Goal: Task Accomplishment & Management: Manage account settings

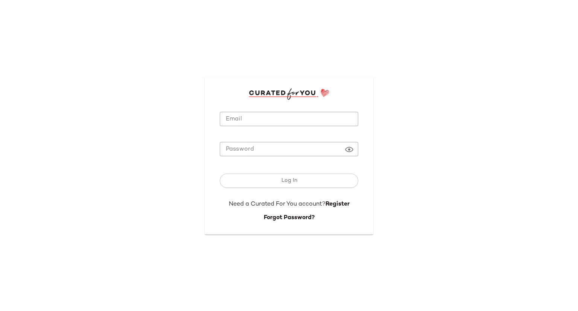
type input "**********"
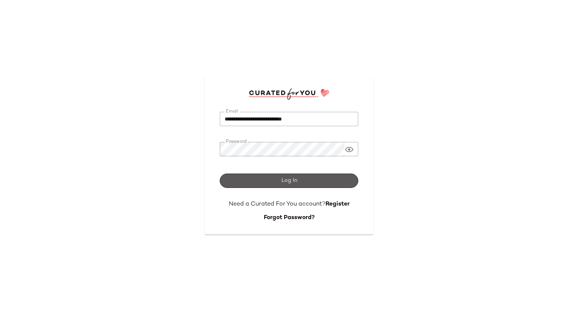
click at [295, 181] on span "Log In" at bounding box center [289, 181] width 16 height 6
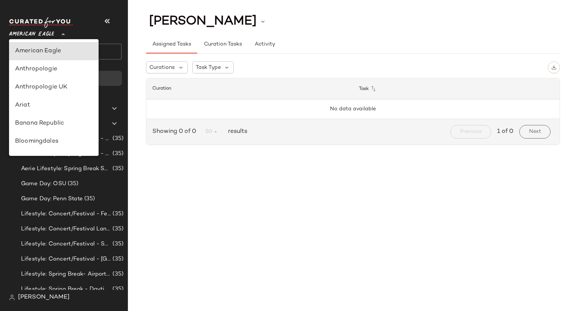
click at [58, 35] on div at bounding box center [62, 29] width 11 height 19
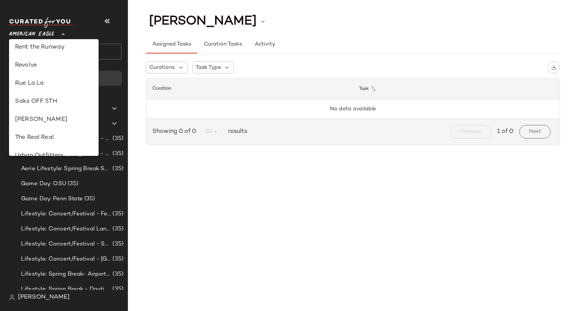
scroll to position [431, 0]
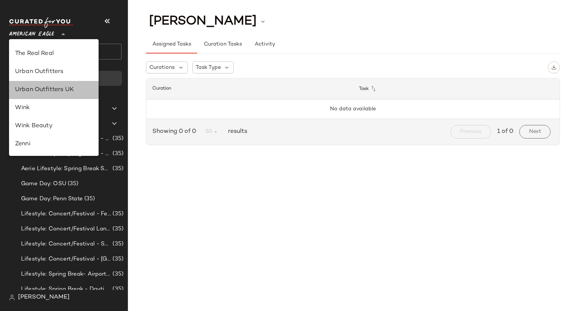
click at [56, 89] on div "Urban Outfitters UK" at bounding box center [54, 89] width 78 height 9
type input "**"
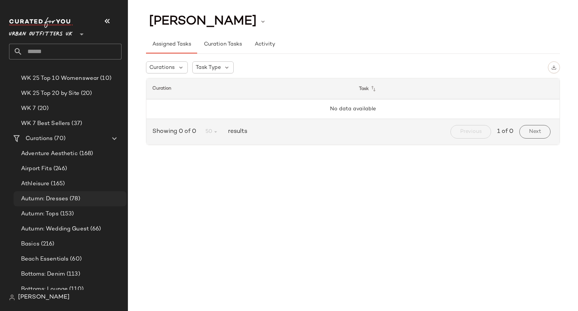
scroll to position [1318, 0]
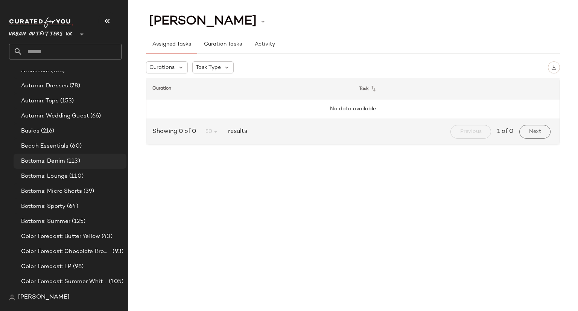
click at [54, 163] on span "Bottoms: Denim" at bounding box center [43, 161] width 44 height 9
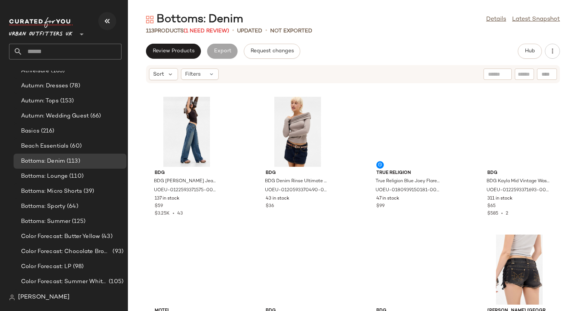
click at [104, 18] on icon "button" at bounding box center [107, 21] width 9 height 9
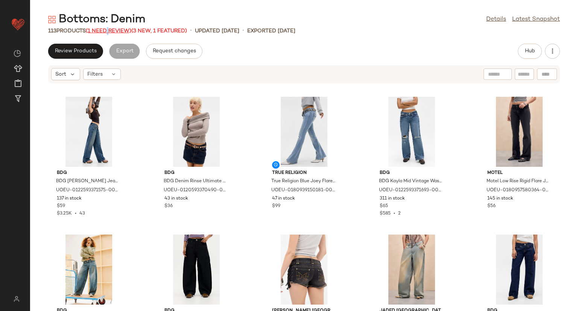
click at [108, 30] on span "(1 Need Review)" at bounding box center [109, 31] width 46 height 6
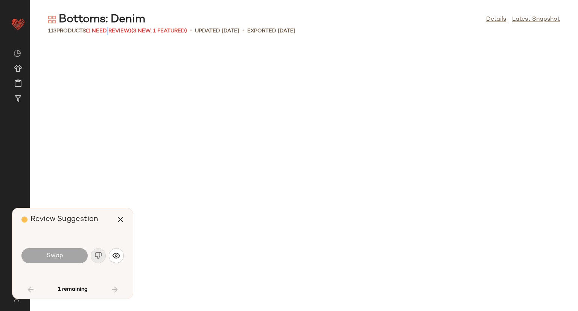
scroll to position [1102, 0]
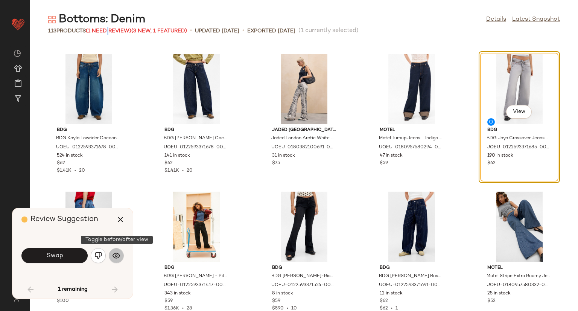
click at [120, 250] on button "button" at bounding box center [116, 255] width 15 height 15
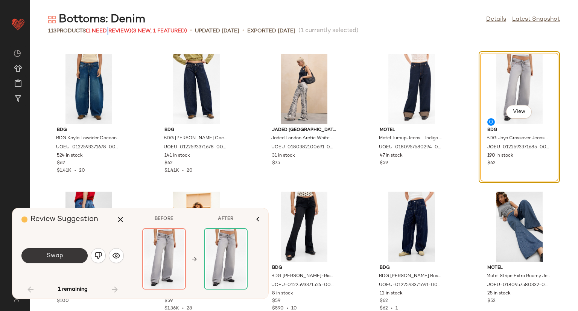
click at [72, 256] on button "Swap" at bounding box center [54, 255] width 66 height 15
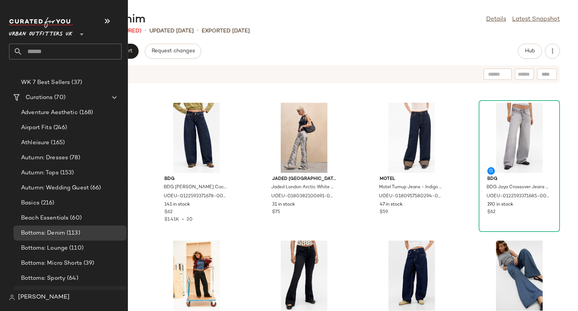
scroll to position [1318, 0]
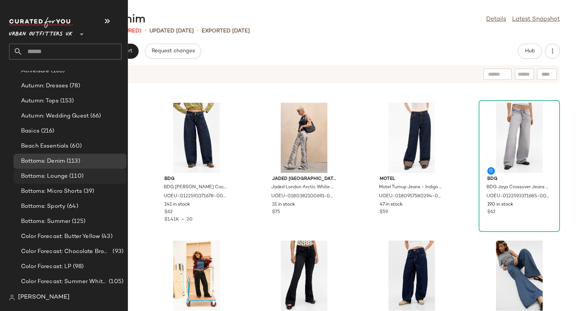
click at [75, 174] on span "(110)" at bounding box center [76, 176] width 16 height 9
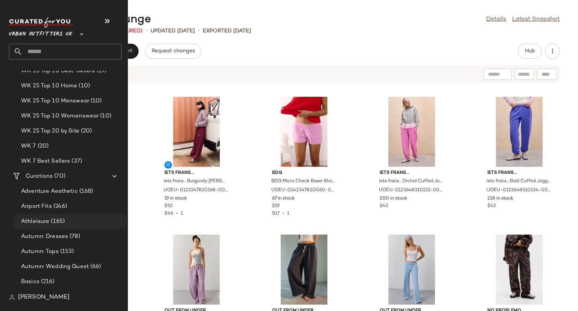
scroll to position [1318, 0]
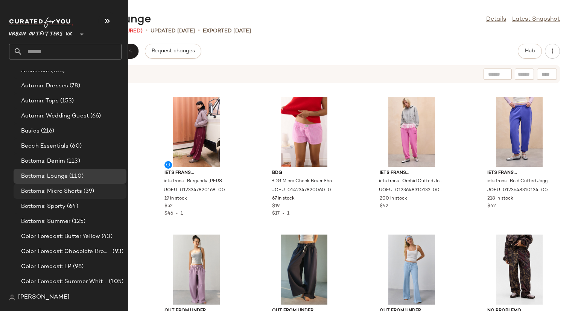
click at [81, 189] on span "Bottoms: Micro Shorts" at bounding box center [51, 191] width 61 height 9
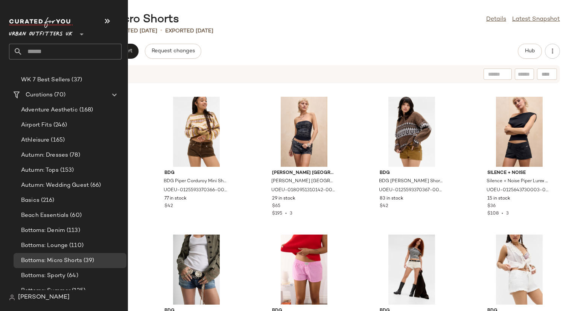
scroll to position [1355, 0]
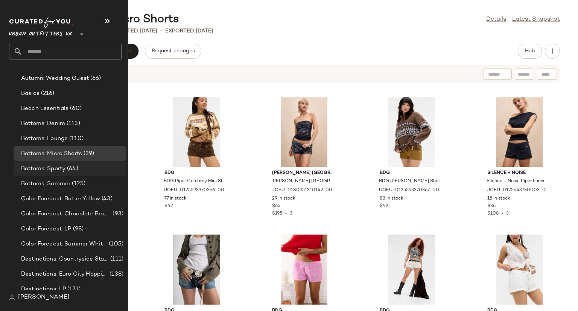
click at [66, 171] on span "Bottoms: Sporty" at bounding box center [43, 169] width 44 height 9
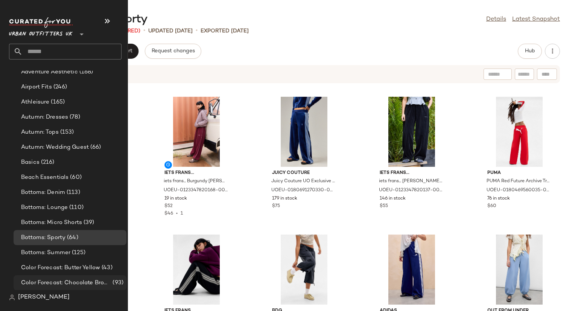
scroll to position [1318, 0]
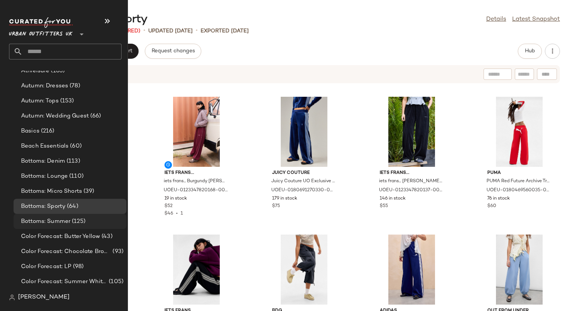
click at [56, 222] on span "Bottoms: Summer" at bounding box center [45, 221] width 49 height 9
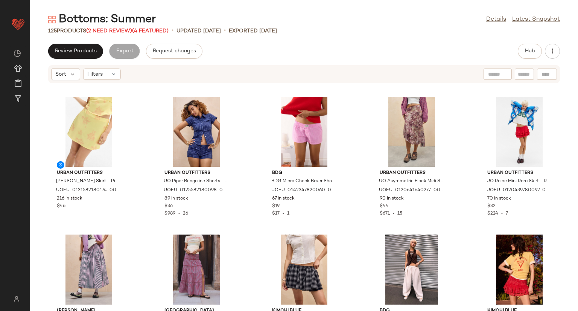
click at [116, 32] on span "(2 Need Review)" at bounding box center [109, 31] width 46 height 6
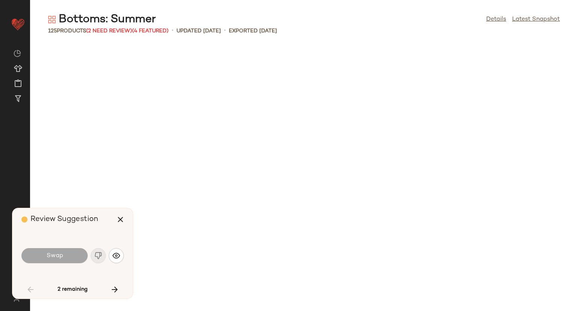
scroll to position [1516, 0]
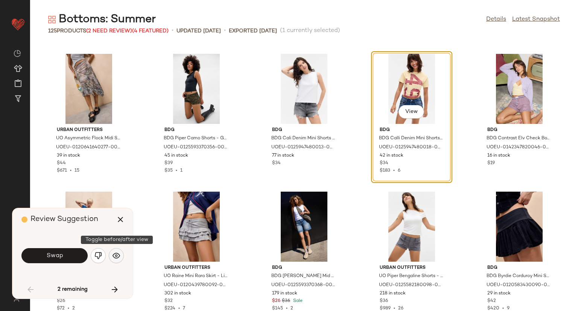
click at [116, 261] on button "button" at bounding box center [116, 255] width 15 height 15
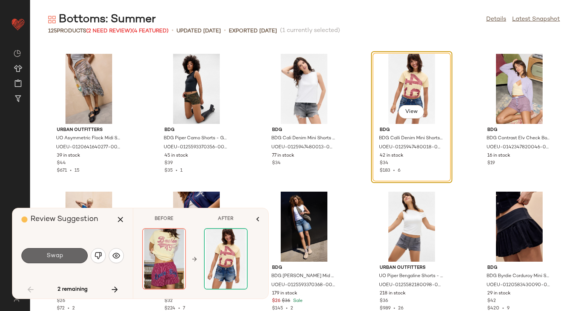
click at [76, 256] on button "Swap" at bounding box center [54, 255] width 66 height 15
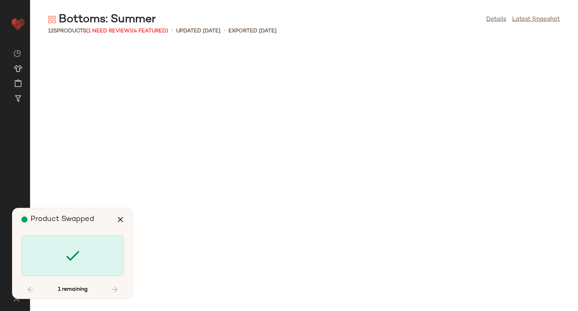
scroll to position [2894, 0]
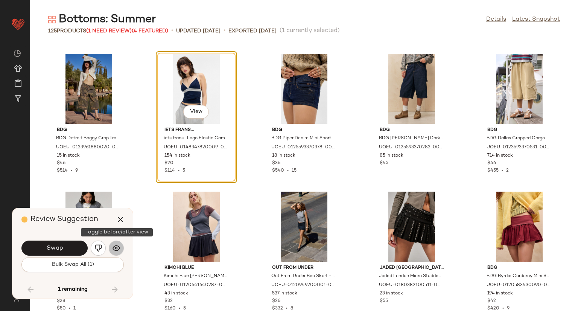
click at [118, 255] on button "button" at bounding box center [116, 248] width 15 height 15
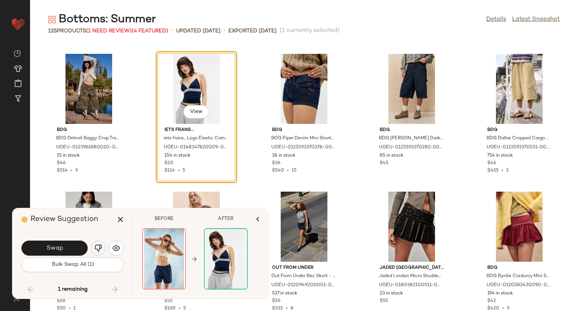
click at [98, 246] on img "button" at bounding box center [99, 248] width 8 height 8
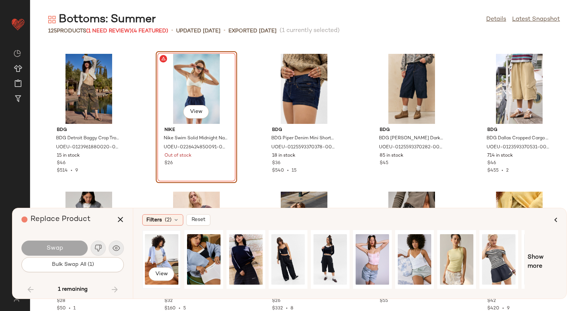
click at [166, 259] on div "View" at bounding box center [162, 259] width 34 height 53
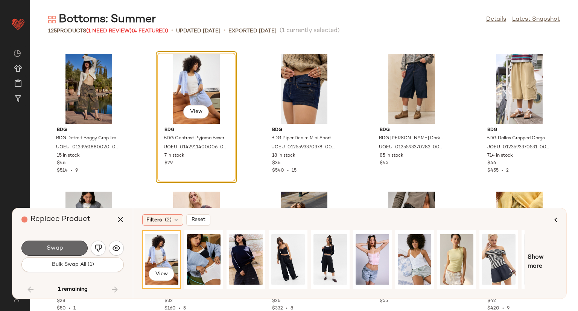
click at [73, 246] on button "Swap" at bounding box center [54, 248] width 66 height 15
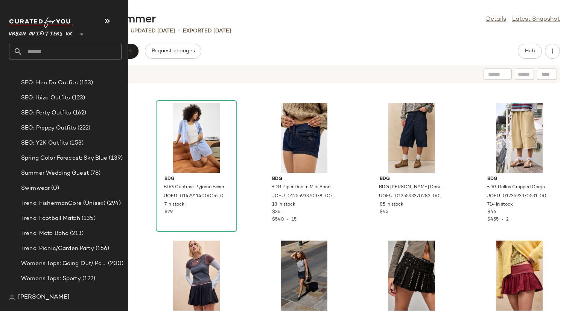
scroll to position [2115, 0]
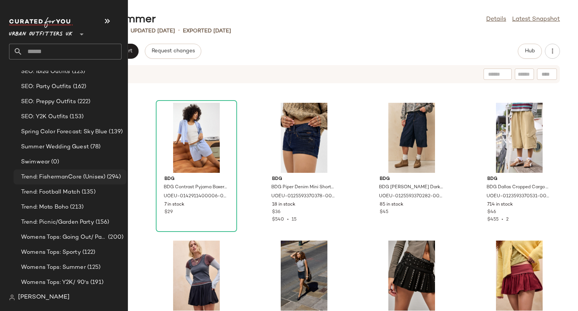
click at [79, 175] on span "Trend: FishermanCore (Unisex)" at bounding box center [63, 177] width 84 height 9
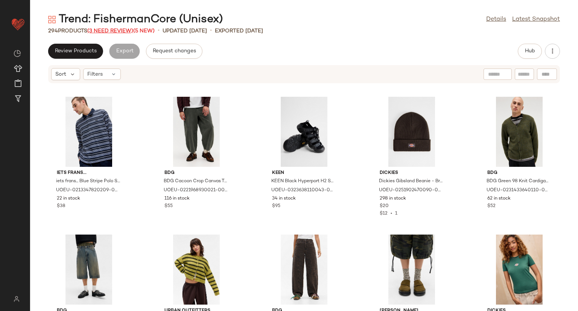
click at [99, 32] on span "(3 Need Review)" at bounding box center [110, 31] width 46 height 6
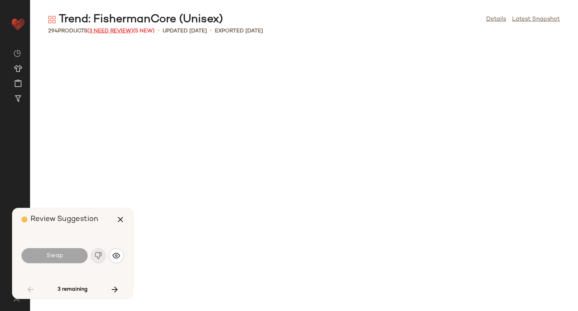
scroll to position [1102, 0]
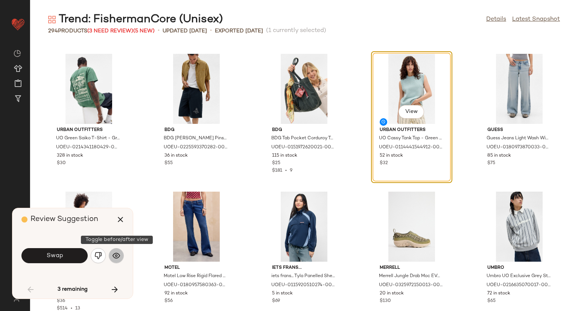
click at [113, 256] on img "button" at bounding box center [117, 256] width 8 height 8
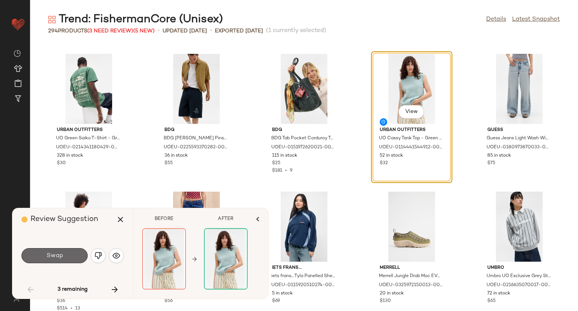
click at [66, 257] on button "Swap" at bounding box center [54, 255] width 66 height 15
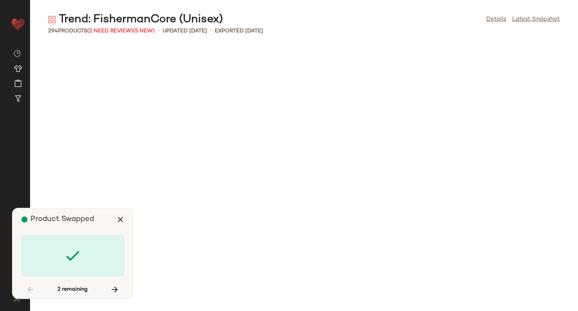
scroll to position [4134, 0]
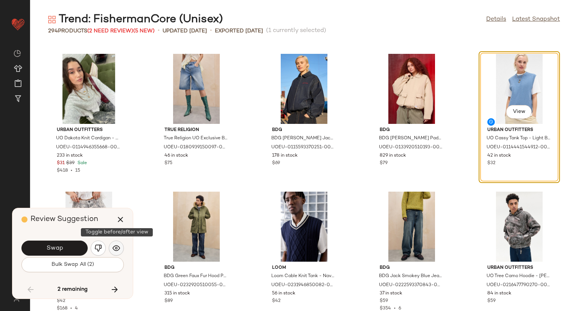
click at [112, 247] on button "button" at bounding box center [116, 248] width 15 height 15
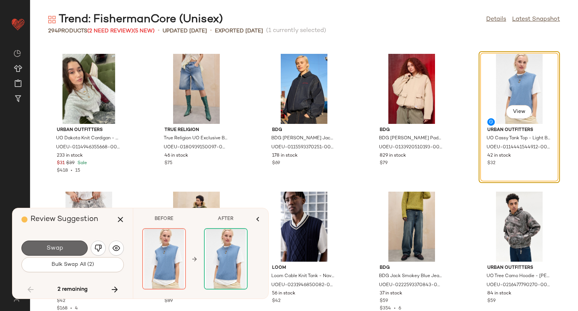
click at [59, 250] on span "Swap" at bounding box center [54, 248] width 17 height 7
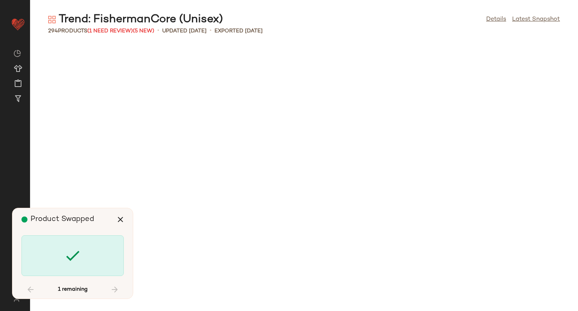
scroll to position [6753, 0]
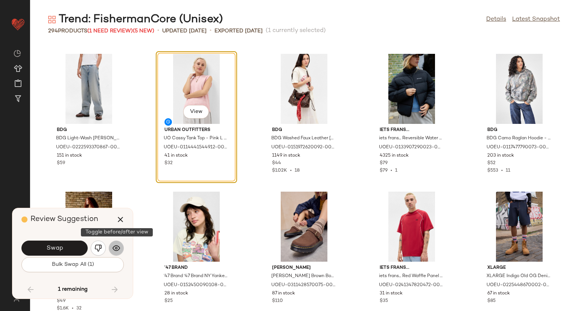
click at [115, 250] on img "button" at bounding box center [117, 248] width 8 height 8
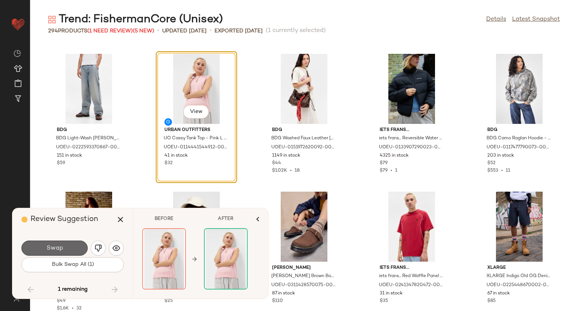
click at [60, 250] on span "Swap" at bounding box center [54, 248] width 17 height 7
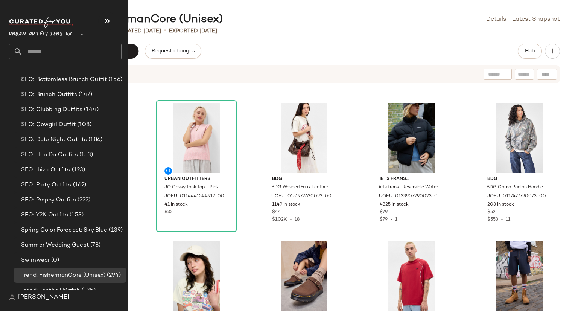
scroll to position [2071, 0]
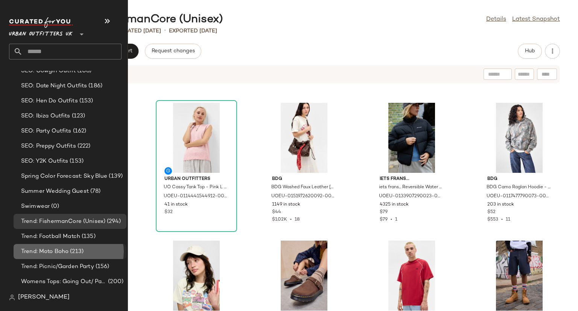
click at [69, 253] on span "(213)" at bounding box center [76, 251] width 15 height 9
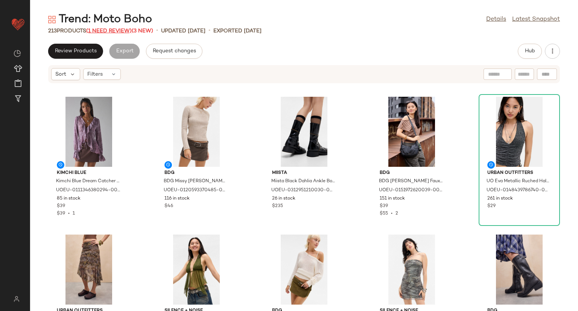
click at [108, 32] on span "(1 Need Review)" at bounding box center [109, 31] width 46 height 6
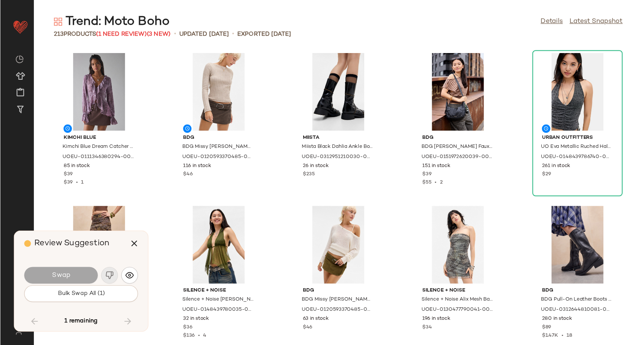
scroll to position [1929, 0]
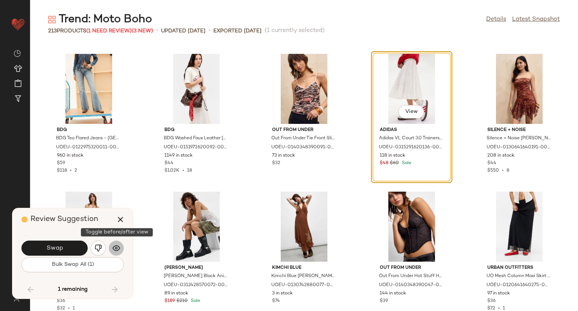
click at [119, 246] on img "button" at bounding box center [117, 248] width 8 height 8
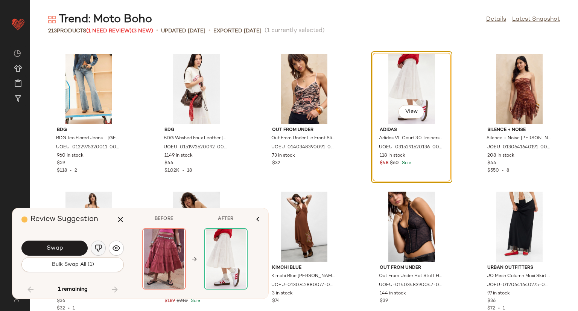
click at [101, 244] on img "button" at bounding box center [99, 248] width 8 height 8
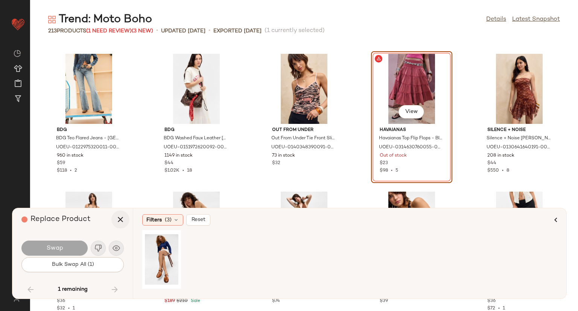
click at [116, 217] on icon "button" at bounding box center [120, 219] width 9 height 9
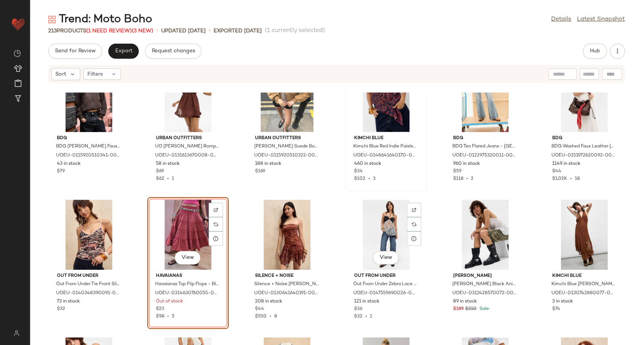
scroll to position [1599, 0]
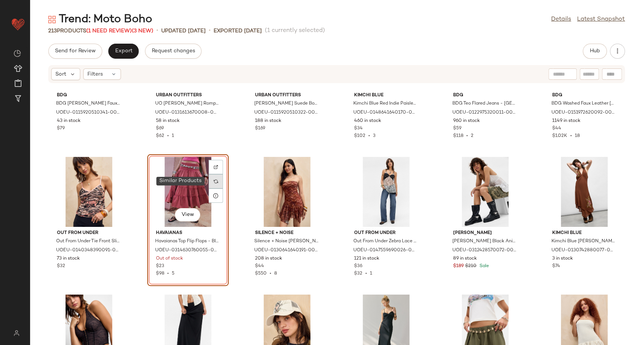
click at [215, 183] on img at bounding box center [215, 181] width 5 height 5
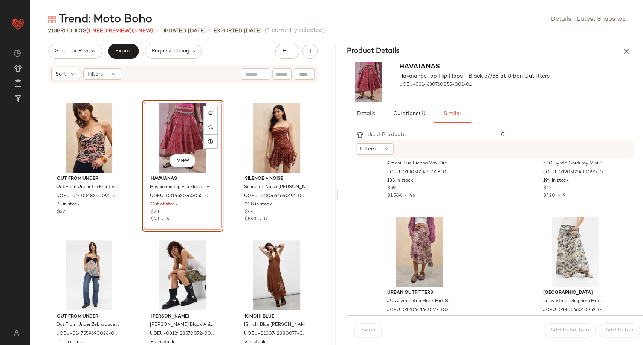
scroll to position [418, 0]
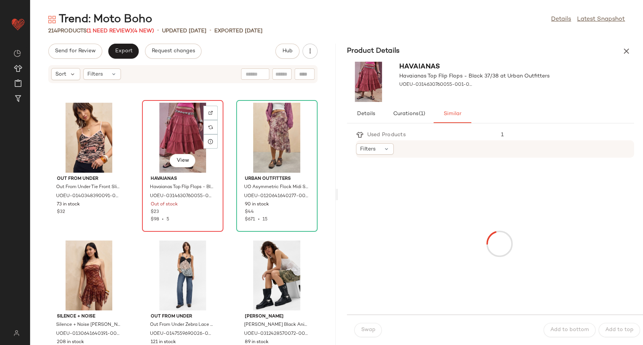
click at [177, 128] on div "View" at bounding box center [183, 138] width 76 height 70
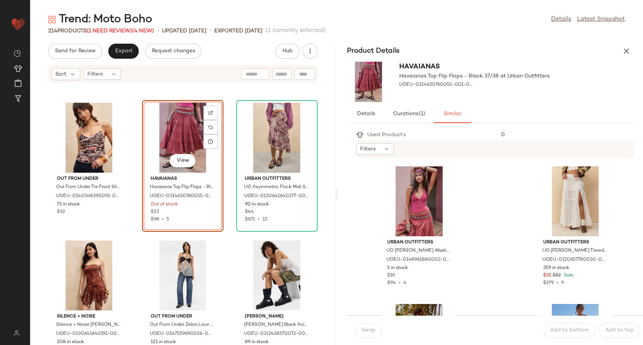
click at [186, 134] on div "View" at bounding box center [183, 138] width 76 height 70
click at [226, 205] on div "Out From Under Out From Under Tie Front Slinky Cami - Black M at Urban Outfitte…" at bounding box center [182, 219] width 305 height 253
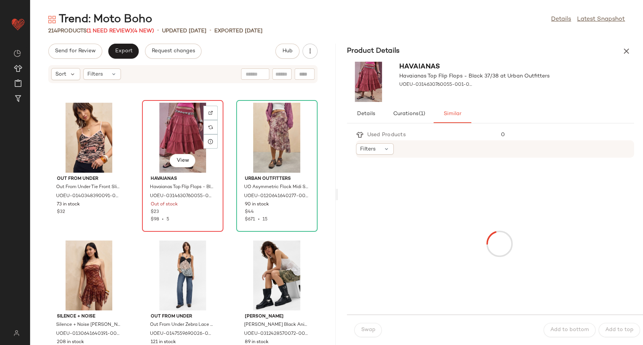
click at [177, 123] on div "View" at bounding box center [183, 138] width 76 height 70
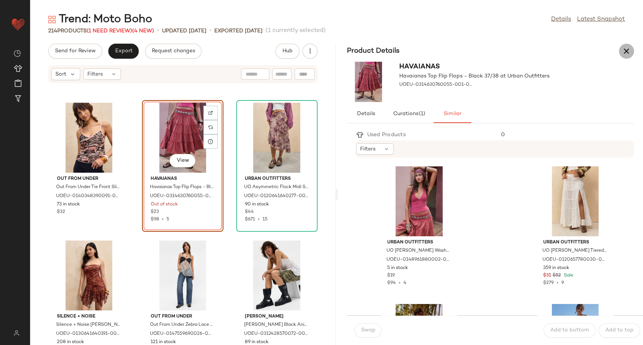
click at [578, 50] on icon "button" at bounding box center [626, 51] width 9 height 9
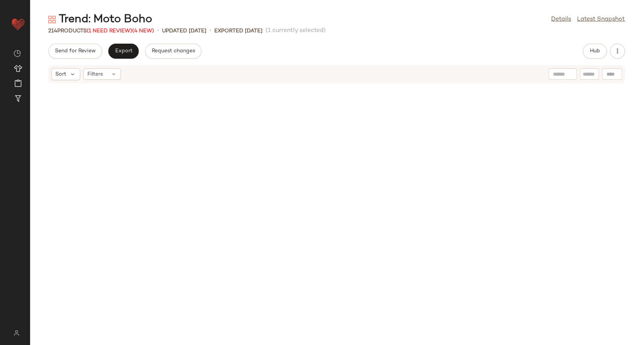
scroll to position [1654, 0]
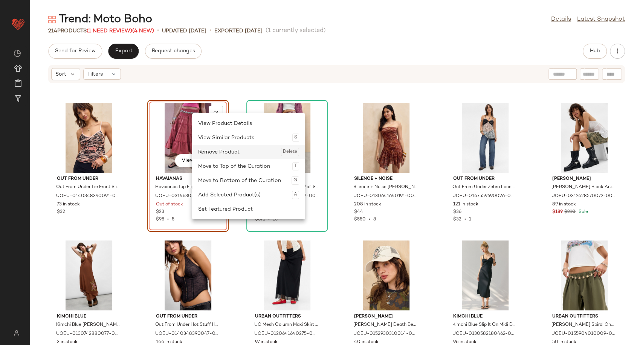
click at [232, 152] on div "Remove Product Delete" at bounding box center [248, 152] width 101 height 14
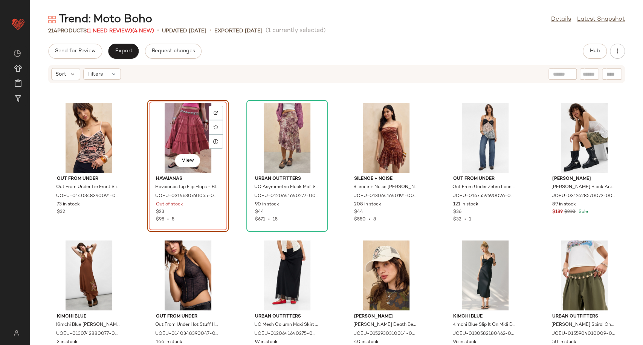
click at [233, 174] on div "Out From Under Out From Under Tie Front Slinky Cami - Black M at Urban Outfitte…" at bounding box center [336, 219] width 613 height 253
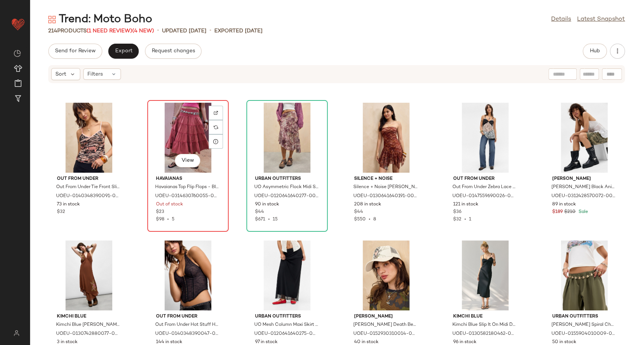
click at [181, 145] on div "View" at bounding box center [188, 138] width 76 height 70
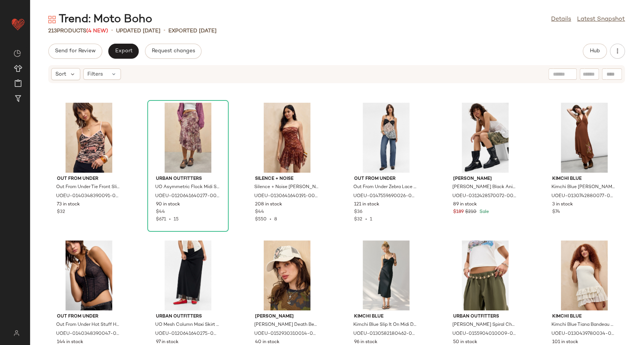
click at [238, 98] on div "Out From Under Out From Under Tie Front Slinky Cami - Black M at Urban Outfitte…" at bounding box center [336, 219] width 613 height 253
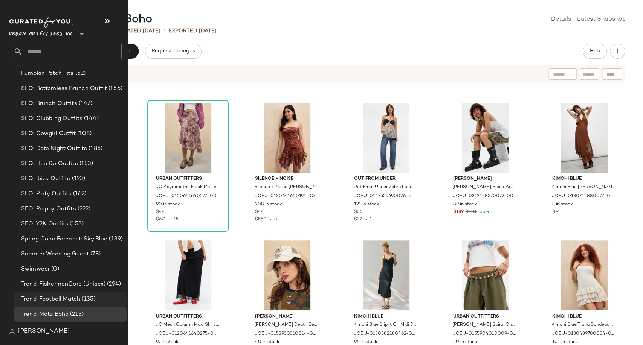
scroll to position [2081, 0]
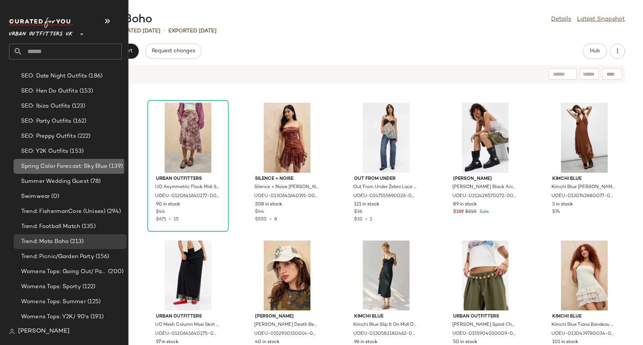
click at [51, 164] on span "Spring Color Forecast: Sky Blue" at bounding box center [64, 166] width 86 height 9
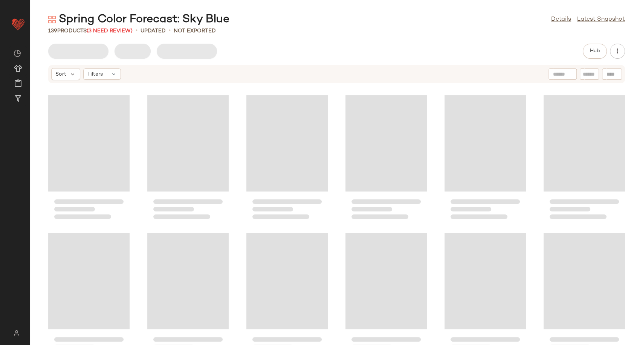
click at [331, 46] on div "Hub" at bounding box center [336, 51] width 613 height 15
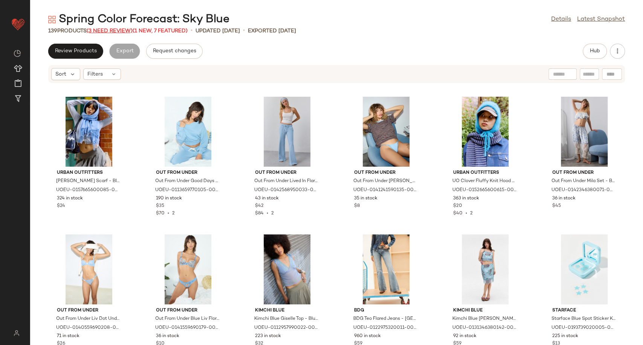
click at [127, 28] on span "(3 Need Review)" at bounding box center [110, 31] width 46 height 6
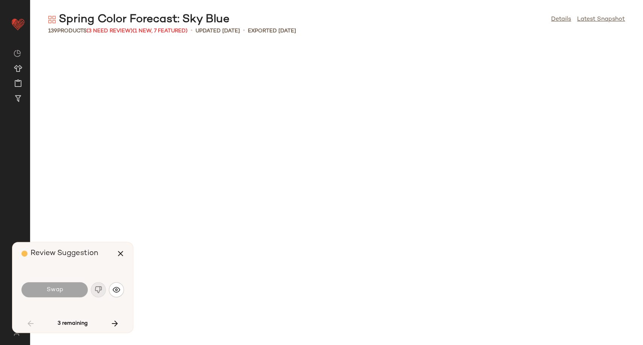
scroll to position [964, 0]
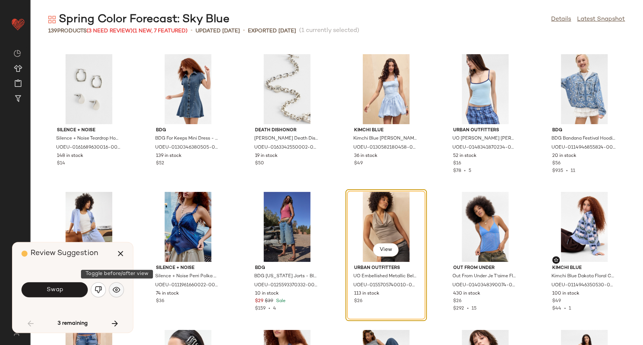
click at [118, 291] on img "button" at bounding box center [117, 290] width 8 height 8
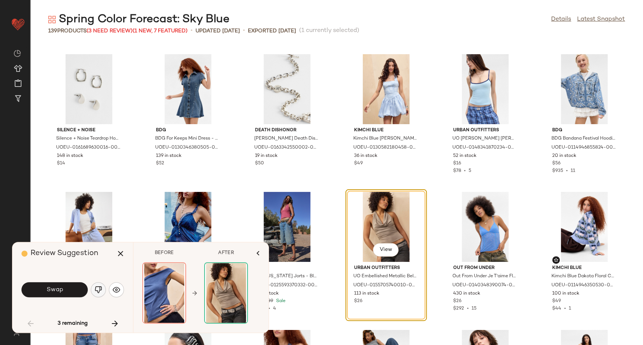
click at [99, 288] on img "button" at bounding box center [99, 290] width 8 height 8
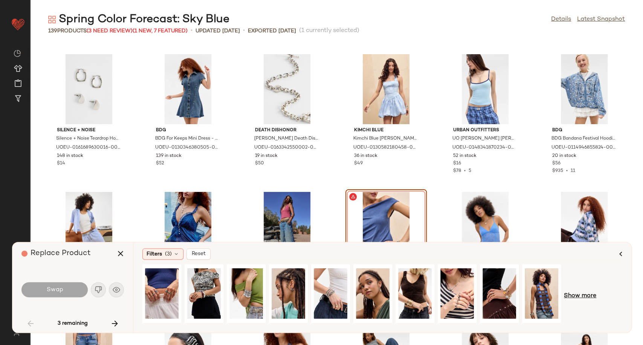
click at [578, 297] on span "Show more" at bounding box center [580, 296] width 32 height 9
drag, startPoint x: 383, startPoint y: 324, endPoint x: 450, endPoint y: 326, distance: 67.4
click at [450, 311] on div at bounding box center [371, 296] width 459 height 64
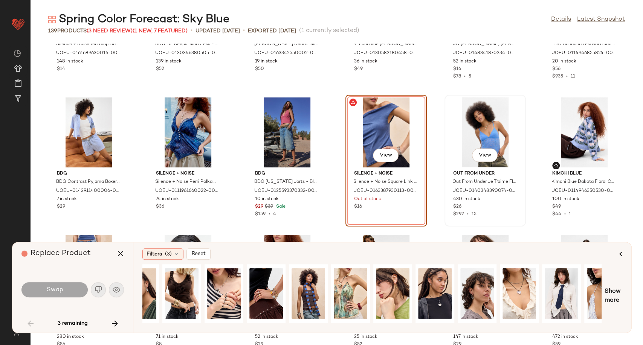
scroll to position [1090, 0]
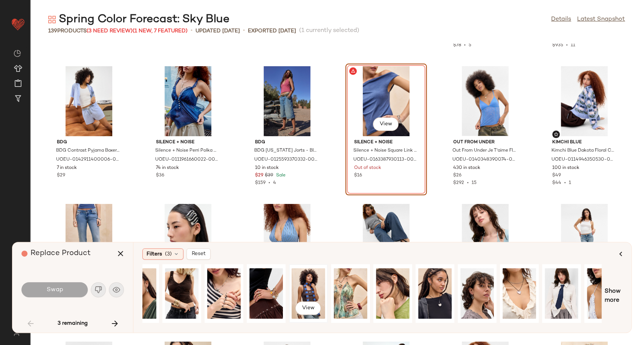
click at [310, 289] on div "View" at bounding box center [308, 293] width 34 height 53
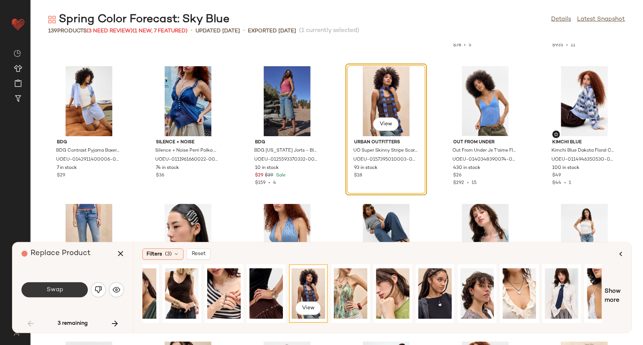
click at [47, 292] on span "Swap" at bounding box center [54, 290] width 17 height 7
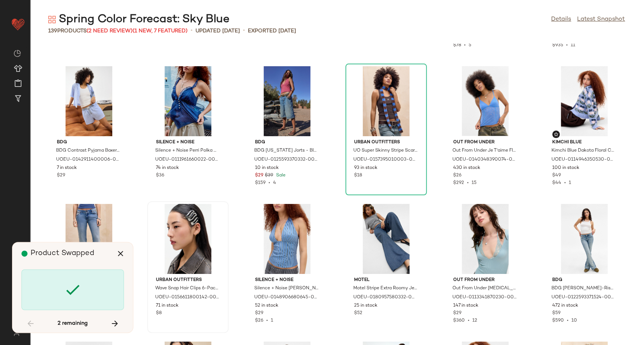
scroll to position [2481, 0]
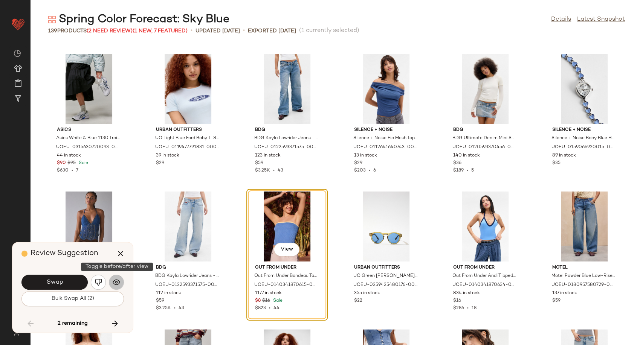
click at [117, 282] on img "button" at bounding box center [117, 283] width 8 height 8
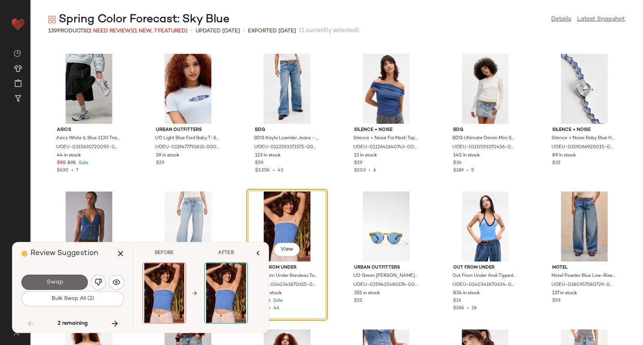
click at [72, 284] on button "Swap" at bounding box center [54, 282] width 66 height 15
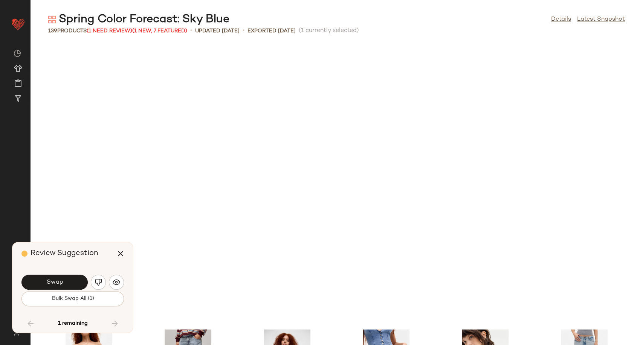
scroll to position [2756, 0]
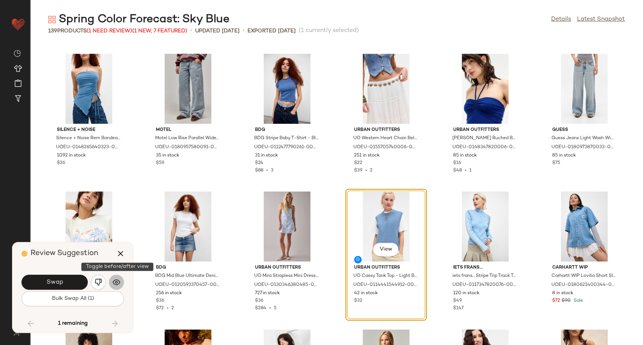
click at [118, 283] on img "button" at bounding box center [117, 283] width 8 height 8
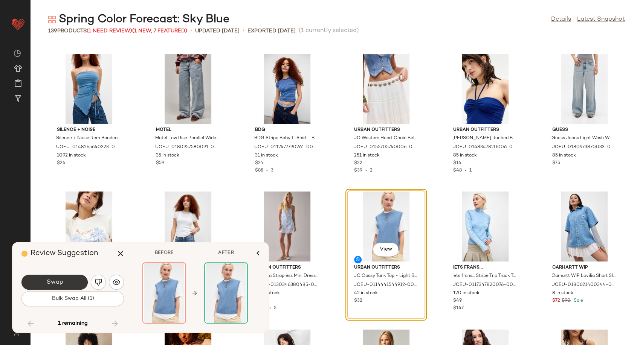
click at [69, 279] on button "Swap" at bounding box center [54, 282] width 66 height 15
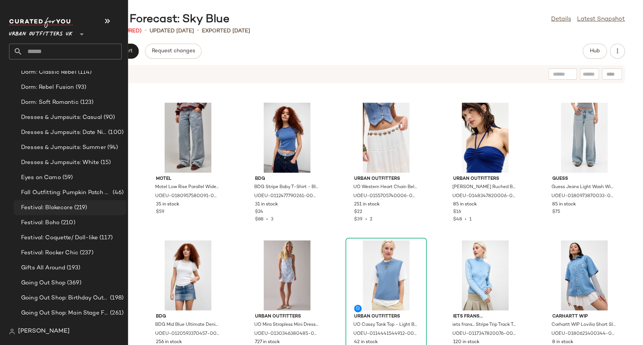
scroll to position [1715, 0]
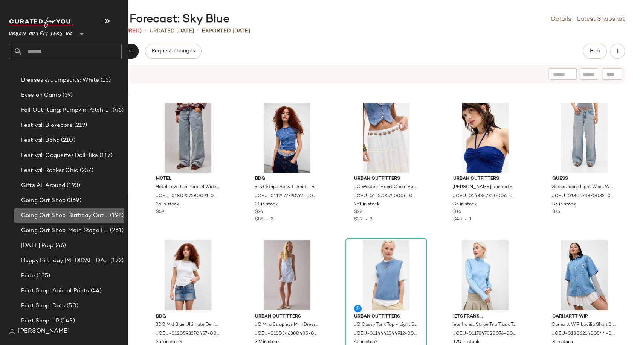
click at [78, 218] on span "Going Out Shop: Birthday Outfit" at bounding box center [64, 216] width 87 height 9
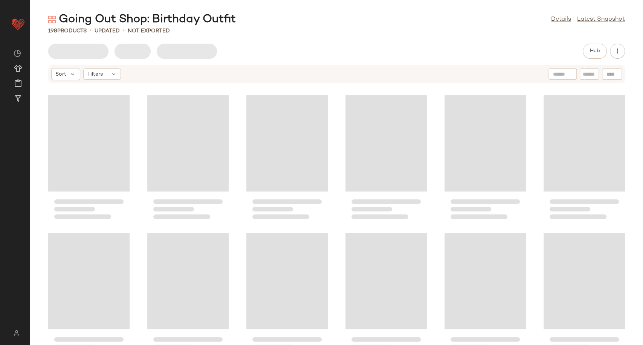
click at [290, 23] on div "Going Out Shop: Birthday Outfit Details Latest Snapshot" at bounding box center [336, 19] width 613 height 15
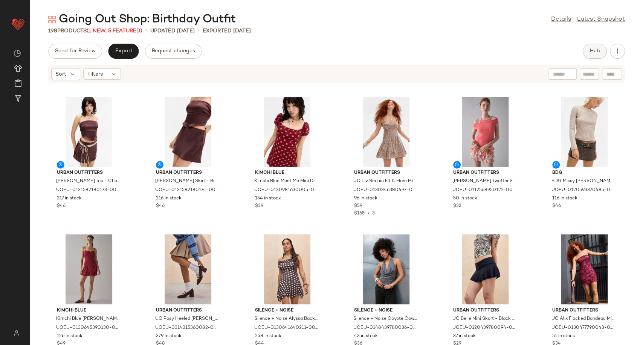
click at [578, 55] on button "Hub" at bounding box center [594, 51] width 24 height 15
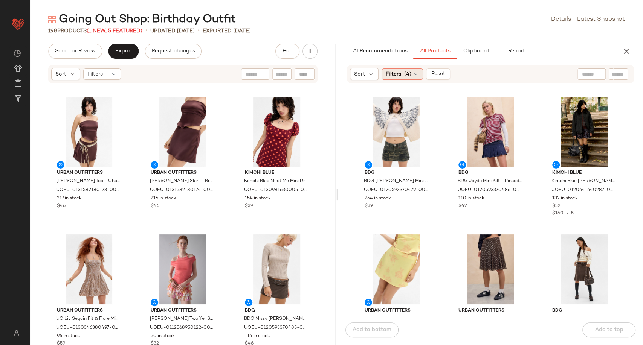
click at [407, 78] on span "(4)" at bounding box center [407, 74] width 7 height 8
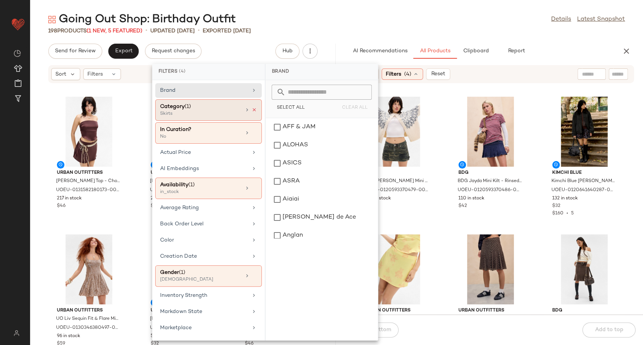
click at [253, 111] on icon at bounding box center [254, 109] width 5 height 5
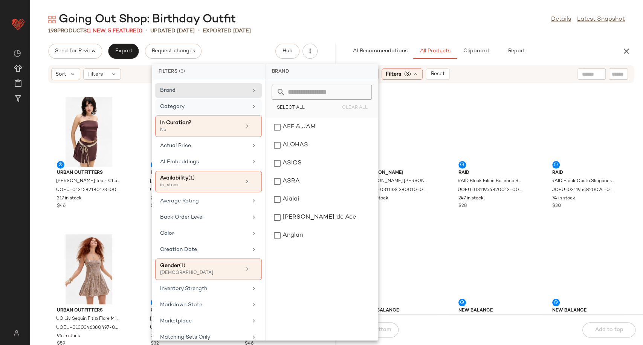
click at [445, 191] on div "G.H. Bass G.H. Bass G.H.Bass Black Weejuns Studded Loafers - Black UK 7 at Urba…" at bounding box center [490, 204] width 305 height 222
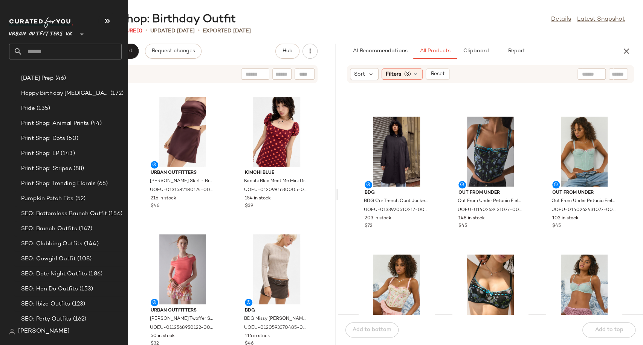
scroll to position [1757, 0]
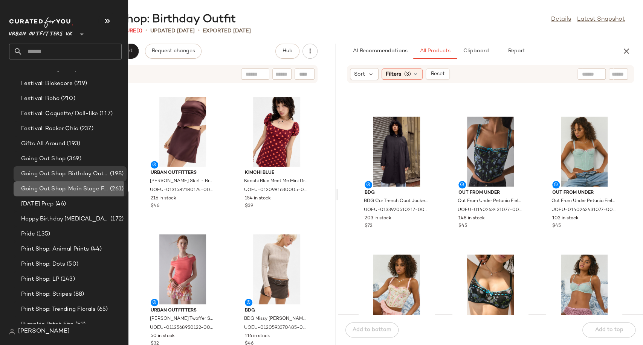
click at [78, 190] on span "Going Out Shop: Main Stage Fits" at bounding box center [64, 189] width 87 height 9
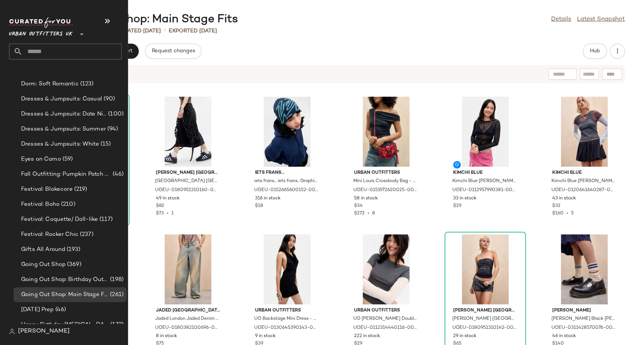
scroll to position [1673, 0]
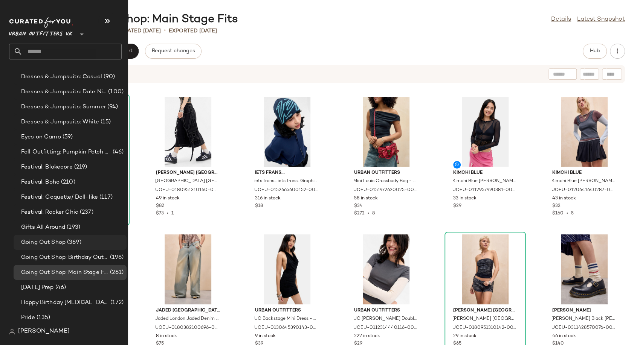
click at [49, 242] on span "Going Out Shop" at bounding box center [43, 242] width 44 height 9
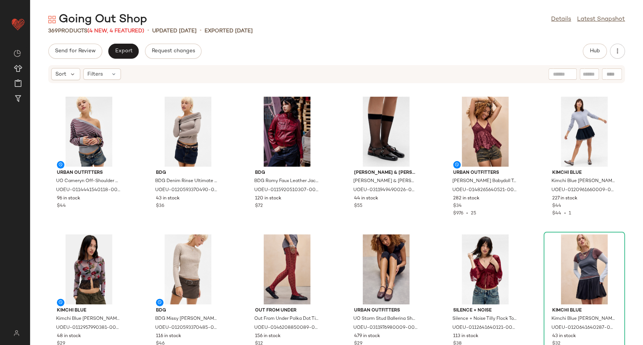
click at [103, 28] on span "(4 New, 4 Featured)" at bounding box center [115, 31] width 57 height 6
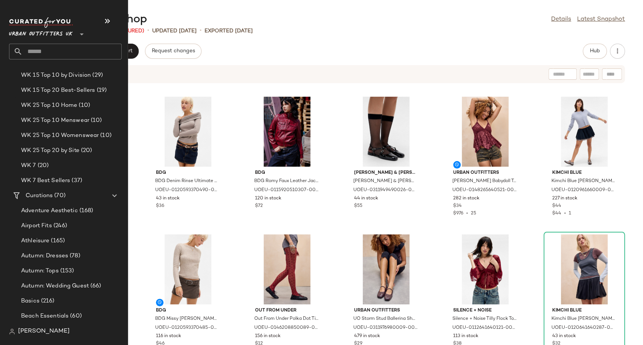
scroll to position [1171, 0]
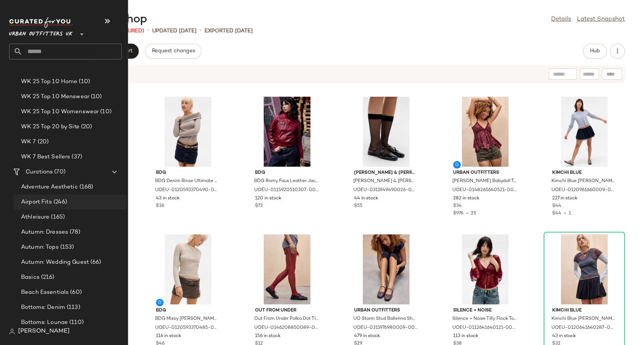
click at [38, 200] on span "Airport Fits" at bounding box center [36, 202] width 31 height 9
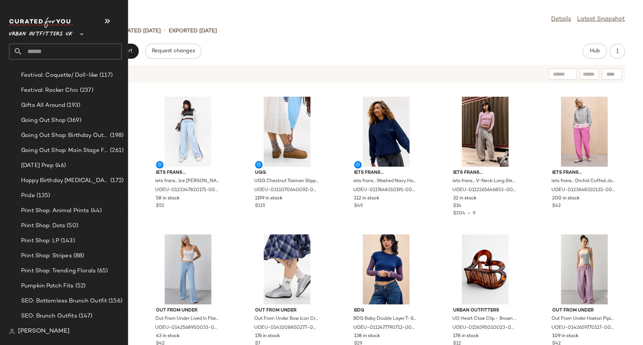
scroll to position [1799, 0]
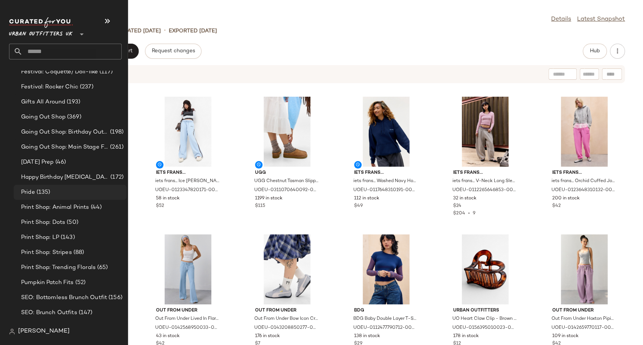
click at [42, 195] on span "(135)" at bounding box center [42, 192] width 15 height 9
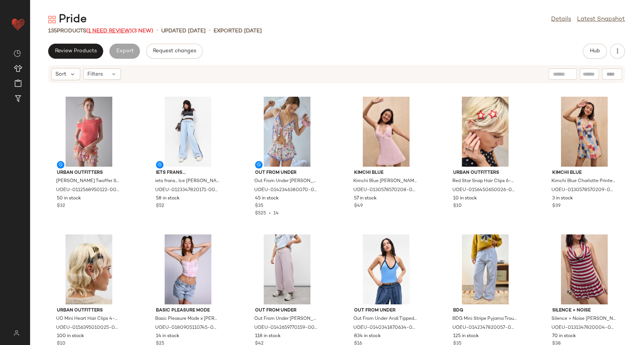
click at [117, 30] on span "(1 Need Review)" at bounding box center [109, 31] width 46 height 6
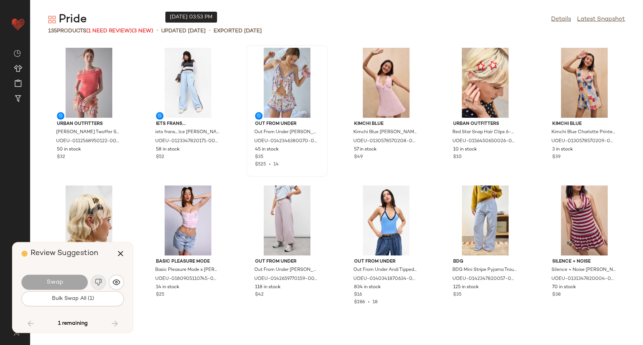
scroll to position [1515, 0]
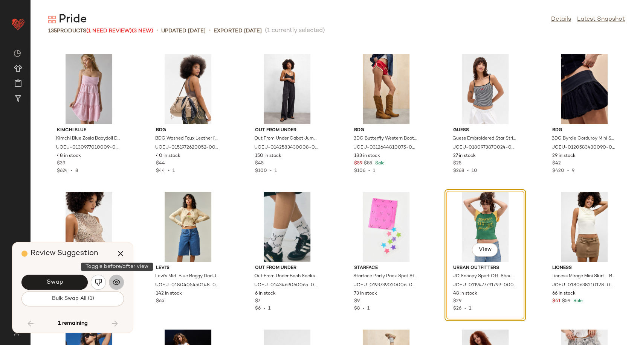
click at [114, 286] on img "button" at bounding box center [117, 283] width 8 height 8
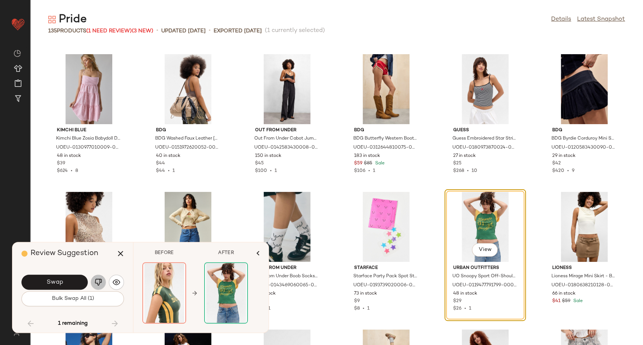
click at [101, 284] on img "button" at bounding box center [99, 283] width 8 height 8
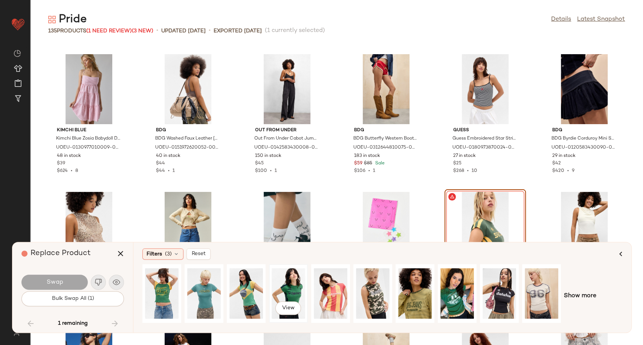
click at [293, 290] on div "View" at bounding box center [288, 293] width 34 height 53
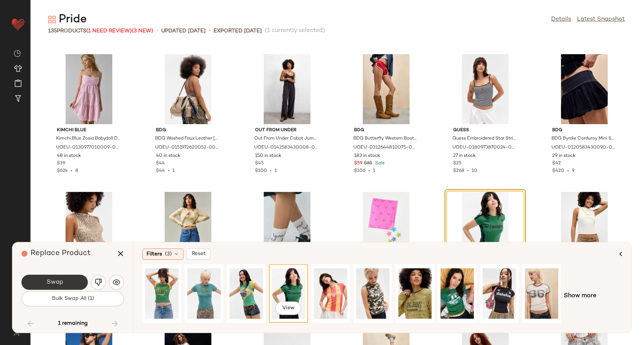
click at [58, 284] on span "Swap" at bounding box center [54, 282] width 17 height 7
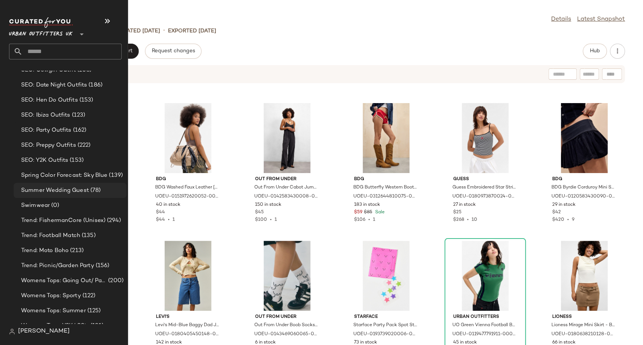
scroll to position [2081, 0]
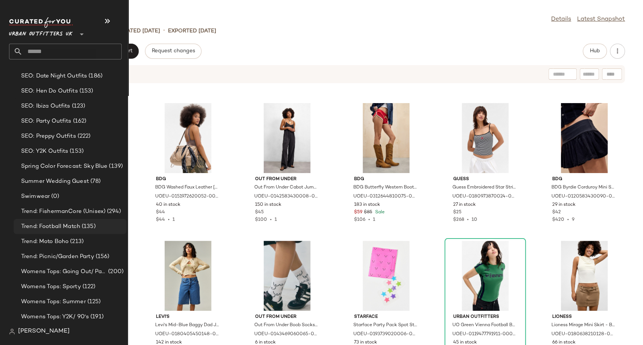
click at [66, 229] on span "Trend: Football Match" at bounding box center [50, 227] width 59 height 9
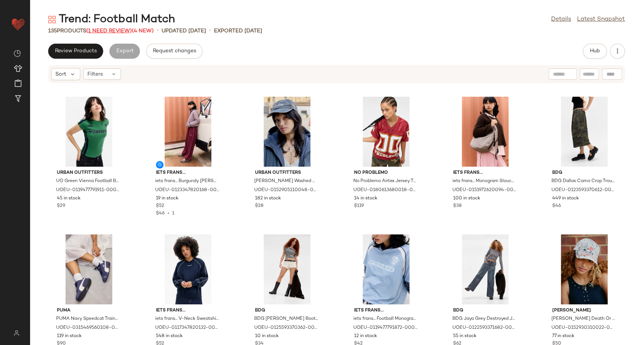
click at [120, 31] on span "(1 Need Review)" at bounding box center [109, 31] width 46 height 6
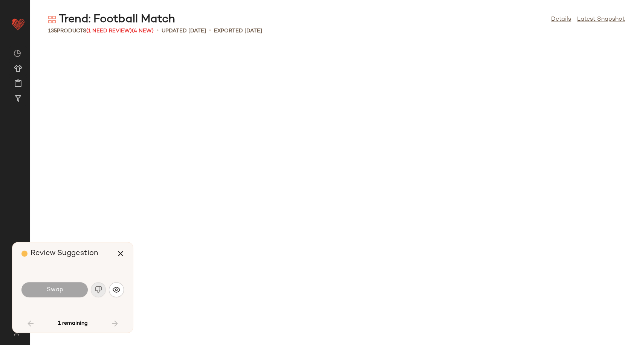
scroll to position [689, 0]
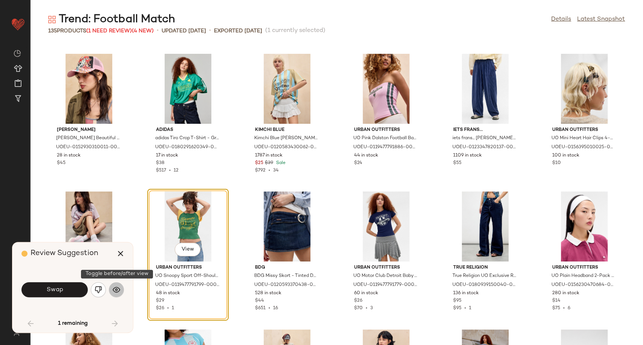
click at [120, 287] on button "button" at bounding box center [116, 289] width 15 height 15
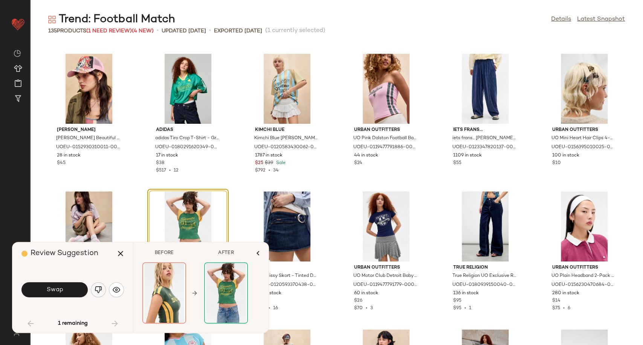
click at [92, 290] on button "button" at bounding box center [98, 289] width 15 height 15
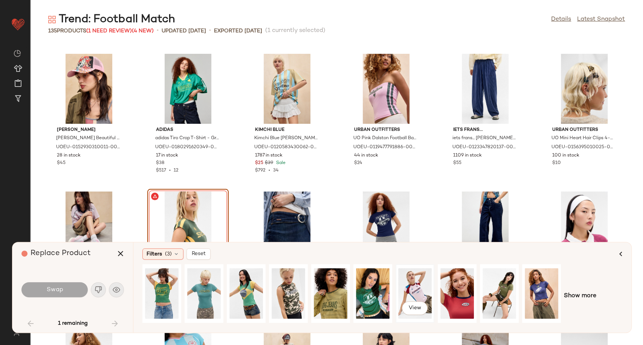
click at [410, 289] on div "View" at bounding box center [415, 293] width 34 height 53
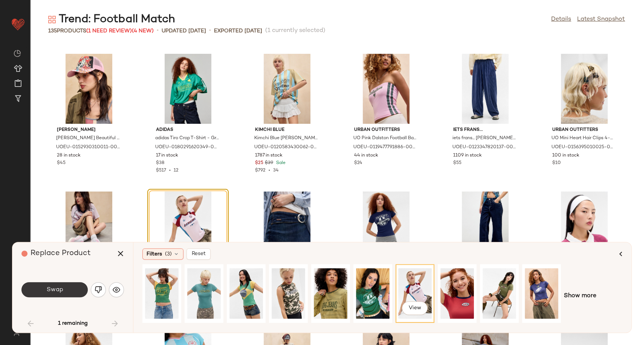
click at [58, 291] on span "Swap" at bounding box center [54, 290] width 17 height 7
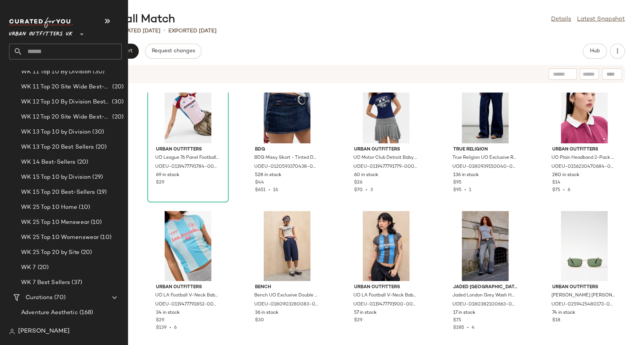
scroll to position [1213, 0]
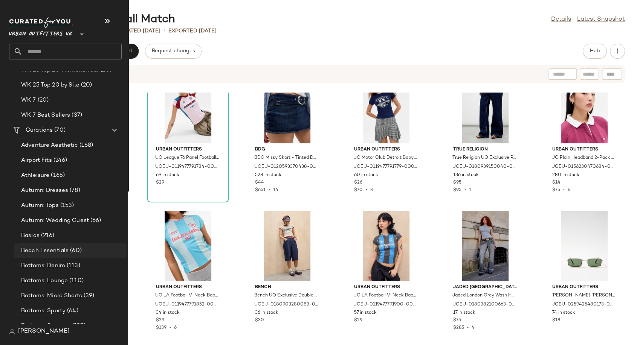
click at [44, 253] on span "Beach Essentials" at bounding box center [44, 251] width 47 height 9
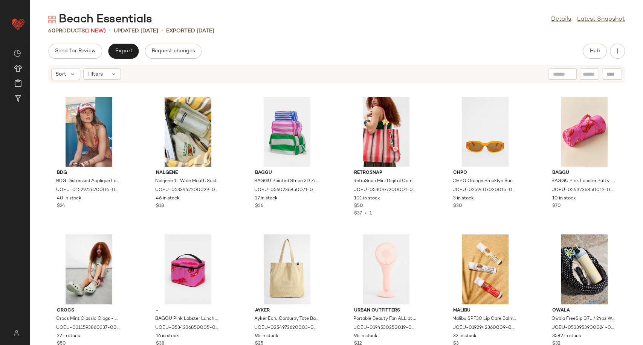
click at [97, 30] on span "(1 New)" at bounding box center [95, 31] width 21 height 6
click at [323, 49] on div "Send for Review Export Request changes Hub" at bounding box center [336, 51] width 613 height 15
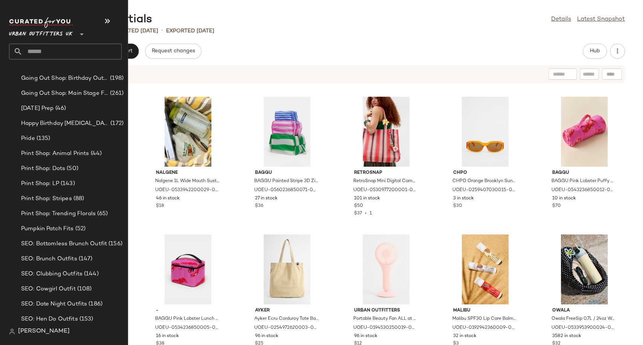
scroll to position [1924, 0]
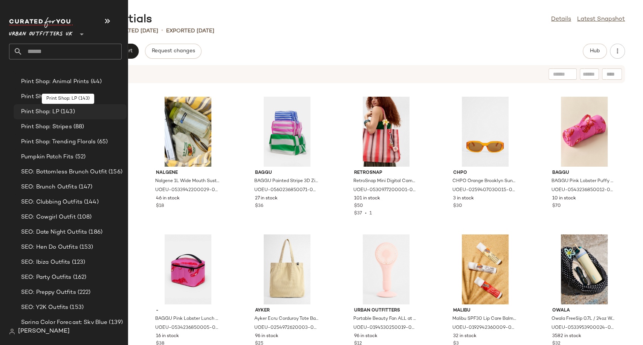
click at [60, 113] on span "(143)" at bounding box center [67, 112] width 16 height 9
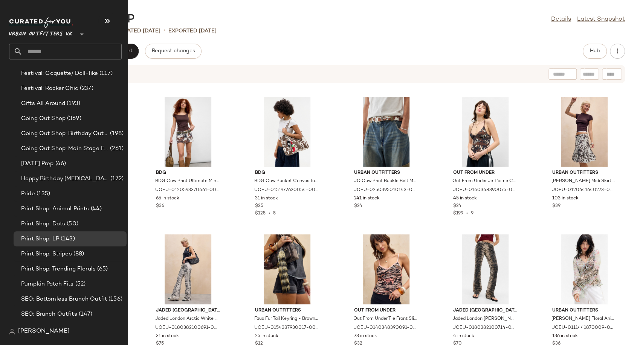
scroll to position [1799, 0]
click at [52, 208] on span "Print Shop: Animal Prints" at bounding box center [55, 207] width 68 height 9
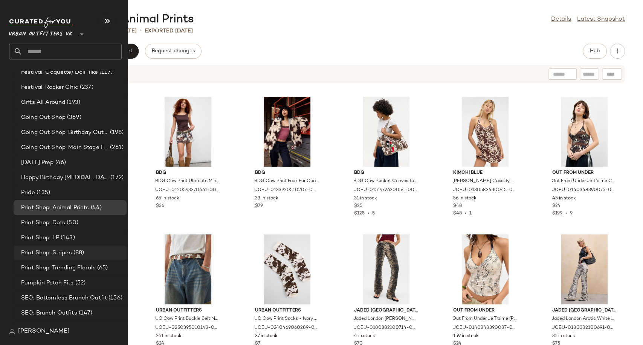
scroll to position [1799, 0]
click at [64, 226] on span "Print Shop: Dots" at bounding box center [43, 222] width 44 height 9
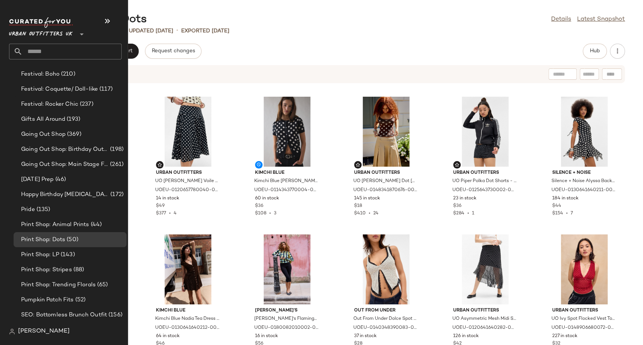
scroll to position [1799, 0]
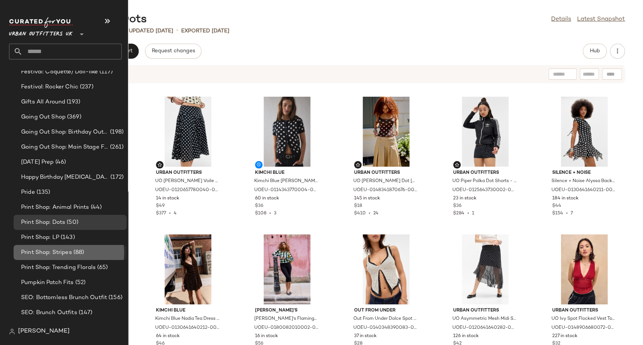
click at [61, 255] on span "Print Shop: Stripes" at bounding box center [46, 253] width 51 height 9
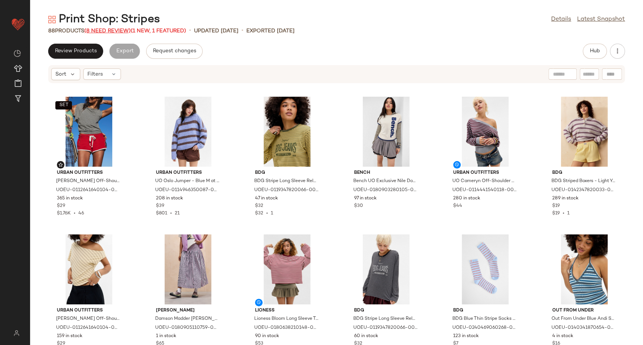
click at [112, 31] on span "(8 Need Review)" at bounding box center [107, 31] width 46 height 6
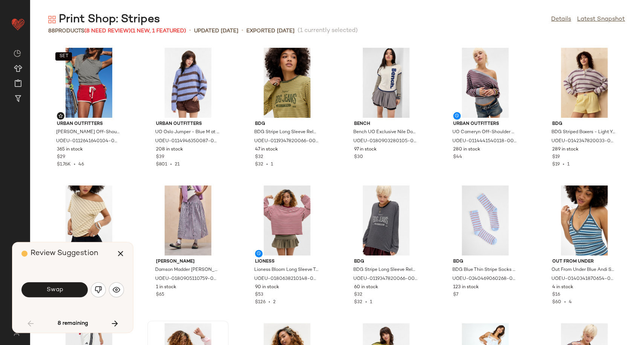
scroll to position [282, 0]
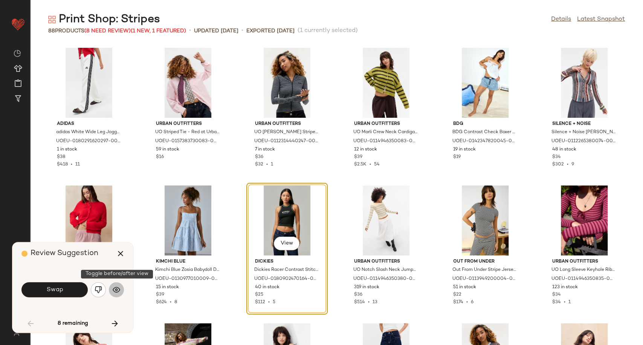
click at [114, 290] on img "button" at bounding box center [117, 290] width 8 height 8
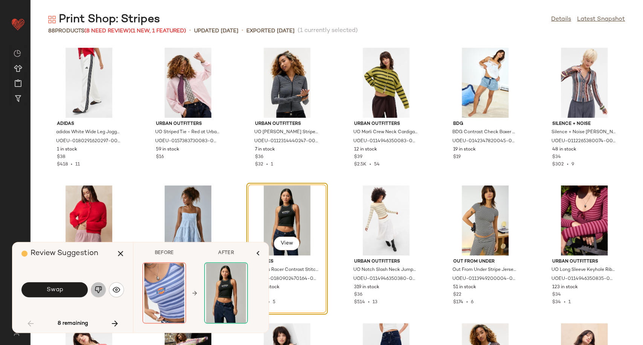
click at [95, 290] on img "button" at bounding box center [99, 290] width 8 height 8
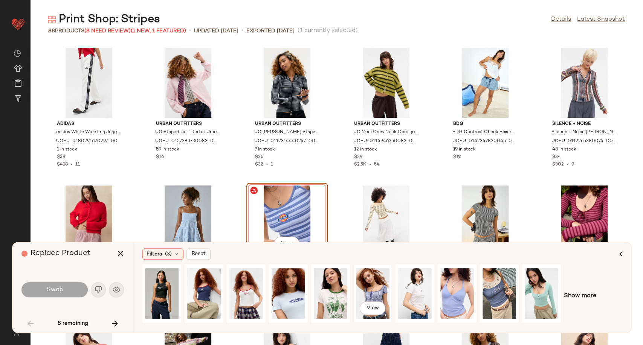
click at [374, 291] on div "View" at bounding box center [373, 293] width 34 height 53
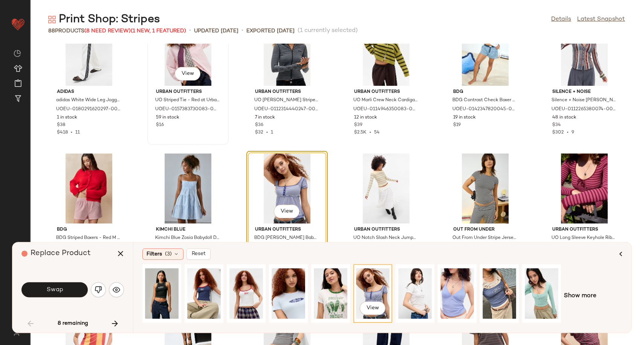
scroll to position [365, 0]
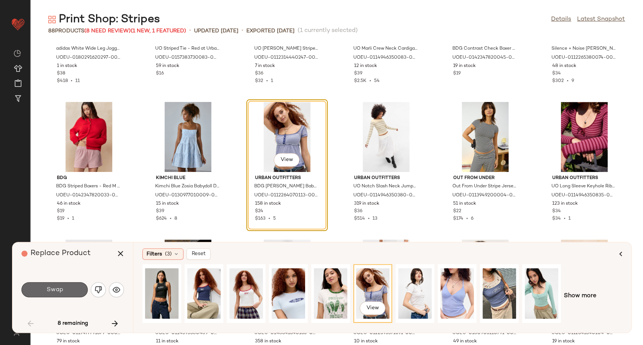
click at [69, 293] on button "Swap" at bounding box center [54, 289] width 66 height 15
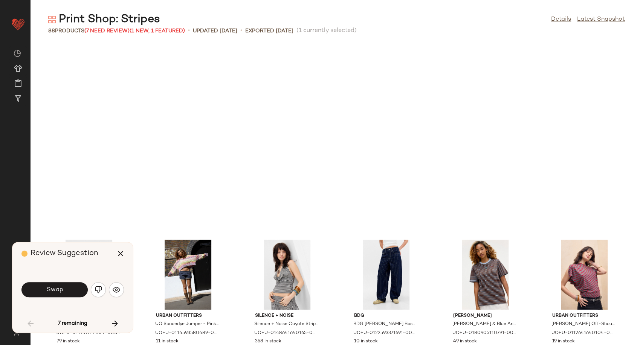
scroll to position [551, 0]
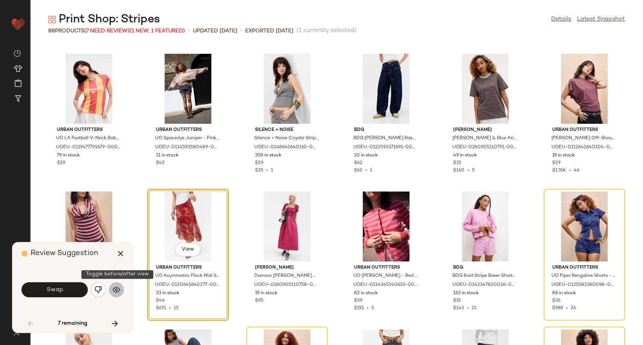
click at [116, 291] on img "button" at bounding box center [117, 290] width 8 height 8
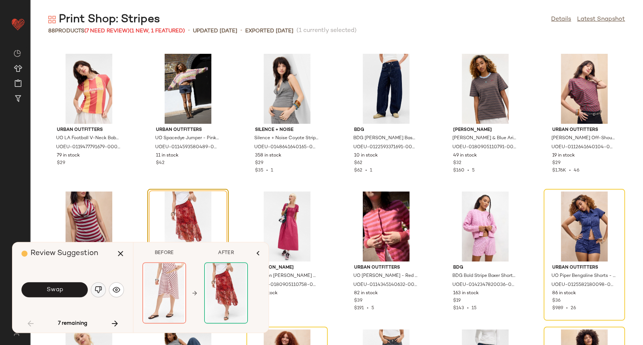
click at [101, 289] on img "button" at bounding box center [99, 290] width 8 height 8
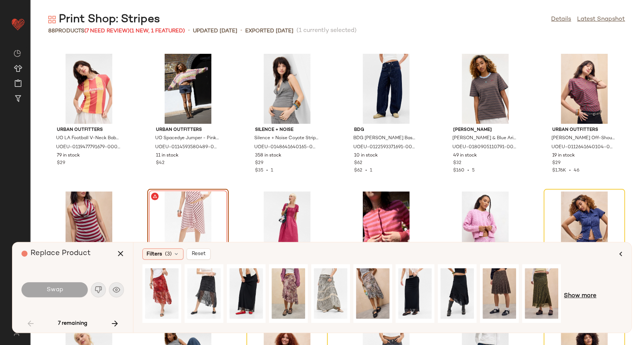
click at [578, 296] on span "Show more" at bounding box center [580, 296] width 32 height 9
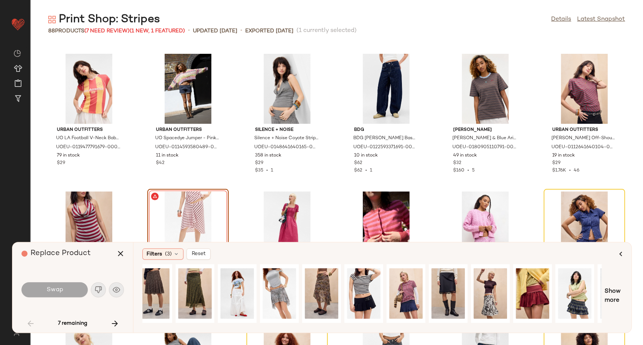
scroll to position [0, 381]
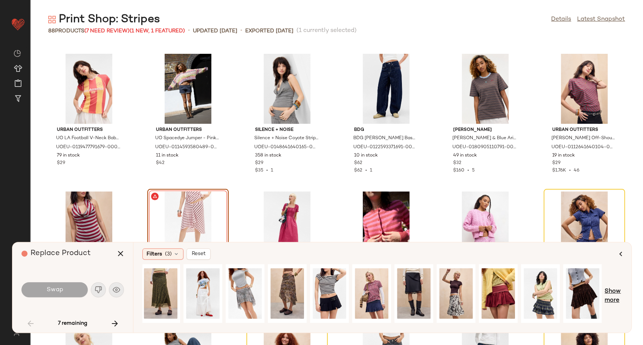
click at [578, 295] on span "Show more" at bounding box center [613, 296] width 18 height 18
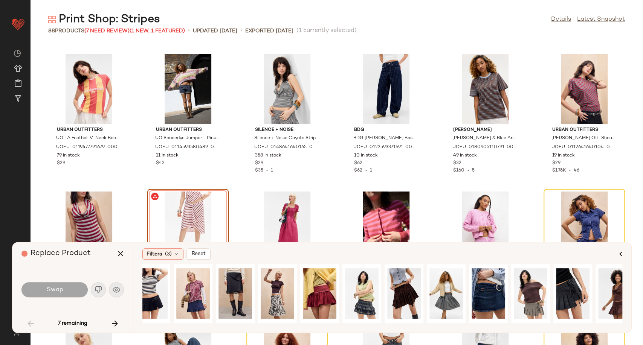
scroll to position [0, 571]
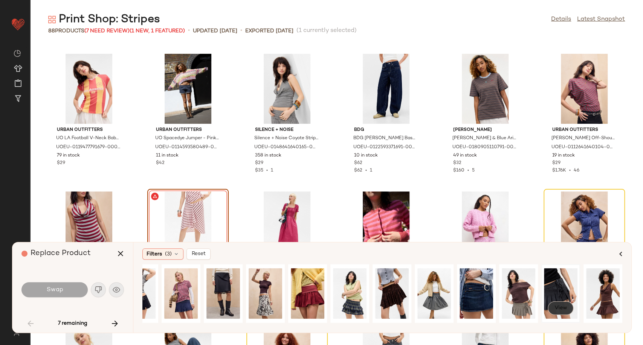
click at [561, 311] on span "View" at bounding box center [560, 308] width 13 height 6
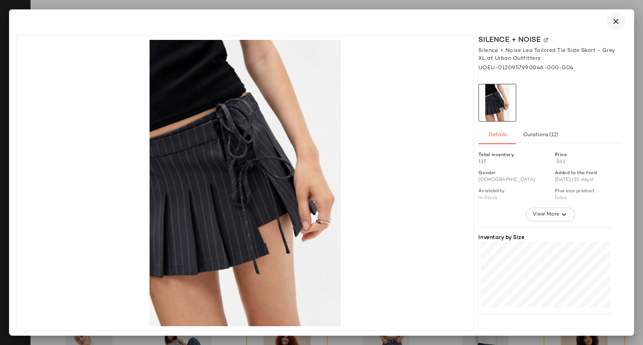
click at [578, 21] on icon "button" at bounding box center [615, 21] width 9 height 9
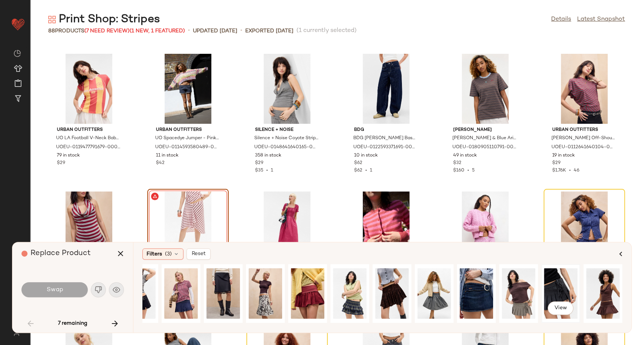
click at [558, 289] on div "View" at bounding box center [561, 293] width 34 height 53
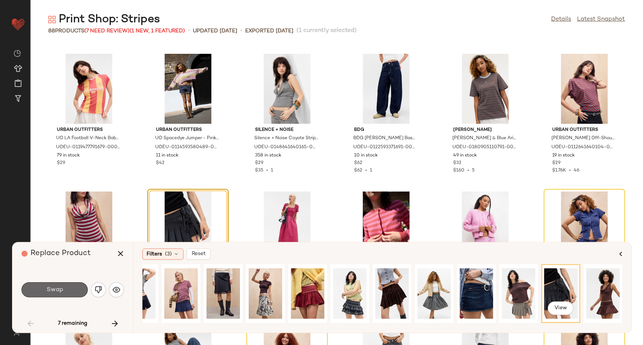
click at [72, 291] on button "Swap" at bounding box center [54, 289] width 66 height 15
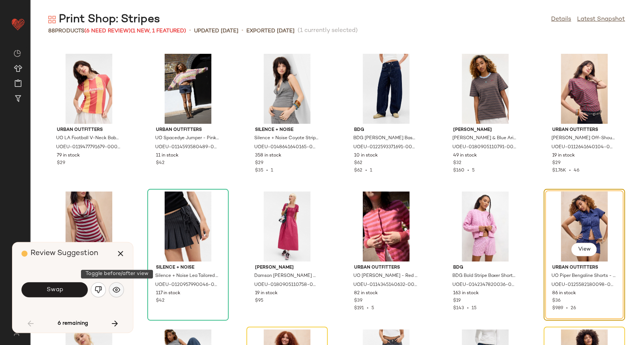
click at [119, 290] on img "button" at bounding box center [117, 290] width 8 height 8
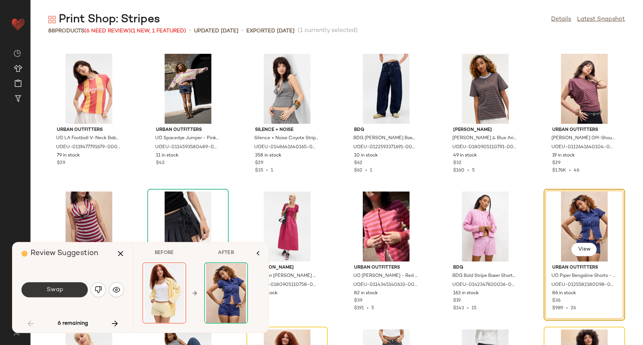
click at [71, 291] on button "Swap" at bounding box center [54, 289] width 66 height 15
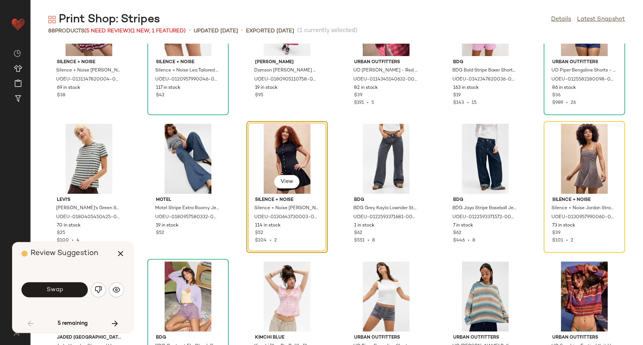
scroll to position [758, 0]
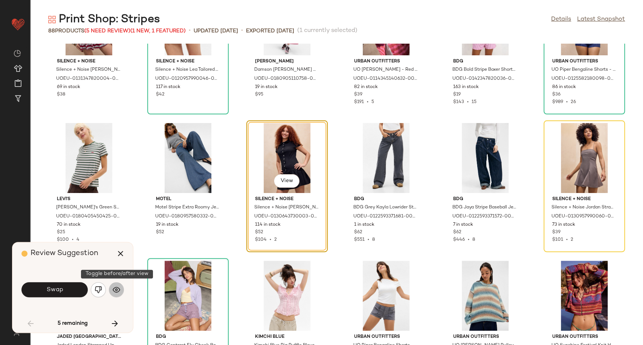
click at [118, 293] on img "button" at bounding box center [117, 290] width 8 height 8
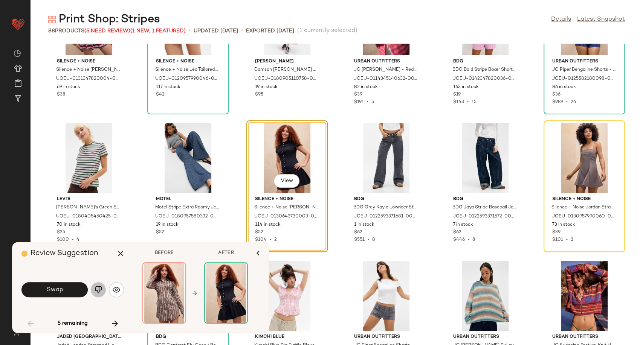
click at [103, 291] on button "button" at bounding box center [98, 289] width 15 height 15
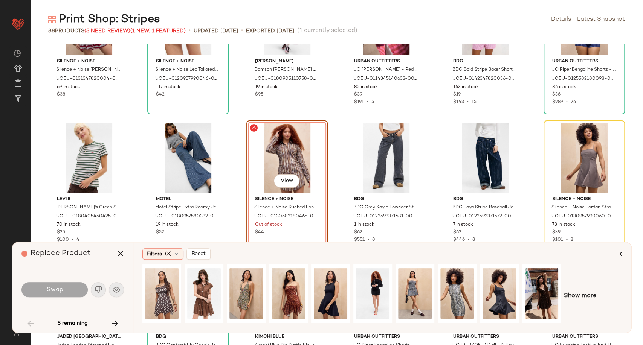
click at [570, 298] on span "Show more" at bounding box center [580, 296] width 32 height 9
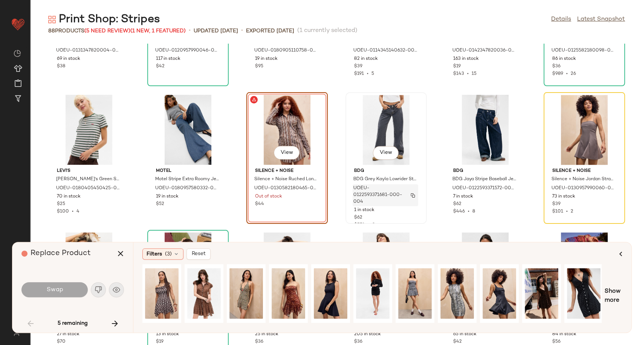
scroll to position [799, 0]
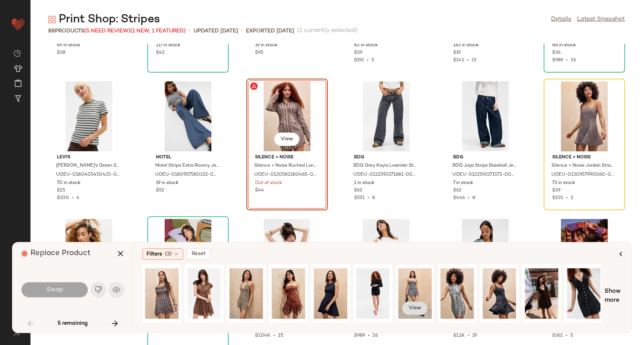
click at [419, 311] on button "View" at bounding box center [415, 309] width 26 height 14
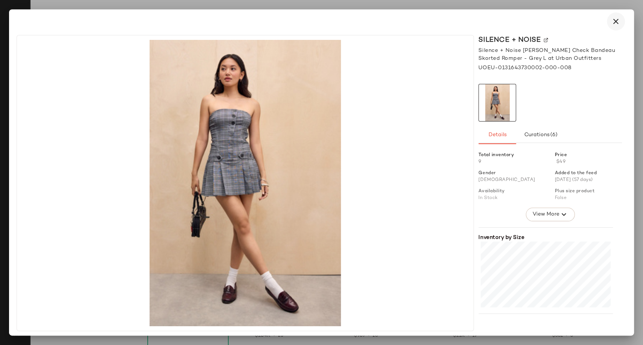
click at [578, 21] on icon "button" at bounding box center [615, 21] width 9 height 9
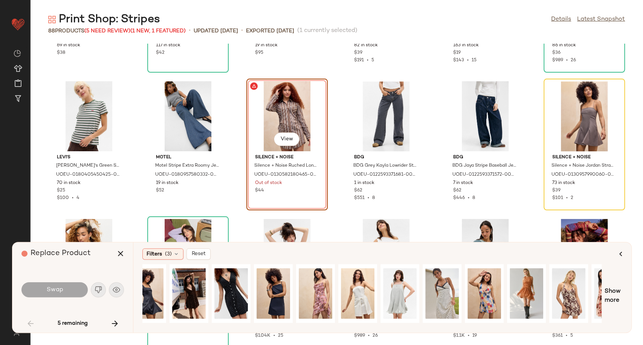
scroll to position [0, 381]
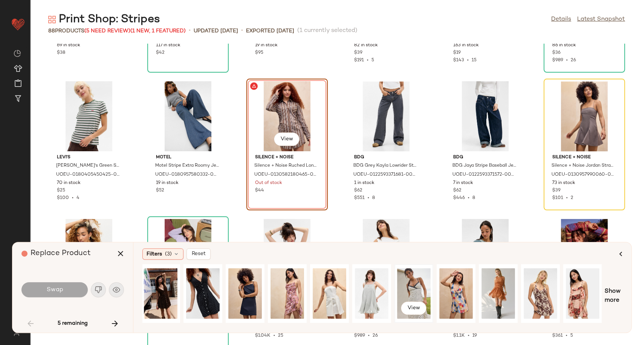
click at [419, 288] on div "View" at bounding box center [414, 293] width 34 height 53
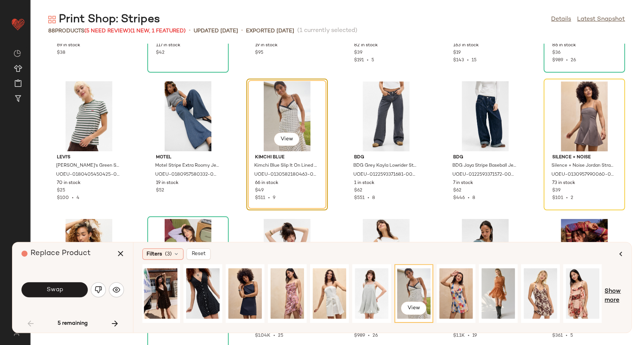
click at [578, 299] on span "Show more" at bounding box center [613, 296] width 18 height 18
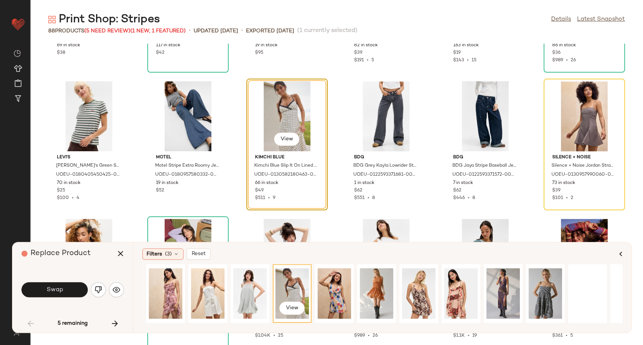
scroll to position [0, 529]
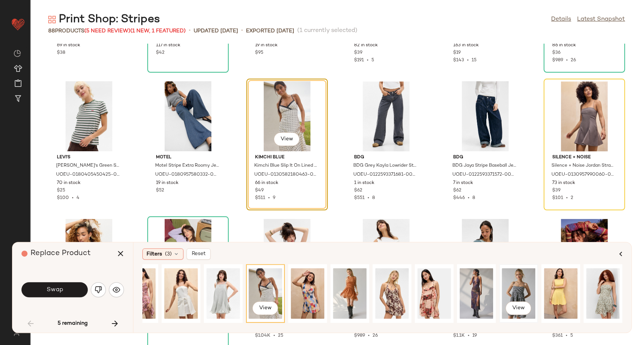
click at [518, 289] on div "View" at bounding box center [519, 293] width 34 height 53
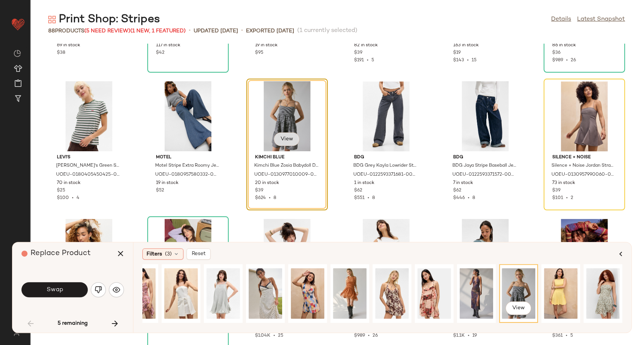
click at [287, 137] on span "View" at bounding box center [286, 139] width 13 height 6
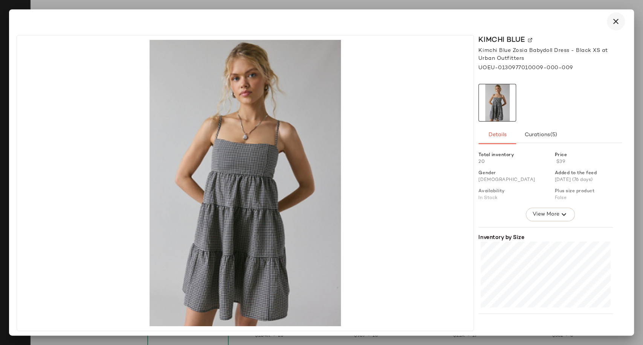
click at [578, 21] on icon "button" at bounding box center [615, 21] width 9 height 9
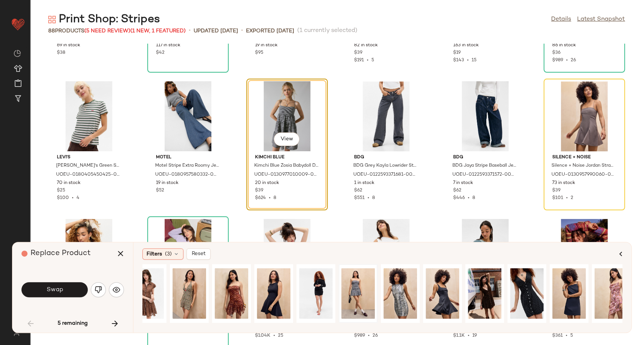
scroll to position [0, 80]
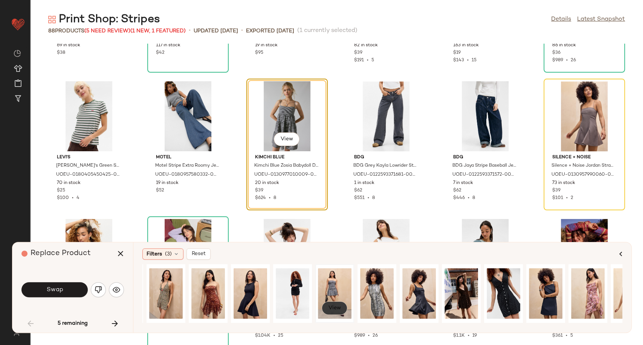
click at [332, 308] on span "View" at bounding box center [334, 308] width 13 height 6
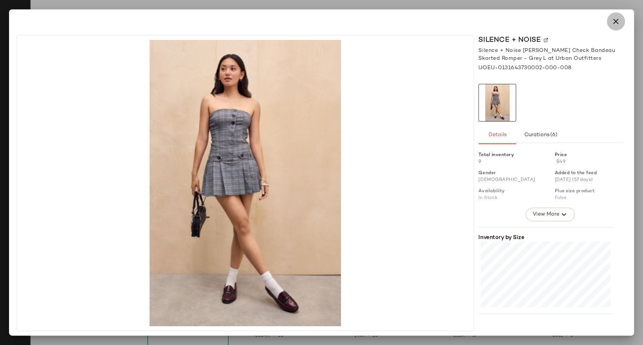
click at [578, 16] on button "button" at bounding box center [616, 21] width 18 height 18
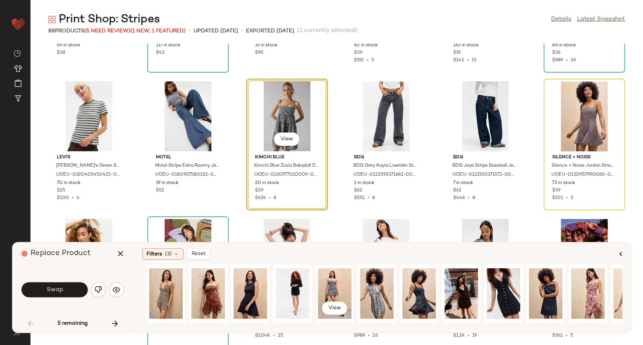
click at [332, 284] on div "View" at bounding box center [335, 293] width 34 height 53
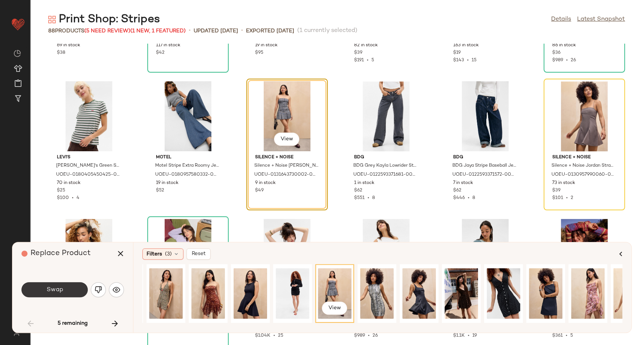
click at [72, 287] on button "Swap" at bounding box center [54, 289] width 66 height 15
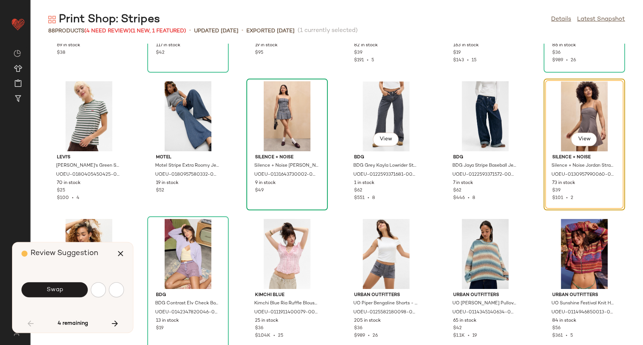
scroll to position [689, 0]
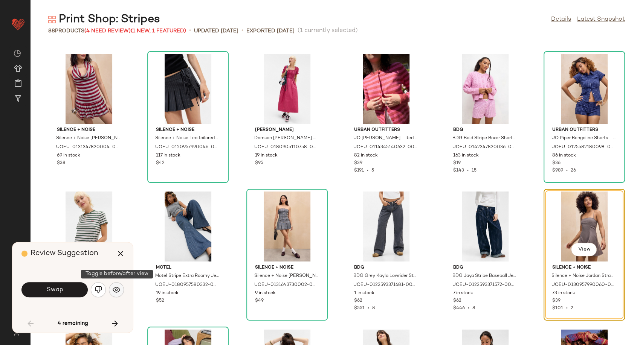
click at [113, 293] on img "button" at bounding box center [117, 290] width 8 height 8
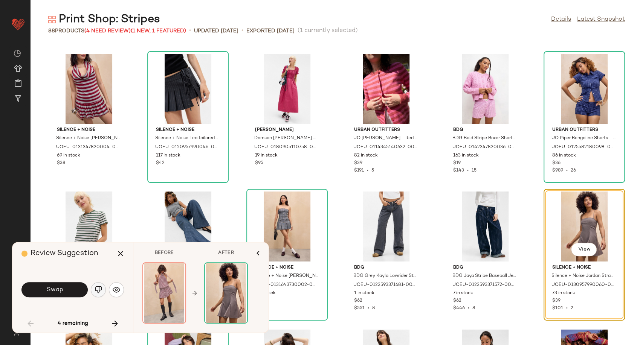
click at [99, 291] on img "button" at bounding box center [99, 290] width 8 height 8
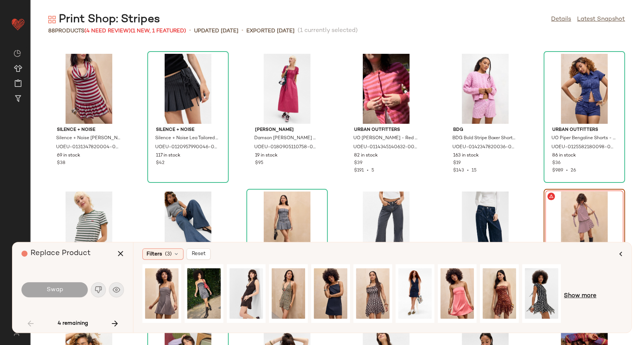
click at [578, 295] on span "Show more" at bounding box center [580, 296] width 32 height 9
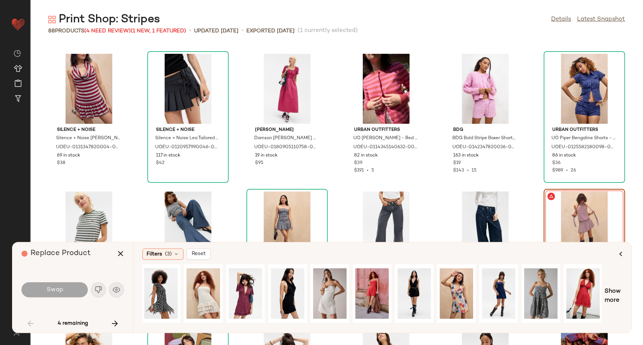
scroll to position [0, 381]
click at [578, 302] on span "Show more" at bounding box center [613, 296] width 18 height 18
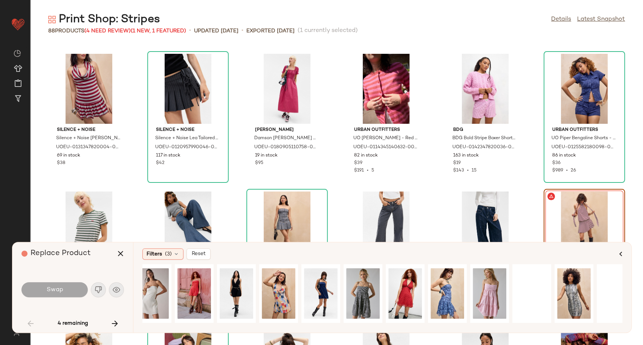
scroll to position [0, 571]
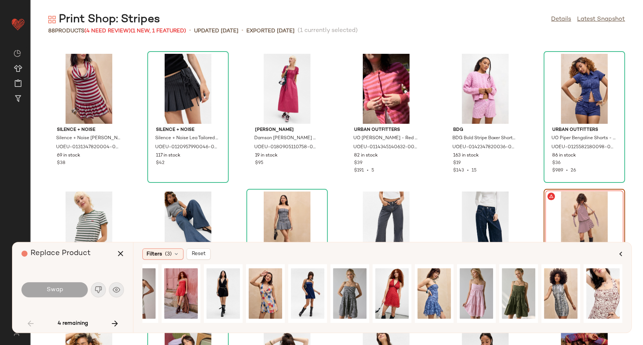
click at [433, 182] on div "Silence + Noise Silence + Noise Selena Halter Romper - Pink combo XS at Urban O…" at bounding box center [336, 195] width 613 height 302
click at [113, 253] on button "button" at bounding box center [120, 254] width 18 height 18
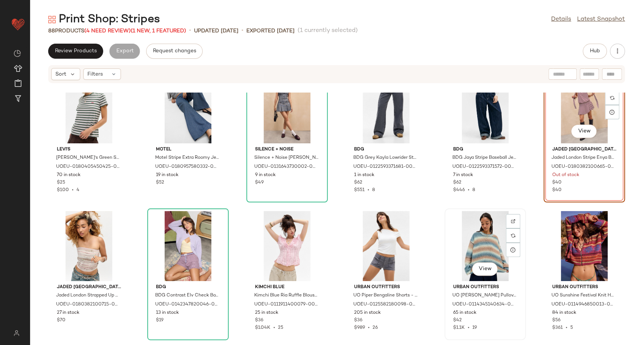
scroll to position [814, 0]
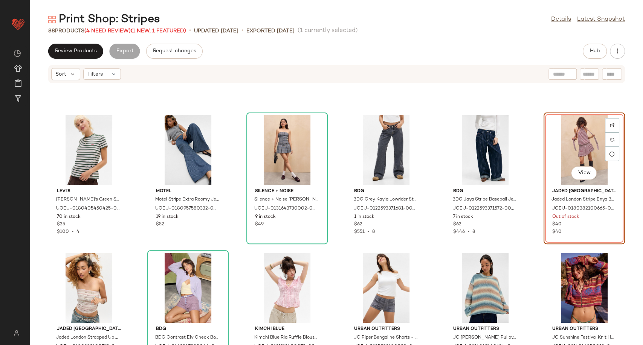
click at [576, 142] on div "View" at bounding box center [584, 150] width 76 height 70
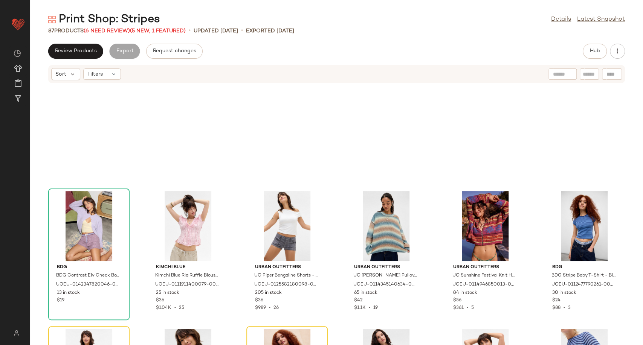
scroll to position [1024, 0]
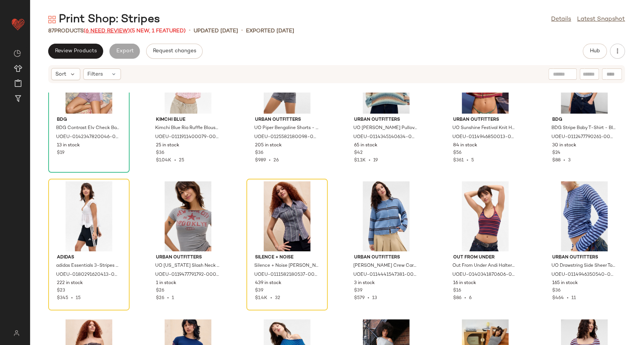
click at [112, 28] on span "(6 Need Review)" at bounding box center [107, 31] width 46 height 6
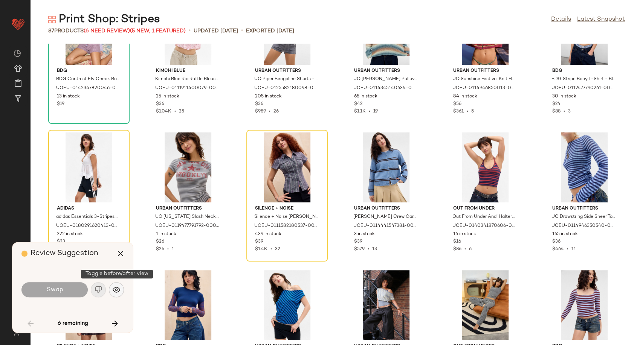
click at [111, 293] on button "button" at bounding box center [116, 289] width 15 height 15
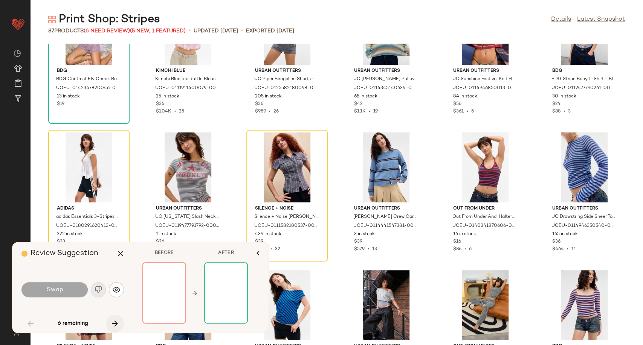
click at [115, 311] on icon "button" at bounding box center [114, 323] width 9 height 9
click at [121, 254] on icon "button" at bounding box center [120, 253] width 9 height 9
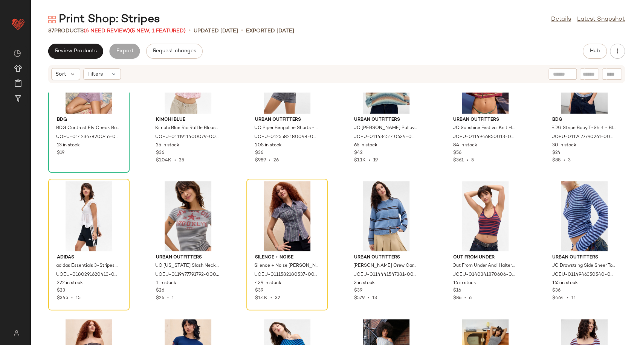
click at [101, 30] on span "(6 Need Review)" at bounding box center [107, 31] width 46 height 6
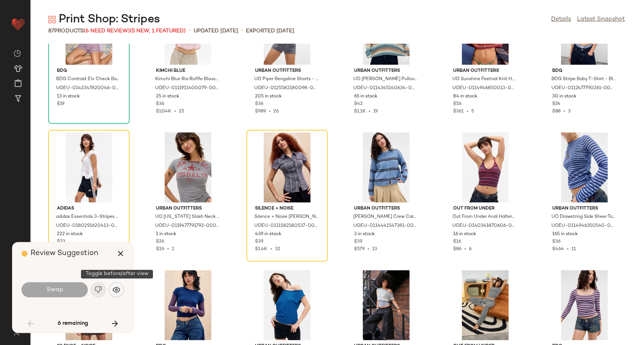
click at [115, 287] on img "button" at bounding box center [117, 290] width 8 height 8
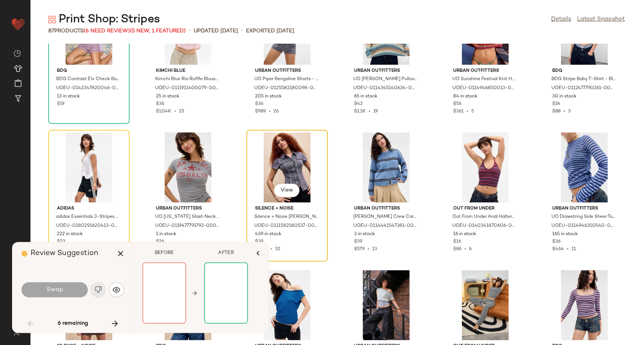
click at [303, 169] on div "View" at bounding box center [287, 168] width 76 height 70
click at [84, 160] on div "View" at bounding box center [89, 168] width 76 height 70
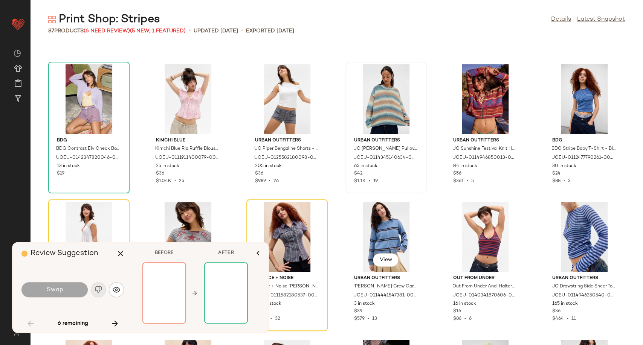
scroll to position [898, 0]
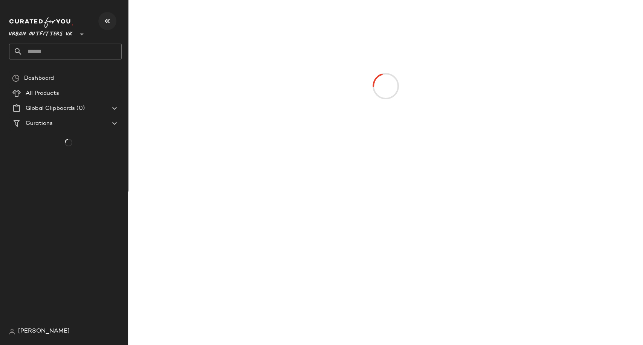
click at [113, 23] on button "button" at bounding box center [107, 21] width 18 height 18
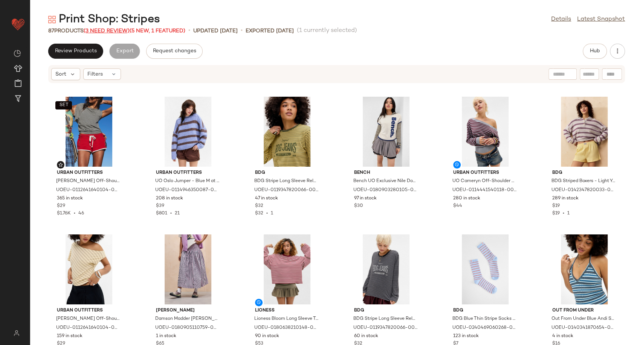
click at [113, 28] on span "(3 Need Review)" at bounding box center [107, 31] width 46 height 6
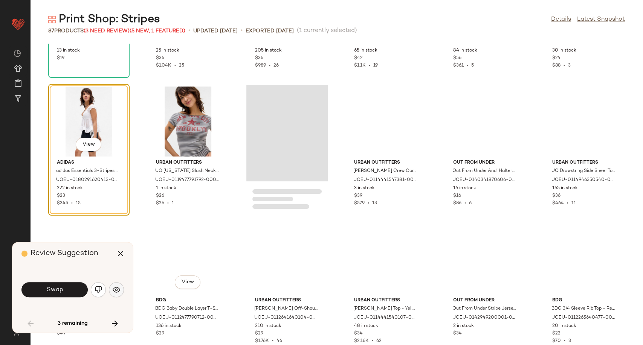
scroll to position [1090, 0]
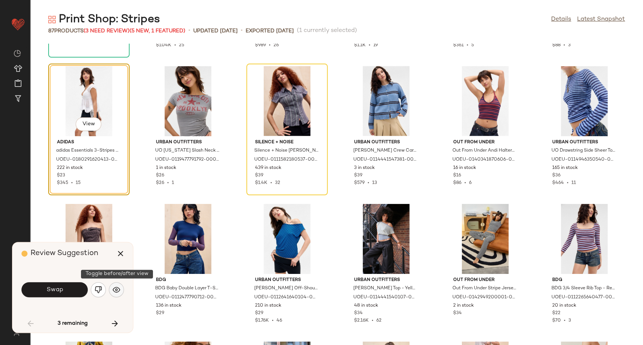
click at [113, 293] on img "button" at bounding box center [117, 290] width 8 height 8
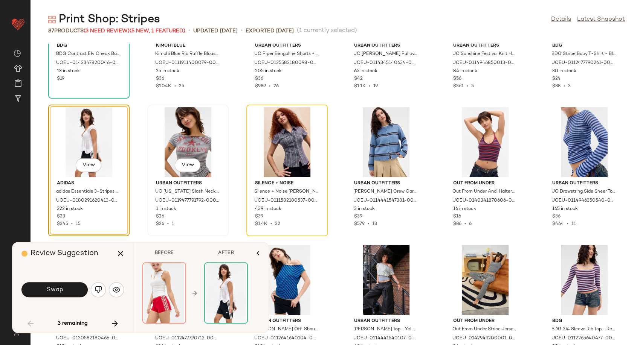
scroll to position [1048, 0]
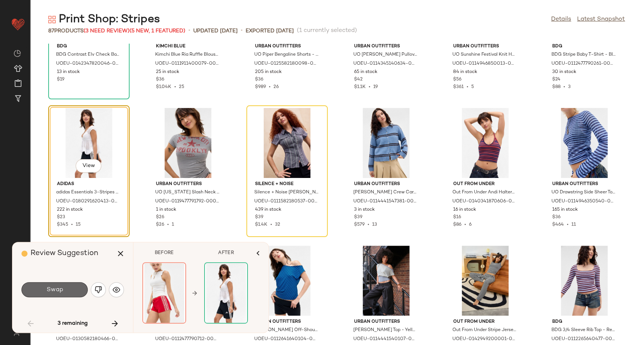
click at [78, 286] on button "Swap" at bounding box center [54, 289] width 66 height 15
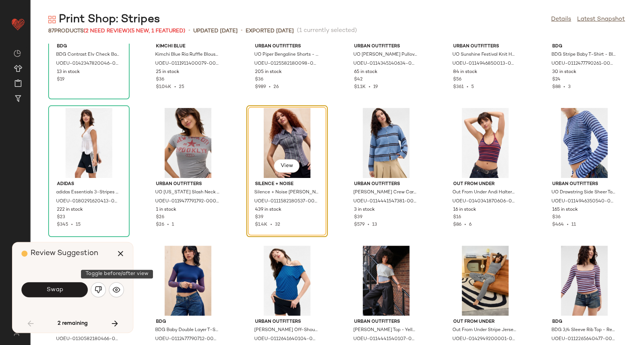
scroll to position [964, 0]
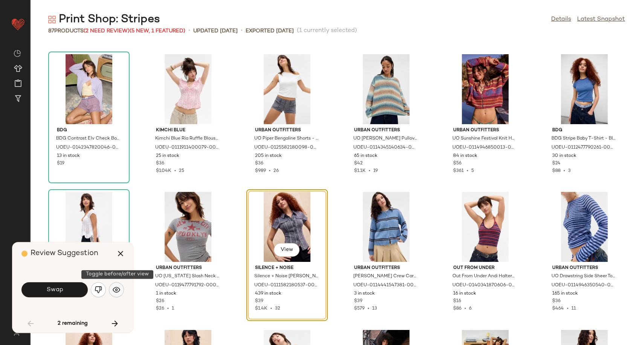
click at [118, 294] on button "button" at bounding box center [116, 289] width 15 height 15
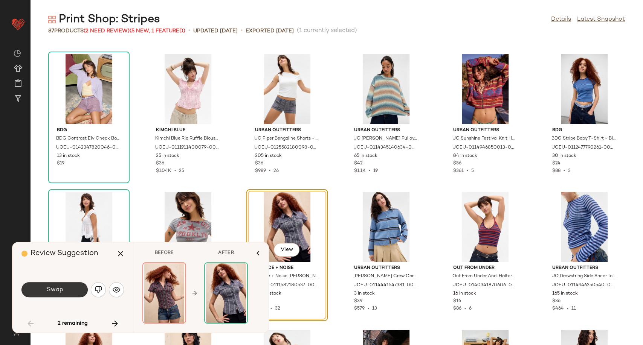
click at [72, 295] on button "Swap" at bounding box center [54, 289] width 66 height 15
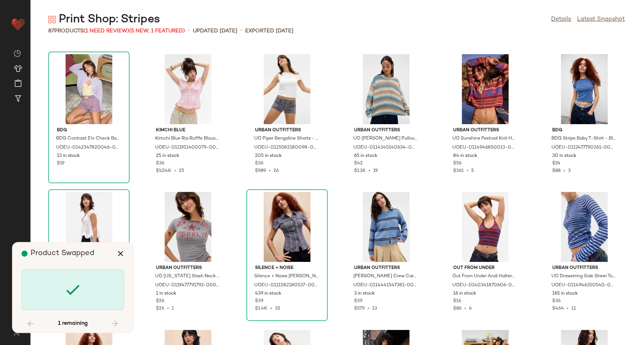
scroll to position [1767, 0]
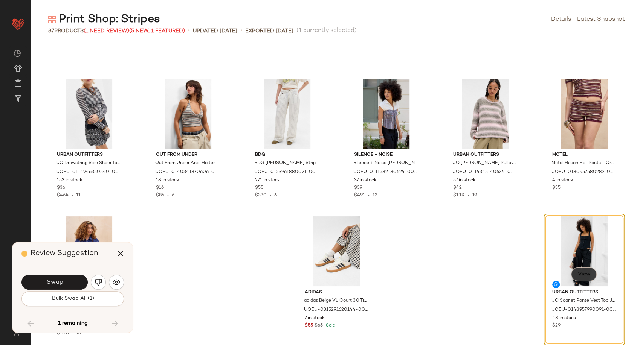
click at [583, 272] on span "View" at bounding box center [583, 274] width 13 height 6
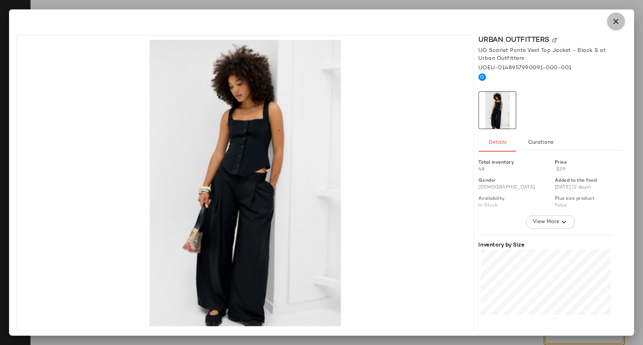
click at [614, 22] on icon "button" at bounding box center [615, 21] width 9 height 9
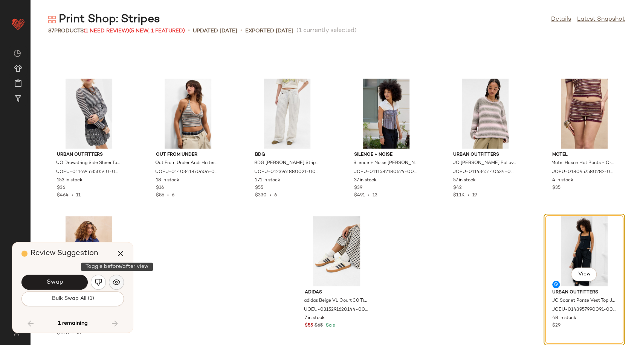
click at [121, 282] on button "button" at bounding box center [116, 282] width 15 height 15
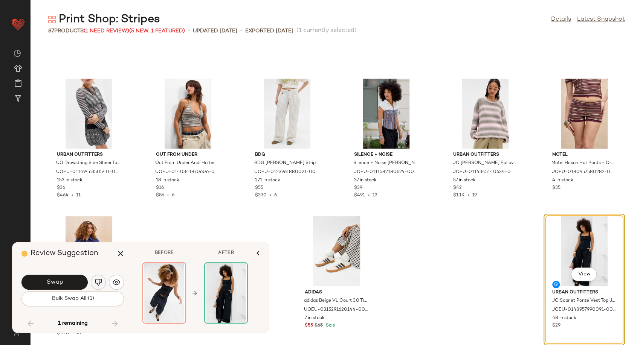
click at [96, 283] on img "button" at bounding box center [99, 283] width 8 height 8
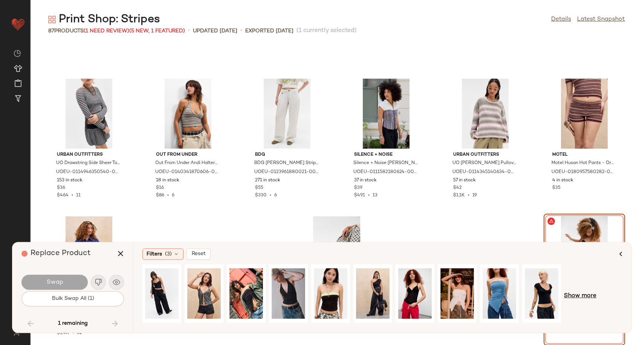
click at [584, 297] on span "Show more" at bounding box center [580, 296] width 32 height 9
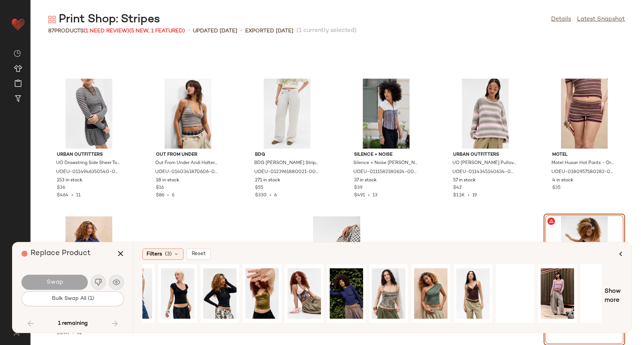
scroll to position [0, 381]
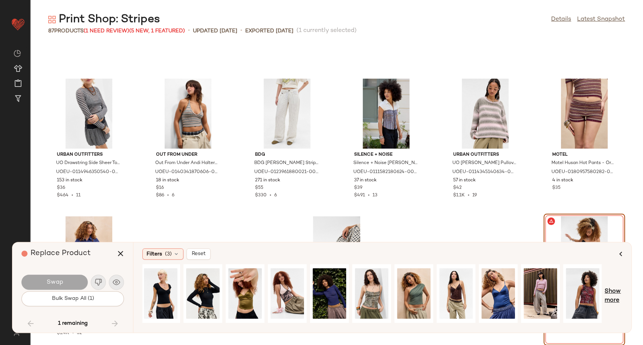
click at [619, 294] on span "Show more" at bounding box center [613, 296] width 18 height 18
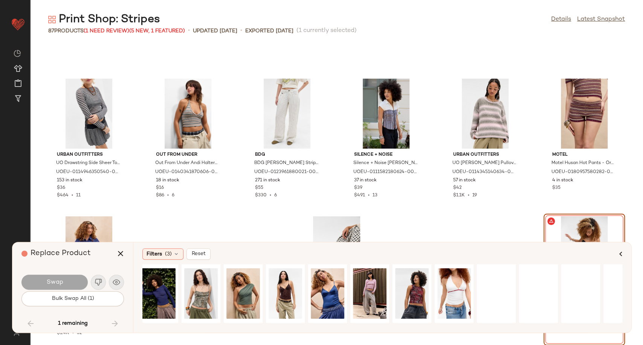
scroll to position [0, 571]
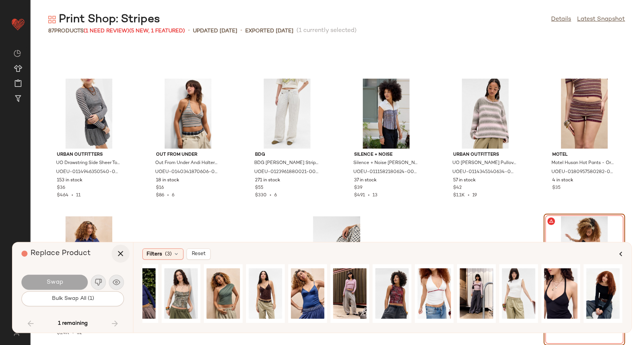
click at [117, 252] on icon "button" at bounding box center [120, 253] width 9 height 9
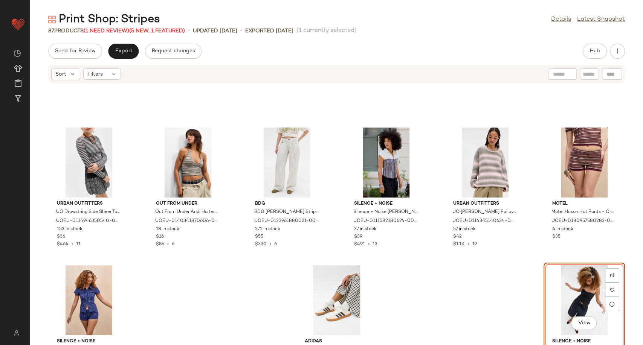
click at [451, 308] on div "Urban Outfitters UO Drawstring Side Sheer Top L at Urban Outfitters UOEU-011494…" at bounding box center [336, 219] width 613 height 253
click at [580, 300] on div "View" at bounding box center [584, 300] width 76 height 70
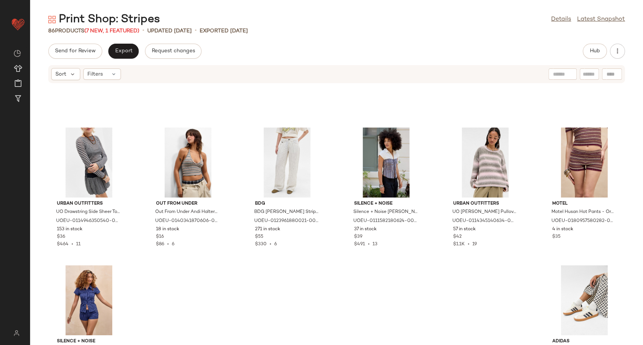
click at [331, 299] on div "Urban Outfitters UO Drawstring Side Sheer Top L at Urban Outfitters UOEU-011494…" at bounding box center [336, 219] width 613 height 253
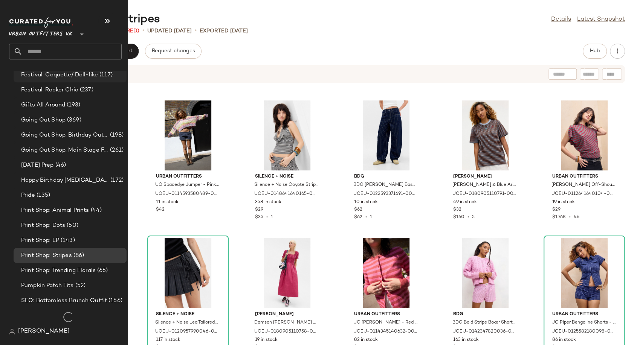
scroll to position [1796, 0]
click at [79, 271] on span "Print Shop: Trending Florals" at bounding box center [58, 270] width 75 height 9
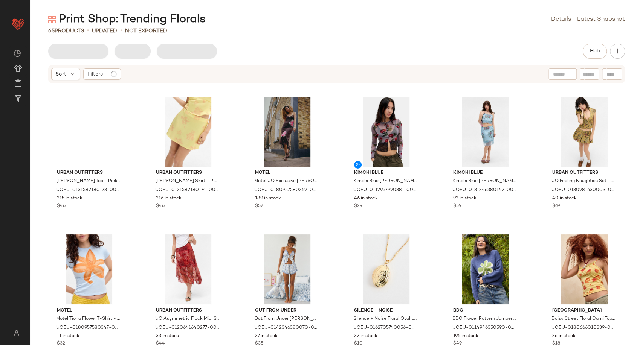
click at [268, 25] on div "Print Shop: Trending Florals Details Latest Snapshot" at bounding box center [336, 19] width 613 height 15
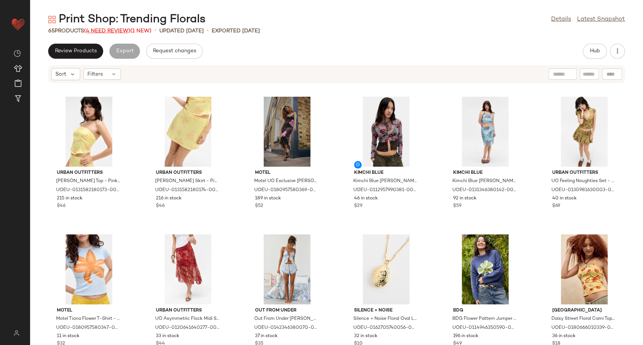
click at [117, 32] on span "(4 Need Review)" at bounding box center [107, 31] width 46 height 6
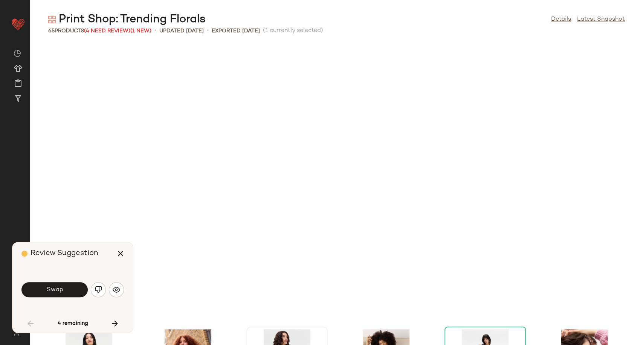
scroll to position [282, 0]
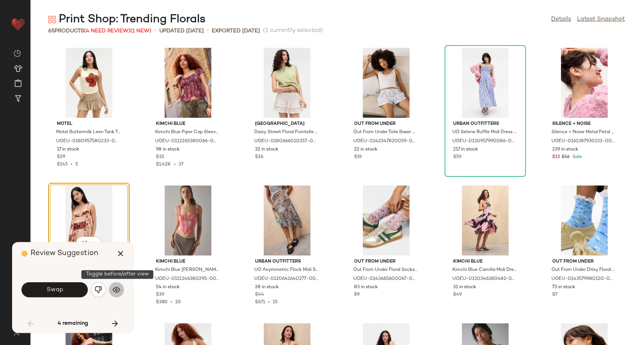
click at [114, 287] on img "button" at bounding box center [117, 290] width 8 height 8
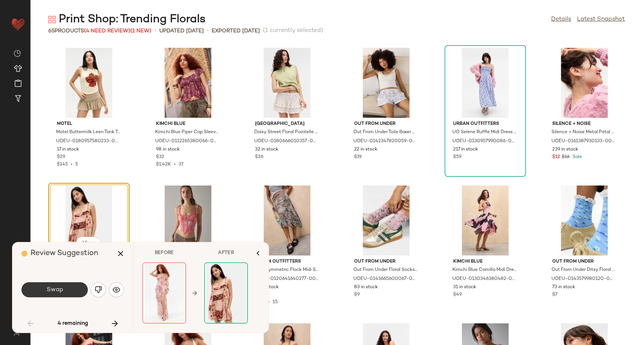
click at [60, 287] on span "Swap" at bounding box center [54, 290] width 17 height 7
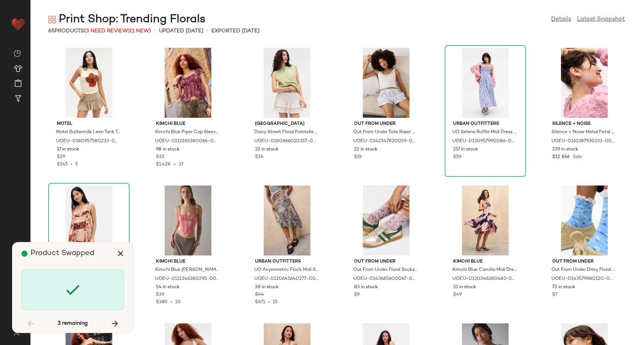
scroll to position [551, 0]
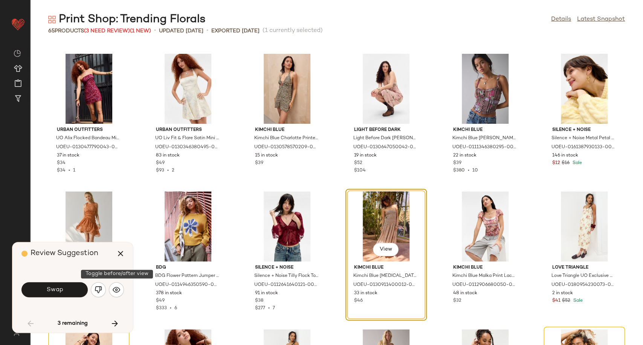
click at [116, 291] on img "button" at bounding box center [117, 290] width 8 height 8
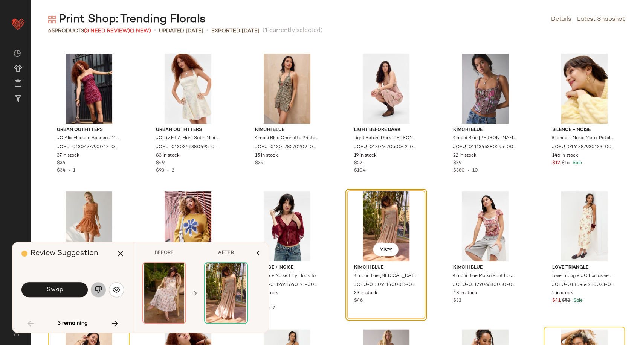
click at [101, 292] on img "button" at bounding box center [99, 290] width 8 height 8
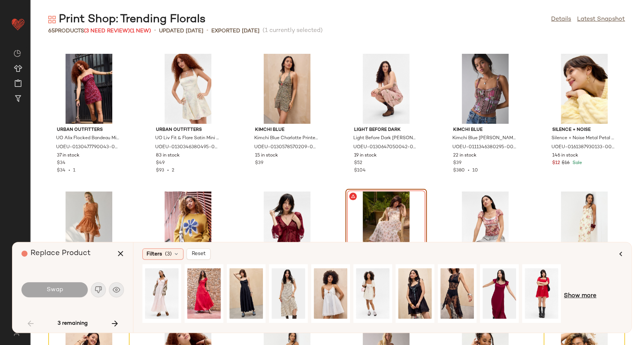
click at [580, 296] on span "Show more" at bounding box center [580, 296] width 32 height 9
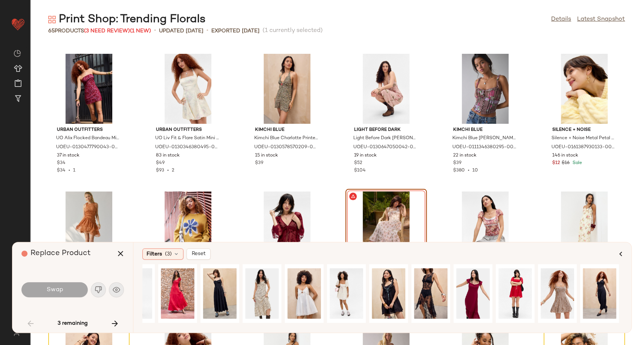
scroll to position [0, 0]
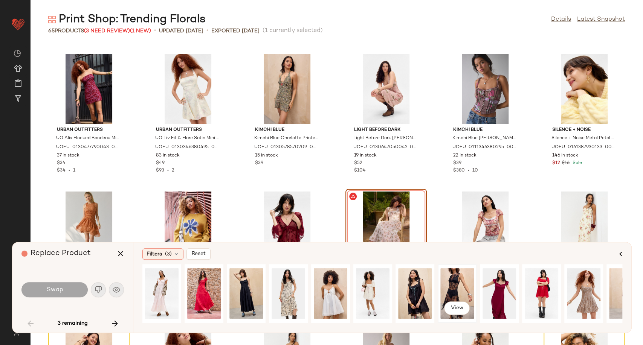
click at [465, 287] on div "View" at bounding box center [457, 293] width 34 height 53
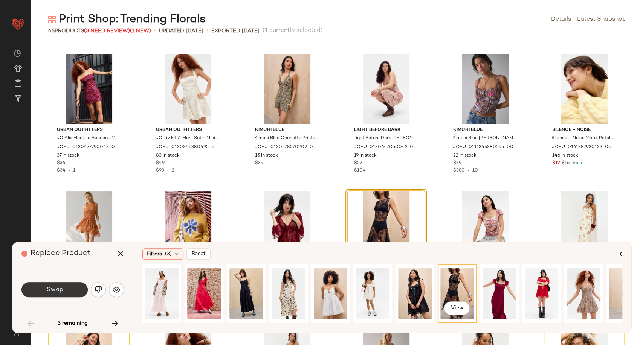
click at [63, 287] on button "Swap" at bounding box center [54, 289] width 66 height 15
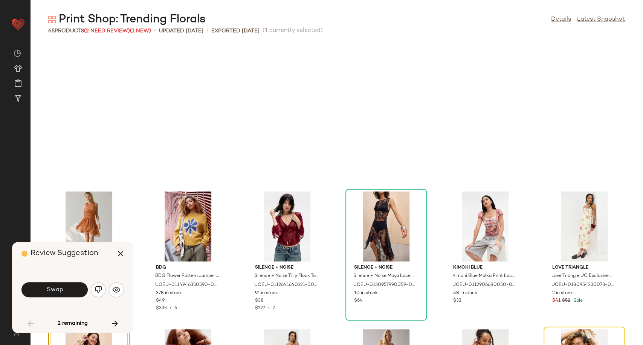
scroll to position [689, 0]
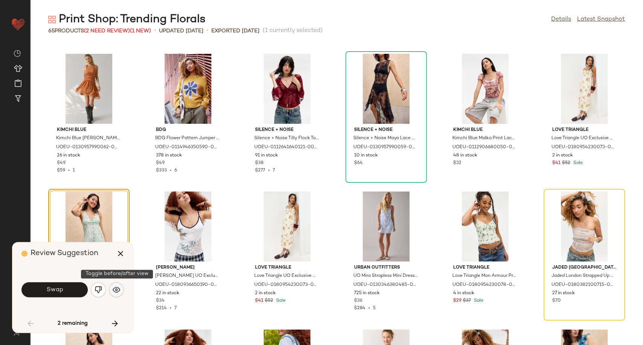
click at [113, 293] on img "button" at bounding box center [117, 290] width 8 height 8
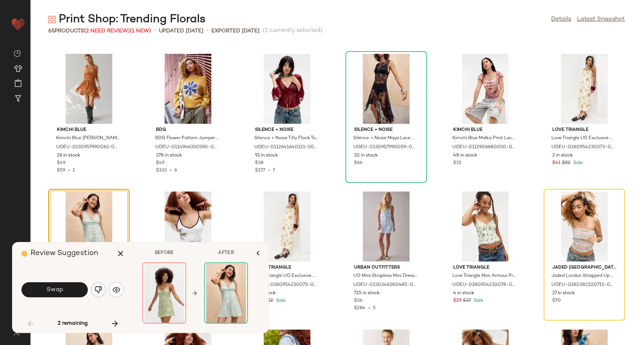
click at [98, 290] on img "button" at bounding box center [99, 290] width 8 height 8
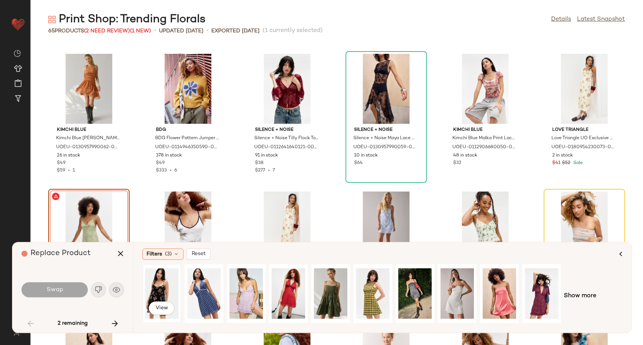
click at [163, 292] on div "View" at bounding box center [162, 293] width 34 height 53
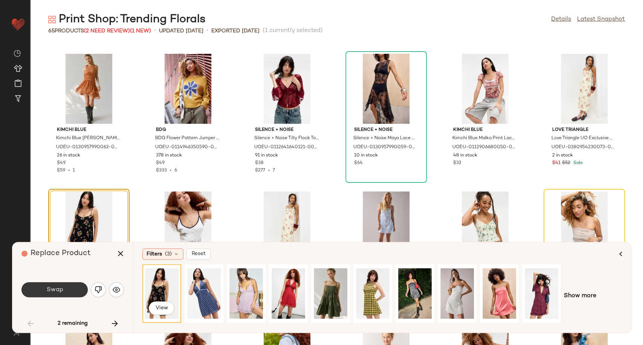
click at [77, 288] on button "Swap" at bounding box center [54, 289] width 66 height 15
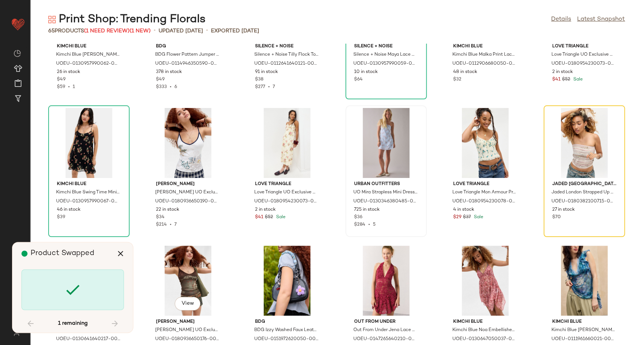
scroll to position [689, 0]
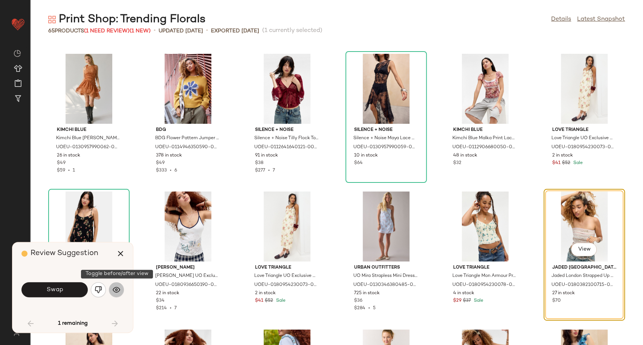
click at [116, 290] on img "button" at bounding box center [117, 290] width 8 height 8
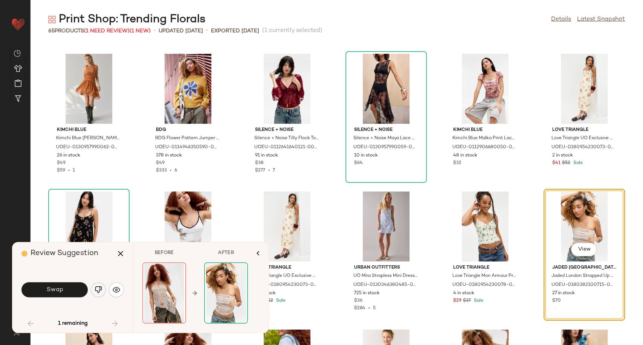
click at [95, 293] on img "button" at bounding box center [99, 290] width 8 height 8
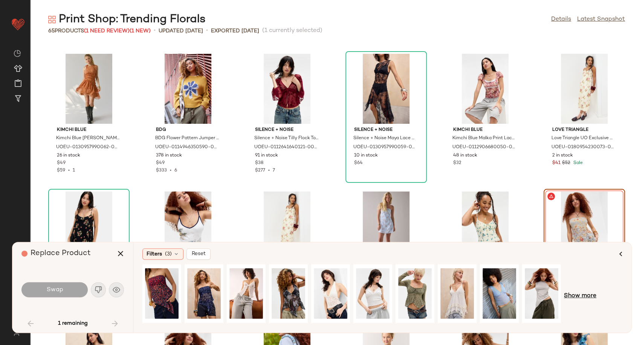
click at [583, 296] on span "Show more" at bounding box center [580, 296] width 32 height 9
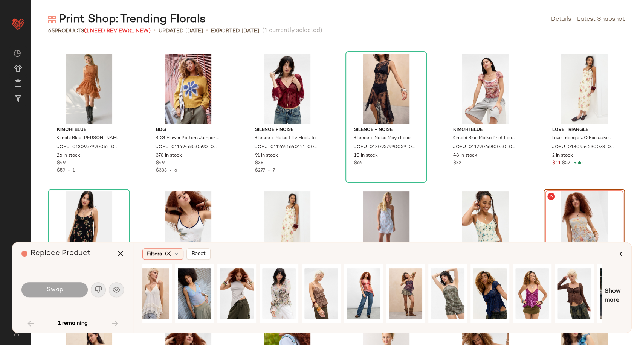
scroll to position [0, 305]
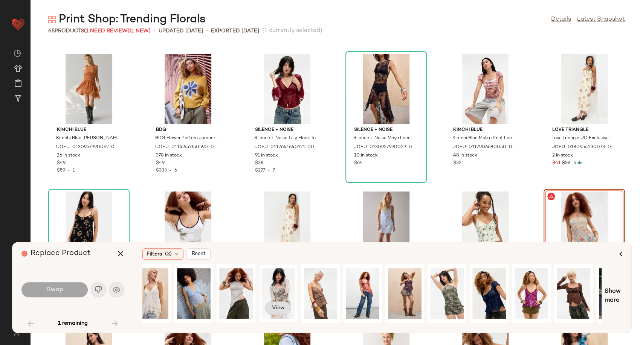
click at [281, 306] on span "View" at bounding box center [277, 308] width 13 height 6
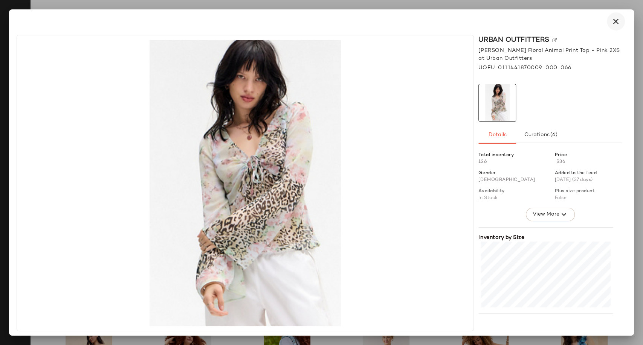
click at [610, 20] on button "button" at bounding box center [616, 21] width 18 height 18
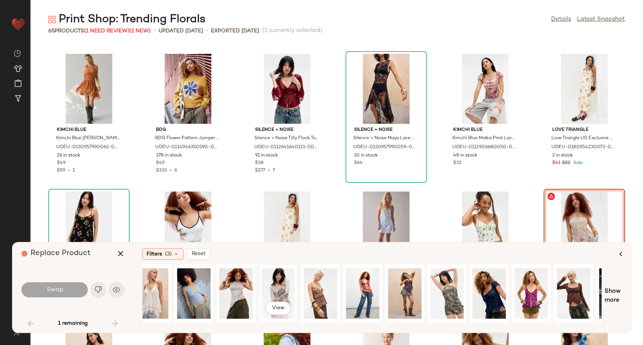
click at [282, 289] on div "View" at bounding box center [278, 293] width 34 height 53
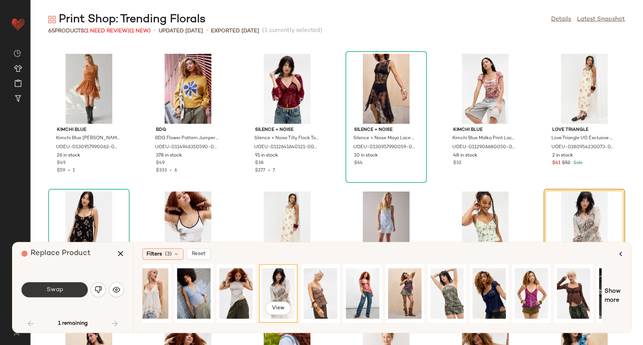
click at [64, 290] on button "Swap" at bounding box center [54, 289] width 66 height 15
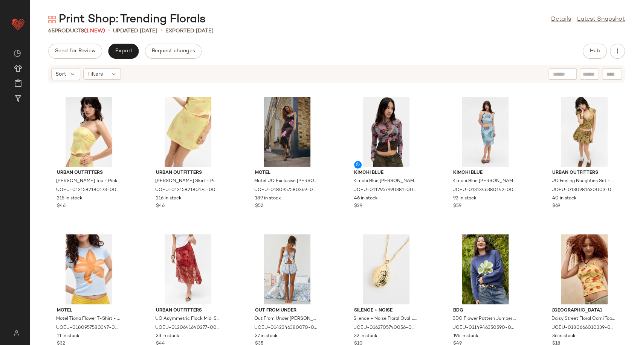
click at [101, 33] on span "(1 New)" at bounding box center [94, 31] width 21 height 6
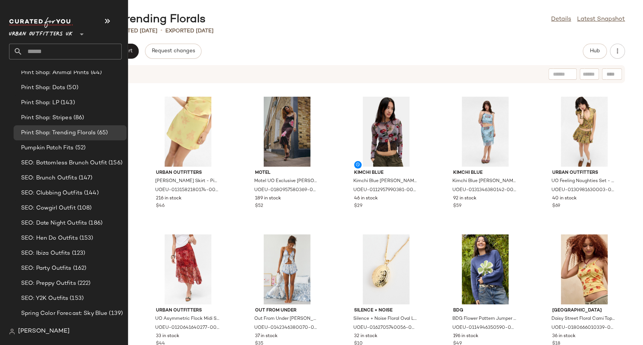
scroll to position [1840, 0]
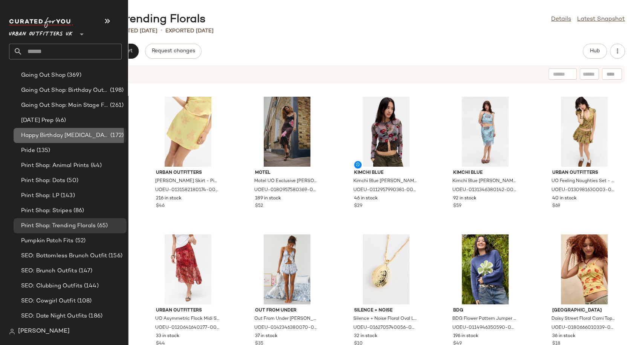
click at [76, 139] on span "Happy Birthday [MEDICAL_DATA]" at bounding box center [65, 135] width 88 height 9
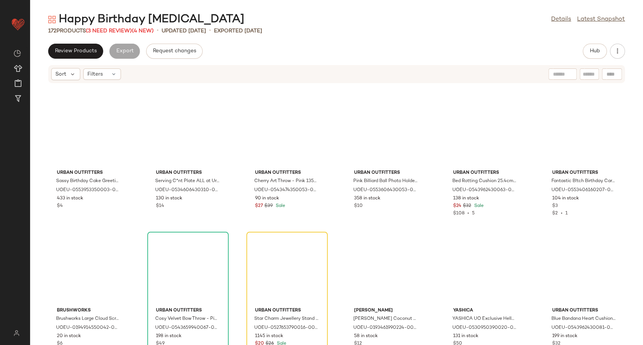
click at [326, 21] on div "Happy Birthday Cancer Details Latest Snapshot" at bounding box center [336, 19] width 613 height 15
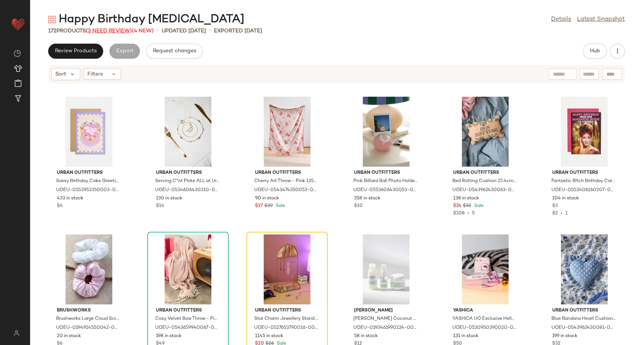
click at [106, 29] on span "(3 Need Review)" at bounding box center [109, 31] width 46 height 6
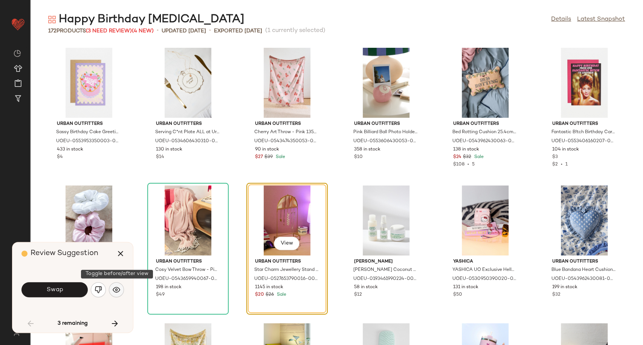
click at [117, 291] on img "button" at bounding box center [117, 290] width 8 height 8
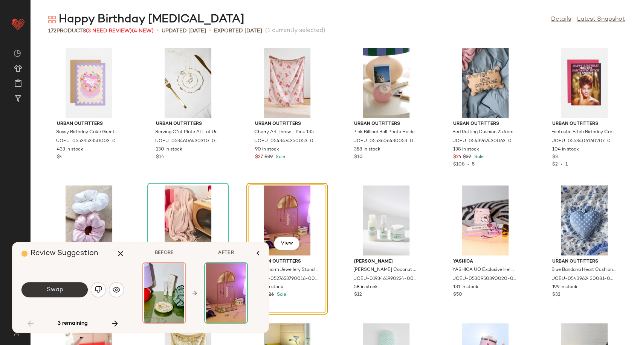
click at [76, 288] on button "Swap" at bounding box center [54, 289] width 66 height 15
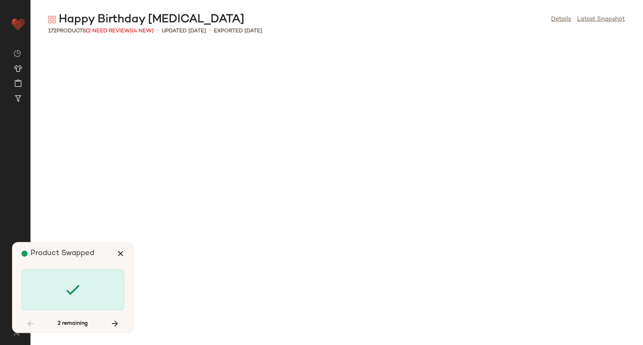
scroll to position [557, 0]
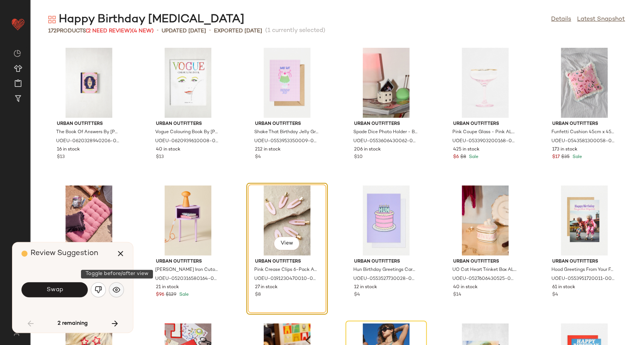
click at [120, 289] on img "button" at bounding box center [117, 290] width 8 height 8
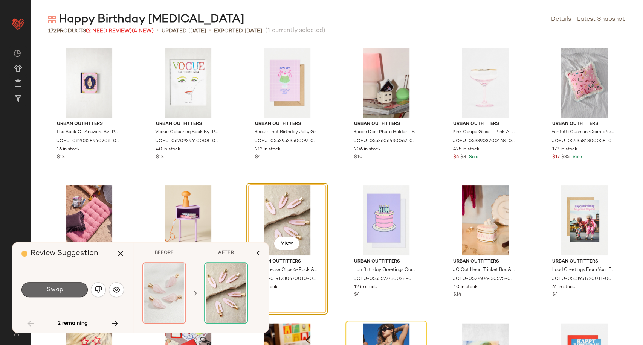
click at [72, 291] on button "Swap" at bounding box center [54, 289] width 66 height 15
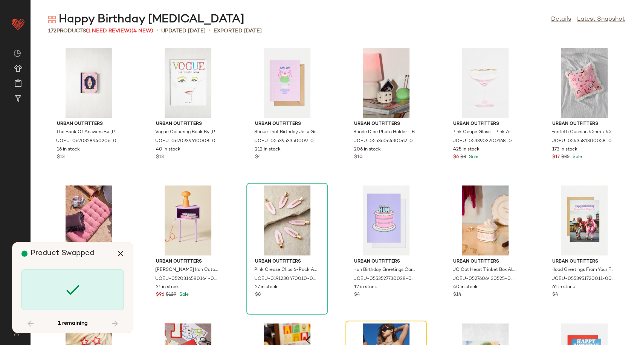
scroll to position [689, 0]
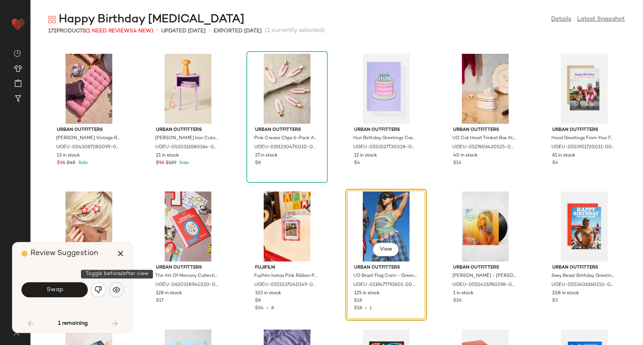
click at [115, 290] on img "button" at bounding box center [117, 290] width 8 height 8
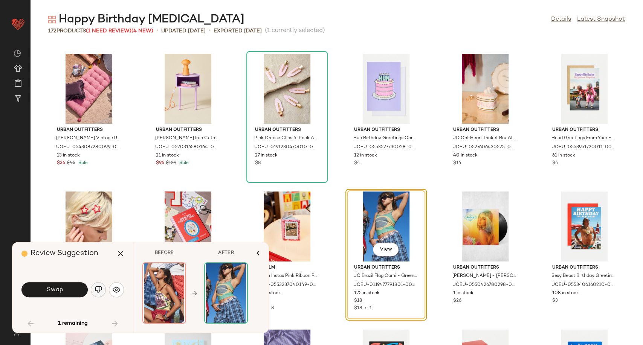
click at [99, 290] on img "button" at bounding box center [99, 290] width 8 height 8
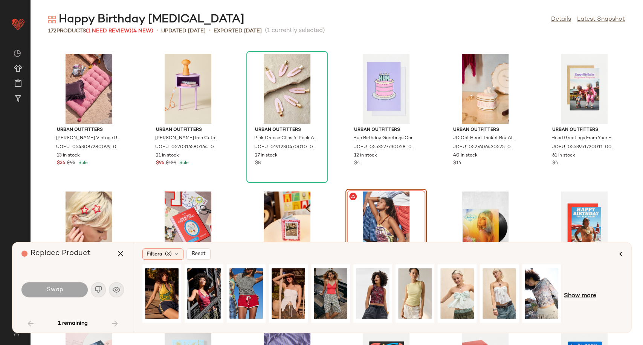
click at [585, 296] on span "Show more" at bounding box center [580, 296] width 32 height 9
click at [614, 292] on span "Show more" at bounding box center [613, 296] width 18 height 18
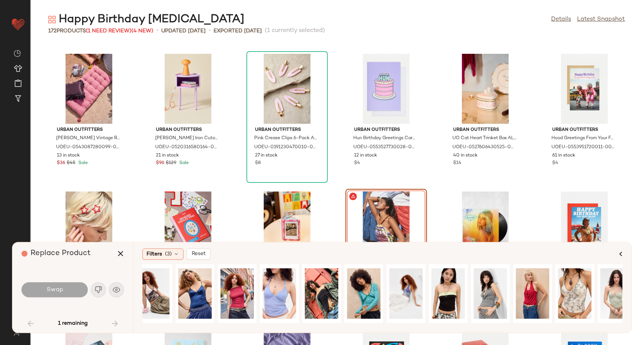
scroll to position [0, 571]
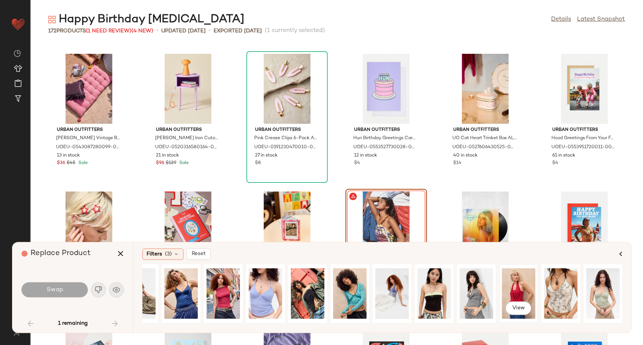
click at [504, 287] on div "View" at bounding box center [519, 293] width 34 height 53
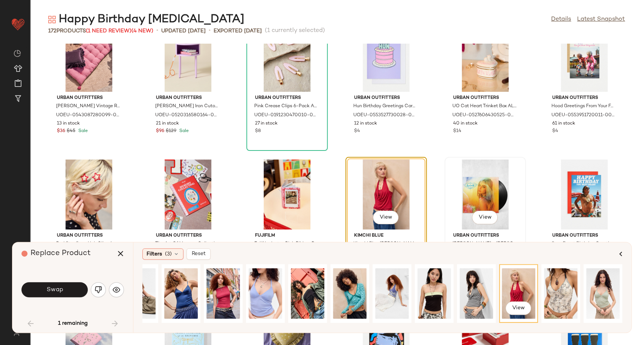
scroll to position [773, 0]
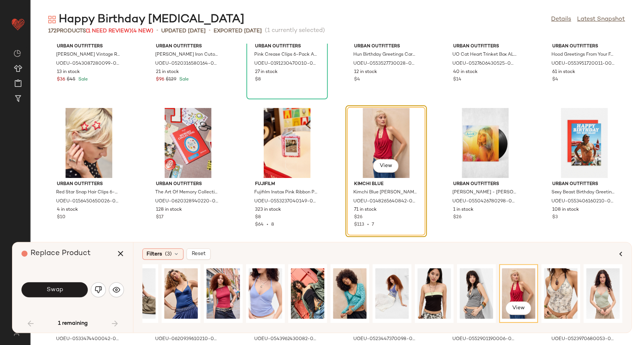
click at [58, 281] on div "Swap" at bounding box center [72, 290] width 102 height 18
click at [59, 289] on span "Swap" at bounding box center [54, 290] width 17 height 7
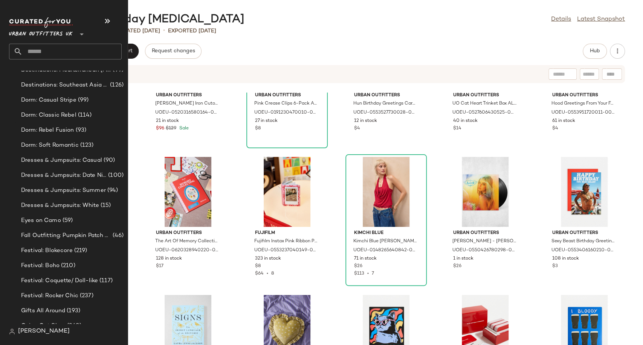
scroll to position [1715, 0]
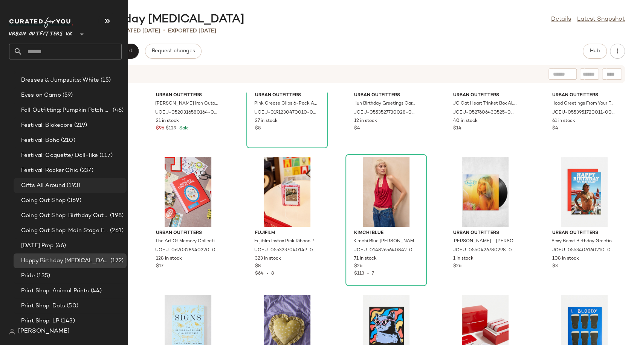
click at [37, 186] on span "Gifts All Around" at bounding box center [43, 185] width 44 height 9
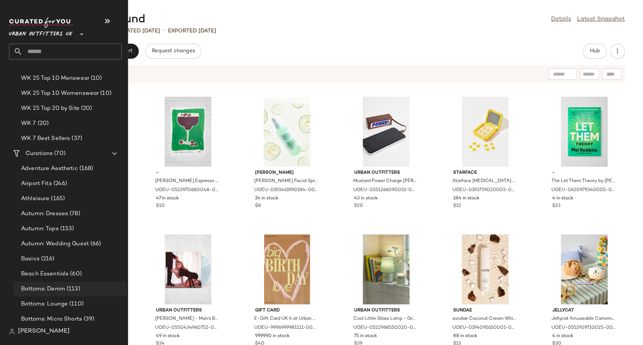
scroll to position [1213, 0]
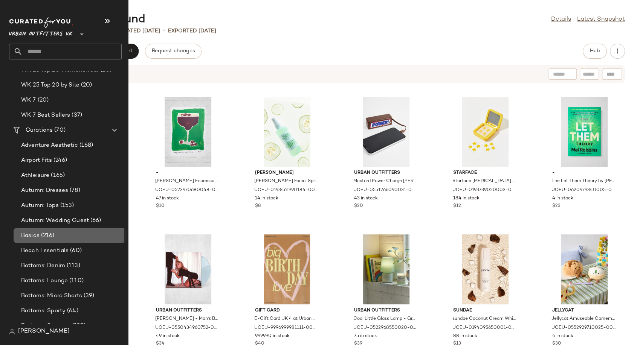
click at [42, 237] on span "(216)" at bounding box center [47, 236] width 15 height 9
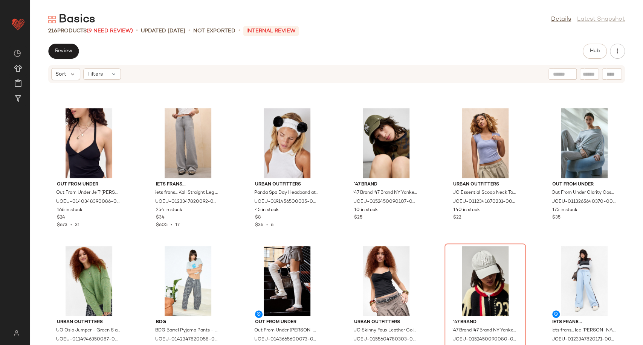
scroll to position [2116, 0]
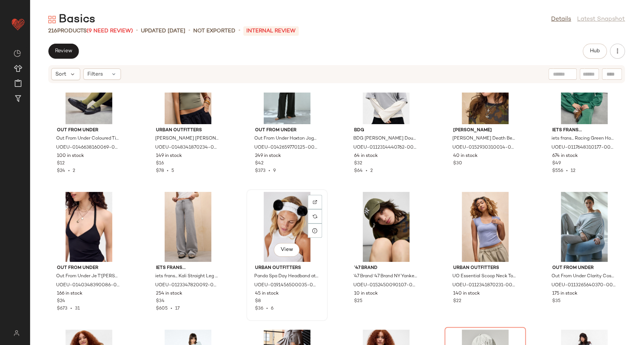
click at [292, 217] on div "View" at bounding box center [287, 227] width 76 height 70
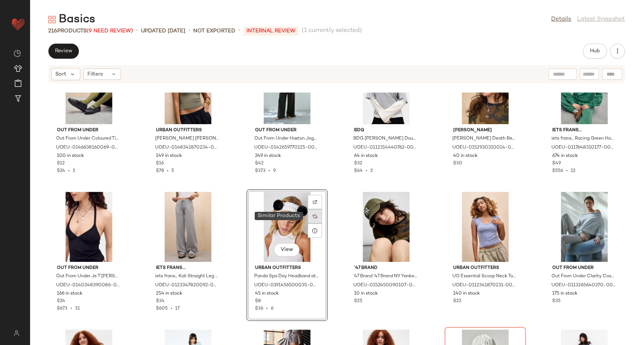
click at [316, 215] on div at bounding box center [315, 216] width 14 height 14
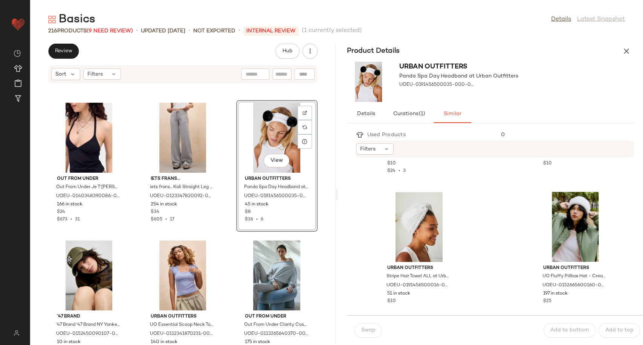
scroll to position [797, 0]
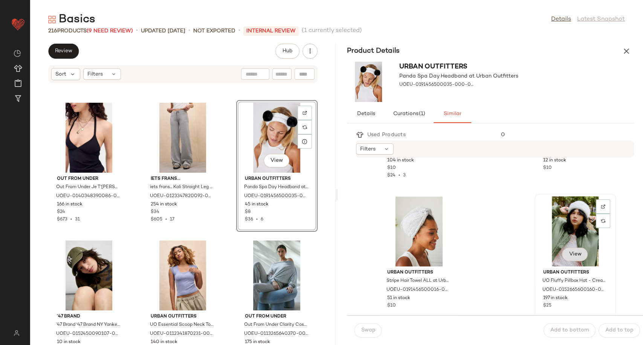
click at [572, 252] on span "View" at bounding box center [574, 255] width 13 height 6
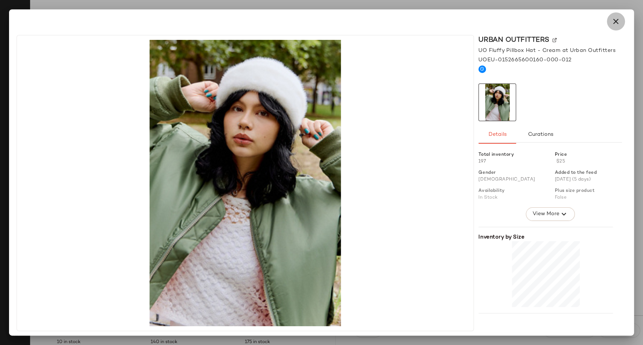
click at [615, 20] on icon "button" at bounding box center [615, 21] width 9 height 9
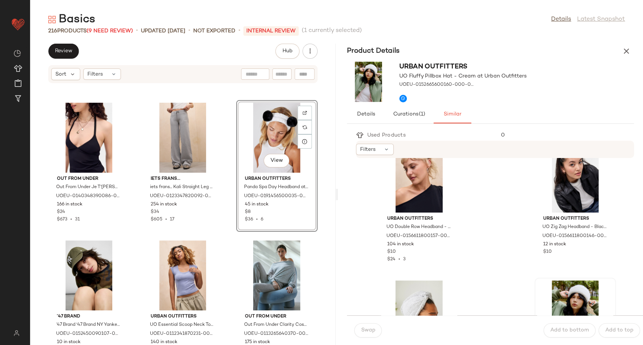
scroll to position [671, 0]
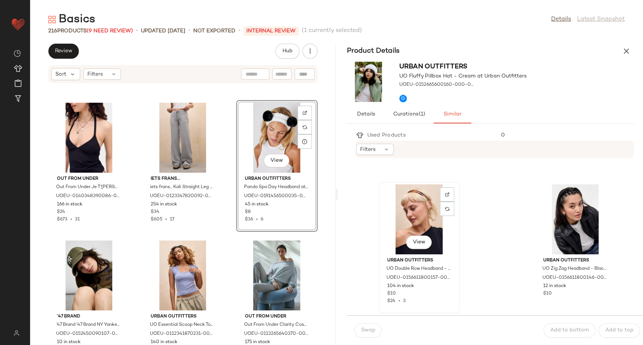
click at [407, 216] on div "View" at bounding box center [419, 219] width 76 height 70
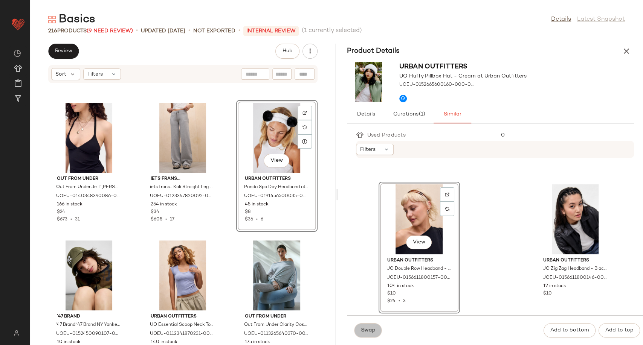
click at [365, 334] on button "Swap" at bounding box center [367, 330] width 27 height 14
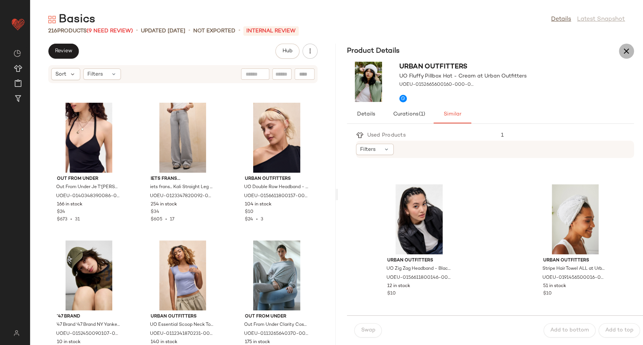
click at [624, 49] on icon "button" at bounding box center [626, 51] width 9 height 9
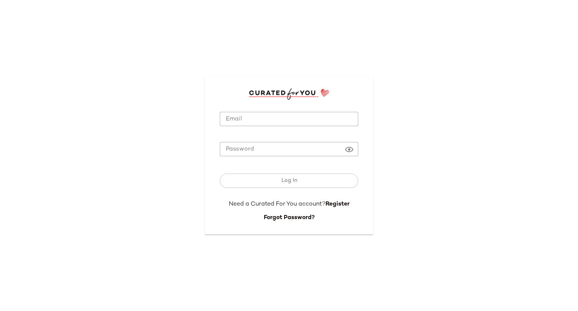
type input "**********"
click at [314, 112] on input "**********" at bounding box center [289, 119] width 139 height 15
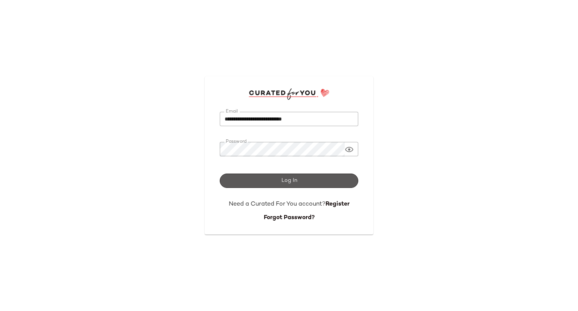
click at [312, 183] on button "Log In" at bounding box center [289, 181] width 139 height 14
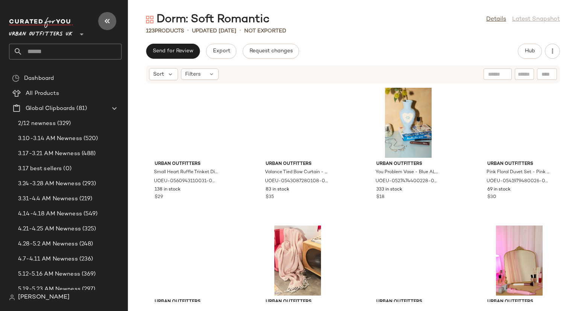
click at [107, 22] on icon "button" at bounding box center [107, 21] width 9 height 9
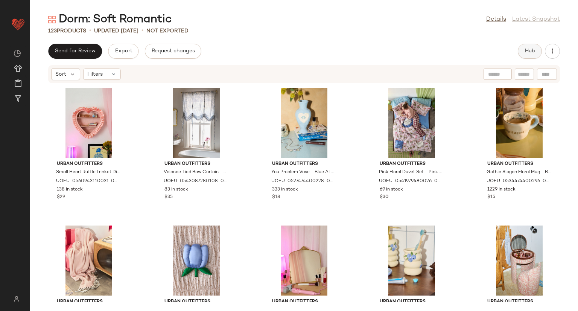
click at [533, 48] on span "Hub" at bounding box center [530, 51] width 11 height 6
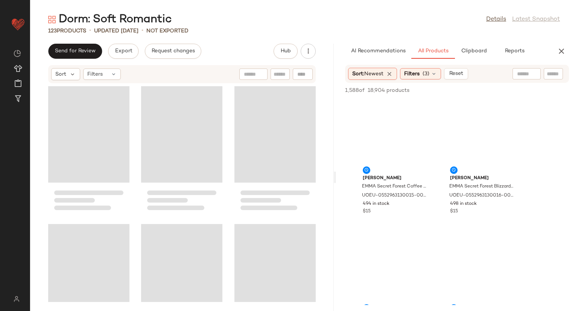
drag, startPoint x: 305, startPoint y: 177, endPoint x: 337, endPoint y: 177, distance: 32.4
click at [337, 177] on div "Dorm: Soft Romantic Details Latest Snapshot 123 Products • updated Aug 12th • N…" at bounding box center [304, 161] width 548 height 299
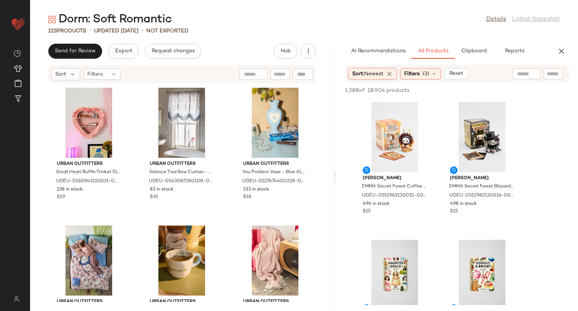
click at [527, 74] on input "text" at bounding box center [526, 74] width 19 height 8
click at [441, 73] on div "Filters (3)" at bounding box center [420, 73] width 41 height 11
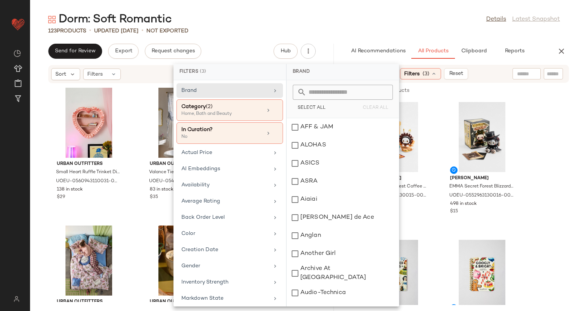
click at [519, 72] on input "text" at bounding box center [526, 74] width 19 height 8
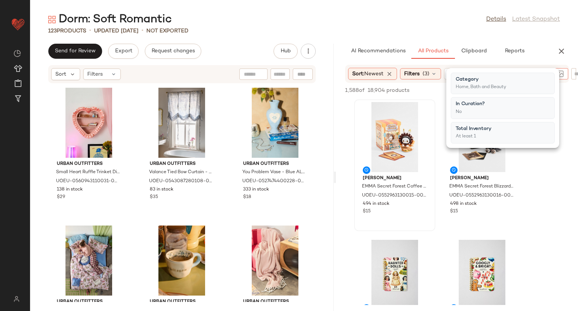
type input "*****"
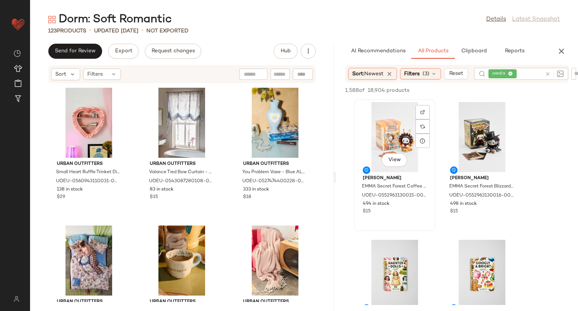
click at [431, 128] on div "View" at bounding box center [395, 137] width 76 height 70
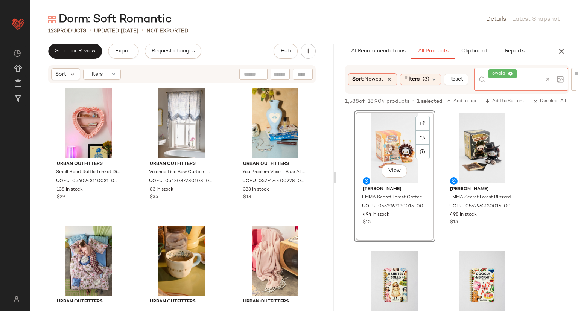
click at [536, 76] on div "owala" at bounding box center [515, 79] width 53 height 23
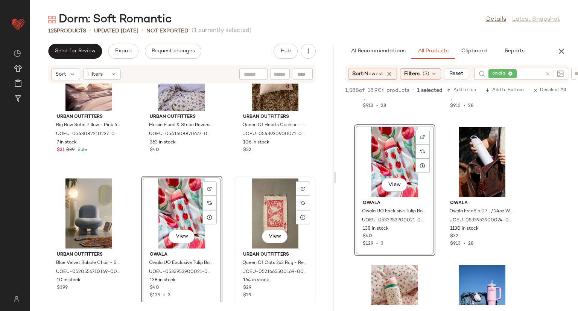
scroll to position [2356, 0]
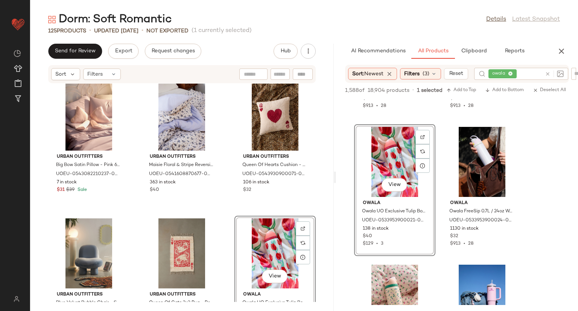
click at [223, 200] on div "Urban Outfitters Big Bow Satin Pillow - Pink 67cm x 61cm at Urban Outfitters UO…" at bounding box center [182, 193] width 304 height 218
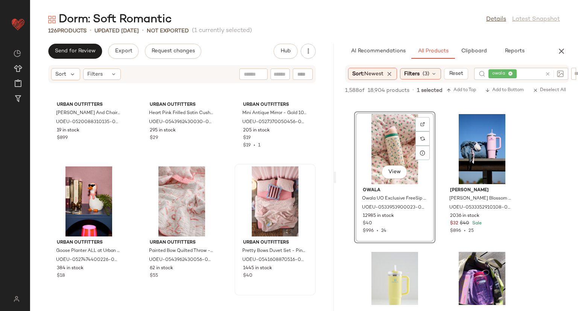
scroll to position [2958, 0]
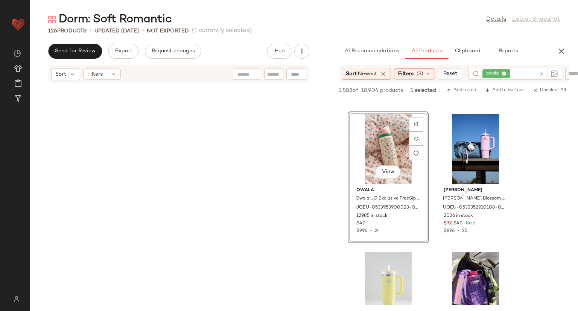
drag, startPoint x: 333, startPoint y: 200, endPoint x: 329, endPoint y: 135, distance: 65.3
click at [329, 135] on div "Dorm: Soft Romantic Details Latest Snapshot 126 Products • updated Aug 14th • N…" at bounding box center [304, 161] width 548 height 299
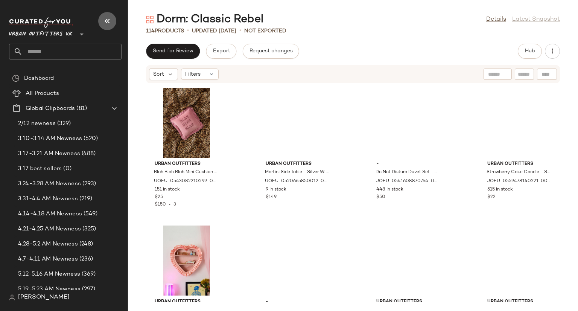
click at [104, 20] on icon "button" at bounding box center [107, 21] width 9 height 9
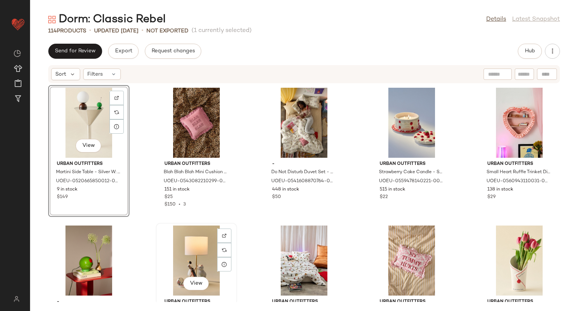
scroll to position [1, 0]
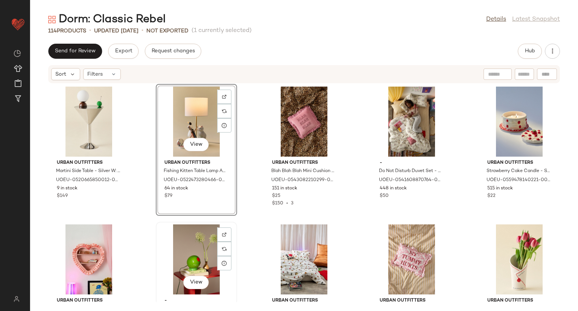
scroll to position [2, 0]
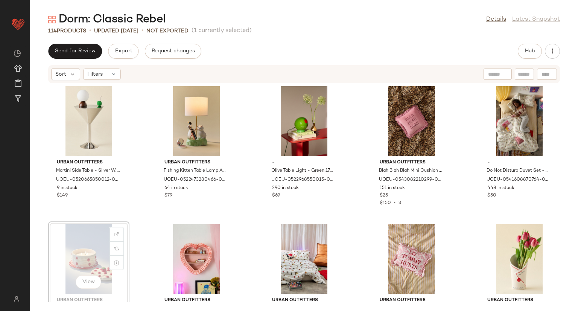
scroll to position [3, 0]
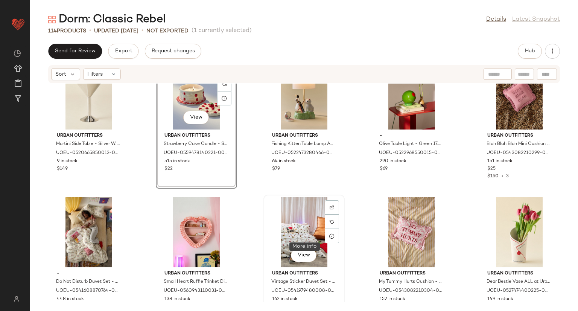
scroll to position [41, 0]
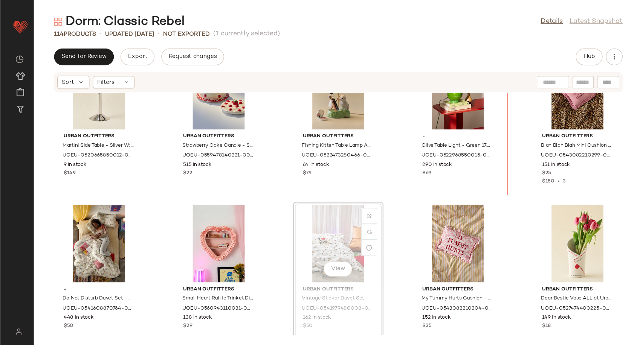
scroll to position [35, 0]
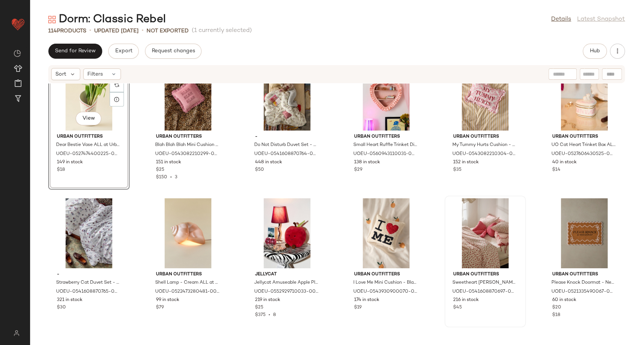
scroll to position [173, 0]
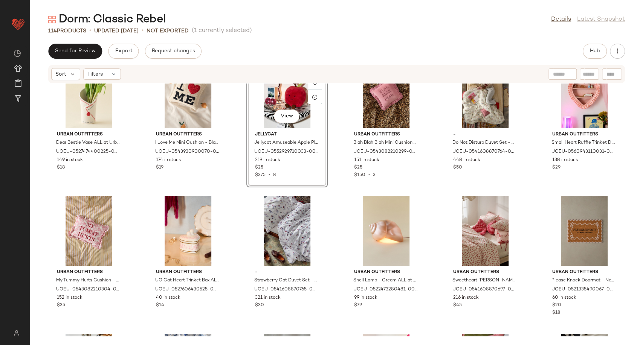
scroll to position [340, 0]
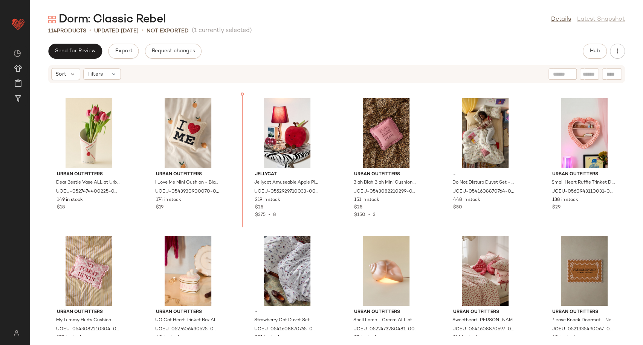
scroll to position [118, 0]
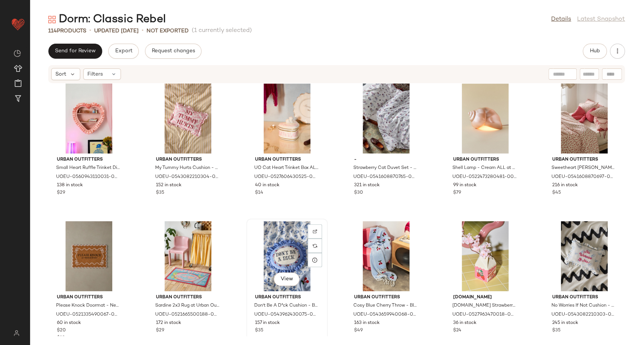
scroll to position [495, 0]
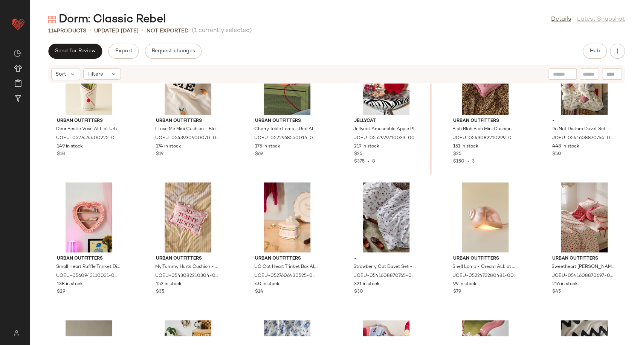
scroll to position [178, 0]
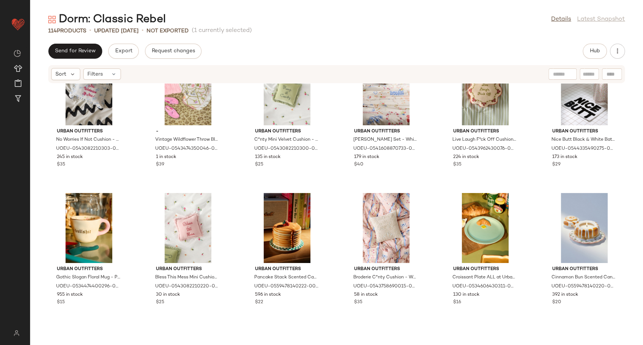
scroll to position [638, 0]
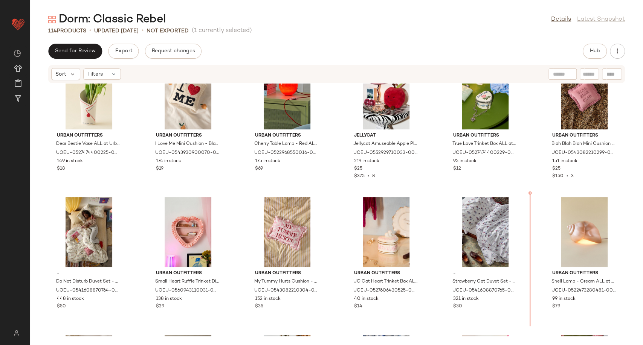
scroll to position [140, 0]
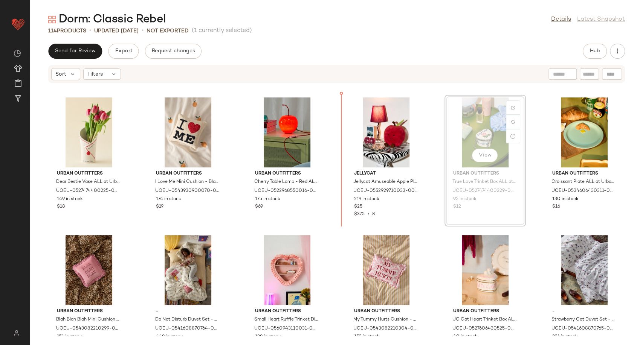
scroll to position [131, 0]
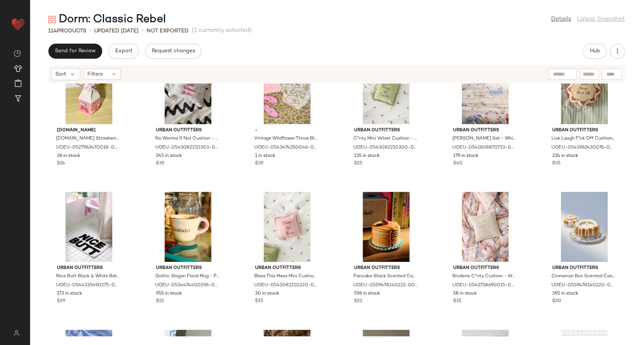
scroll to position [466, 0]
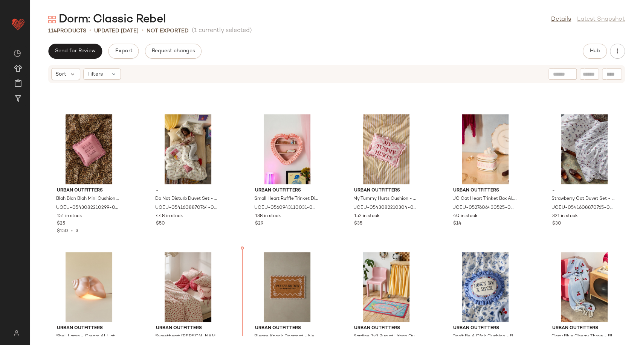
scroll to position [255, 0]
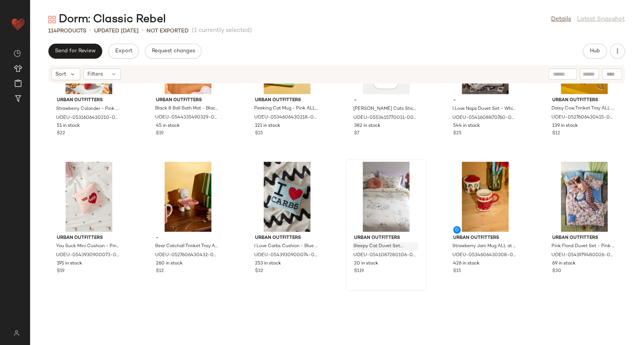
scroll to position [1050, 0]
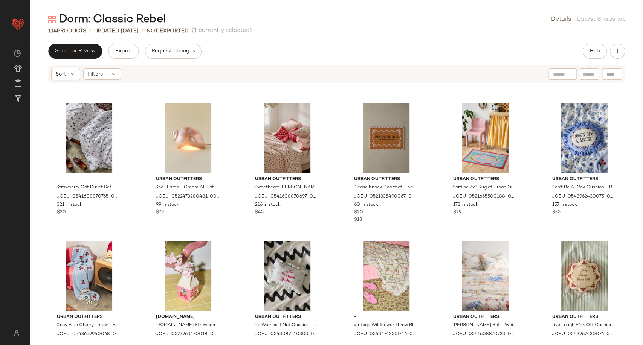
scroll to position [401, 0]
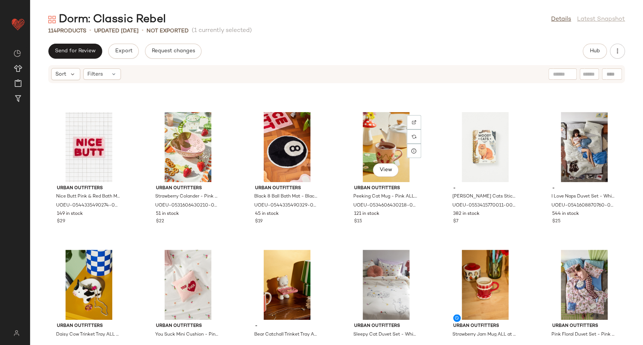
scroll to position [1114, 0]
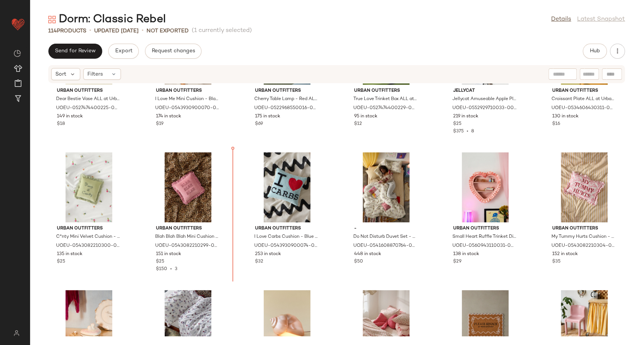
scroll to position [212, 0]
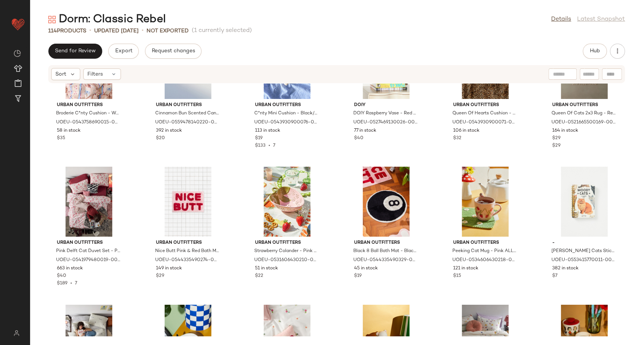
scroll to position [881, 0]
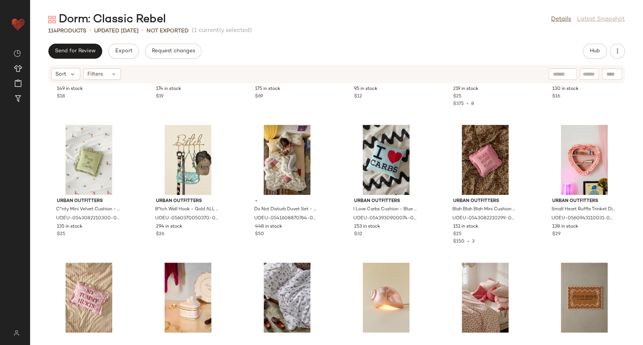
scroll to position [200, 0]
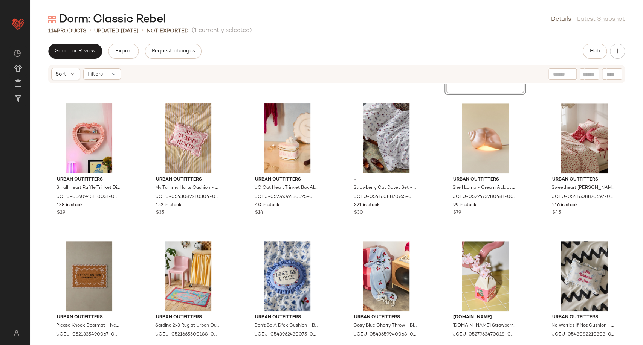
scroll to position [409, 0]
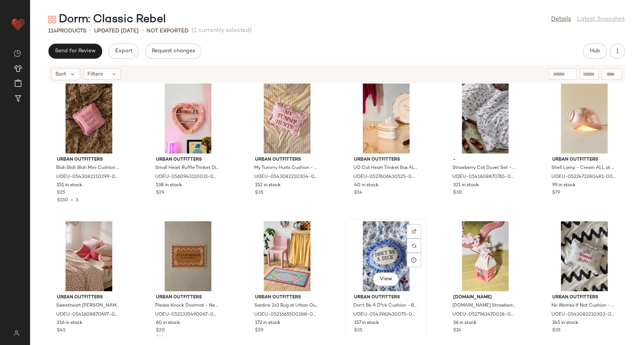
scroll to position [424, 0]
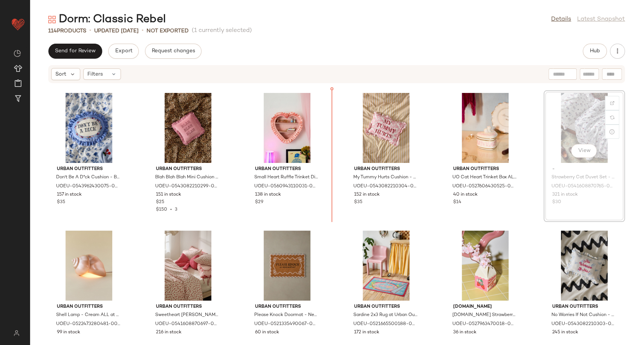
scroll to position [410, 0]
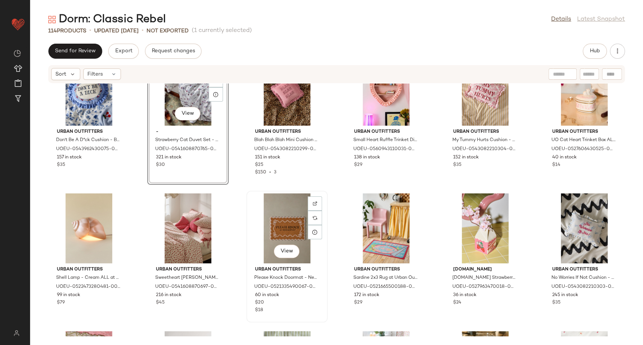
scroll to position [410, 0]
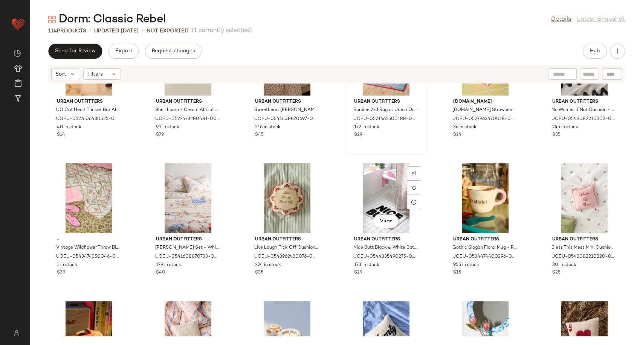
scroll to position [703, 0]
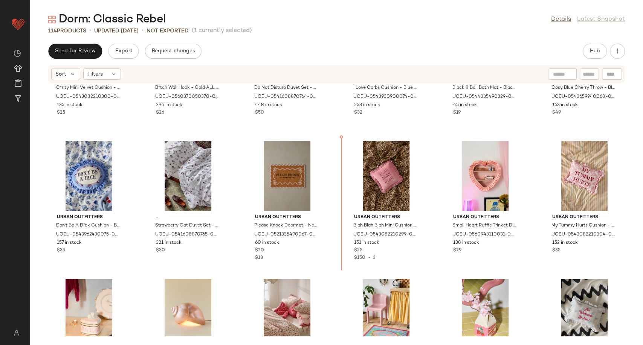
scroll to position [366, 0]
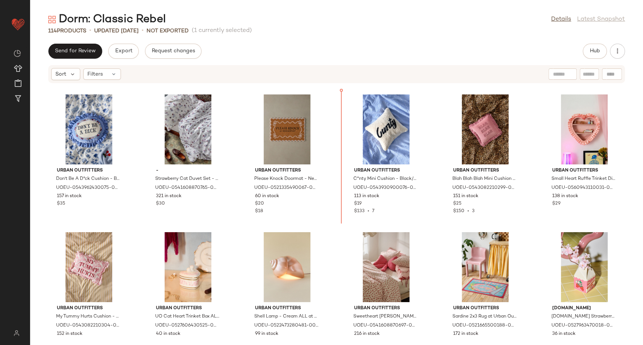
scroll to position [399, 0]
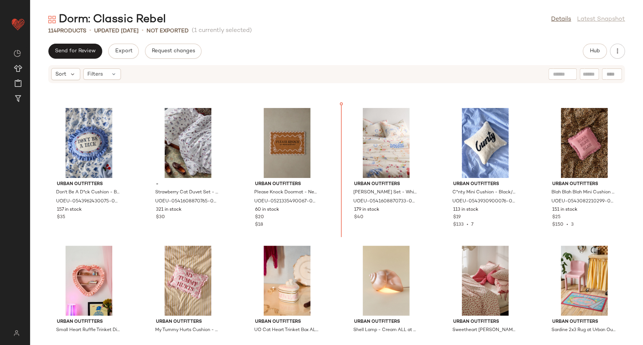
scroll to position [392, 0]
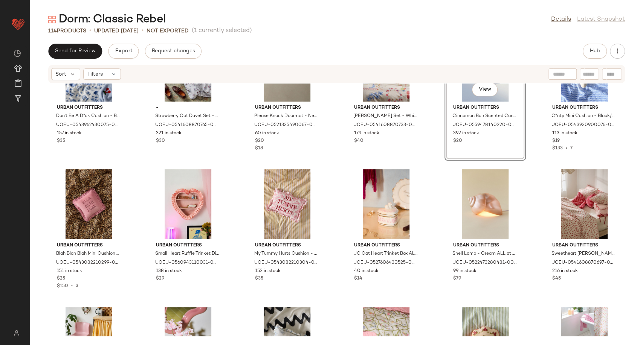
scroll to position [601, 0]
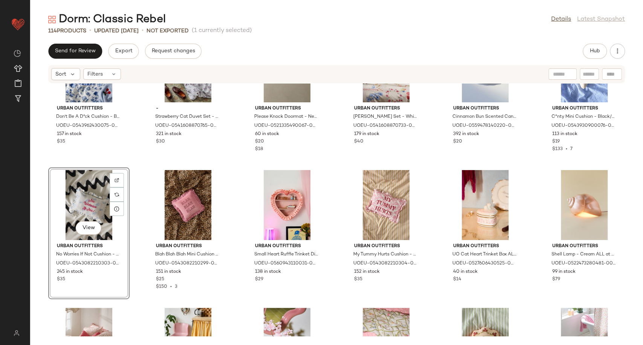
scroll to position [587, 0]
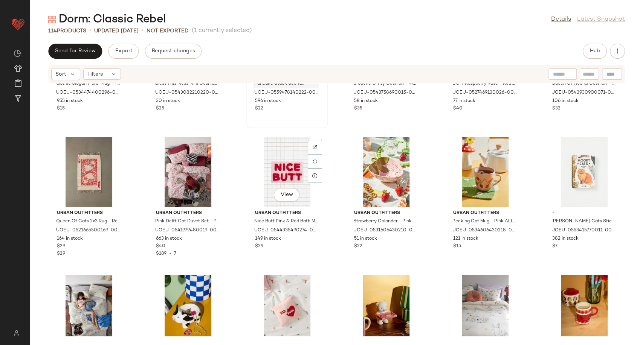
scroll to position [963, 0]
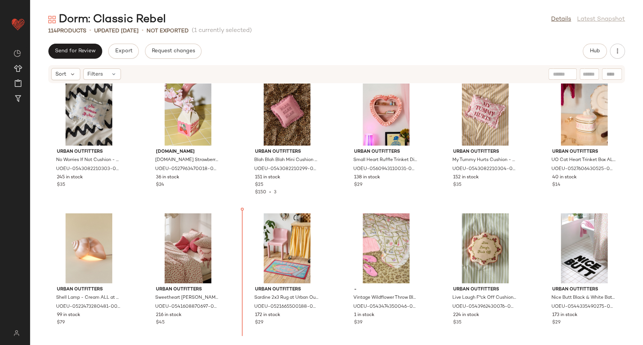
scroll to position [529, 0]
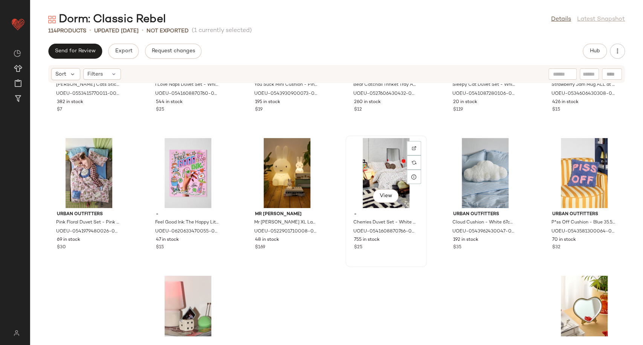
scroll to position [1198, 0]
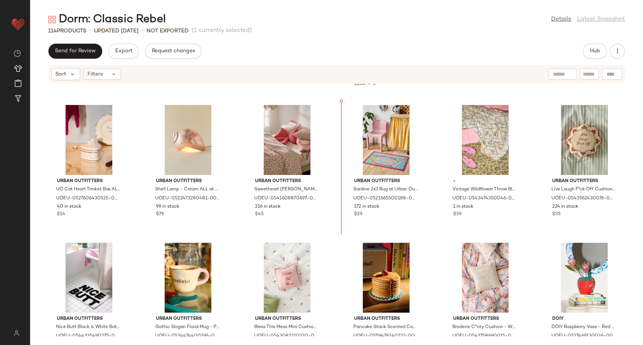
scroll to position [672, 0]
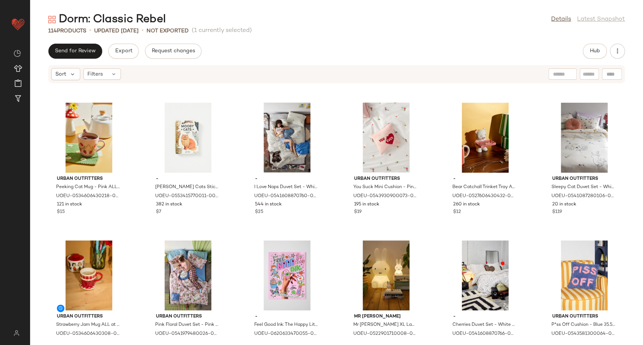
scroll to position [1261, 0]
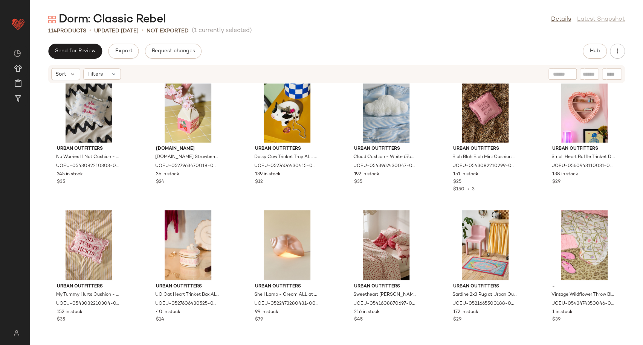
scroll to position [547, 0]
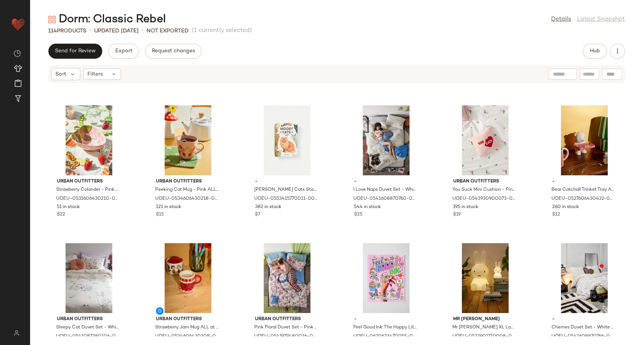
scroll to position [1217, 0]
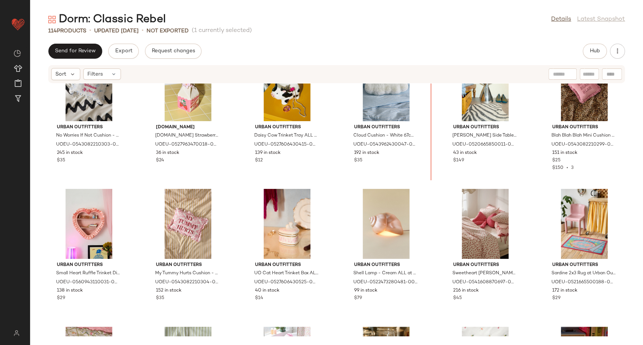
scroll to position [593, 0]
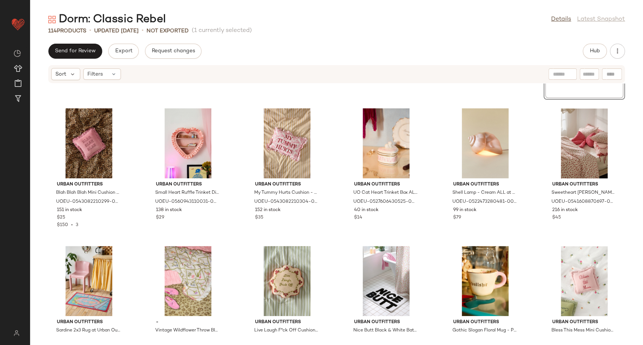
scroll to position [675, 0]
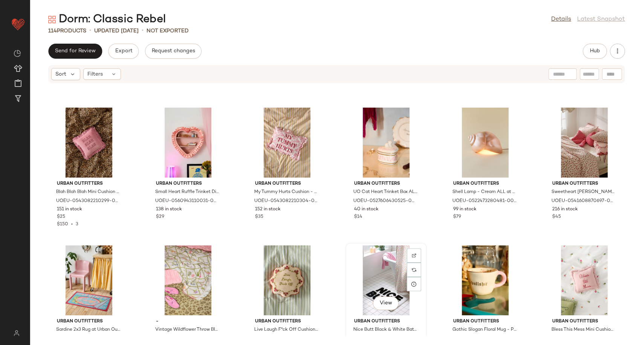
scroll to position [675, 0]
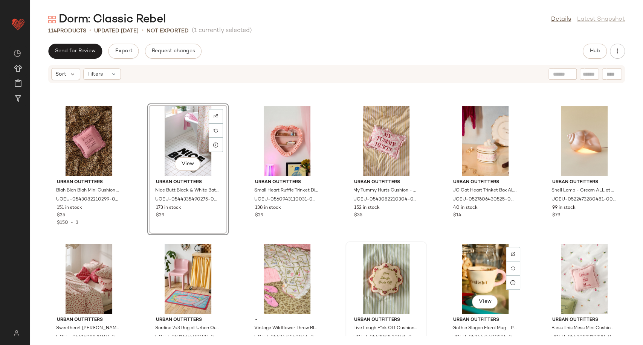
scroll to position [675, 0]
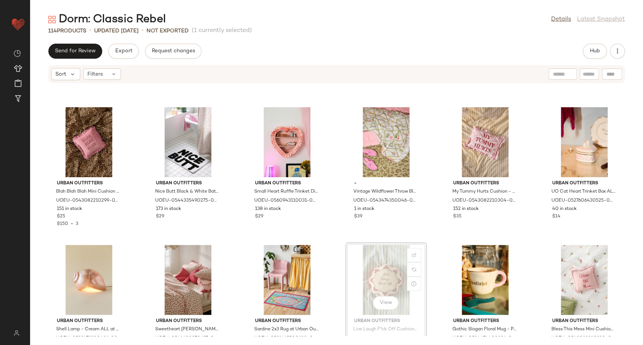
scroll to position [676, 0]
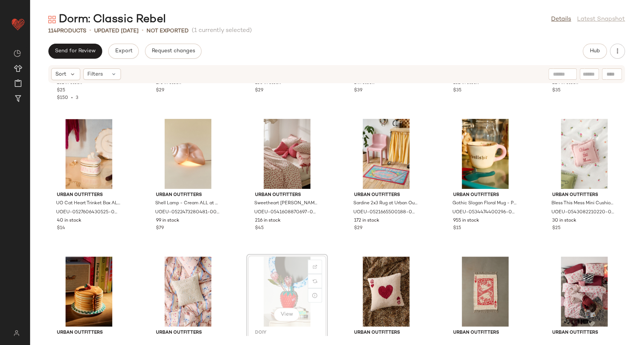
scroll to position [802, 0]
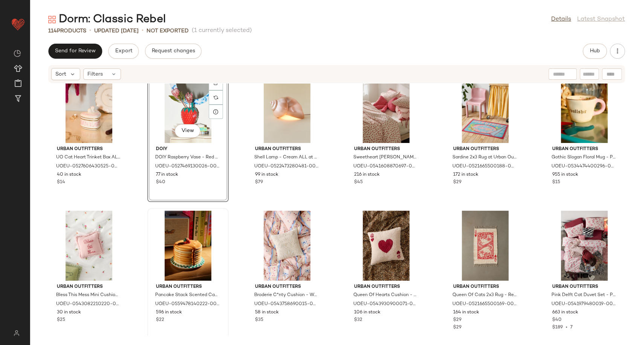
scroll to position [844, 0]
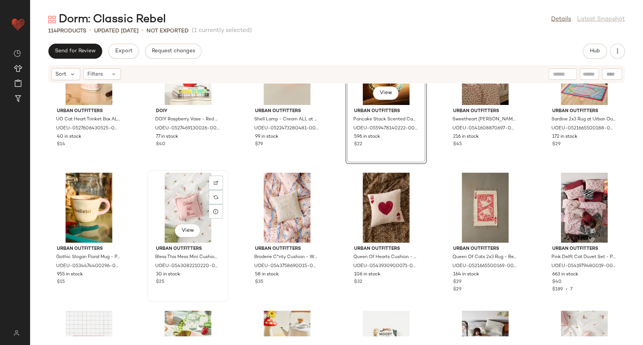
scroll to position [802, 0]
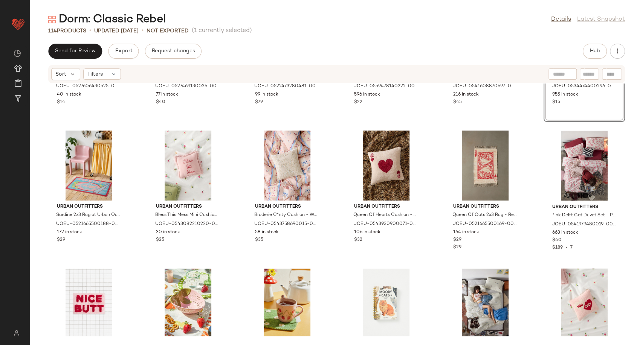
scroll to position [970, 0]
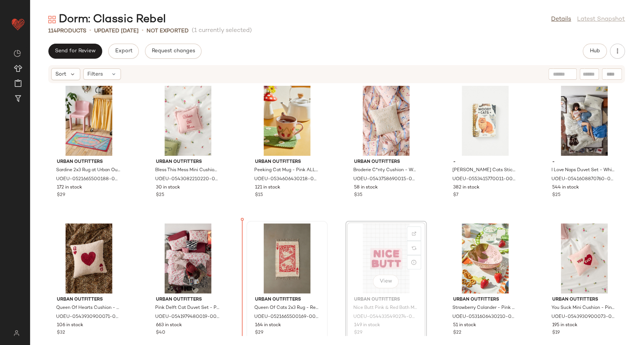
scroll to position [974, 0]
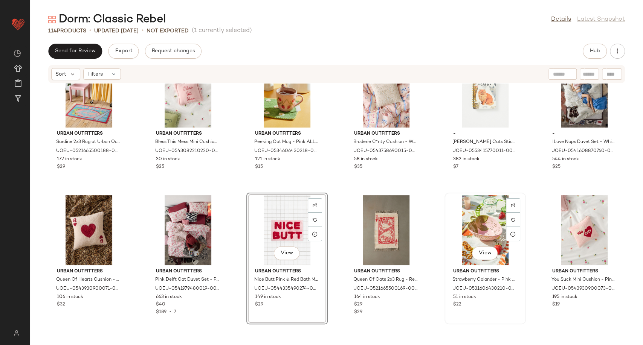
scroll to position [1015, 0]
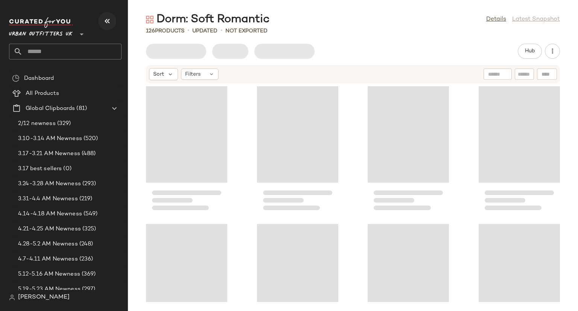
click at [108, 17] on icon "button" at bounding box center [107, 21] width 9 height 9
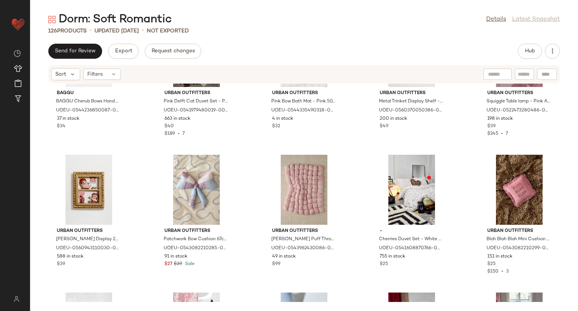
scroll to position [1136, 0]
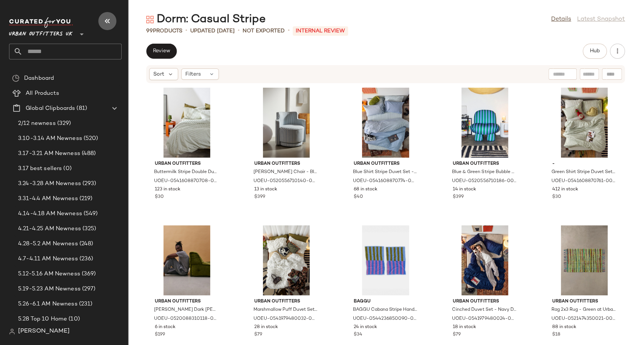
click at [105, 21] on icon "button" at bounding box center [107, 21] width 9 height 9
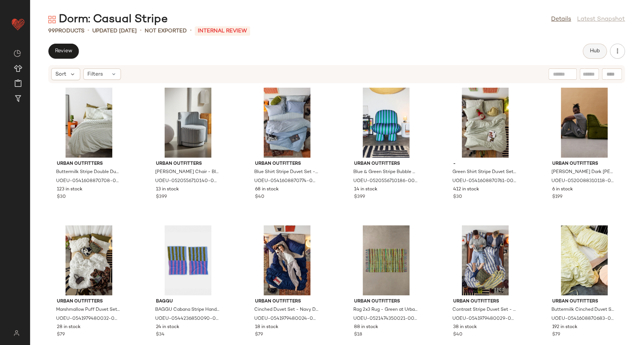
click at [587, 49] on button "Hub" at bounding box center [594, 51] width 24 height 15
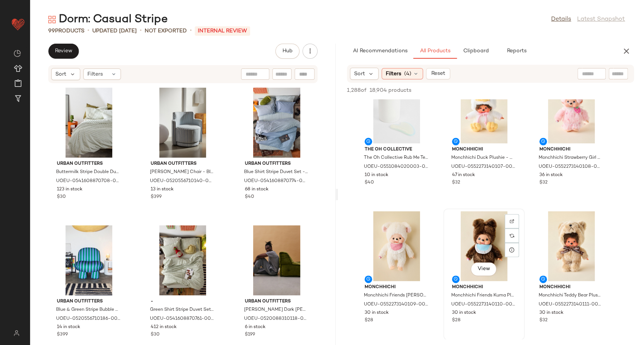
scroll to position [544, 0]
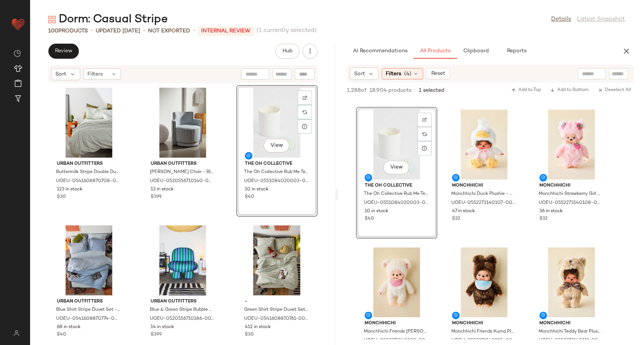
click at [226, 238] on div "Urban Outfitters Buttermilk Stripe Double Duvet Set - Light Yellow Single at Ur…" at bounding box center [182, 210] width 305 height 253
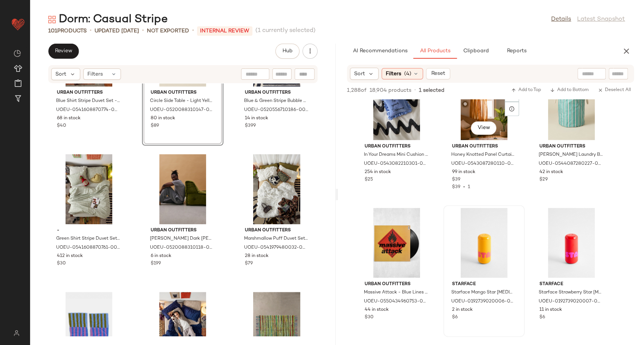
scroll to position [8636, 0]
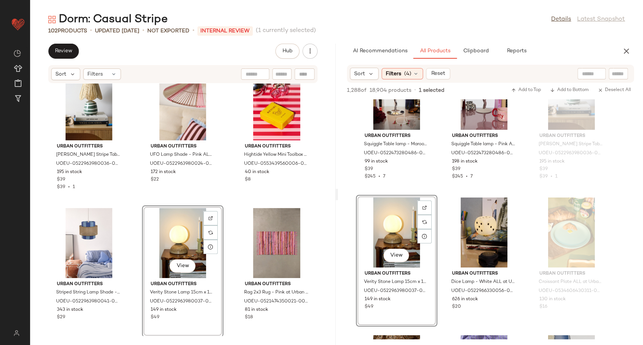
scroll to position [1679, 0]
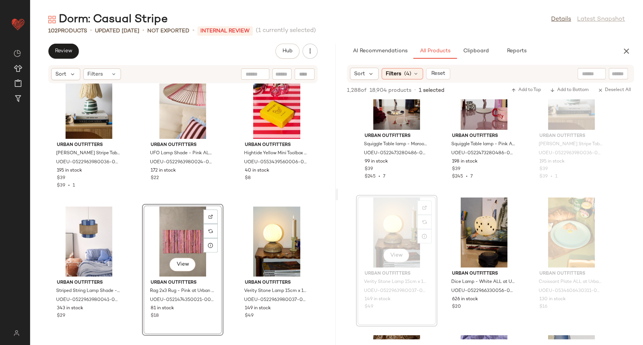
click at [225, 287] on div "Urban Outfitters [PERSON_NAME] Stripe Table Lamp - Green 22cm x 22cm x 30cm at …" at bounding box center [182, 210] width 305 height 253
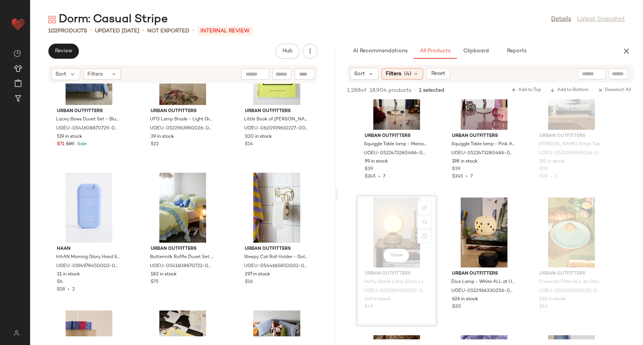
scroll to position [2139, 0]
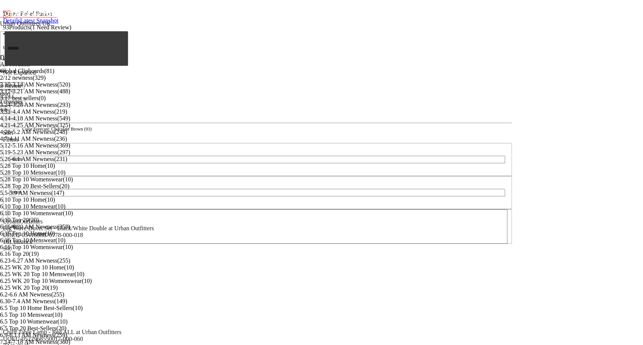
scroll to position [1464, 0]
click at [3, 71] on icon "button" at bounding box center [3, 71] width 0 height 0
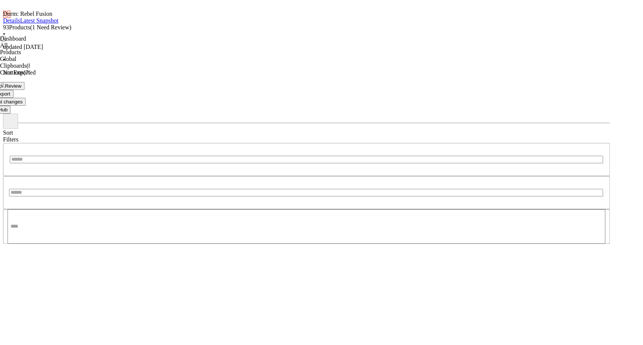
scroll to position [0, 0]
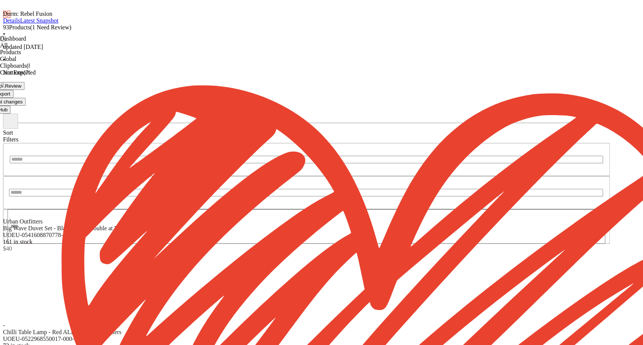
click at [8, 107] on span "Hub" at bounding box center [2, 110] width 9 height 6
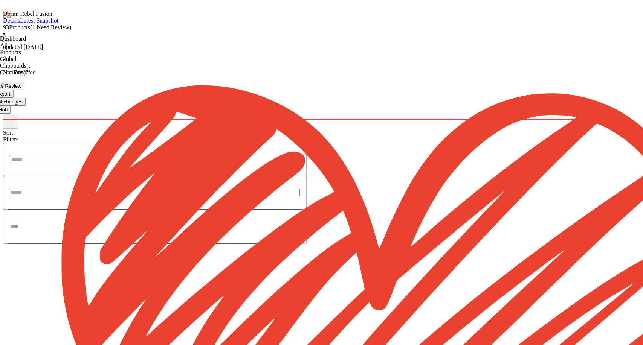
scroll to position [424, 0]
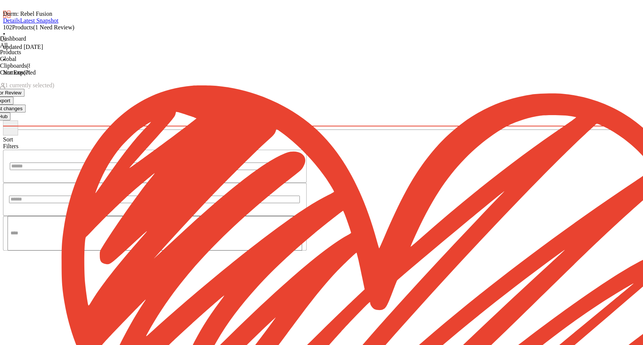
scroll to position [38022, 0]
type input "**********"
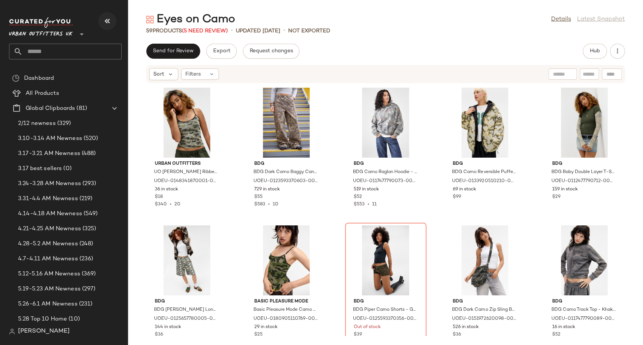
click at [113, 21] on button "button" at bounding box center [107, 21] width 18 height 18
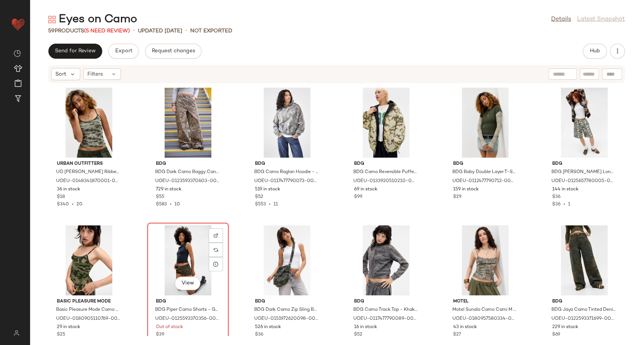
click at [187, 258] on div "View" at bounding box center [188, 261] width 76 height 70
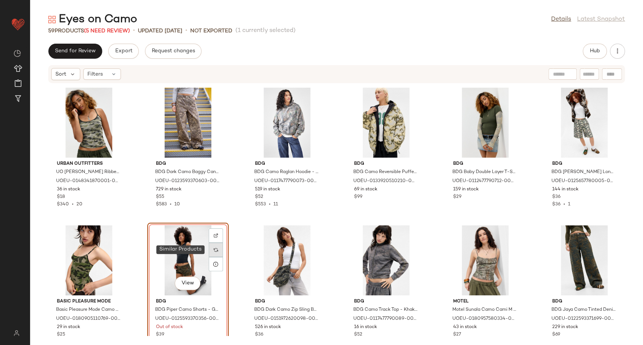
click at [209, 248] on div at bounding box center [216, 250] width 14 height 14
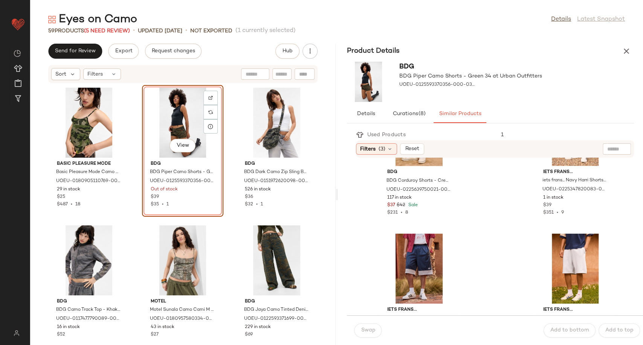
scroll to position [1082, 0]
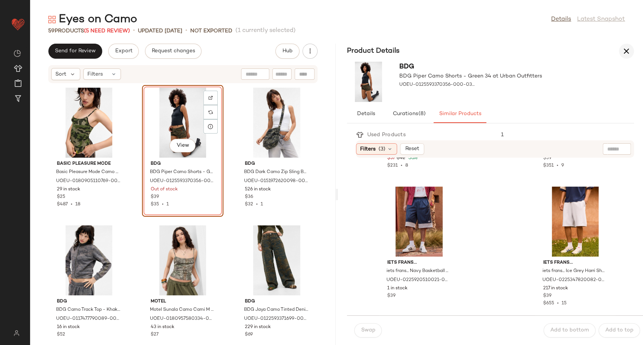
click at [625, 54] on icon "button" at bounding box center [626, 51] width 9 height 9
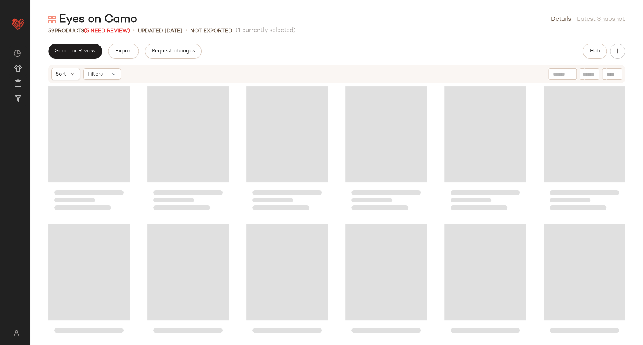
scroll to position [138, 0]
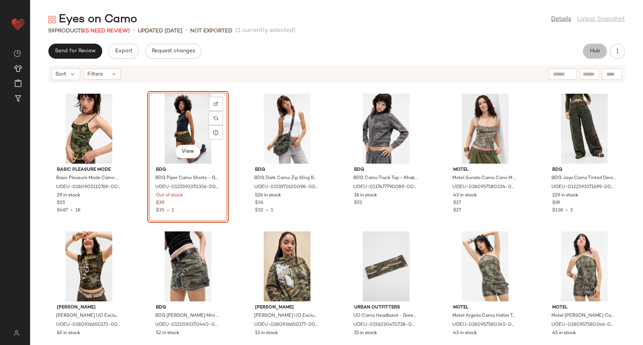
click at [590, 58] on button "Hub" at bounding box center [594, 51] width 24 height 15
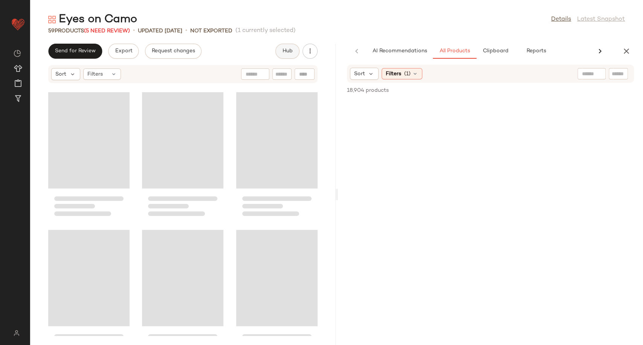
scroll to position [276, 0]
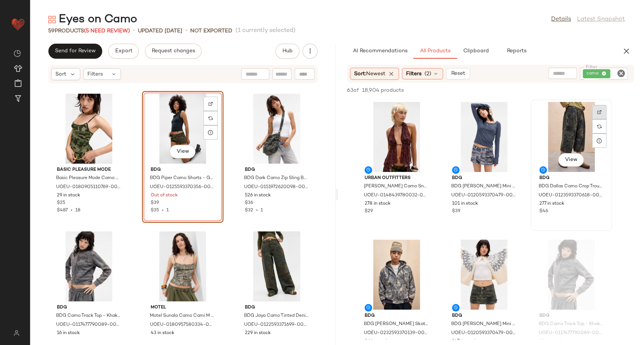
click at [596, 119] on div at bounding box center [599, 126] width 14 height 14
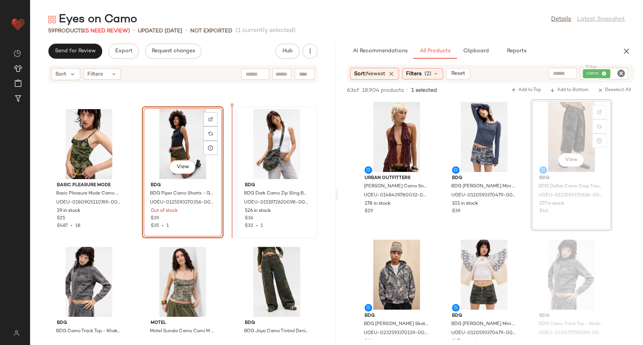
scroll to position [259, 0]
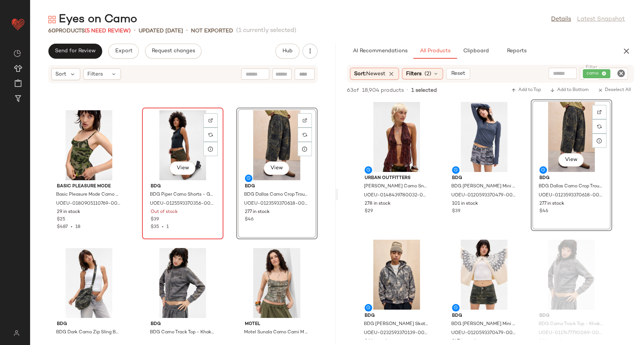
click at [177, 142] on div "View" at bounding box center [183, 145] width 76 height 70
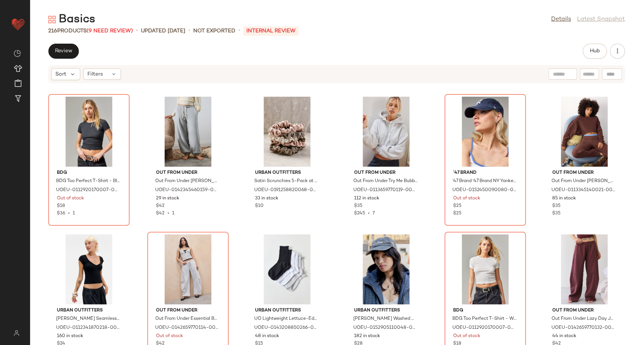
click at [332, 206] on div "BDG BDG Too Perfect T-Shirt - Black M at Urban Outfitters UOEU-0112920170007-00…" at bounding box center [336, 219] width 613 height 253
click at [105, 34] on div "216 Products (9 Need Review)" at bounding box center [90, 31] width 85 height 8
click at [106, 30] on span "(9 Need Review)" at bounding box center [110, 31] width 46 height 6
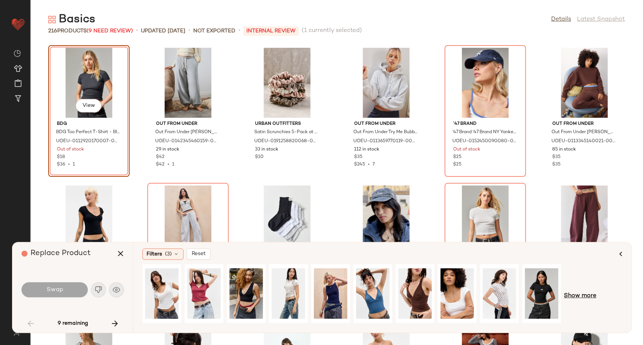
click at [569, 298] on span "Show more" at bounding box center [580, 296] width 32 height 9
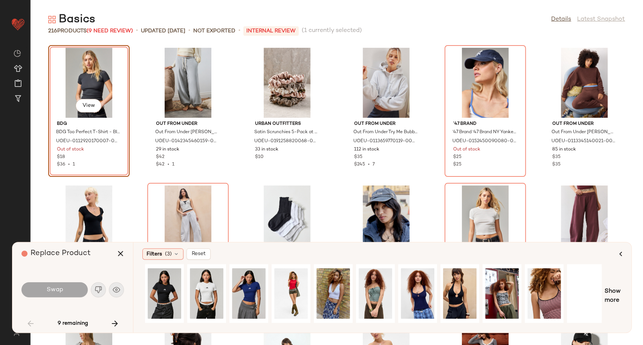
scroll to position [0, 381]
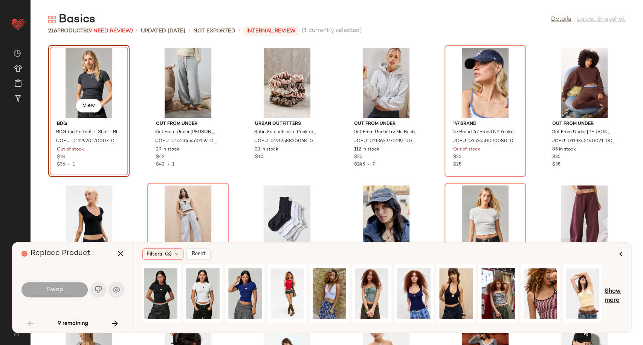
click at [616, 290] on span "Show more" at bounding box center [613, 296] width 18 height 18
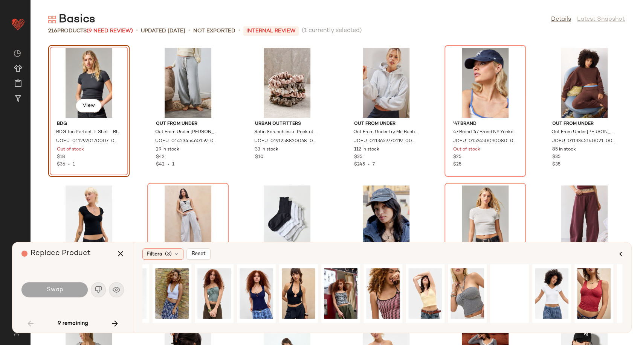
scroll to position [0, 571]
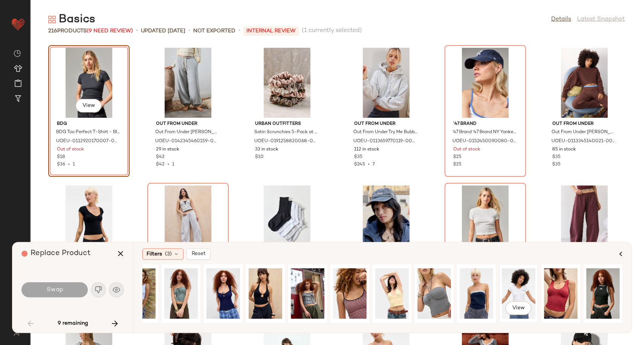
click at [521, 297] on div "View" at bounding box center [519, 293] width 34 height 53
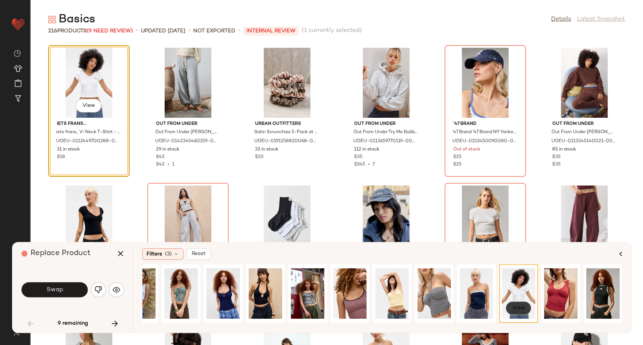
click at [521, 307] on span "View" at bounding box center [518, 308] width 13 height 6
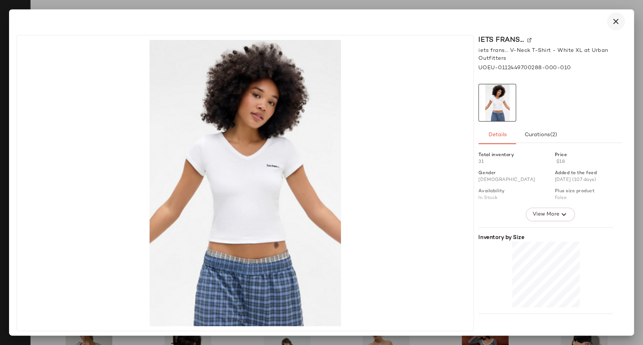
click at [613, 19] on icon "button" at bounding box center [615, 21] width 9 height 9
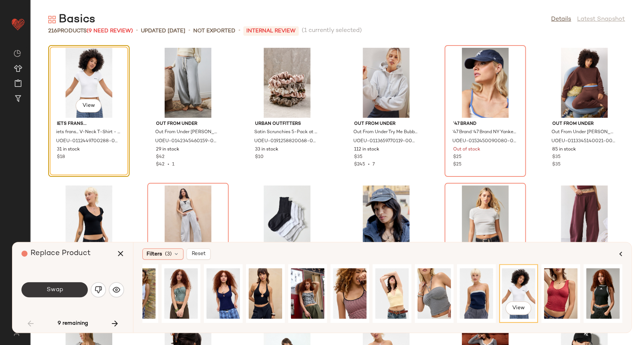
click at [64, 291] on button "Swap" at bounding box center [54, 289] width 66 height 15
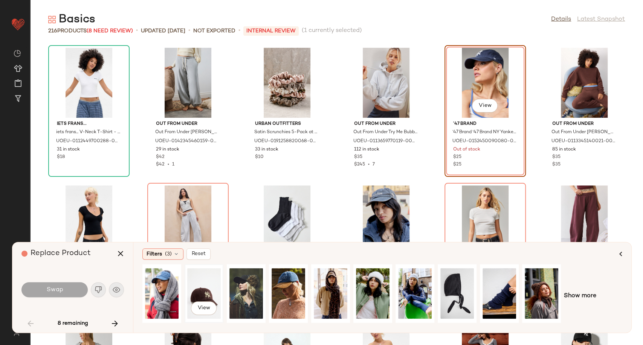
click at [203, 295] on div "View" at bounding box center [204, 293] width 34 height 53
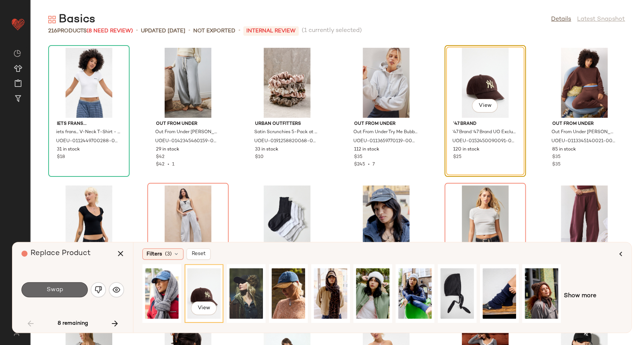
click at [68, 293] on button "Swap" at bounding box center [54, 289] width 66 height 15
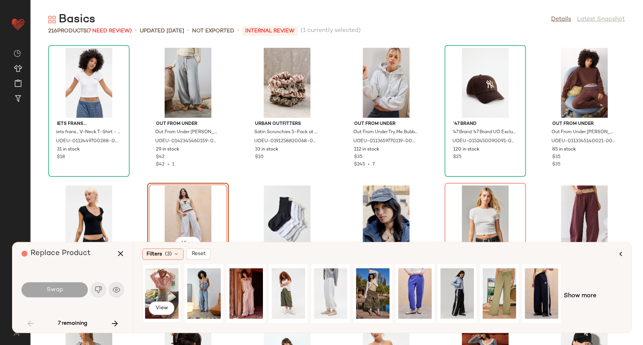
click at [154, 293] on div "View" at bounding box center [162, 293] width 34 height 53
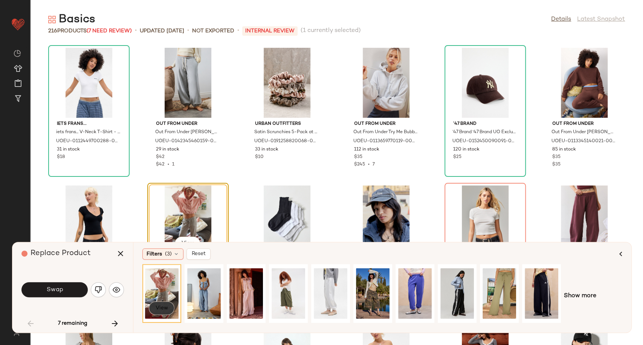
click at [162, 310] on span "View" at bounding box center [161, 308] width 13 height 6
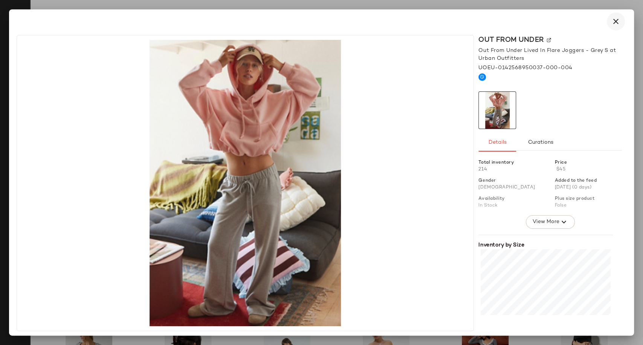
click at [617, 24] on icon "button" at bounding box center [615, 21] width 9 height 9
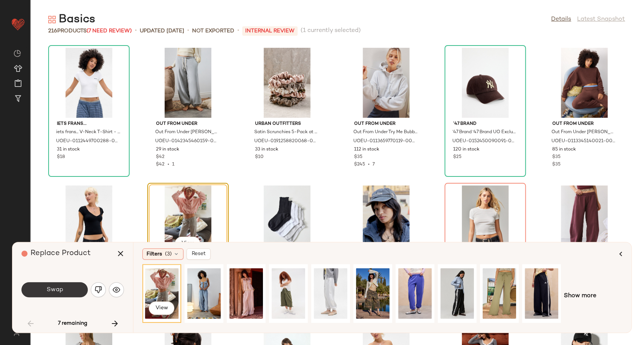
click at [51, 292] on span "Swap" at bounding box center [54, 290] width 17 height 7
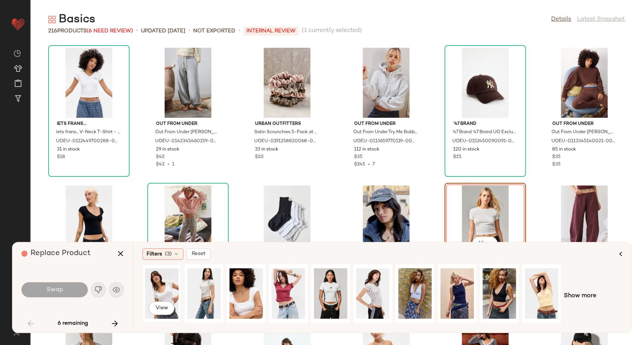
click at [163, 293] on div "View" at bounding box center [162, 293] width 34 height 53
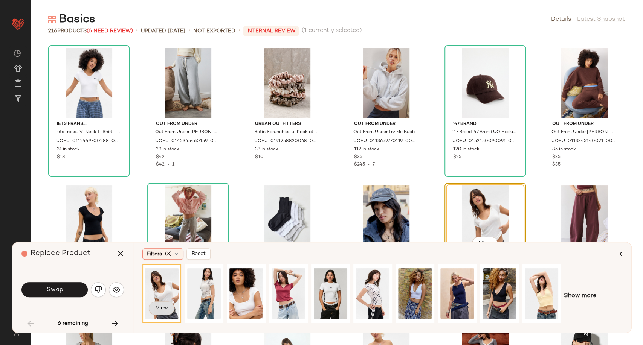
click at [163, 309] on span "View" at bounding box center [161, 308] width 13 height 6
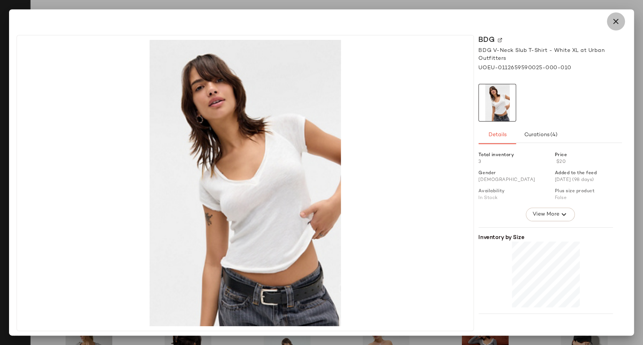
click at [617, 24] on icon "button" at bounding box center [615, 21] width 9 height 9
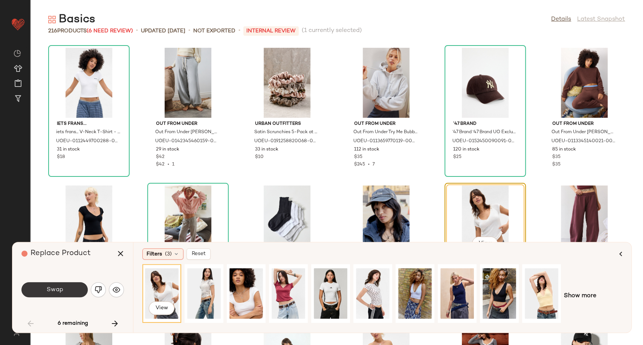
click at [51, 296] on button "Swap" at bounding box center [54, 289] width 66 height 15
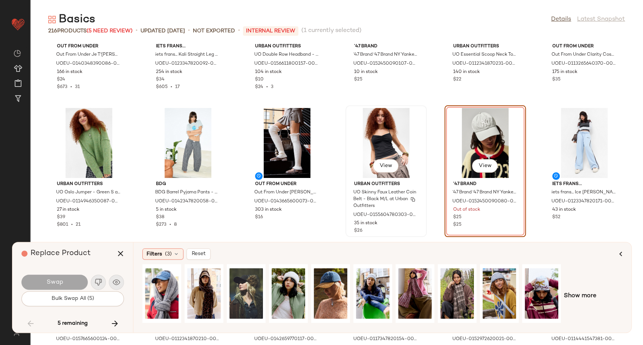
scroll to position [2330, 0]
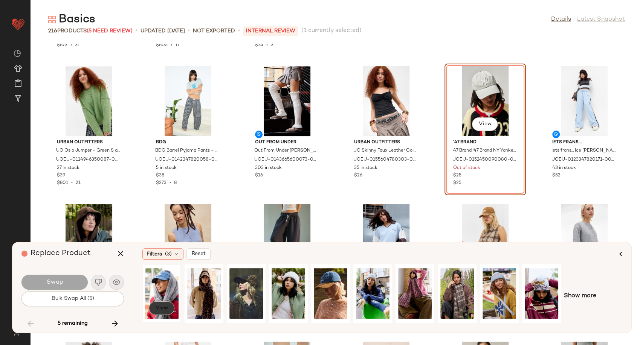
click at [162, 309] on span "View" at bounding box center [161, 308] width 13 height 6
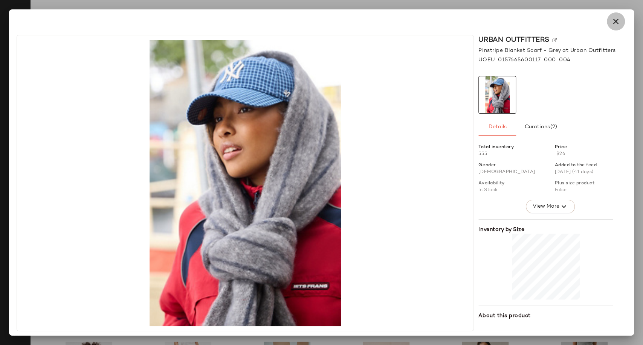
click at [616, 23] on icon "button" at bounding box center [615, 21] width 9 height 9
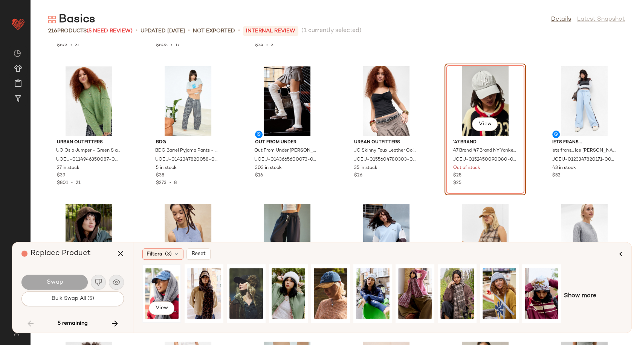
click at [157, 290] on div "View" at bounding box center [162, 293] width 34 height 53
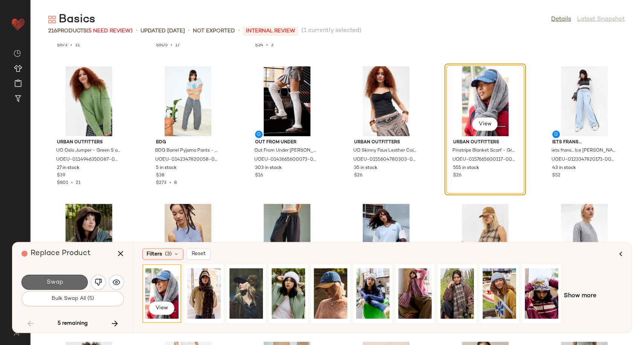
click at [70, 284] on button "Swap" at bounding box center [54, 282] width 66 height 15
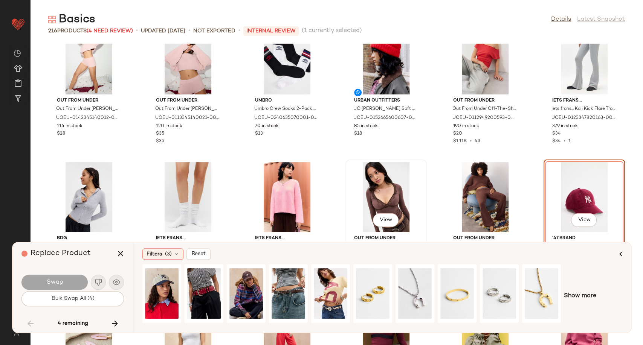
scroll to position [3900, 0]
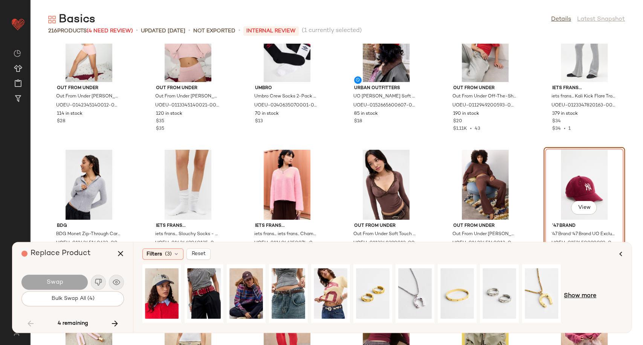
click at [585, 297] on span "Show more" at bounding box center [580, 296] width 32 height 9
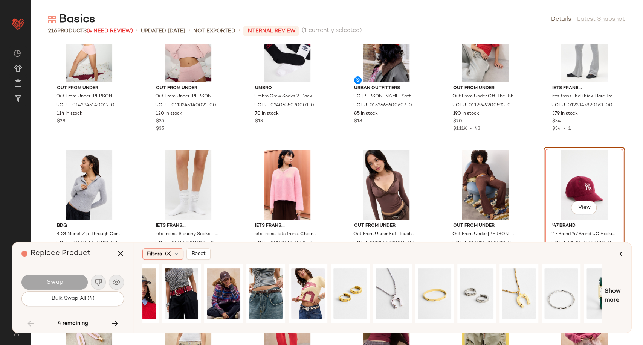
scroll to position [0, 0]
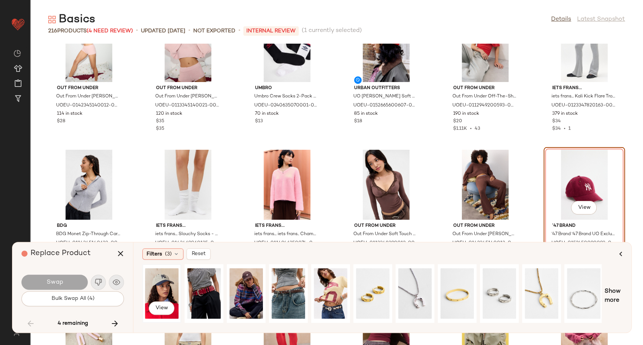
click at [160, 282] on div "View" at bounding box center [162, 293] width 34 height 53
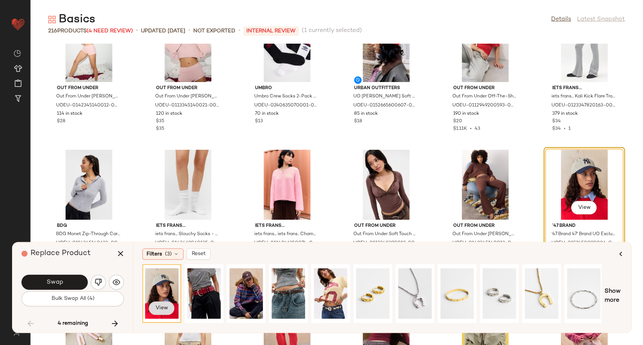
click at [161, 308] on span "View" at bounding box center [161, 308] width 13 height 6
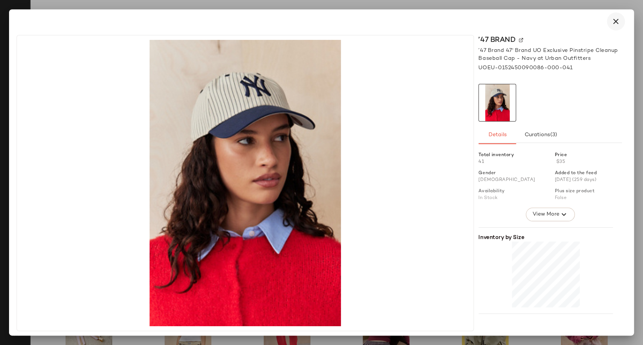
click at [616, 20] on icon "button" at bounding box center [615, 21] width 9 height 9
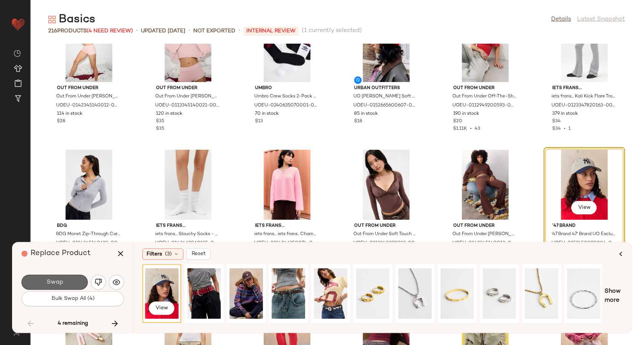
click at [62, 282] on span "Swap" at bounding box center [54, 282] width 17 height 7
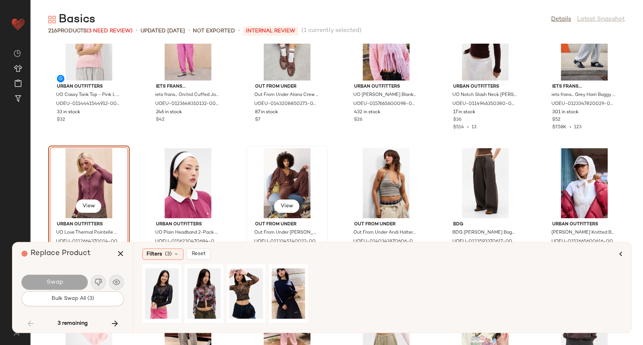
scroll to position [4356, 0]
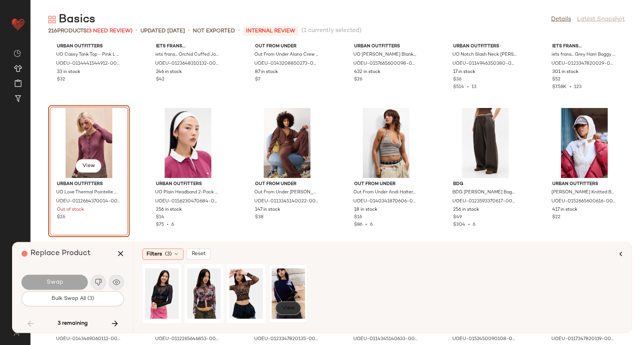
click at [290, 309] on span "View" at bounding box center [288, 308] width 13 height 6
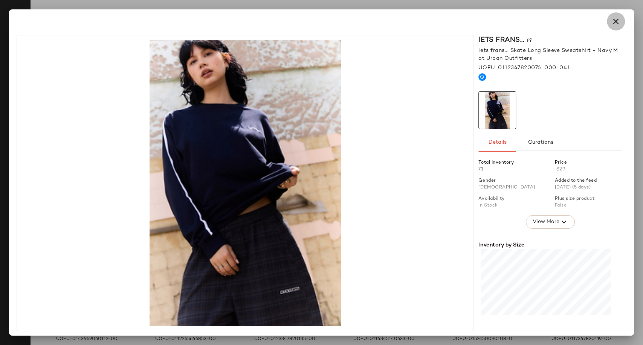
click at [617, 21] on icon "button" at bounding box center [615, 21] width 9 height 9
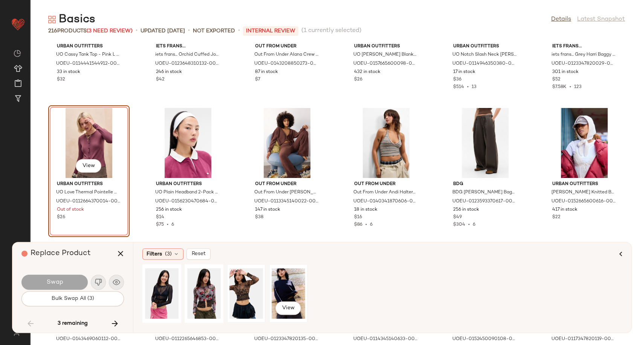
drag, startPoint x: 280, startPoint y: 284, endPoint x: 235, endPoint y: 285, distance: 45.2
click at [279, 284] on div "View" at bounding box center [288, 293] width 34 height 53
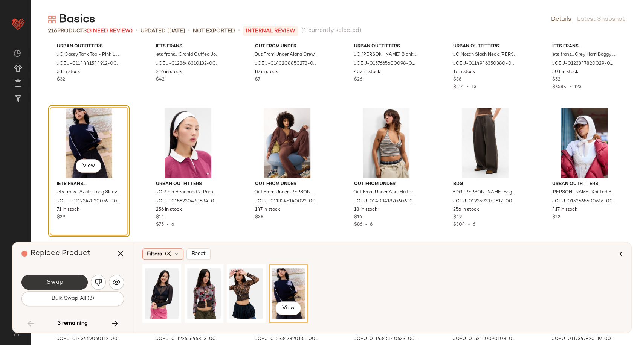
click at [56, 284] on span "Swap" at bounding box center [54, 282] width 17 height 7
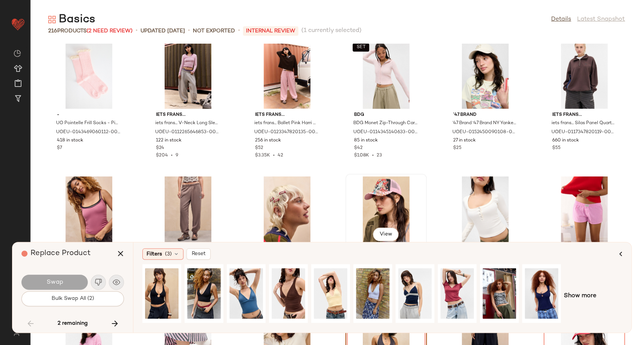
scroll to position [4577, 0]
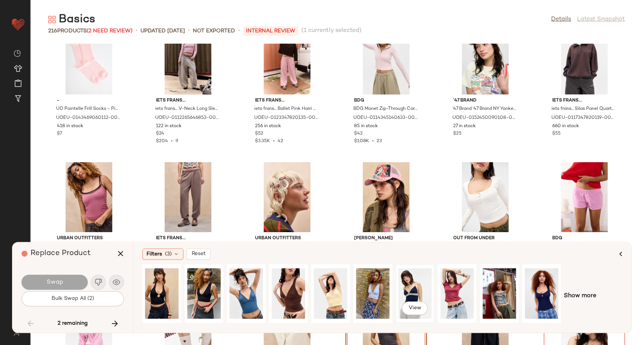
click at [416, 291] on div "View" at bounding box center [415, 293] width 34 height 53
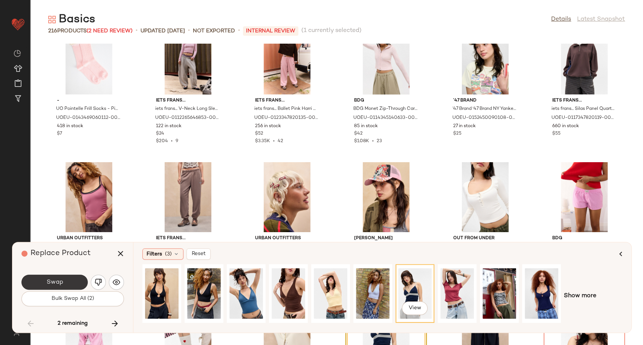
click at [63, 282] on button "Swap" at bounding box center [54, 282] width 66 height 15
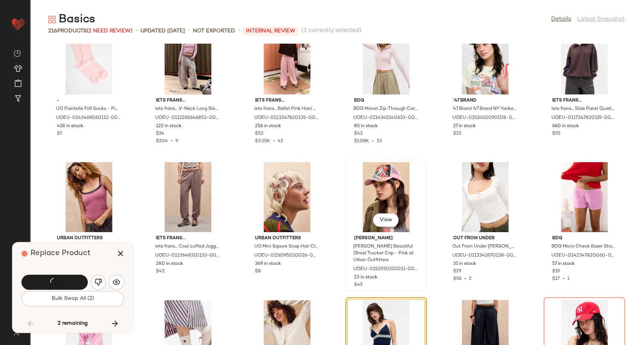
scroll to position [4661, 0]
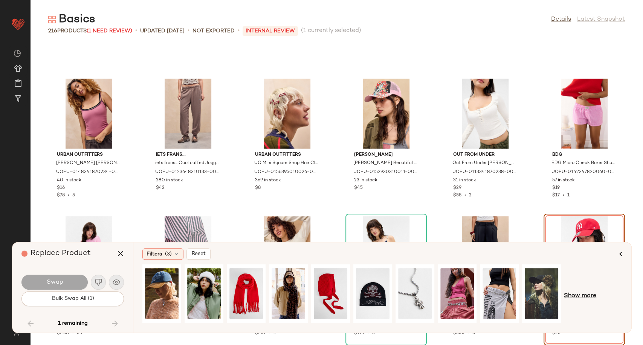
click at [577, 299] on span "Show more" at bounding box center [580, 296] width 32 height 9
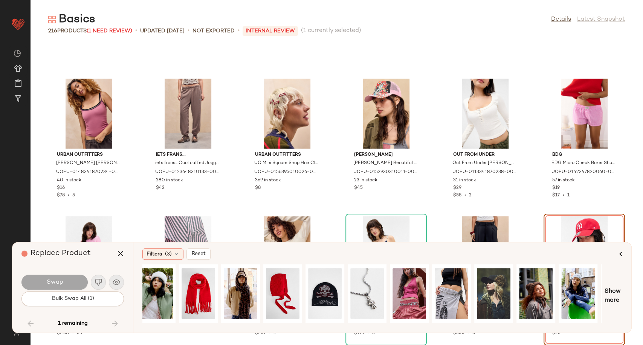
scroll to position [0, 48]
click at [328, 290] on div "View" at bounding box center [325, 293] width 34 height 53
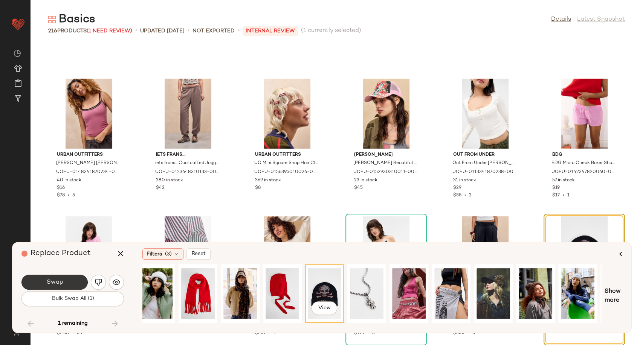
click at [75, 281] on button "Swap" at bounding box center [54, 282] width 66 height 15
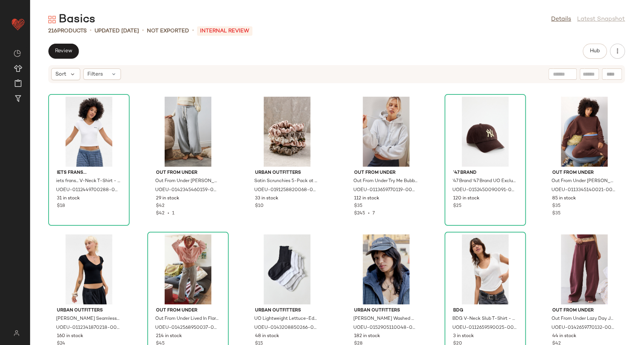
click at [435, 4] on main "Basics Details Latest Snapshot 216 Products • updated [DATE] • Not Exported • I…" at bounding box center [321, 172] width 643 height 345
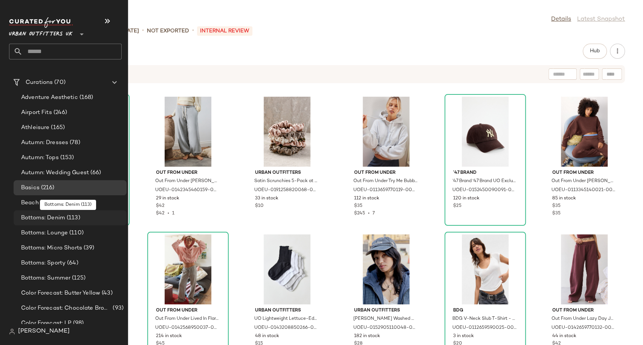
scroll to position [1171, 0]
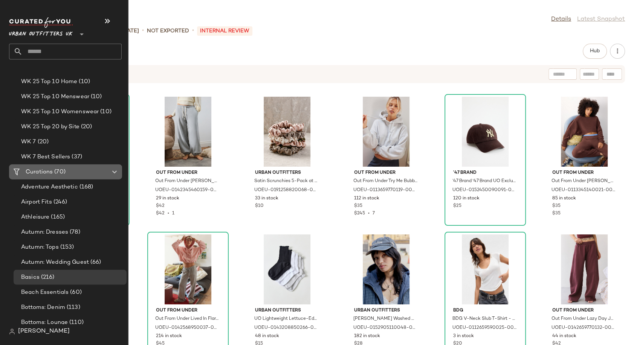
click at [35, 172] on span "Curations" at bounding box center [39, 172] width 27 height 9
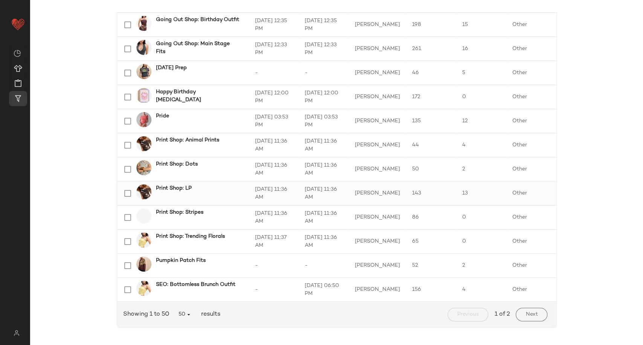
scroll to position [1034, 0]
click at [532, 314] on span "Next" at bounding box center [531, 314] width 12 height 6
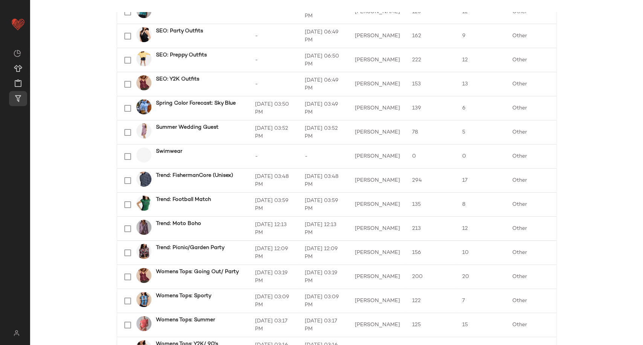
scroll to position [293, 0]
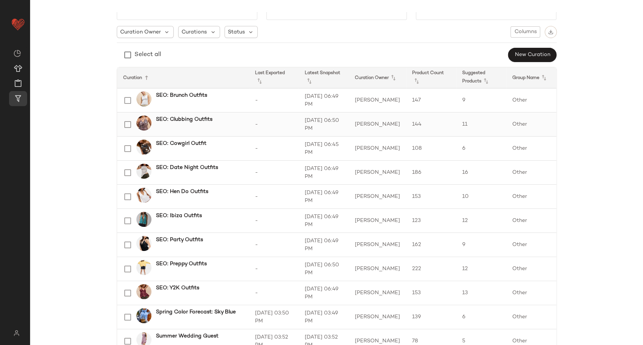
scroll to position [293, 0]
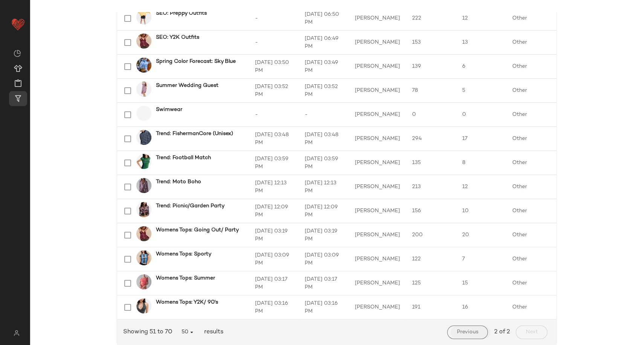
click at [458, 331] on span "Previous" at bounding box center [467, 332] width 22 height 6
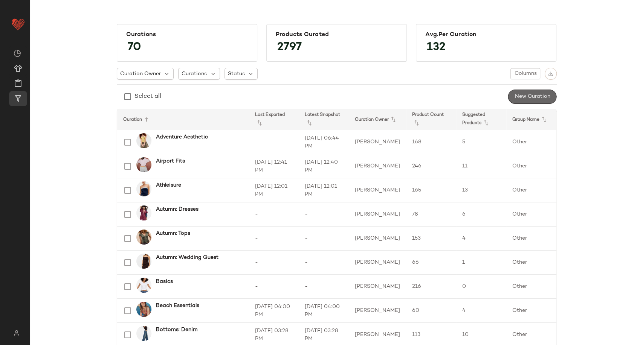
click at [543, 90] on button "New Curation" at bounding box center [532, 97] width 49 height 14
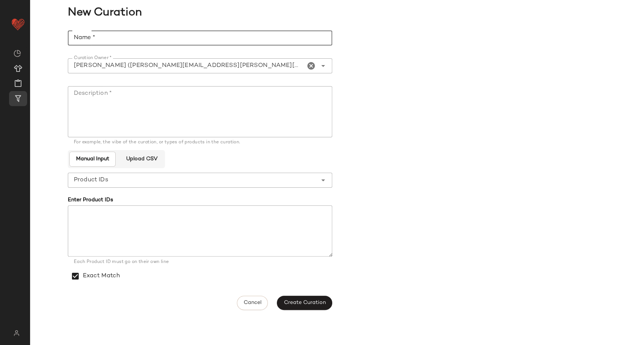
click at [118, 38] on input "Name *" at bounding box center [200, 37] width 264 height 15
type input "**********"
click at [123, 121] on textarea "Description *" at bounding box center [200, 111] width 264 height 51
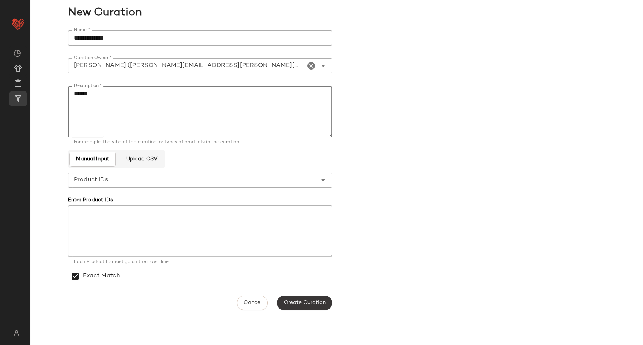
type textarea "******"
click at [322, 305] on span "Create Curation" at bounding box center [304, 303] width 42 height 6
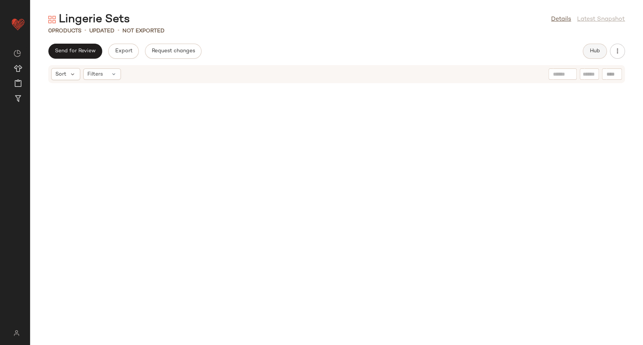
click at [593, 49] on span "Hub" at bounding box center [594, 51] width 11 height 6
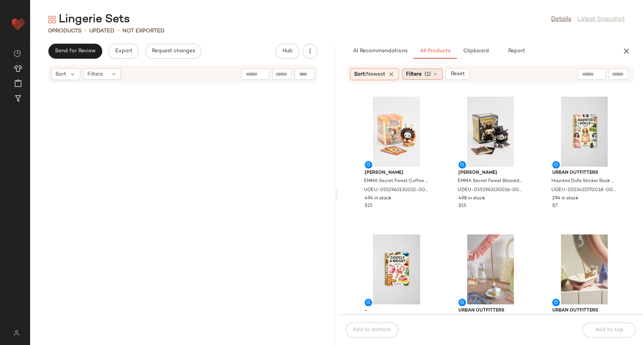
click at [435, 77] on div "Filters (1)" at bounding box center [422, 74] width 41 height 11
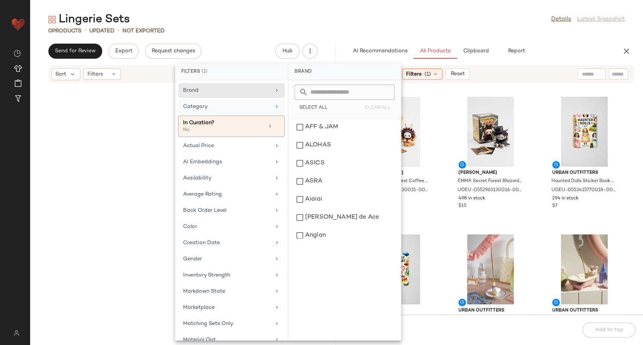
click at [265, 103] on div "Category" at bounding box center [227, 107] width 88 height 8
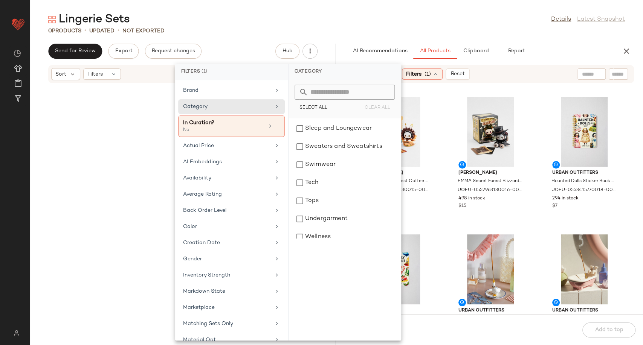
scroll to position [238, 0]
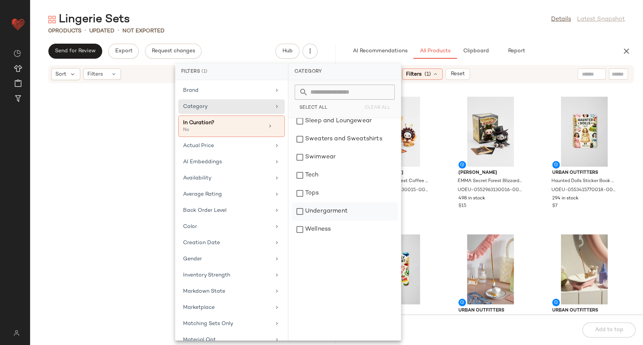
click at [339, 215] on div "Undergarment" at bounding box center [344, 212] width 106 height 18
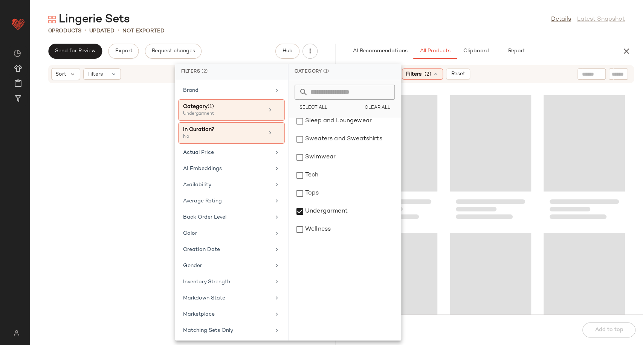
click at [444, 228] on div at bounding box center [490, 204] width 305 height 222
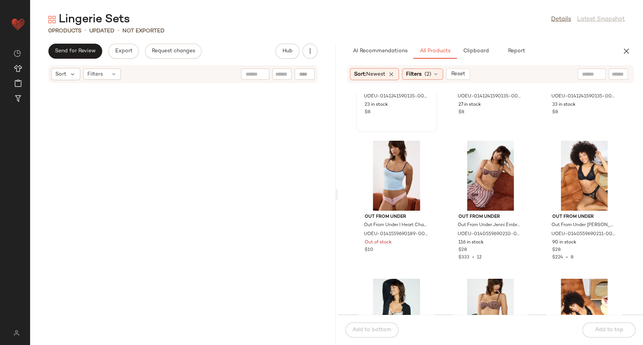
scroll to position [926, 0]
click at [439, 73] on icon at bounding box center [436, 74] width 6 height 6
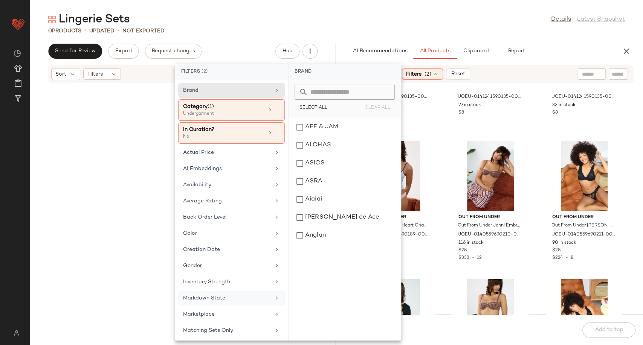
scroll to position [42, 0]
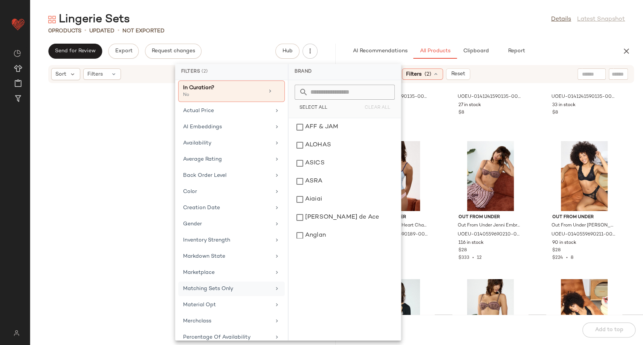
click at [238, 288] on div "Matching Sets Only" at bounding box center [227, 289] width 88 height 8
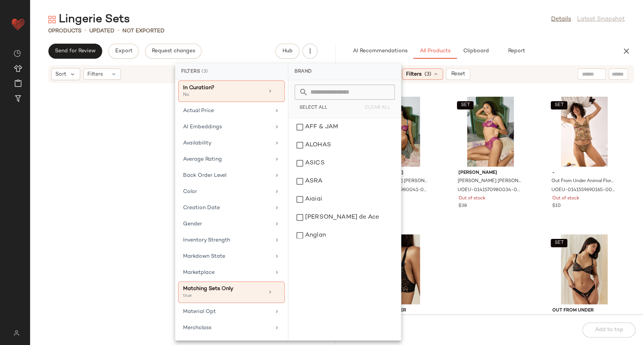
click at [440, 235] on div "SET [PERSON_NAME] [PERSON_NAME] [PERSON_NAME] Floral Lace Underwire Bra - Purpl…" at bounding box center [490, 204] width 305 height 222
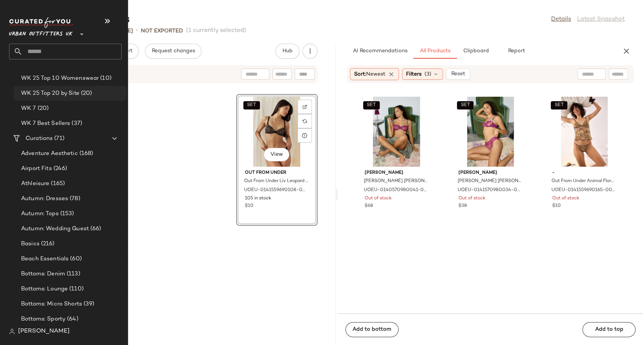
scroll to position [1213, 0]
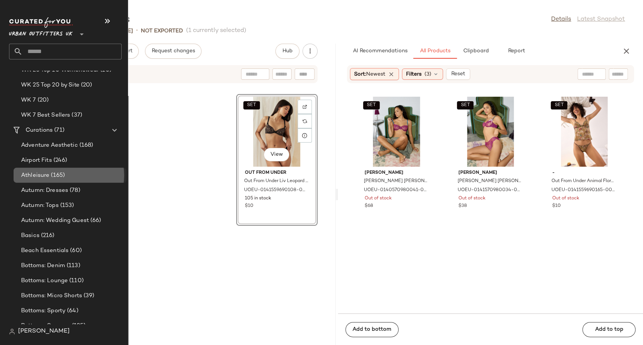
click at [67, 174] on div "Athleisure (165)" at bounding box center [71, 175] width 105 height 9
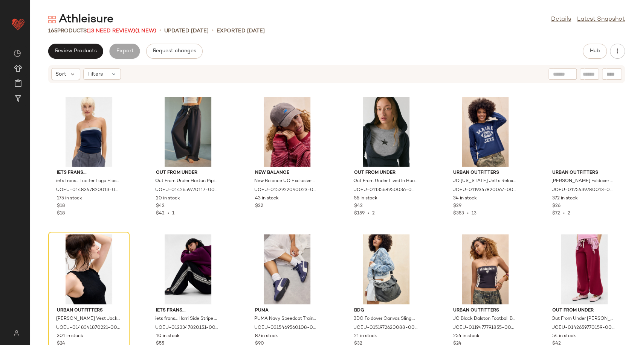
click at [126, 32] on span "(13 Need Review)" at bounding box center [111, 31] width 49 height 6
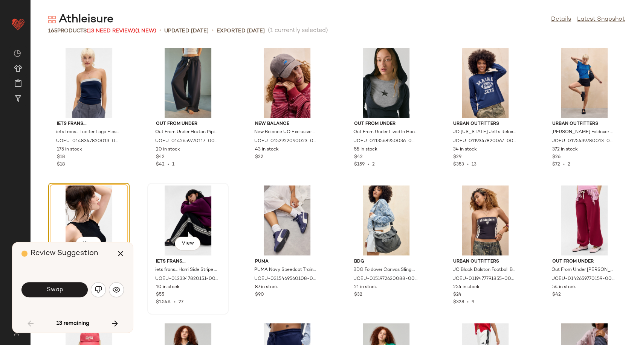
scroll to position [42, 0]
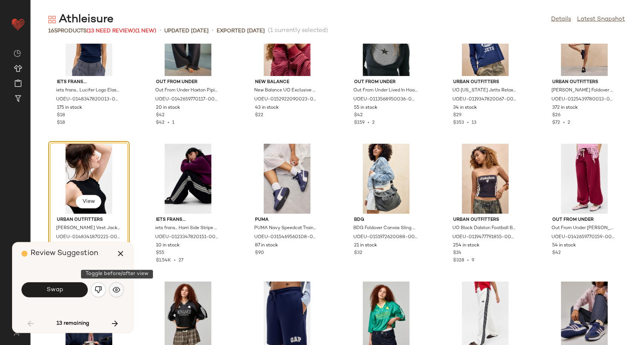
click at [113, 292] on img "button" at bounding box center [117, 290] width 8 height 8
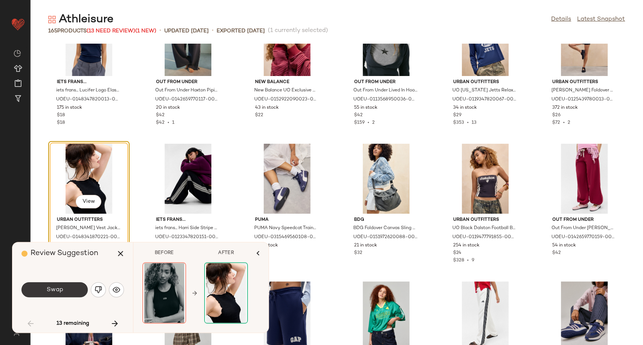
click at [61, 295] on button "Swap" at bounding box center [54, 289] width 66 height 15
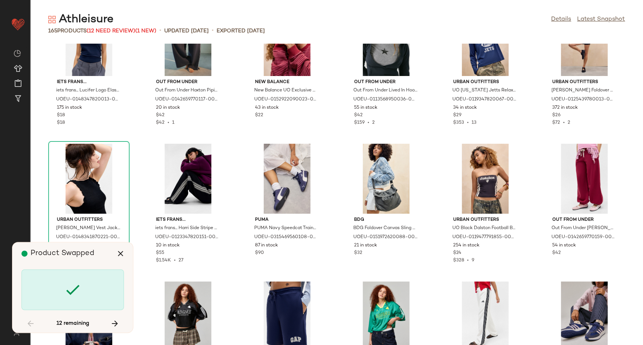
scroll to position [419, 0]
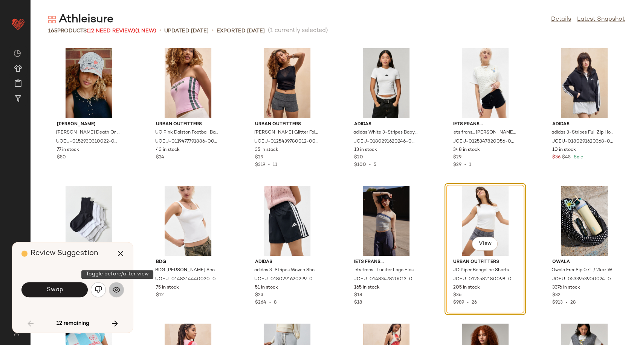
click at [116, 293] on img "button" at bounding box center [117, 290] width 8 height 8
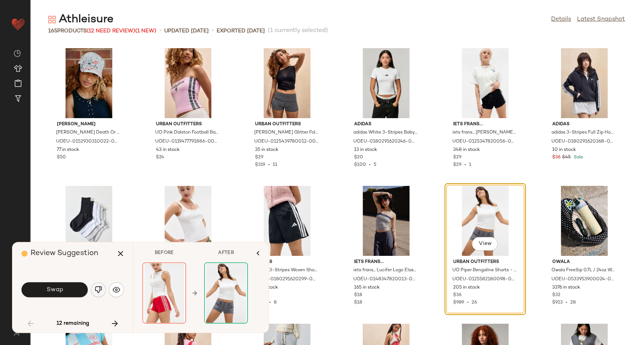
click at [101, 289] on img "button" at bounding box center [99, 290] width 8 height 8
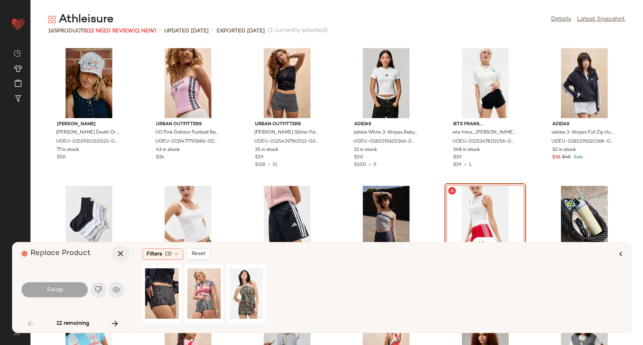
click at [122, 259] on button "button" at bounding box center [120, 254] width 18 height 18
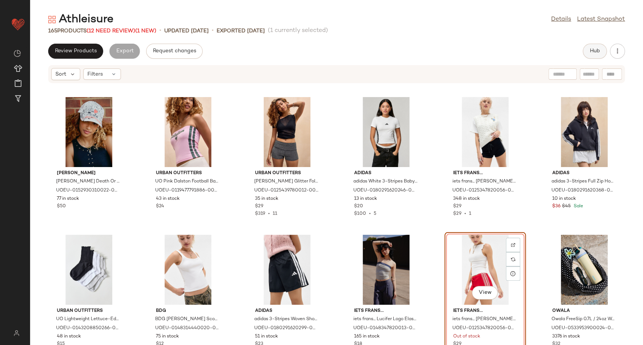
click at [601, 54] on button "Hub" at bounding box center [594, 51] width 24 height 15
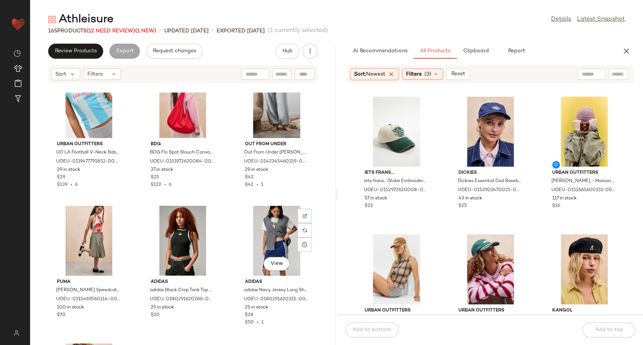
scroll to position [1203, 0]
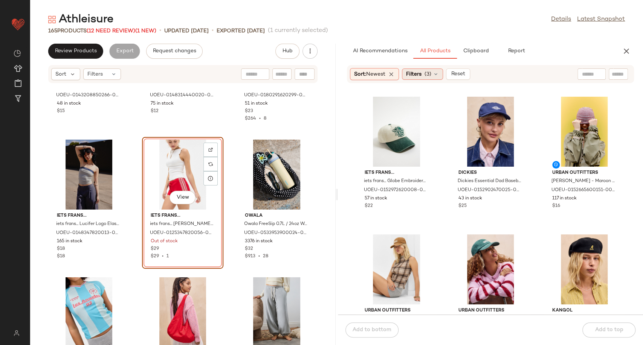
click at [439, 76] on icon at bounding box center [436, 74] width 6 height 6
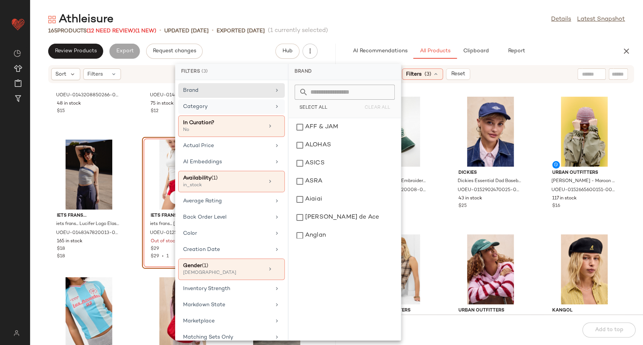
click at [247, 116] on div "Category" at bounding box center [231, 126] width 107 height 21
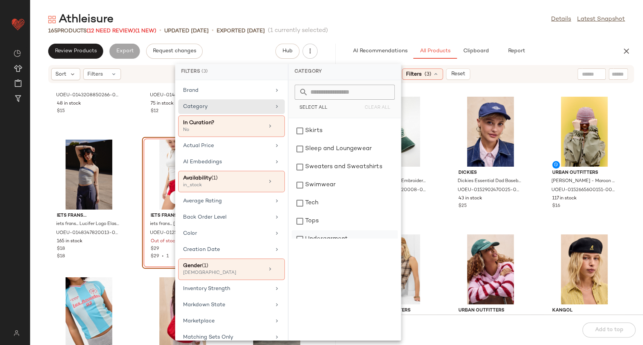
scroll to position [196, 0]
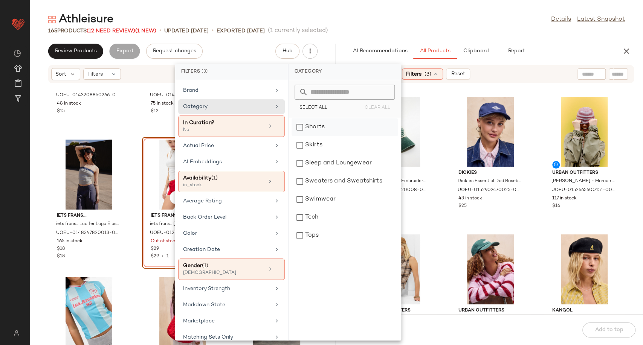
click at [319, 126] on div "Shorts" at bounding box center [344, 127] width 106 height 18
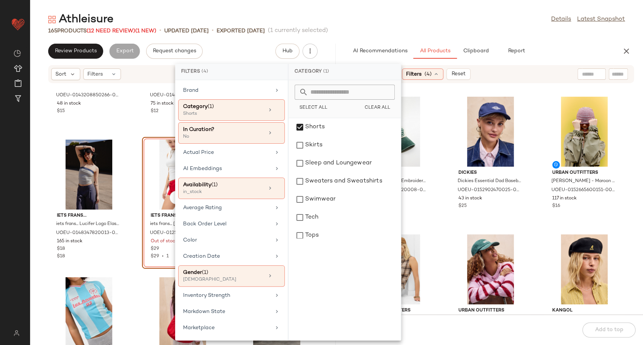
click at [440, 194] on div "iets frans... iets frans... Globe Embroidered Cap - Green at Urban Outfitters U…" at bounding box center [490, 204] width 305 height 222
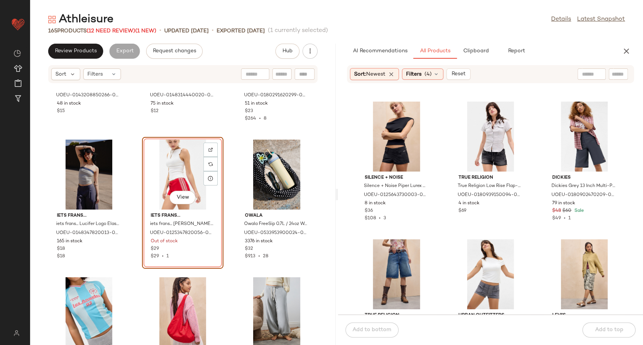
scroll to position [424, 0]
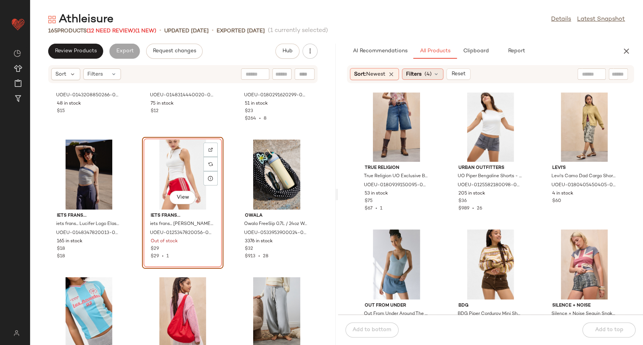
click at [441, 75] on div "Filters (4)" at bounding box center [422, 74] width 41 height 11
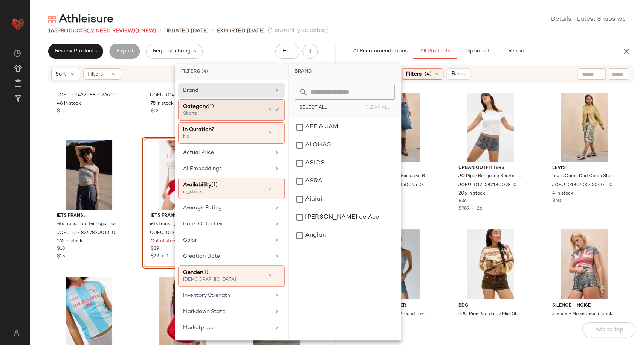
click at [256, 105] on div "Category (1)" at bounding box center [223, 107] width 81 height 8
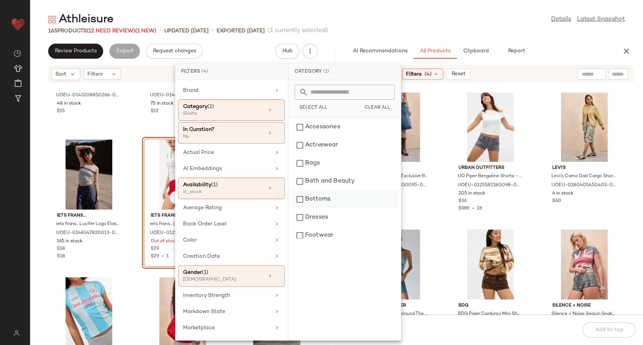
click at [324, 206] on div "Bottoms" at bounding box center [344, 200] width 106 height 18
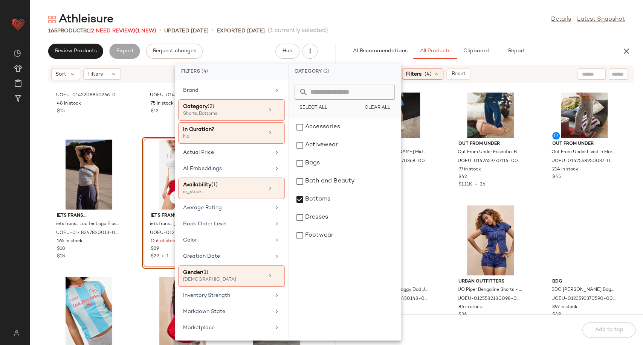
scroll to position [173, 0]
click at [445, 226] on div "BDG BDG Harden Mid Shorts - Vintage Denim Medium 34 at Urban Outfitters UOEU-01…" at bounding box center [490, 204] width 305 height 222
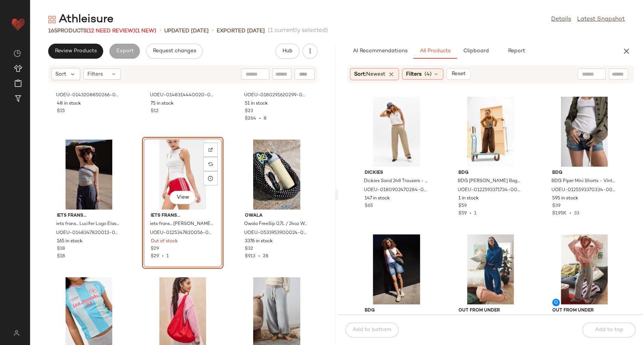
scroll to position [125, 0]
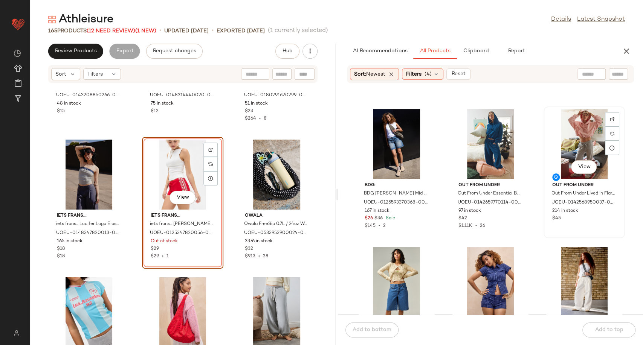
click at [570, 150] on div "View" at bounding box center [584, 144] width 76 height 70
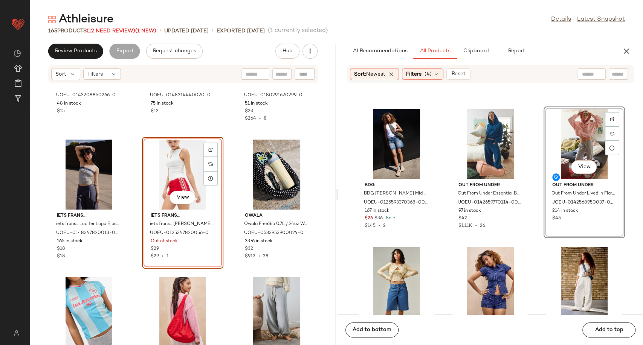
scroll to position [125, 0]
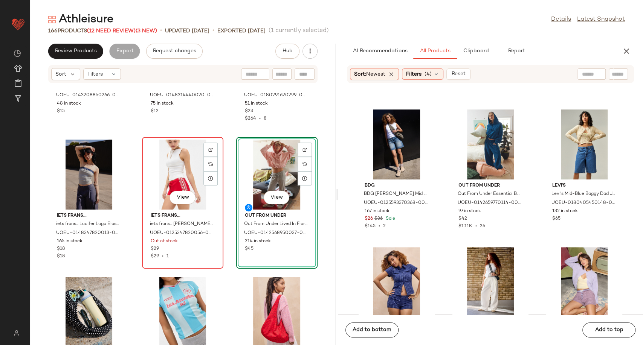
click at [163, 165] on div "View" at bounding box center [183, 175] width 76 height 70
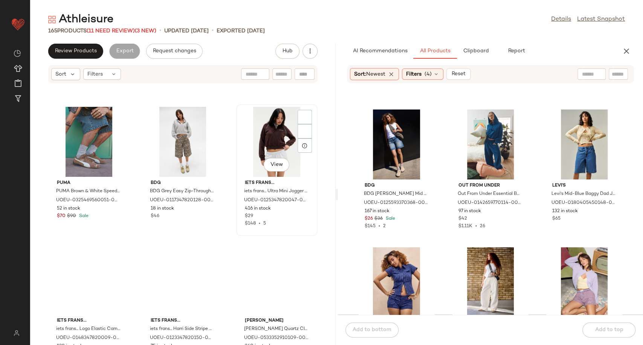
scroll to position [1789, 0]
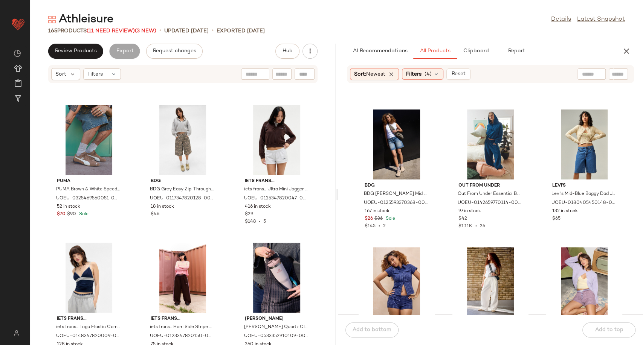
click at [104, 31] on span "(11 Need Review)" at bounding box center [111, 31] width 48 height 6
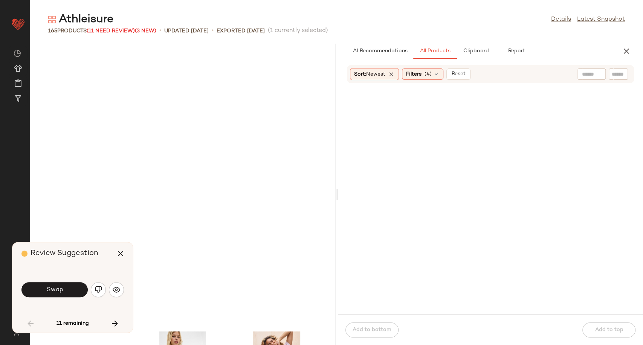
scroll to position [3720, 0]
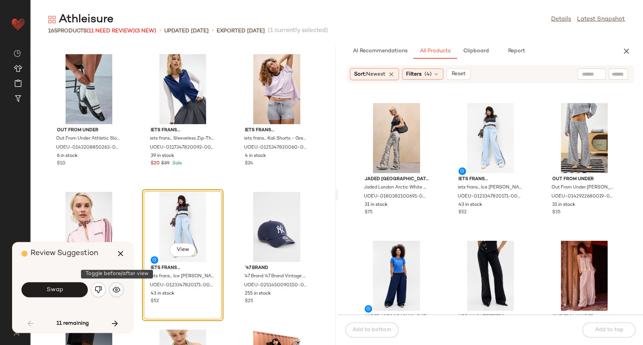
click at [117, 291] on img "button" at bounding box center [117, 290] width 8 height 8
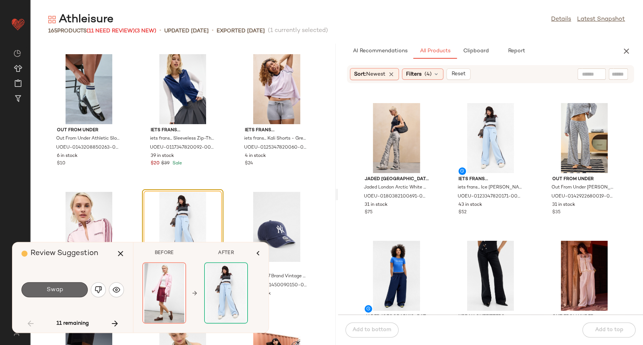
click at [48, 292] on span "Swap" at bounding box center [54, 290] width 17 height 7
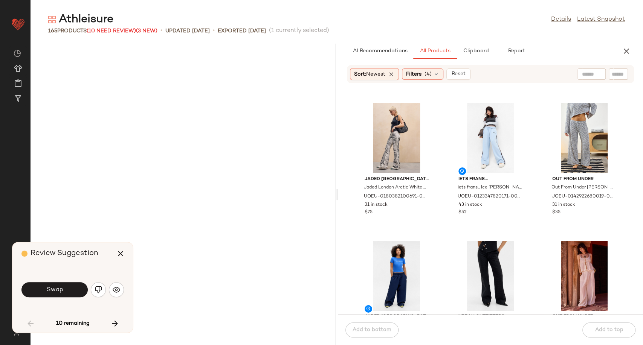
scroll to position [2481, 0]
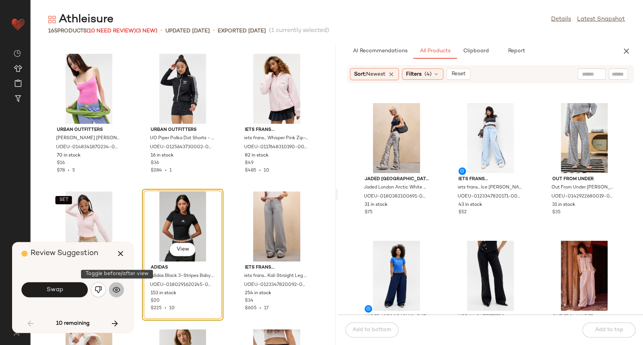
click at [117, 289] on img "button" at bounding box center [117, 290] width 8 height 8
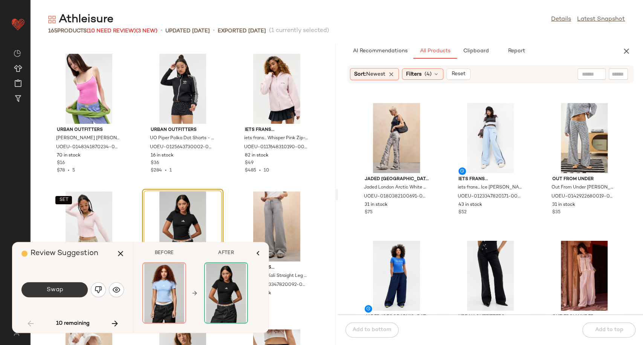
click at [69, 294] on button "Swap" at bounding box center [54, 289] width 66 height 15
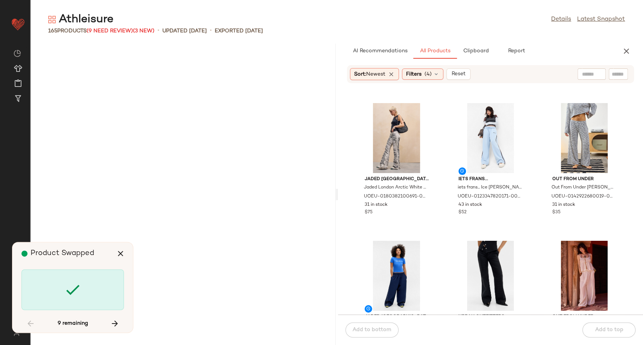
scroll to position [3445, 0]
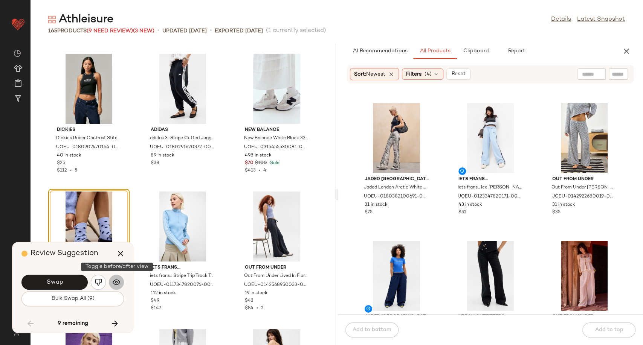
click at [116, 285] on img "button" at bounding box center [117, 283] width 8 height 8
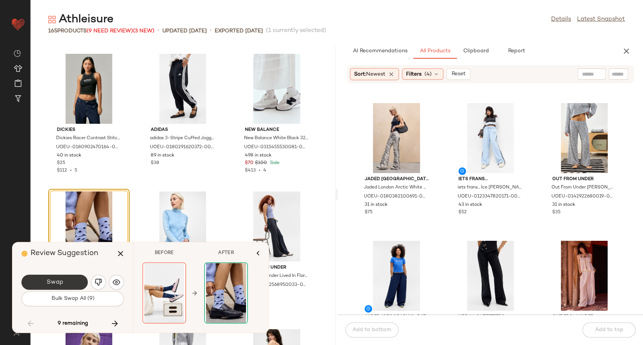
click at [79, 285] on button "Swap" at bounding box center [54, 282] width 66 height 15
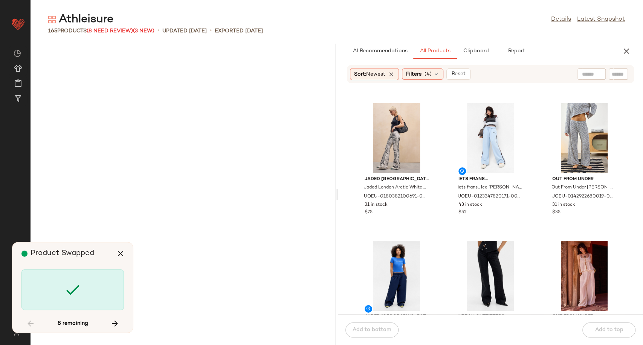
scroll to position [3996, 0]
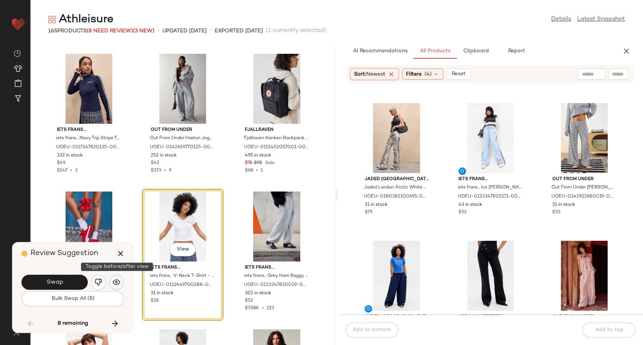
click at [114, 281] on img "button" at bounding box center [117, 283] width 8 height 8
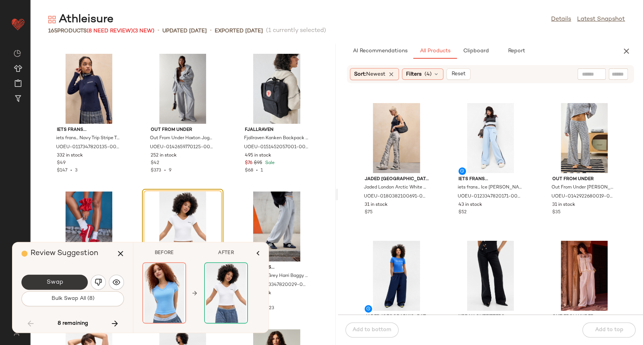
click at [63, 287] on button "Swap" at bounding box center [54, 282] width 66 height 15
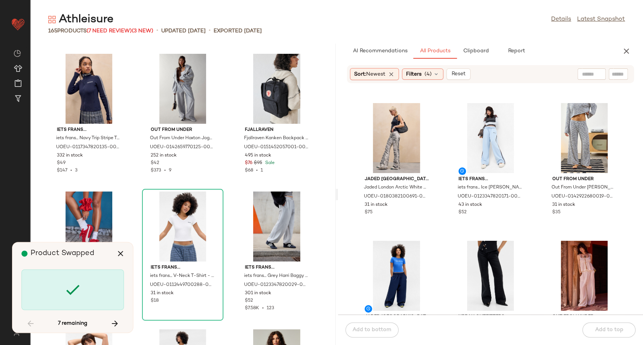
scroll to position [4548, 0]
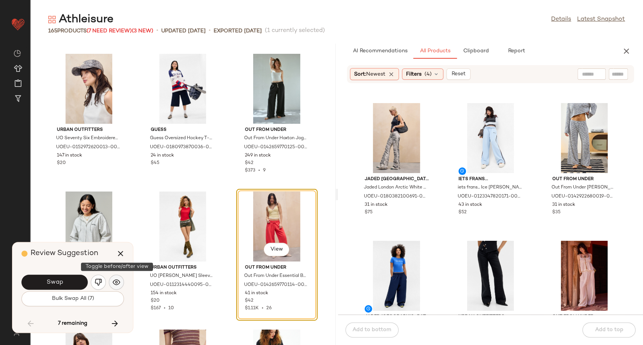
click at [117, 282] on img "button" at bounding box center [117, 283] width 8 height 8
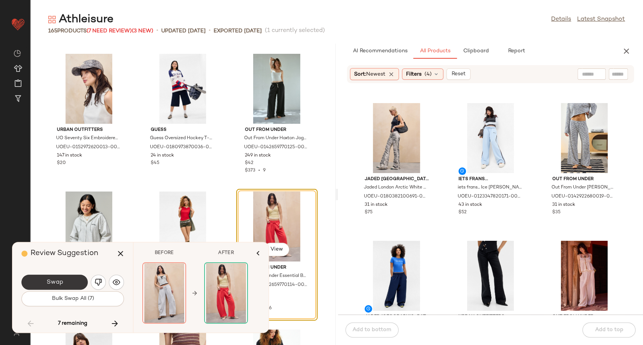
click at [72, 282] on button "Swap" at bounding box center [54, 282] width 66 height 15
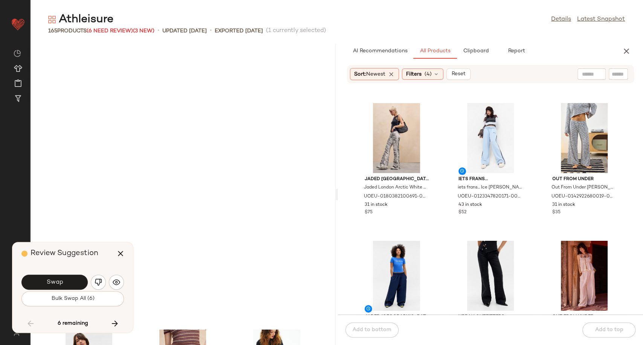
scroll to position [4823, 0]
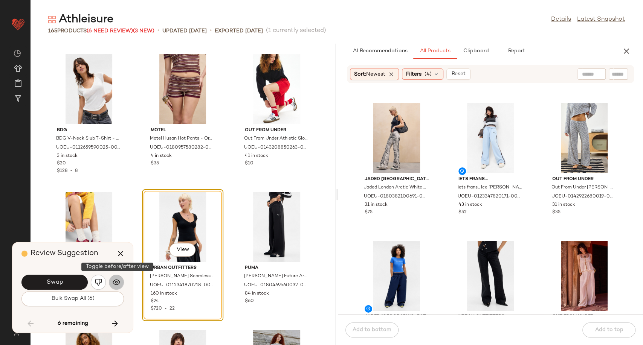
click at [109, 284] on button "button" at bounding box center [116, 282] width 15 height 15
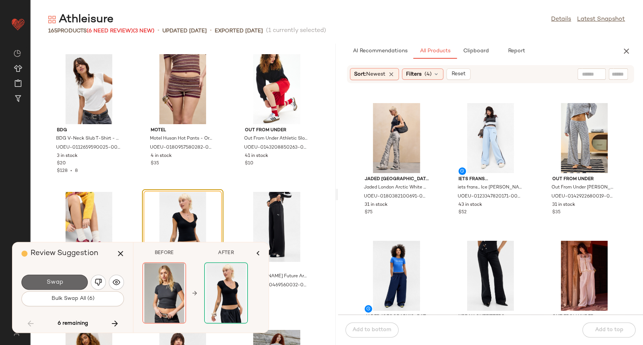
click at [72, 282] on button "Swap" at bounding box center [54, 282] width 66 height 15
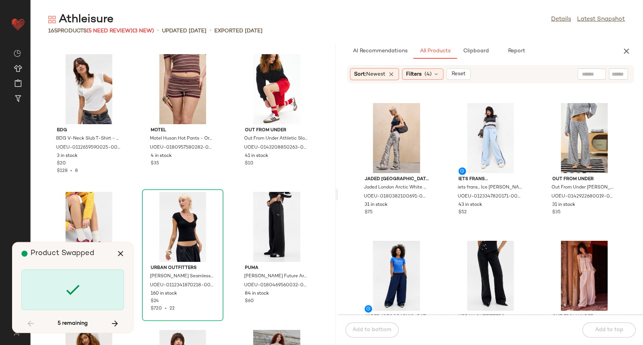
scroll to position [5099, 0]
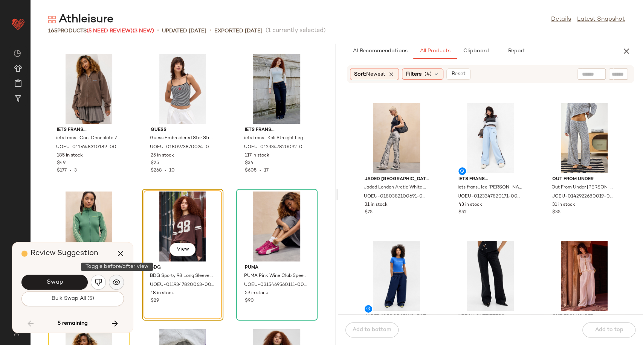
click at [119, 279] on img "button" at bounding box center [117, 283] width 8 height 8
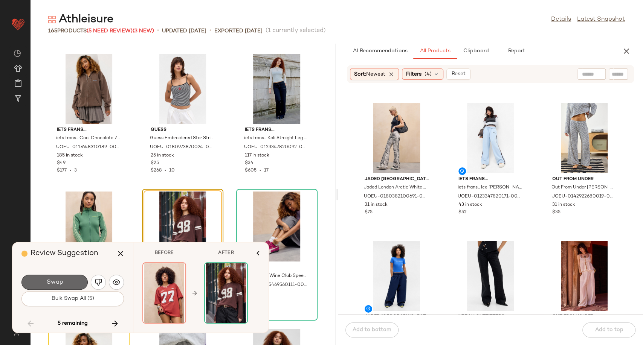
click at [60, 281] on span "Swap" at bounding box center [54, 282] width 17 height 7
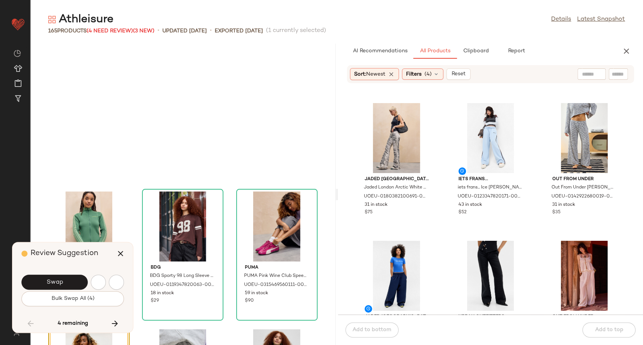
scroll to position [5237, 0]
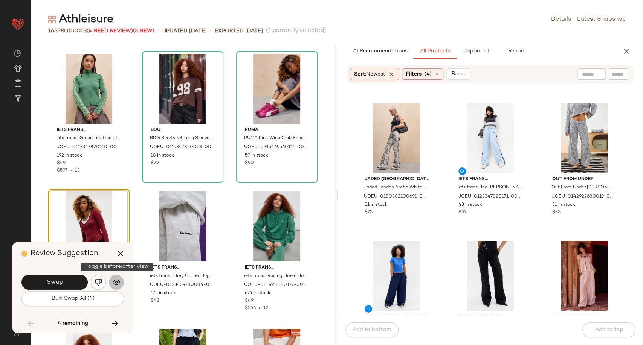
click at [117, 283] on img "button" at bounding box center [117, 283] width 8 height 8
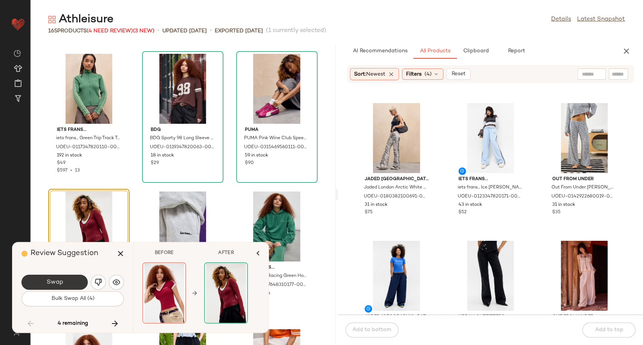
click at [76, 283] on button "Swap" at bounding box center [54, 282] width 66 height 15
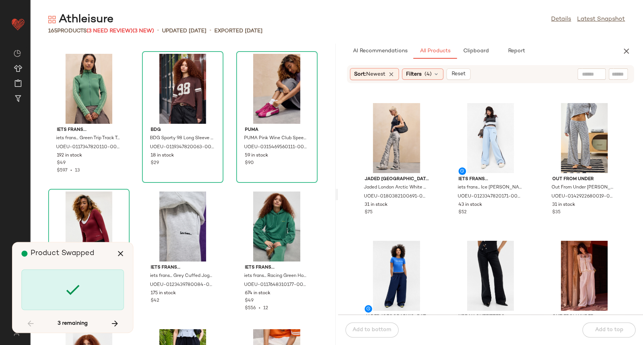
scroll to position [6064, 0]
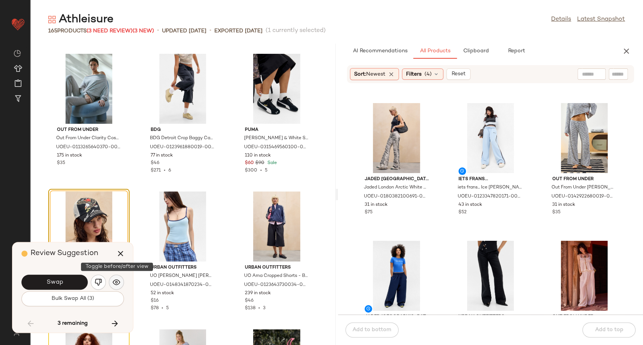
click at [117, 283] on img "button" at bounding box center [117, 283] width 8 height 8
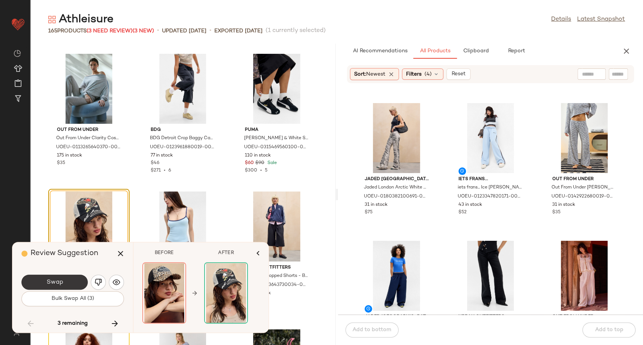
click at [77, 282] on button "Swap" at bounding box center [54, 282] width 66 height 15
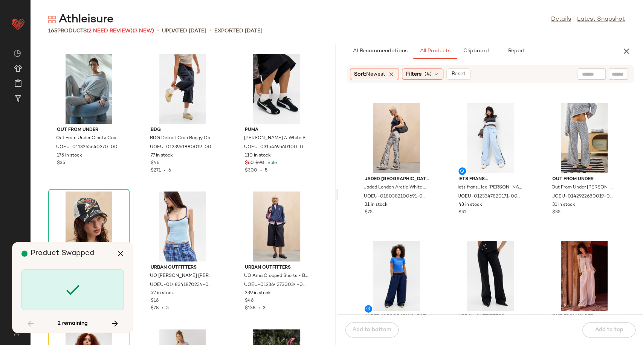
scroll to position [6201, 0]
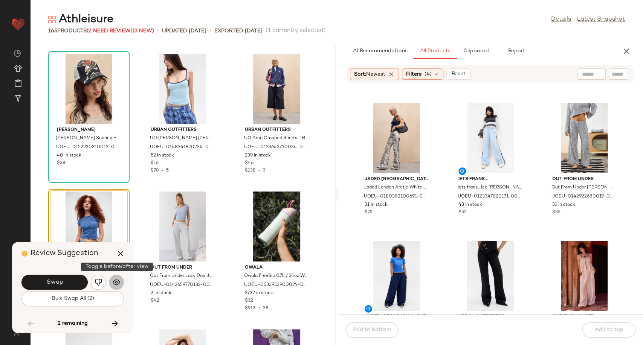
click at [115, 281] on img "button" at bounding box center [117, 283] width 8 height 8
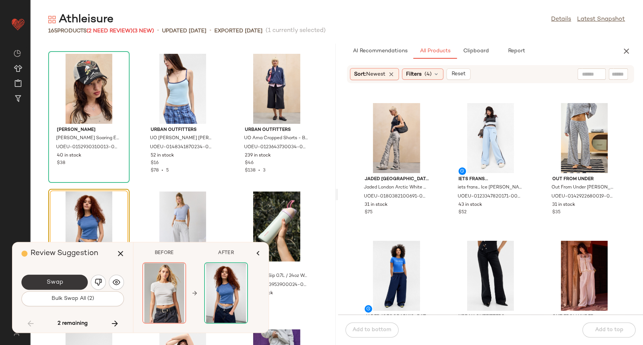
click at [79, 281] on button "Swap" at bounding box center [54, 282] width 66 height 15
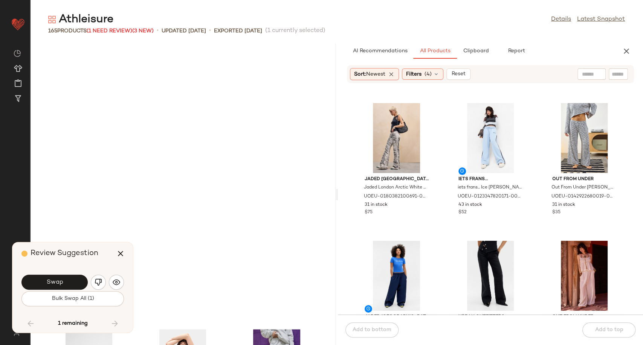
scroll to position [6477, 0]
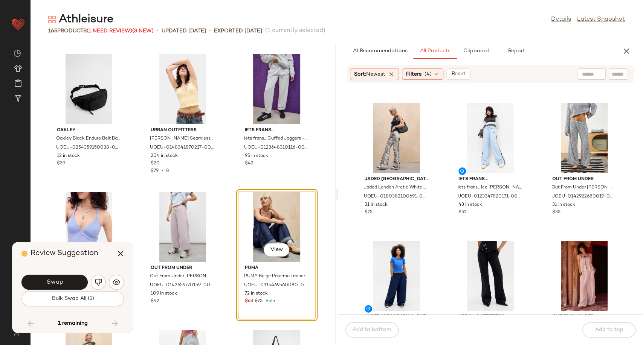
click at [106, 283] on div "Swap" at bounding box center [72, 282] width 102 height 18
click at [114, 282] on img "button" at bounding box center [117, 283] width 8 height 8
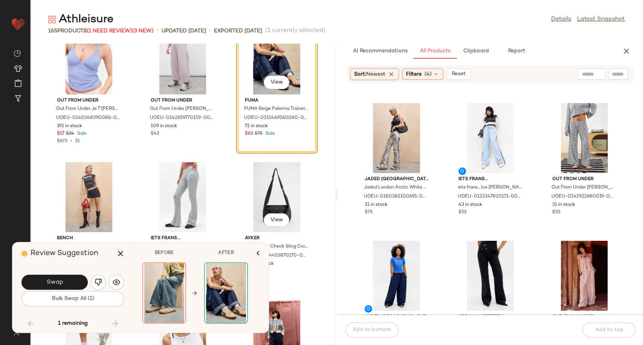
scroll to position [6602, 0]
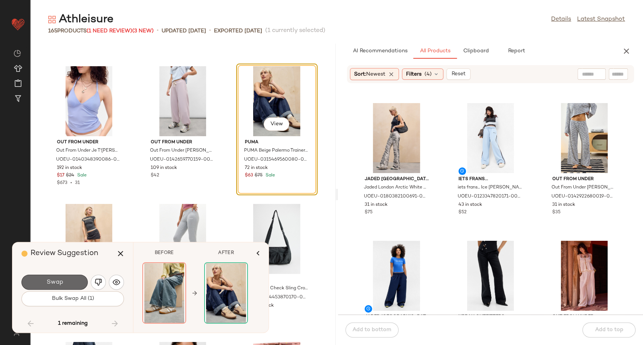
click at [66, 285] on button "Swap" at bounding box center [54, 282] width 66 height 15
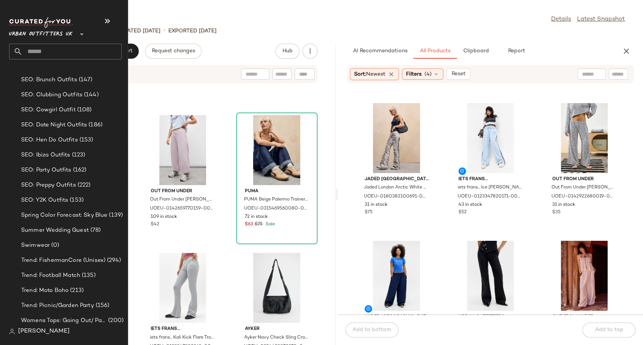
scroll to position [2047, 0]
click at [73, 300] on div "Trend: Picnic/Garden Party (156)" at bounding box center [70, 305] width 113 height 15
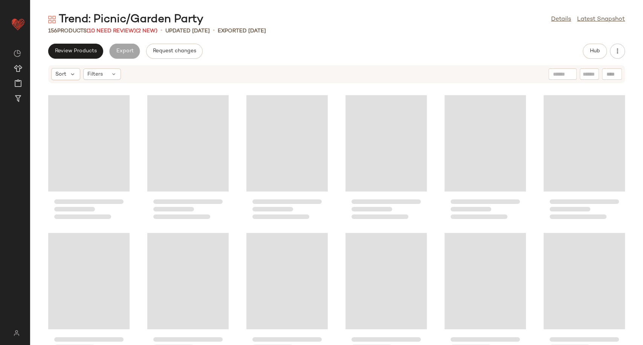
click at [299, 38] on div "Trend: Picnic/Garden Party Details Latest Snapshot 156 Products (10 Need Review…" at bounding box center [336, 178] width 613 height 333
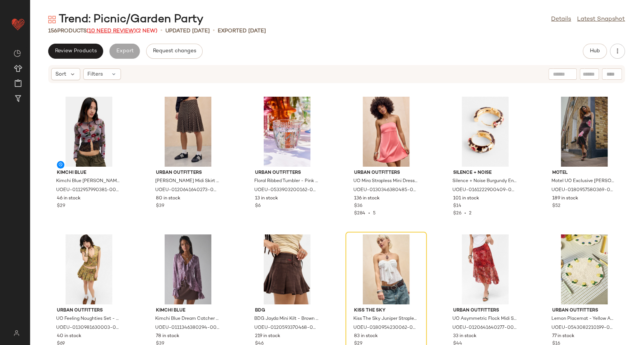
click at [110, 34] on span "(10 Need Review)" at bounding box center [111, 31] width 49 height 6
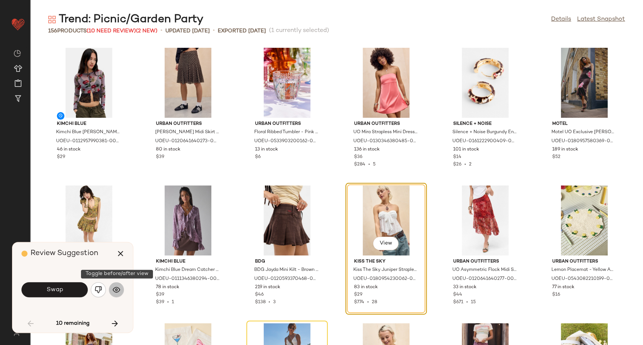
click at [116, 294] on button "button" at bounding box center [116, 289] width 15 height 15
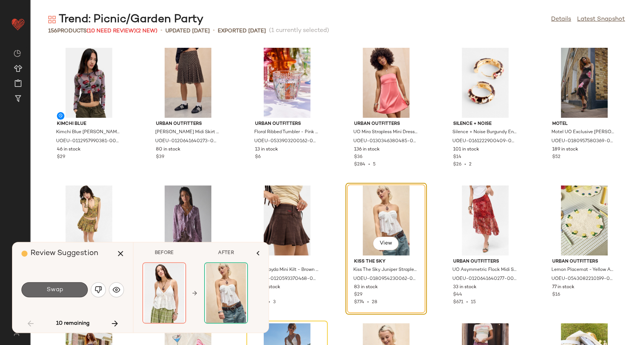
click at [70, 292] on button "Swap" at bounding box center [54, 289] width 66 height 15
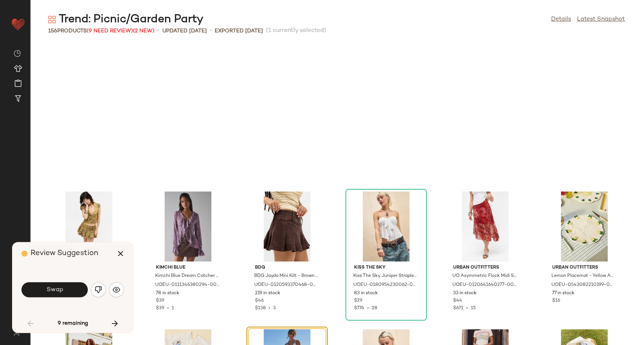
scroll to position [144, 0]
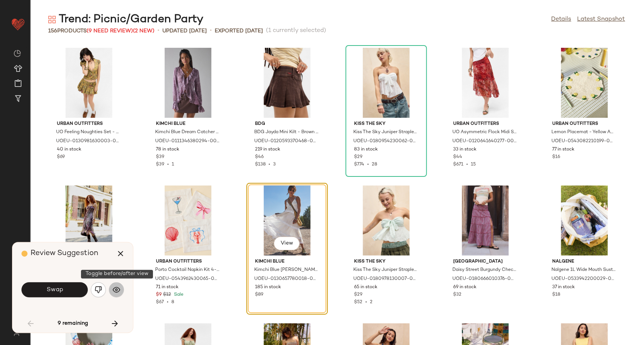
click at [111, 294] on button "button" at bounding box center [116, 289] width 15 height 15
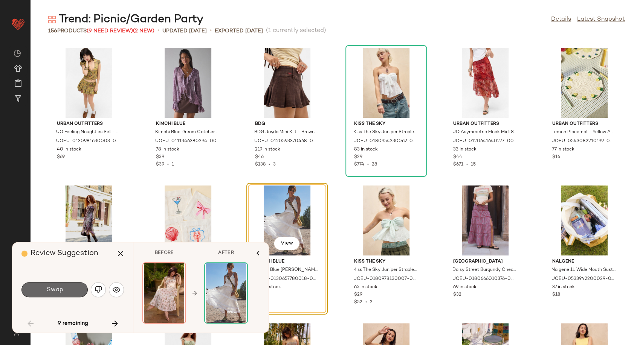
click at [60, 293] on span "Swap" at bounding box center [54, 290] width 17 height 7
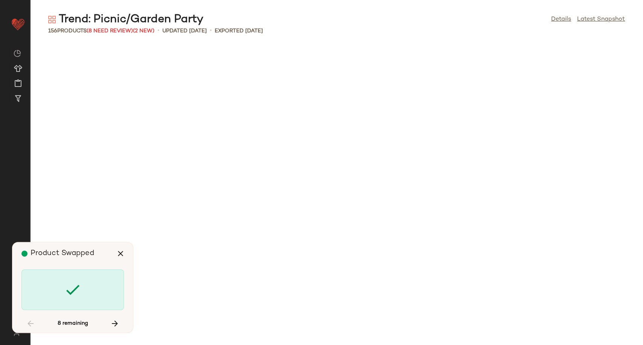
scroll to position [964, 0]
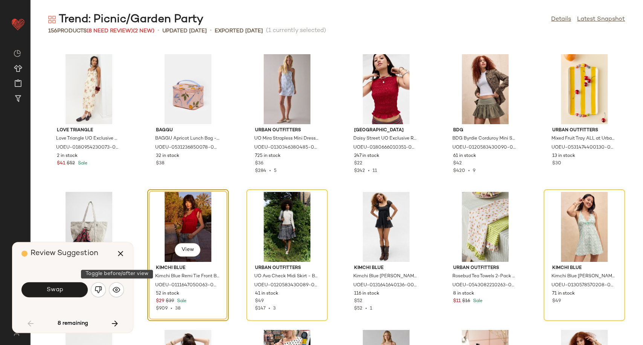
click at [119, 287] on img "button" at bounding box center [117, 290] width 8 height 8
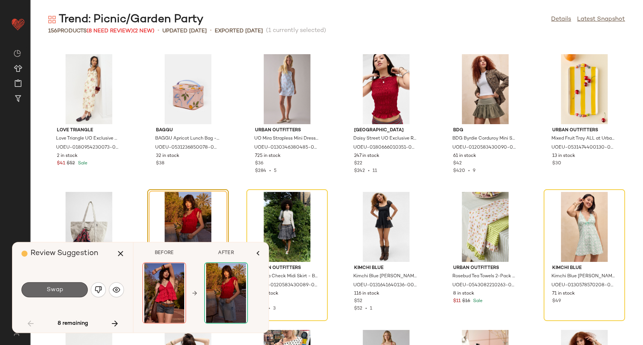
click at [65, 290] on button "Swap" at bounding box center [54, 289] width 66 height 15
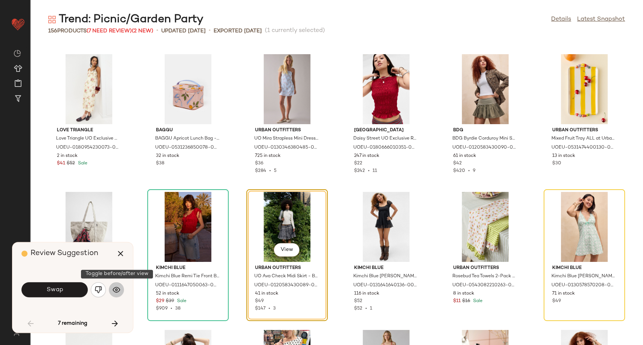
click at [114, 292] on img "button" at bounding box center [117, 290] width 8 height 8
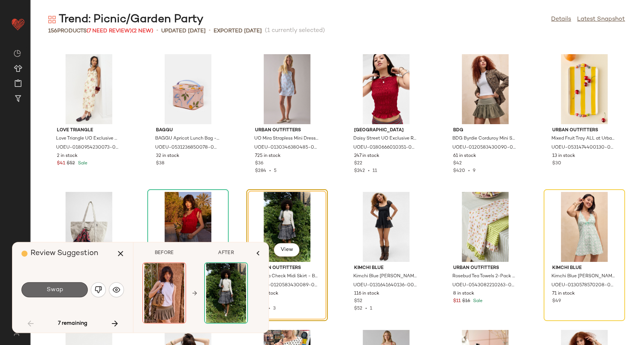
click at [63, 291] on span "Swap" at bounding box center [54, 290] width 17 height 7
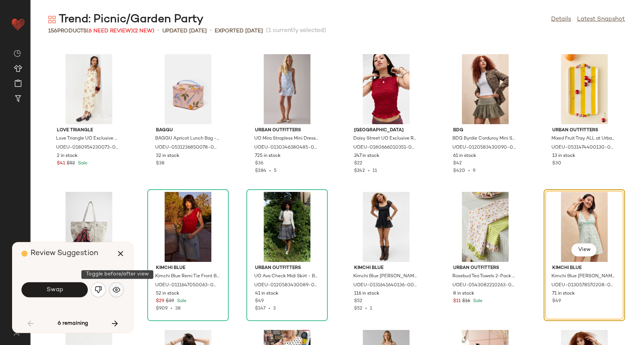
click at [119, 290] on img "button" at bounding box center [117, 290] width 8 height 8
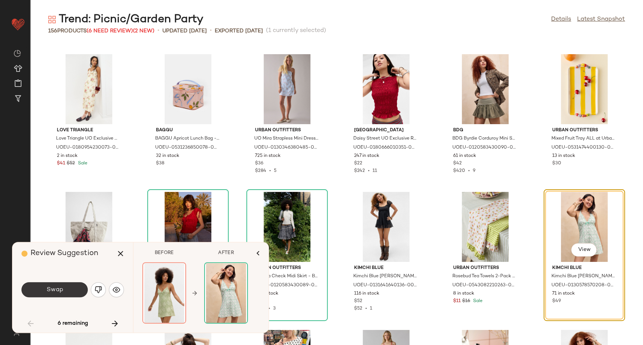
click at [76, 290] on button "Swap" at bounding box center [54, 289] width 66 height 15
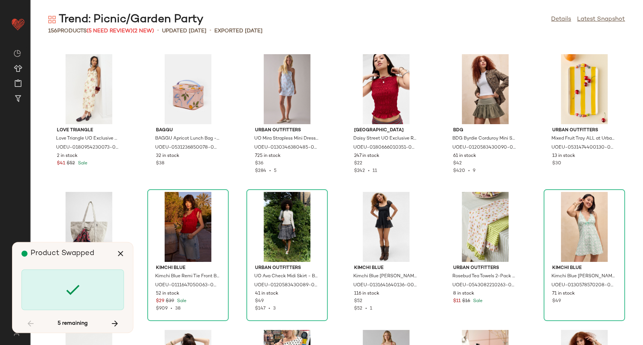
scroll to position [1515, 0]
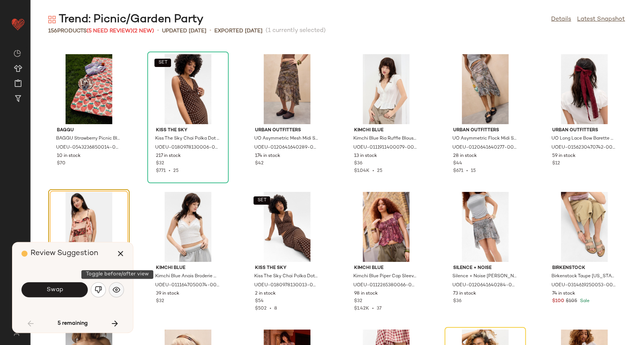
click at [117, 292] on img "button" at bounding box center [117, 290] width 8 height 8
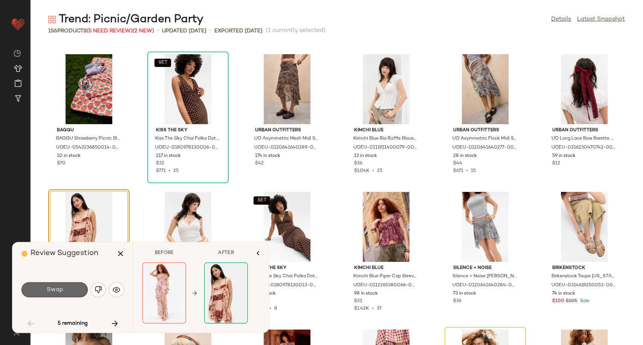
click at [65, 291] on button "Swap" at bounding box center [54, 289] width 66 height 15
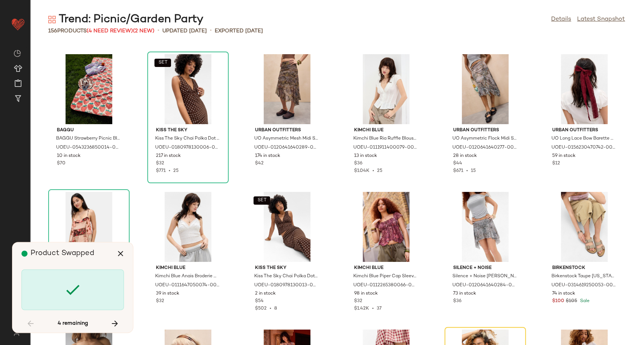
scroll to position [1654, 0]
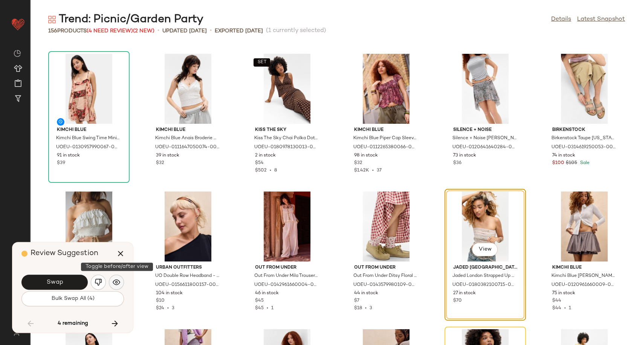
click at [118, 284] on img "button" at bounding box center [117, 283] width 8 height 8
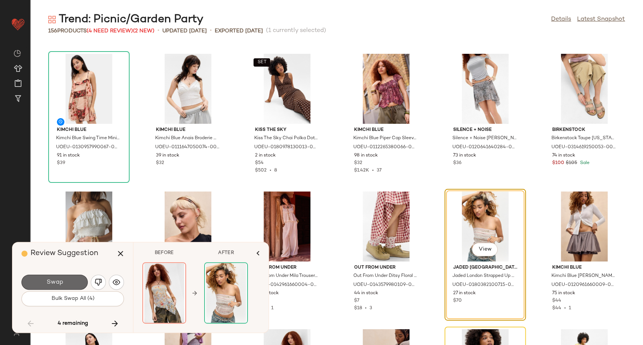
click at [72, 284] on button "Swap" at bounding box center [54, 282] width 66 height 15
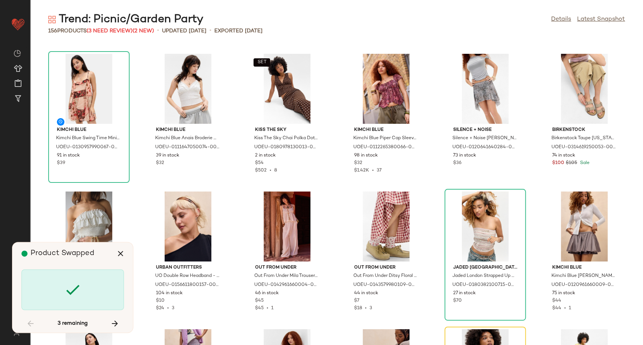
scroll to position [1791, 0]
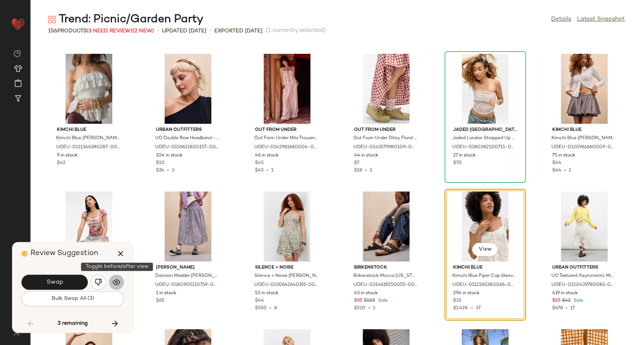
click at [120, 285] on button "button" at bounding box center [116, 282] width 15 height 15
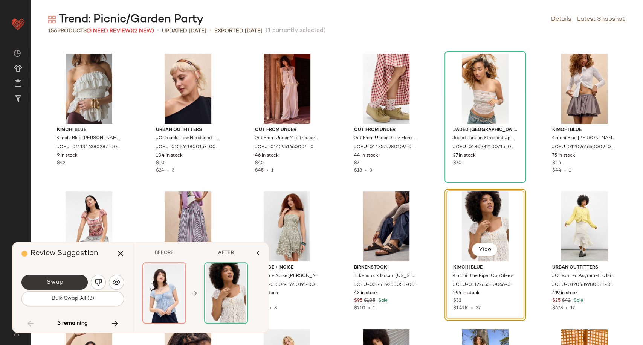
click at [81, 282] on button "Swap" at bounding box center [54, 282] width 66 height 15
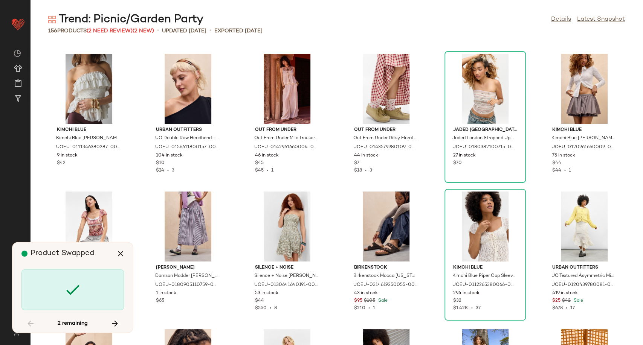
scroll to position [2481, 0]
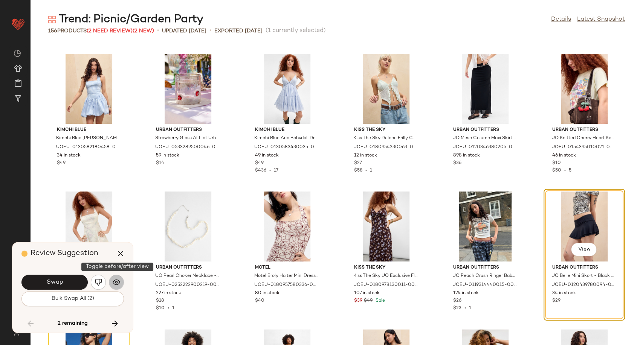
click at [118, 283] on img "button" at bounding box center [117, 283] width 8 height 8
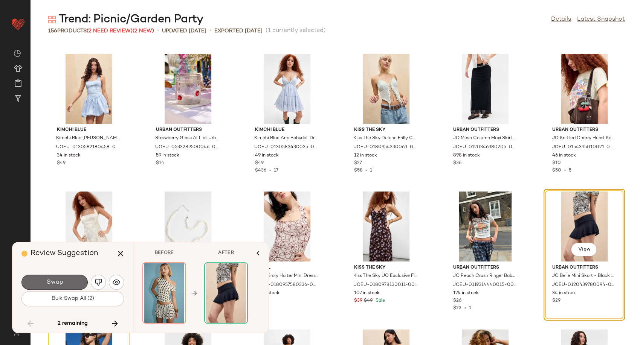
click at [57, 281] on span "Swap" at bounding box center [54, 282] width 17 height 7
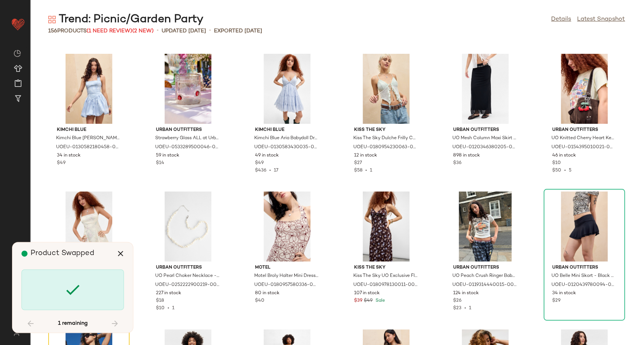
scroll to position [2618, 0]
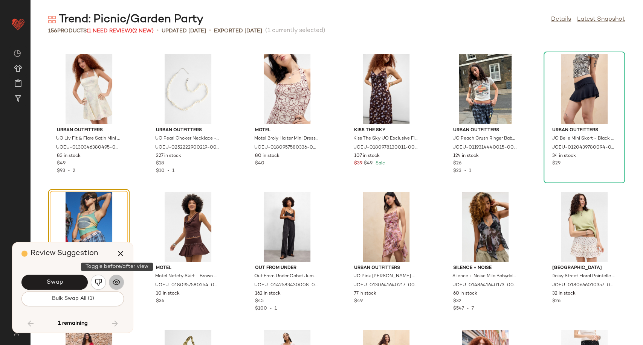
click at [114, 283] on img "button" at bounding box center [117, 283] width 8 height 8
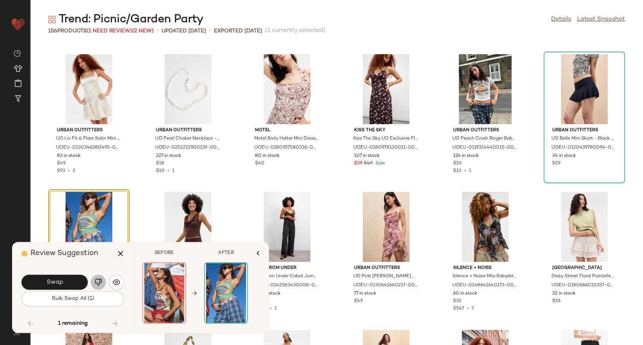
click at [101, 281] on img "button" at bounding box center [99, 283] width 8 height 8
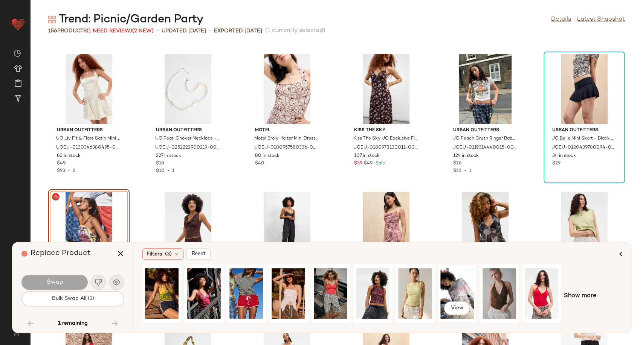
click at [455, 290] on div "View" at bounding box center [457, 293] width 34 height 53
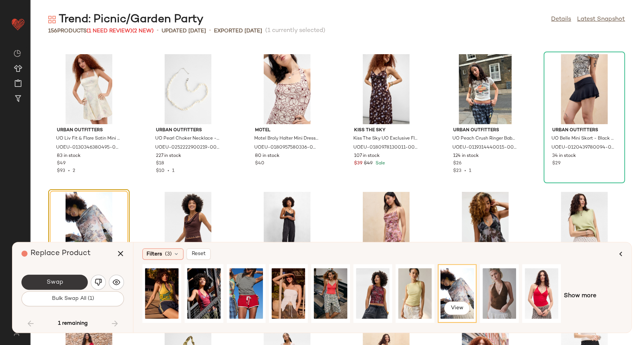
click at [78, 284] on button "Swap" at bounding box center [54, 282] width 66 height 15
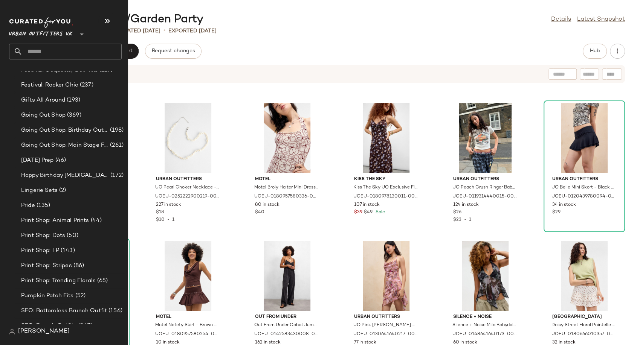
scroll to position [1799, 0]
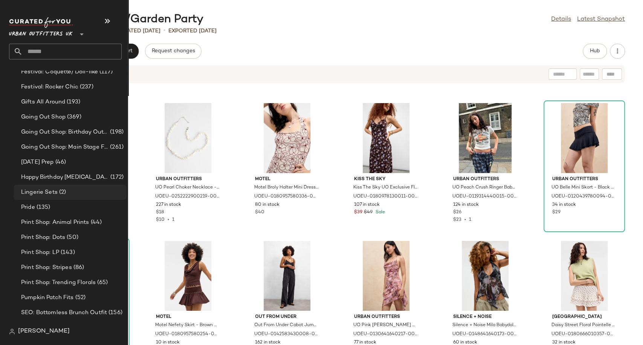
click at [41, 195] on span "Lingerie Sets" at bounding box center [39, 192] width 37 height 9
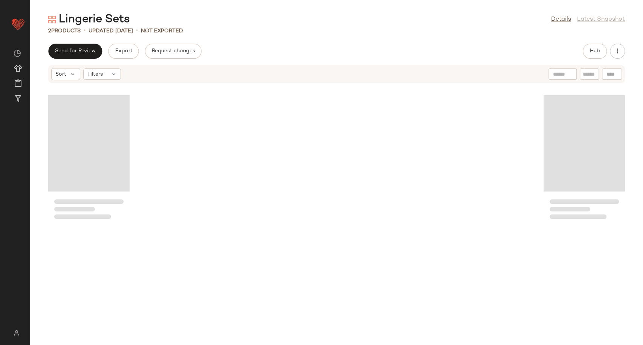
click at [304, 40] on div "Lingerie Sets Details Latest Snapshot 2 Products • updated Aug 14th • Not Expor…" at bounding box center [336, 178] width 613 height 333
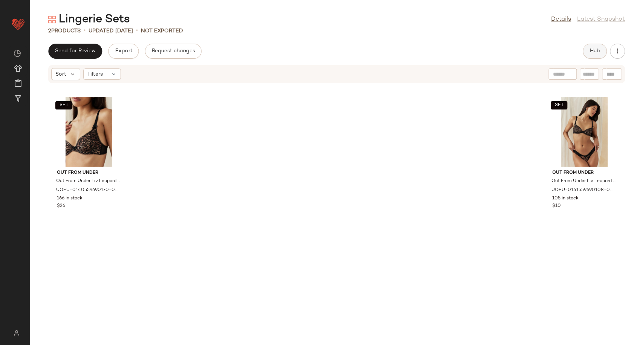
click at [596, 50] on span "Hub" at bounding box center [594, 51] width 11 height 6
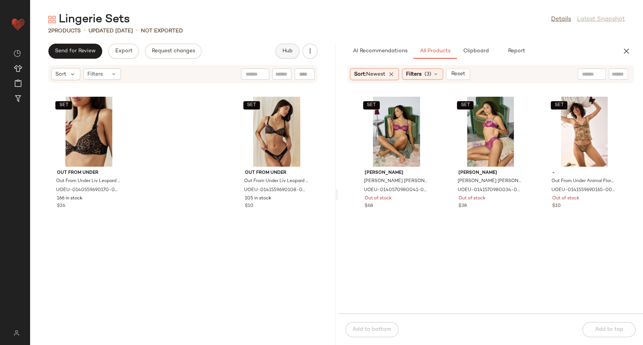
click at [596, 50] on div "AI Recommendations All Products Clipboard Report" at bounding box center [478, 51] width 263 height 15
click at [438, 76] on icon at bounding box center [436, 74] width 6 height 6
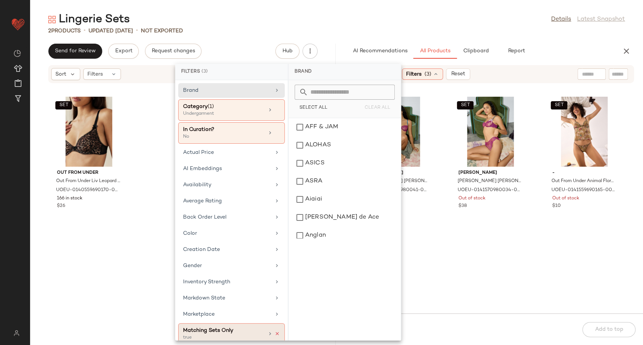
click at [274, 332] on icon at bounding box center [276, 333] width 5 height 5
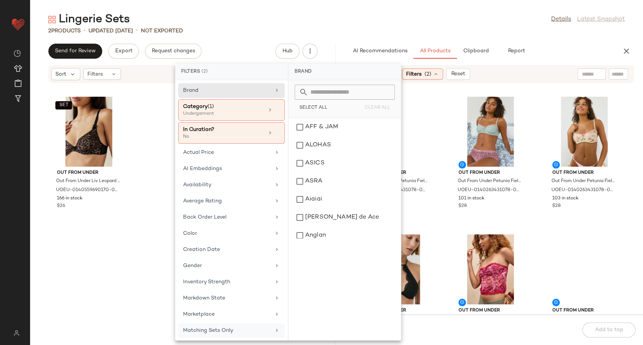
click at [445, 216] on div "Out From Under Out From Under Petunia Fields Bra - Black L at Urban Outfitters …" at bounding box center [490, 204] width 305 height 222
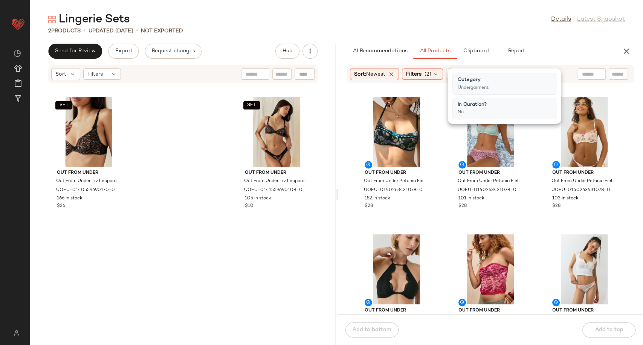
click at [446, 208] on div "Out From Under Out From Under Petunia Fields Bra - Black L at Urban Outfitters …" at bounding box center [490, 204] width 305 height 222
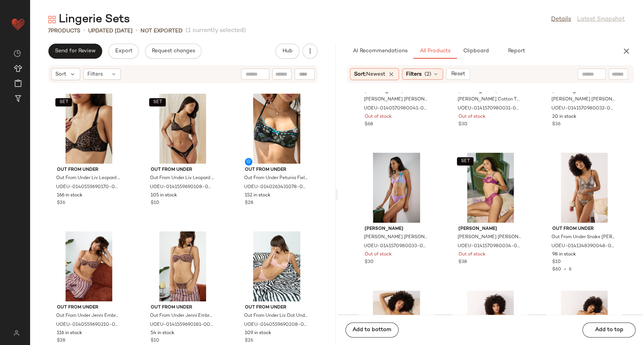
scroll to position [2305, 0]
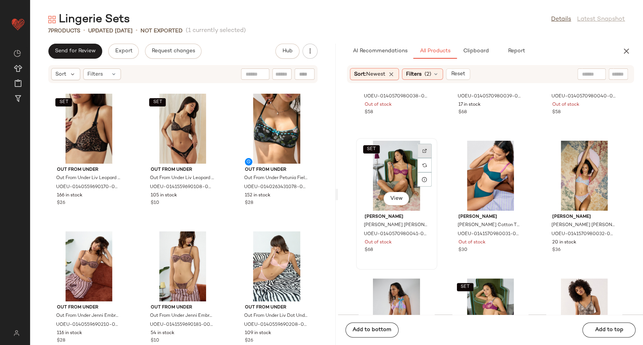
click at [422, 158] on div at bounding box center [424, 165] width 14 height 14
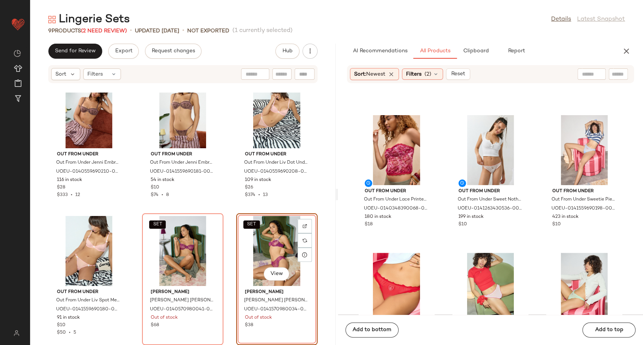
scroll to position [299, 0]
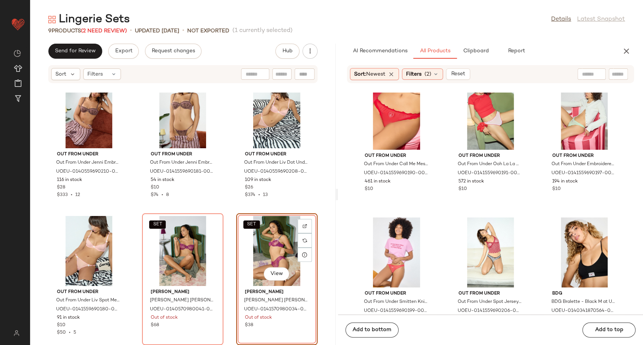
click at [225, 208] on div "Out From Under Out From Under Jenni Embroidered Tie Front Underwire Bra - Choco…" at bounding box center [182, 219] width 305 height 253
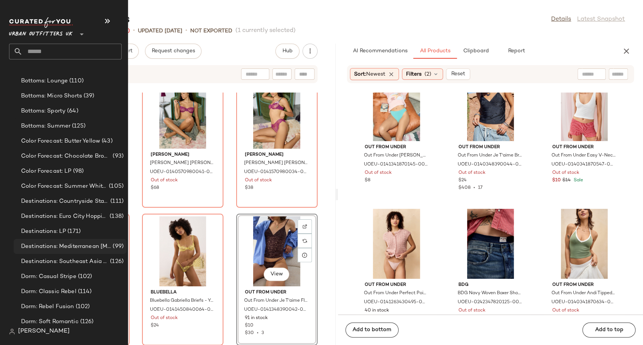
scroll to position [1422, 0]
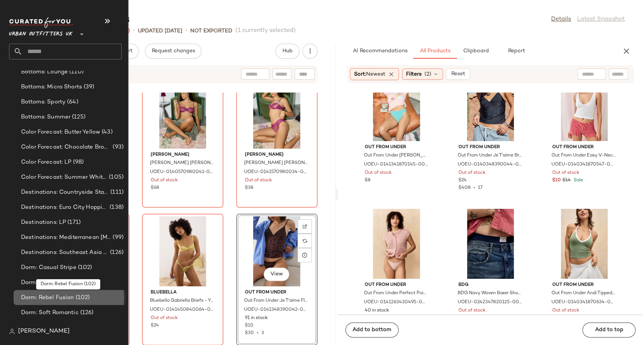
click at [93, 296] on div "Dorm: Rebel Fusion (102)" at bounding box center [71, 298] width 105 height 9
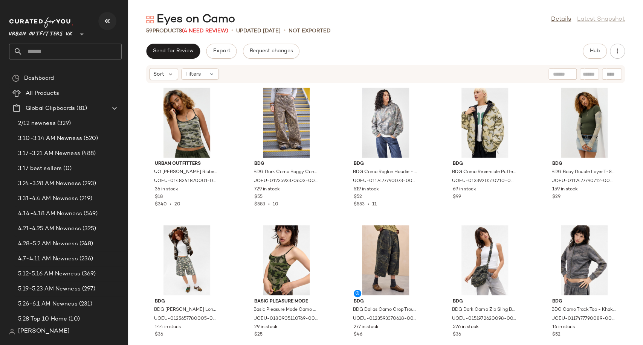
click at [105, 20] on icon "button" at bounding box center [107, 21] width 9 height 9
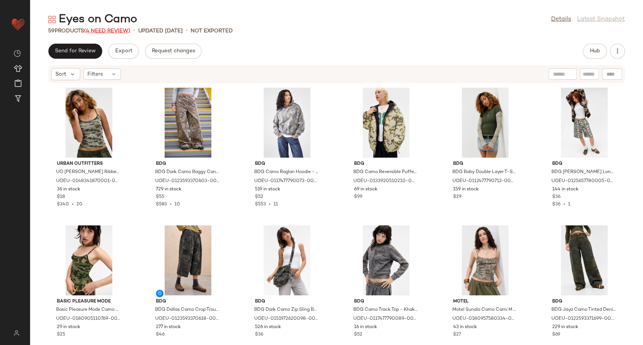
click at [113, 30] on span "(4 Need Review)" at bounding box center [107, 31] width 46 height 6
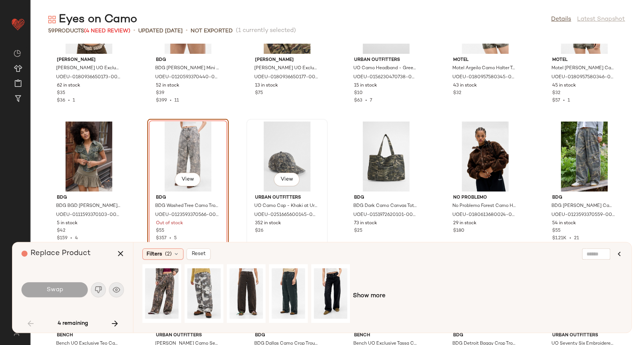
scroll to position [365, 0]
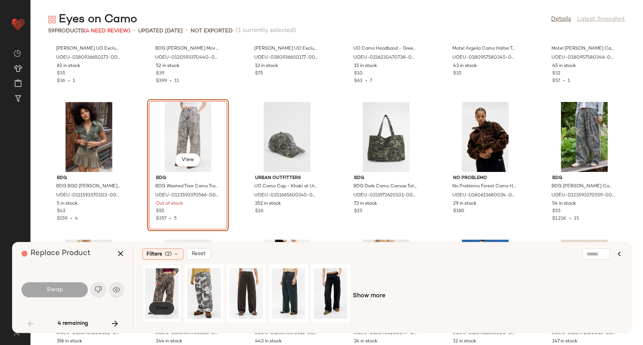
click at [163, 305] on span "View" at bounding box center [161, 308] width 13 height 6
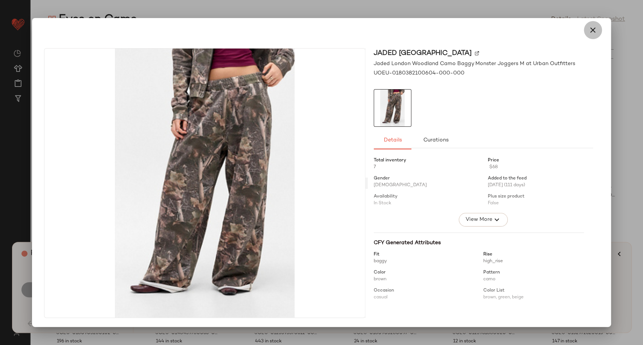
click at [594, 30] on icon "button" at bounding box center [592, 30] width 9 height 9
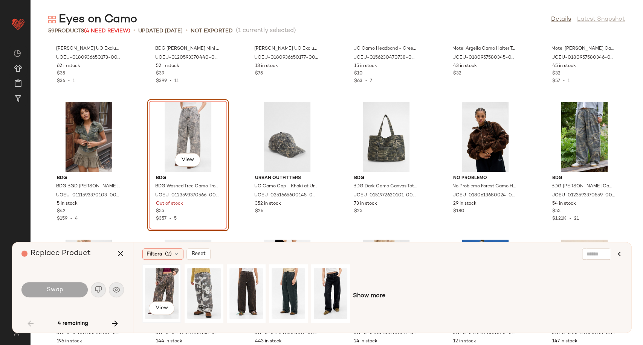
click at [169, 289] on div "View" at bounding box center [162, 293] width 34 height 53
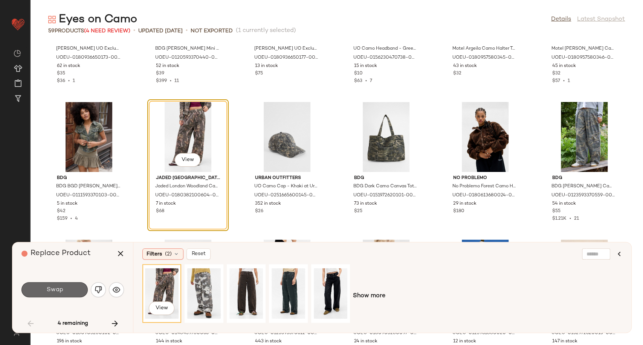
click at [61, 289] on span "Swap" at bounding box center [54, 290] width 17 height 7
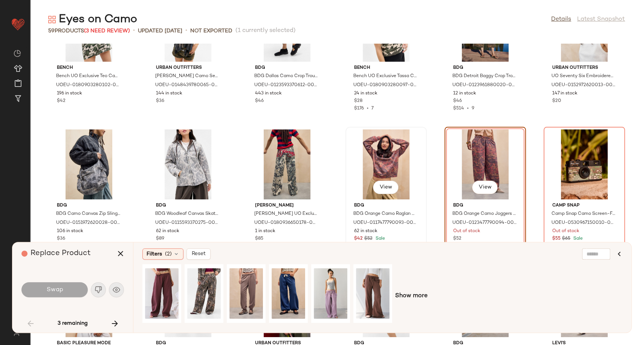
scroll to position [635, 0]
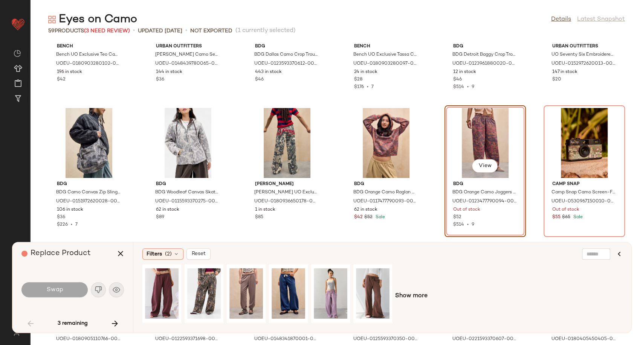
click at [407, 290] on div "Show more" at bounding box center [382, 296] width 480 height 64
click at [409, 296] on span "Show more" at bounding box center [411, 296] width 32 height 9
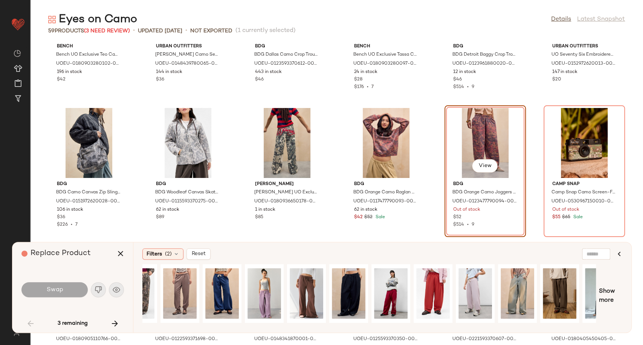
scroll to position [0, 0]
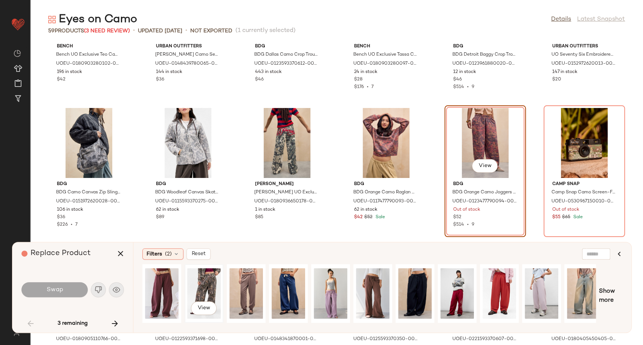
click at [213, 281] on div "View" at bounding box center [204, 293] width 34 height 53
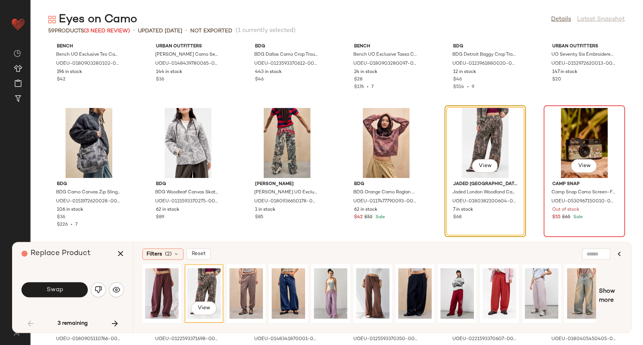
click at [571, 142] on div "View" at bounding box center [584, 143] width 76 height 70
click at [118, 323] on icon "button" at bounding box center [114, 323] width 9 height 9
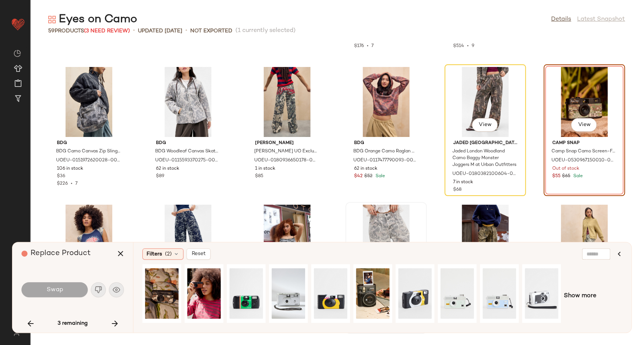
scroll to position [677, 0]
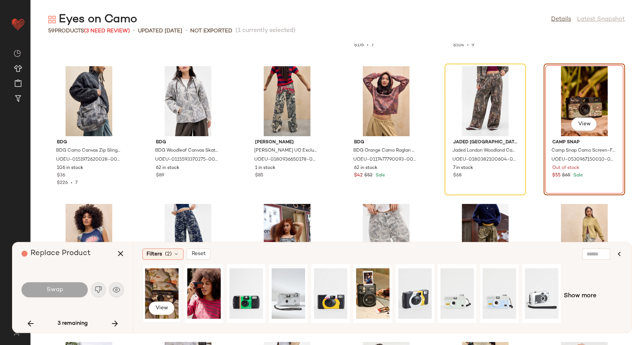
click at [170, 281] on div "View" at bounding box center [162, 293] width 34 height 53
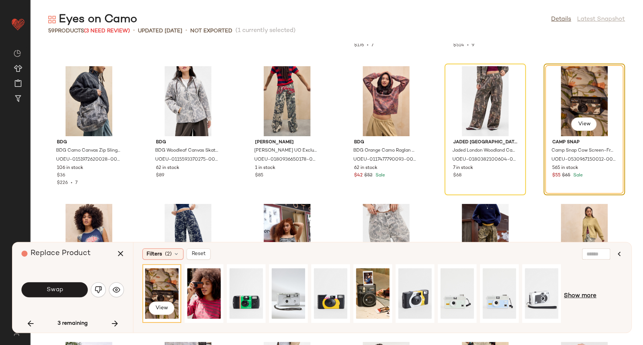
click at [575, 299] on span "Show more" at bounding box center [580, 296] width 32 height 9
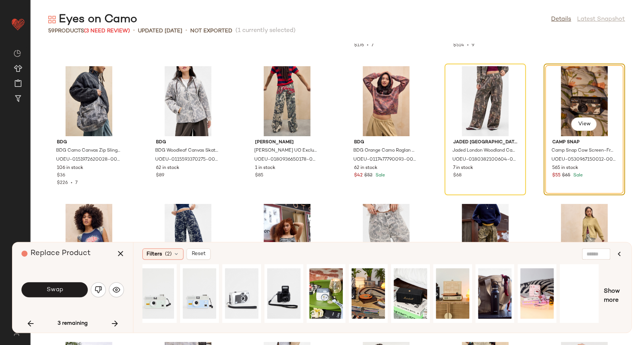
scroll to position [0, 339]
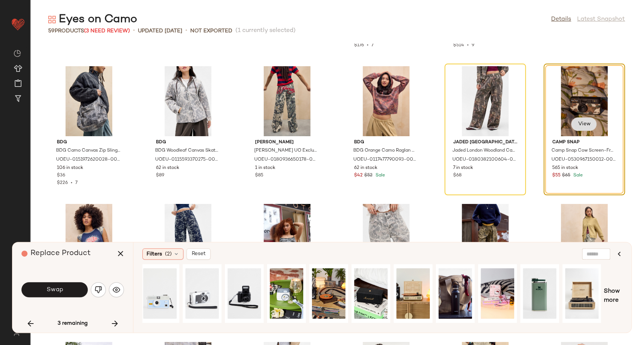
click at [577, 122] on span "View" at bounding box center [583, 124] width 13 height 6
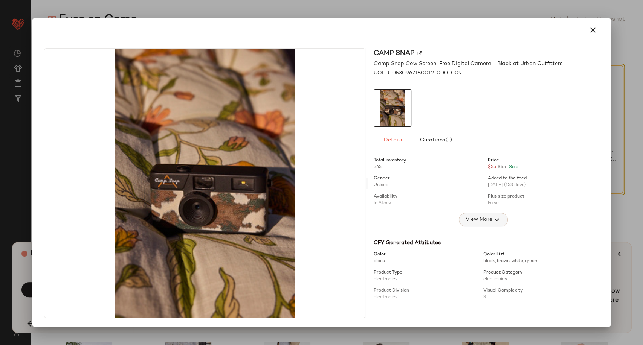
click at [485, 223] on span "View More" at bounding box center [478, 219] width 27 height 9
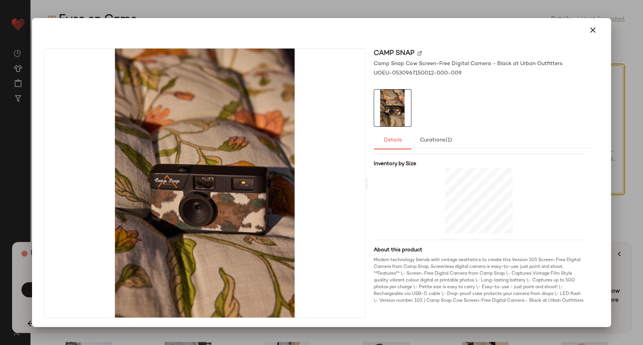
scroll to position [306, 0]
click at [593, 29] on icon "button" at bounding box center [592, 30] width 9 height 9
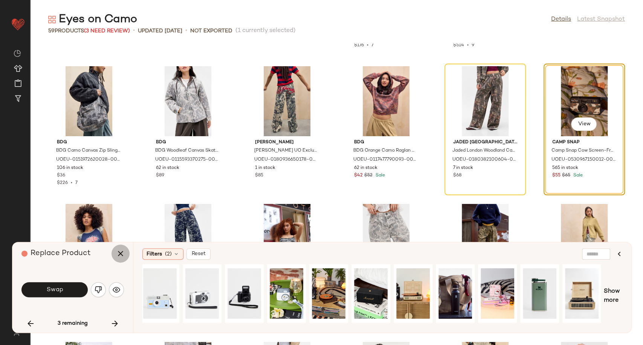
click at [118, 253] on icon "button" at bounding box center [120, 253] width 9 height 9
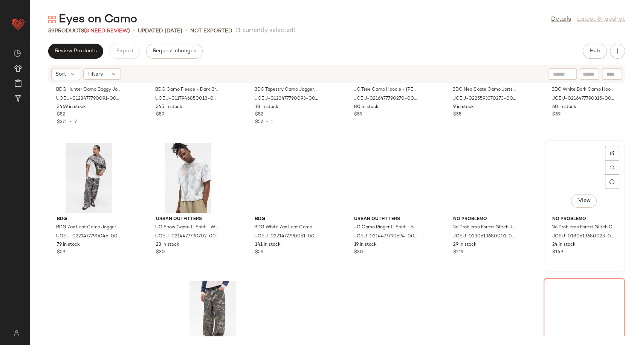
scroll to position [1127, 0]
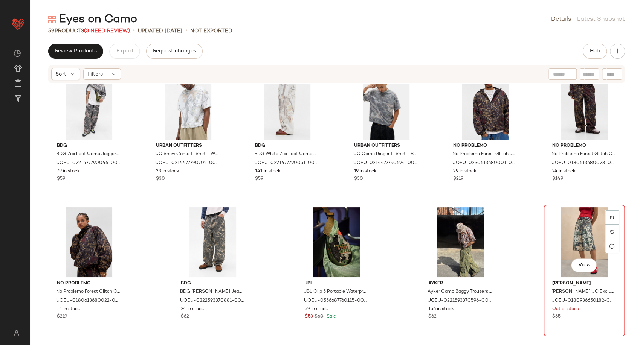
click at [581, 235] on div "View" at bounding box center [584, 242] width 76 height 70
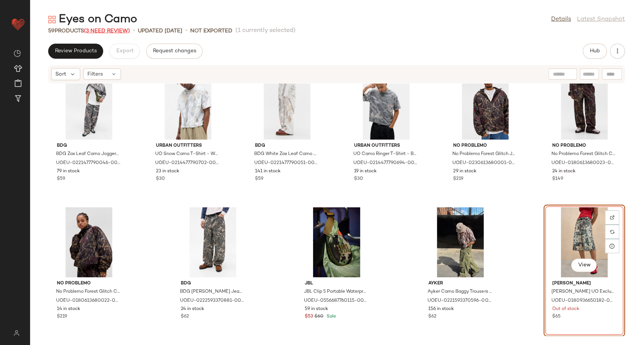
click at [115, 30] on span "(3 Need Review)" at bounding box center [107, 31] width 46 height 6
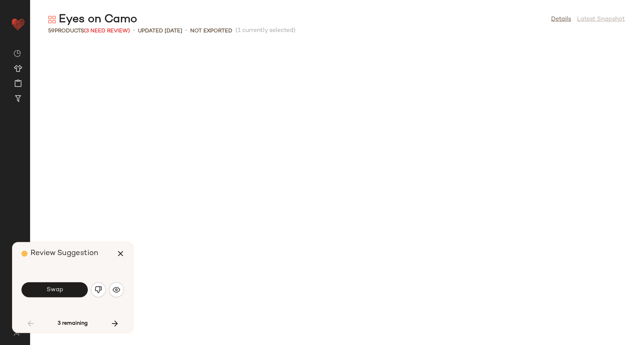
scroll to position [276, 0]
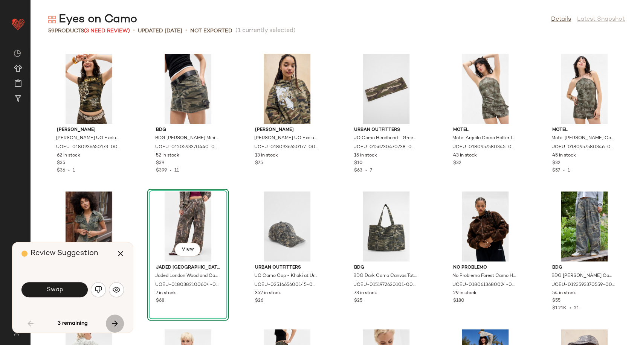
click at [116, 321] on icon "button" at bounding box center [114, 323] width 9 height 9
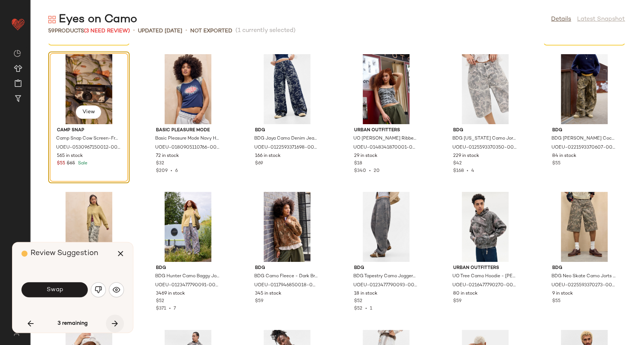
click at [116, 321] on icon "button" at bounding box center [114, 323] width 9 height 9
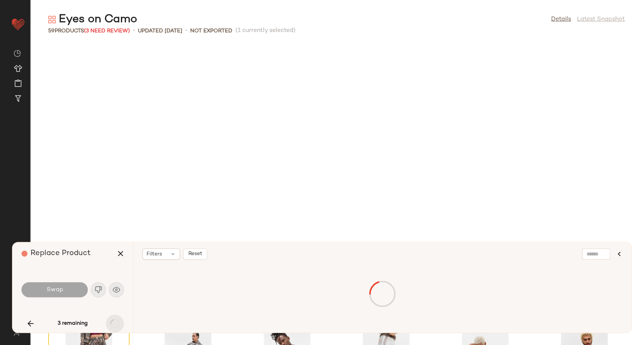
scroll to position [1078, 0]
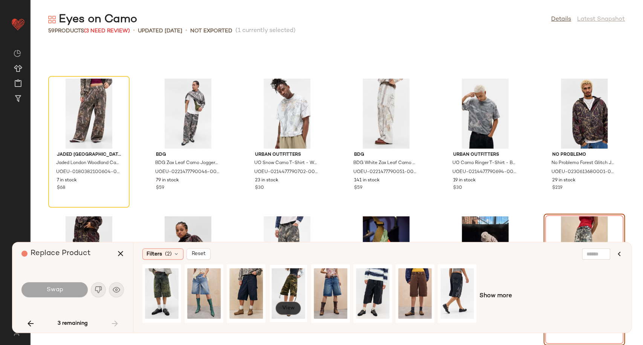
click at [283, 313] on button "View" at bounding box center [288, 309] width 26 height 14
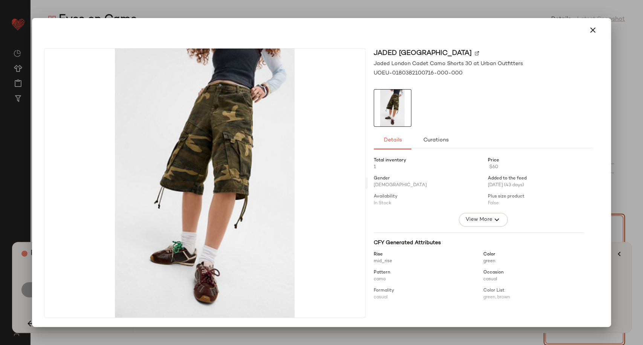
click at [590, 30] on icon "button" at bounding box center [592, 30] width 9 height 9
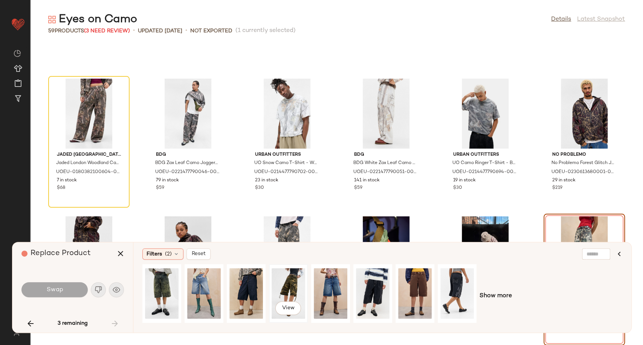
click at [283, 285] on div "View" at bounding box center [288, 293] width 34 height 53
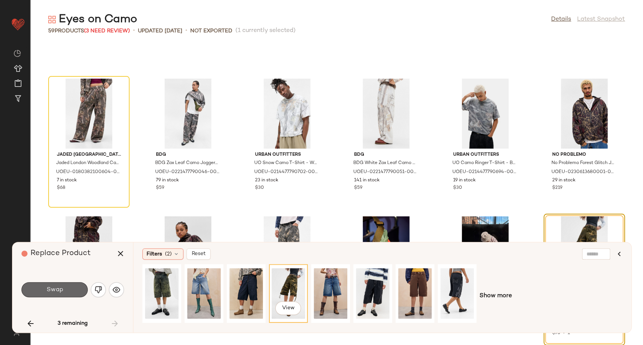
click at [73, 289] on button "Swap" at bounding box center [54, 289] width 66 height 15
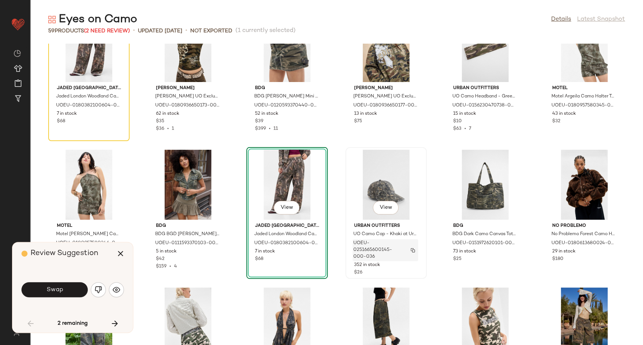
scroll to position [192, 0]
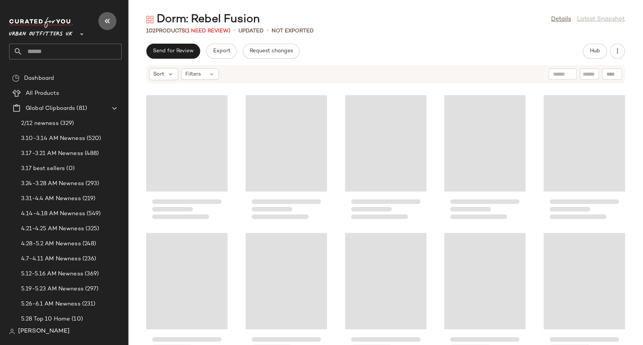
click at [108, 20] on icon "button" at bounding box center [107, 21] width 9 height 9
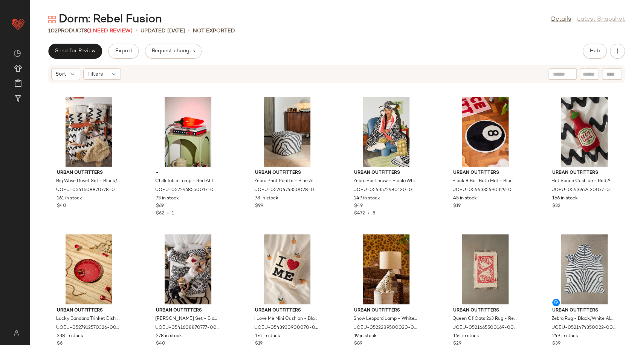
click at [120, 31] on span "(1 Need Review)" at bounding box center [110, 31] width 46 height 6
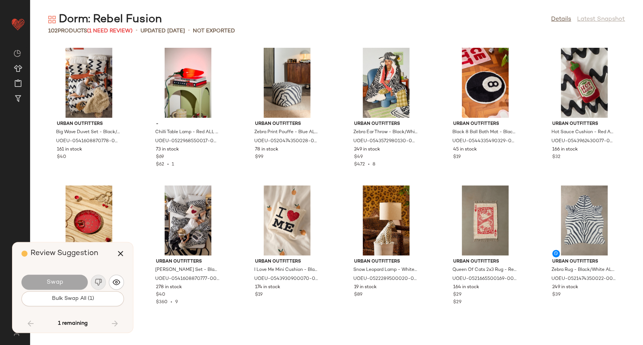
scroll to position [1929, 0]
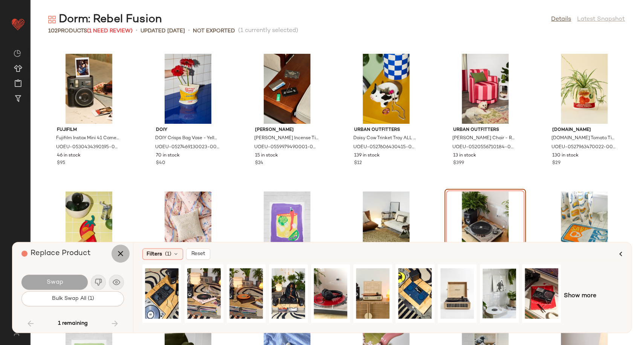
click at [121, 258] on icon "button" at bounding box center [120, 253] width 9 height 9
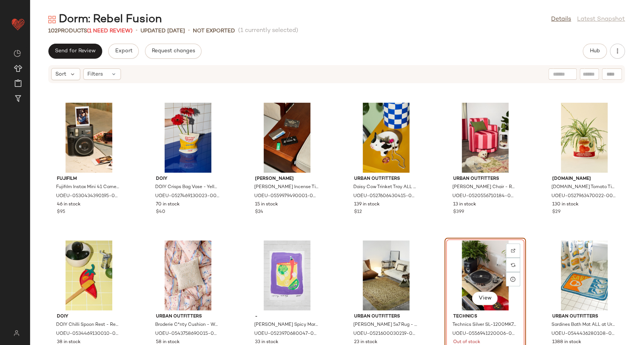
click at [471, 259] on div "View" at bounding box center [485, 276] width 76 height 70
click at [513, 263] on div at bounding box center [513, 265] width 14 height 14
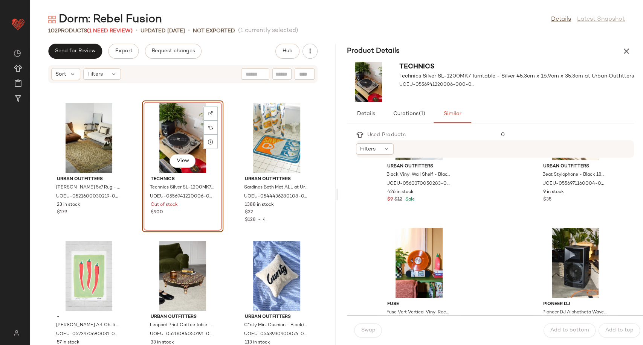
scroll to position [669, 0]
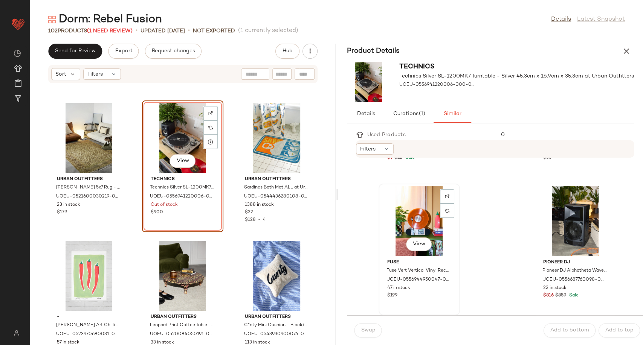
click at [412, 210] on div "View" at bounding box center [419, 221] width 76 height 70
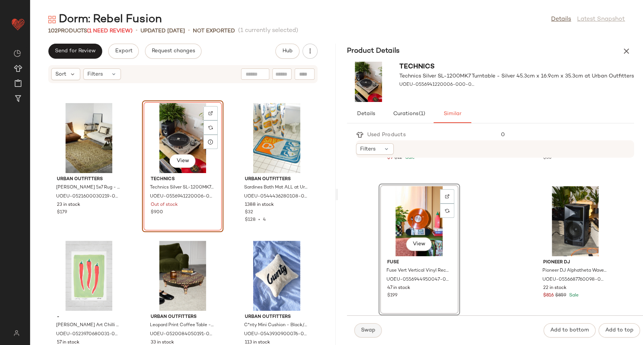
click at [377, 326] on button "Swap" at bounding box center [367, 330] width 27 height 14
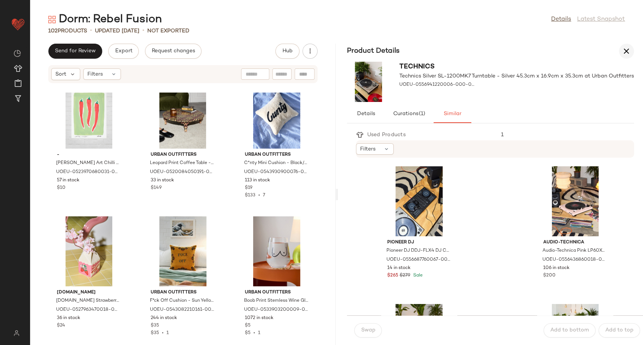
click at [625, 49] on icon "button" at bounding box center [626, 51] width 9 height 9
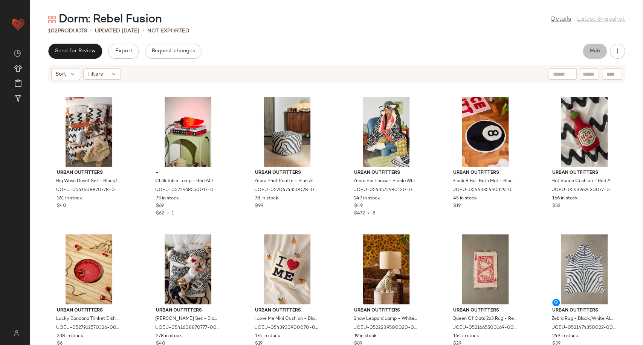
click at [595, 50] on span "Hub" at bounding box center [594, 51] width 11 height 6
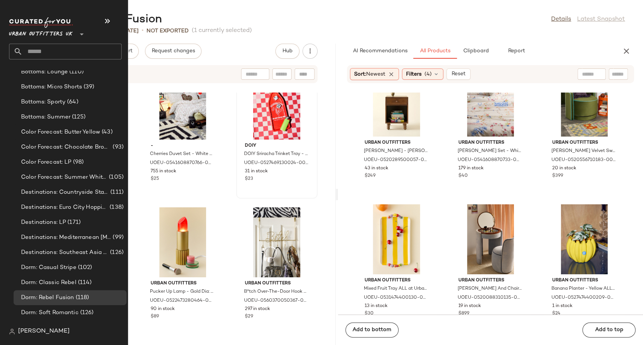
scroll to position [1339, 0]
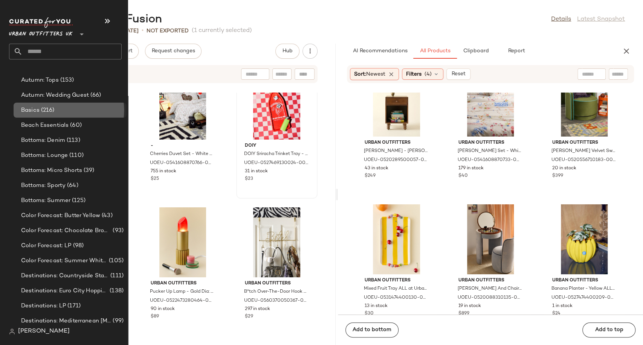
click at [45, 109] on span "(216)" at bounding box center [47, 110] width 15 height 9
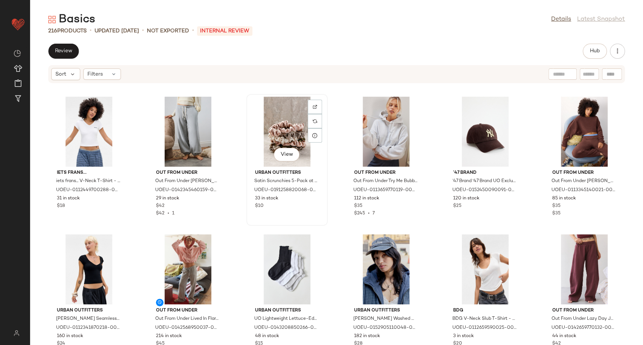
click at [277, 127] on div "View" at bounding box center [287, 132] width 76 height 70
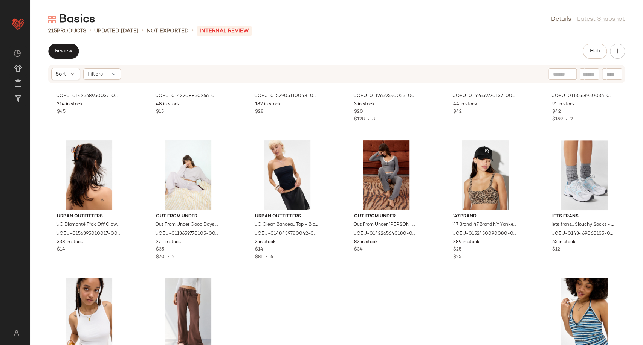
scroll to position [257, 0]
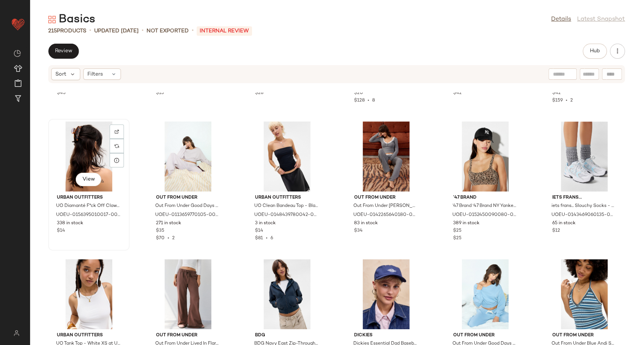
click at [78, 155] on div "View" at bounding box center [89, 157] width 76 height 70
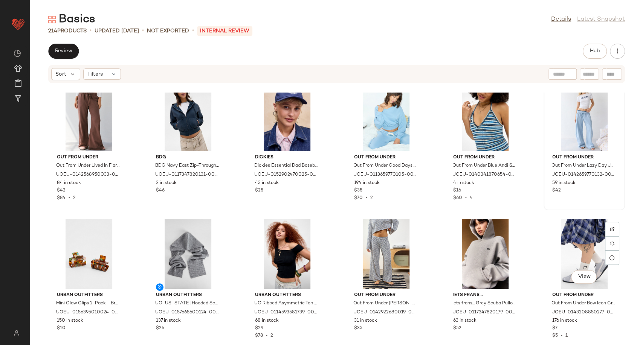
scroll to position [466, 0]
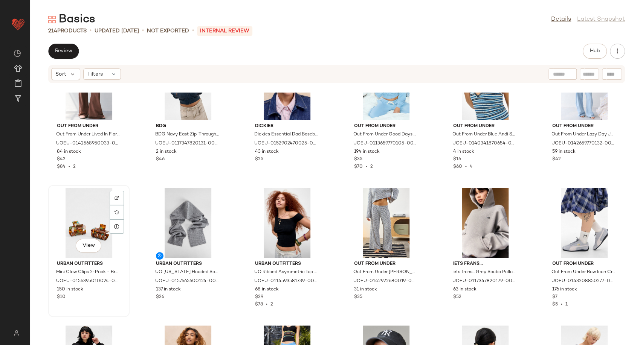
drag, startPoint x: 96, startPoint y: 219, endPoint x: 103, endPoint y: 216, distance: 6.9
click at [96, 219] on div "View" at bounding box center [89, 223] width 76 height 70
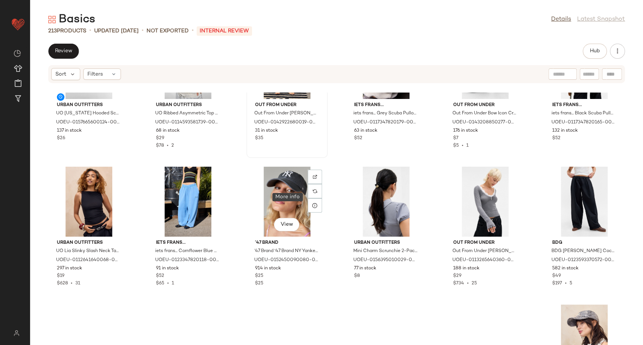
scroll to position [633, 0]
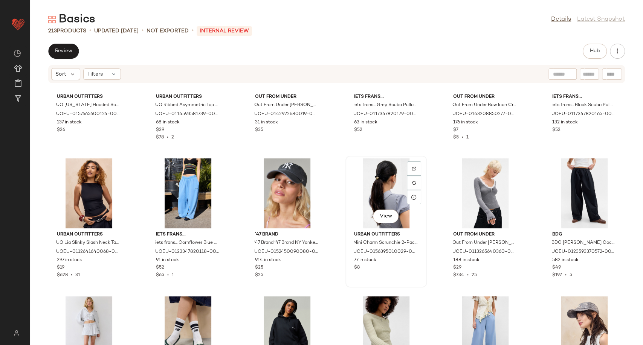
click at [372, 189] on div "View" at bounding box center [386, 194] width 76 height 70
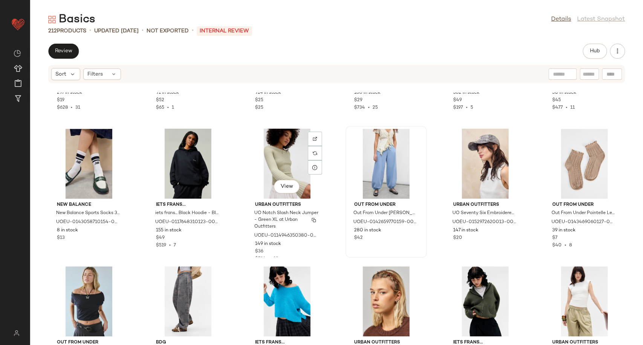
scroll to position [843, 0]
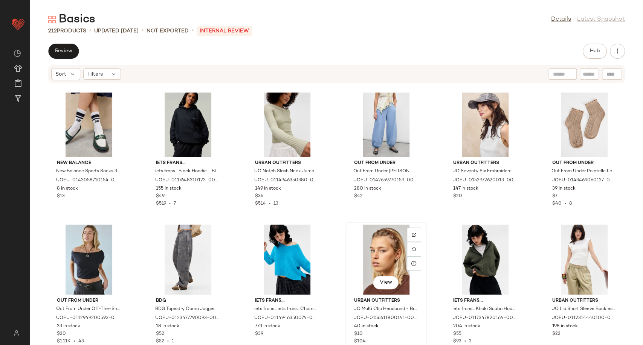
click at [380, 257] on div "View" at bounding box center [386, 260] width 76 height 70
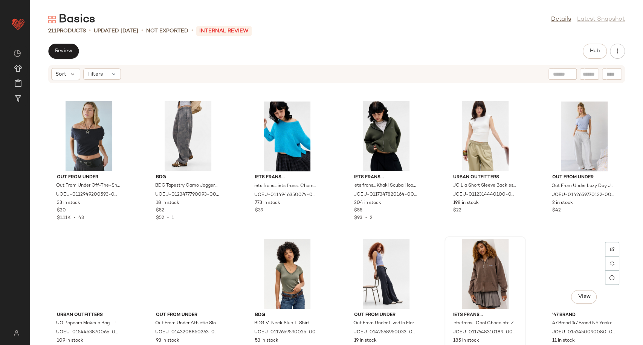
scroll to position [968, 0]
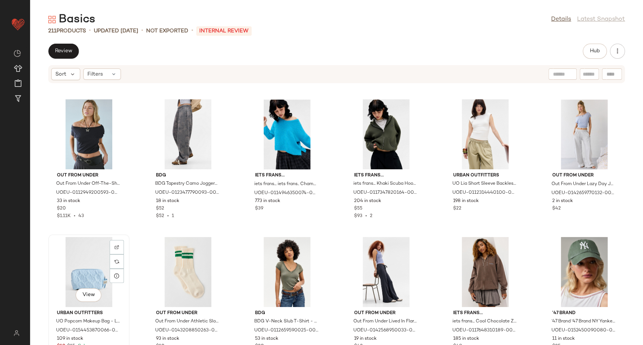
click at [73, 266] on div "View" at bounding box center [89, 272] width 76 height 70
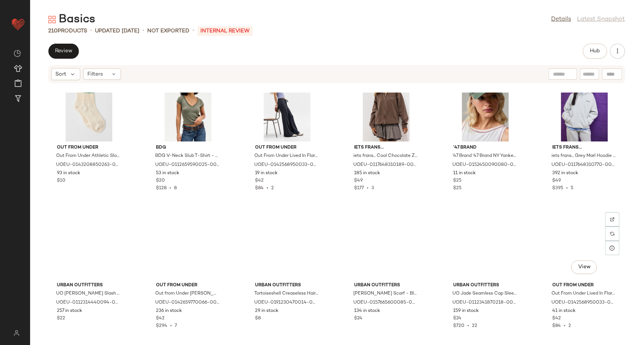
scroll to position [1136, 0]
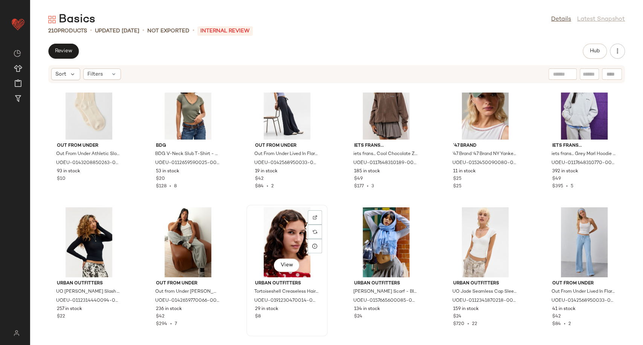
click at [279, 244] on div "View" at bounding box center [287, 242] width 76 height 70
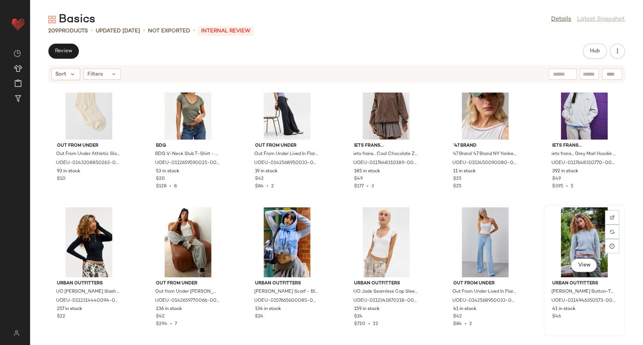
scroll to position [1261, 0]
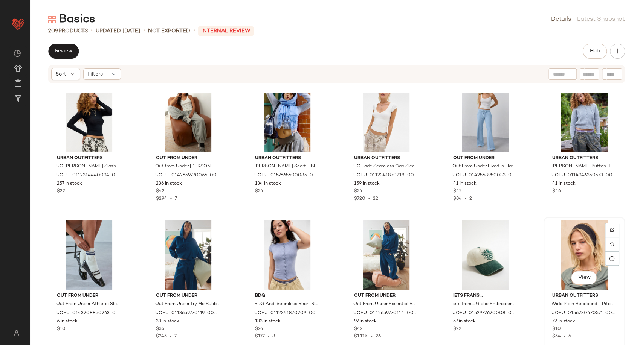
click at [565, 242] on div "View" at bounding box center [584, 255] width 76 height 70
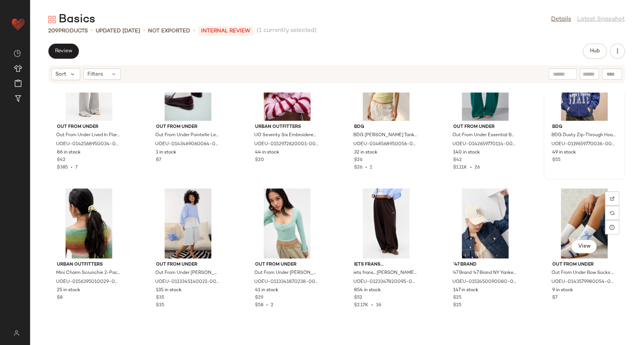
scroll to position [2558, 0]
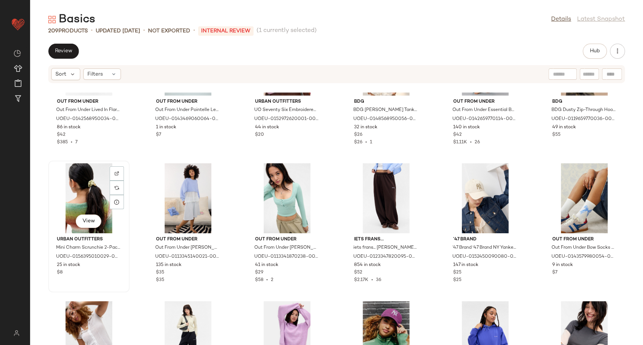
click at [72, 202] on div "View" at bounding box center [89, 198] width 76 height 70
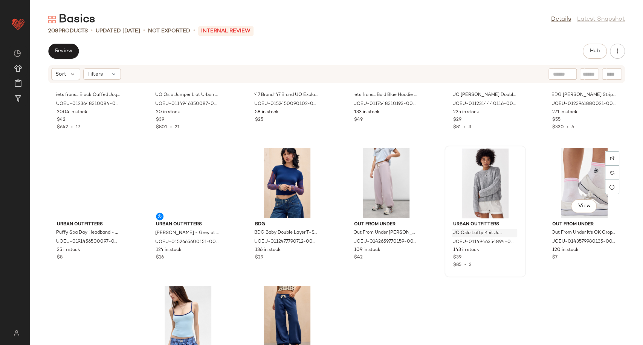
scroll to position [2851, 0]
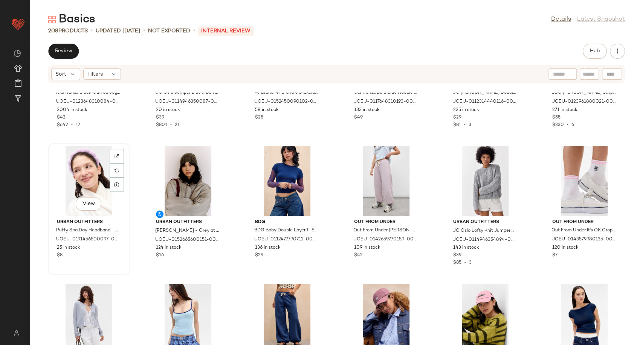
click at [80, 184] on div "View" at bounding box center [89, 181] width 76 height 70
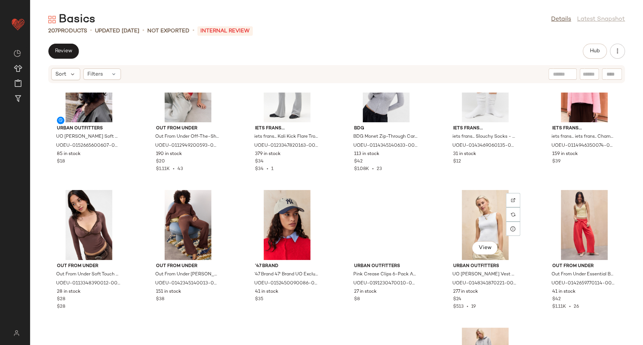
scroll to position [3813, 0]
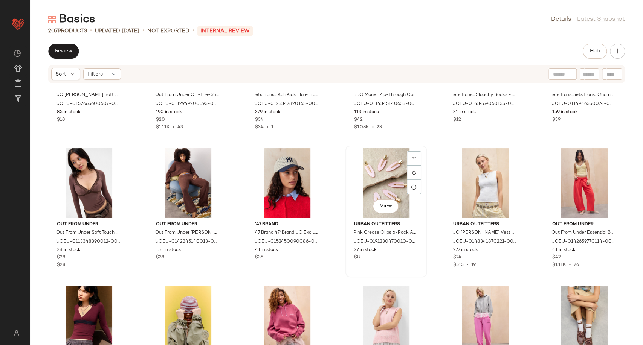
click at [387, 187] on div "View" at bounding box center [386, 183] width 76 height 70
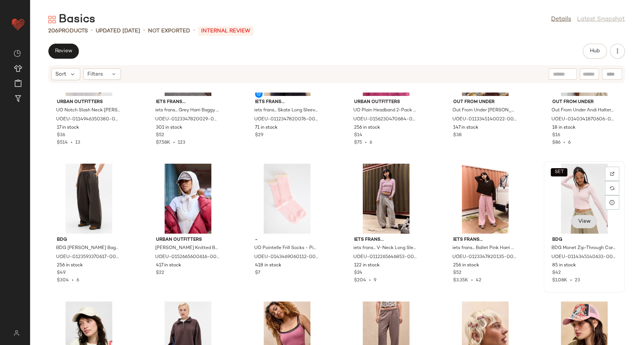
scroll to position [4315, 0]
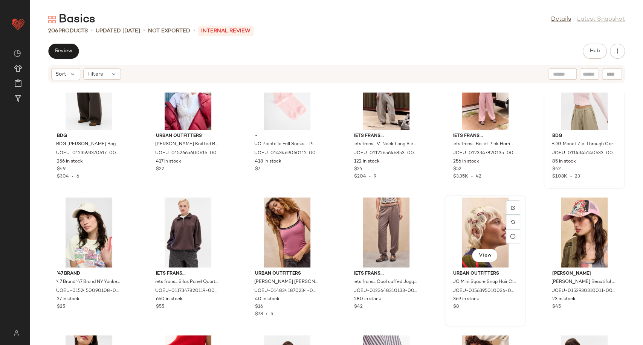
click at [483, 230] on div "View" at bounding box center [485, 233] width 76 height 70
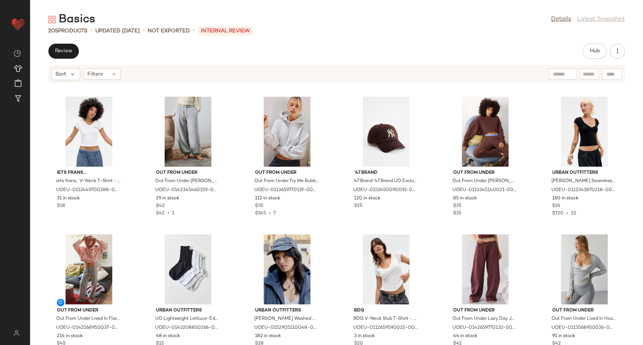
click at [344, 44] on div "Review Hub" at bounding box center [336, 51] width 613 height 15
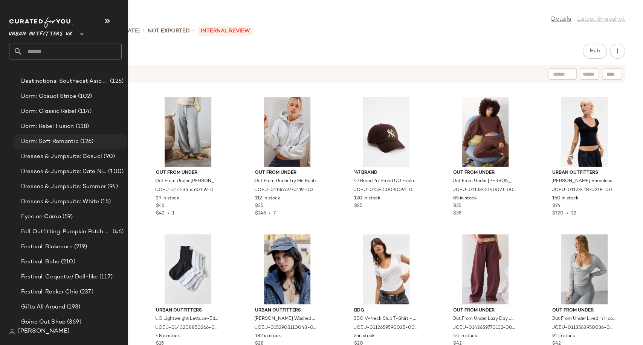
scroll to position [1552, 0]
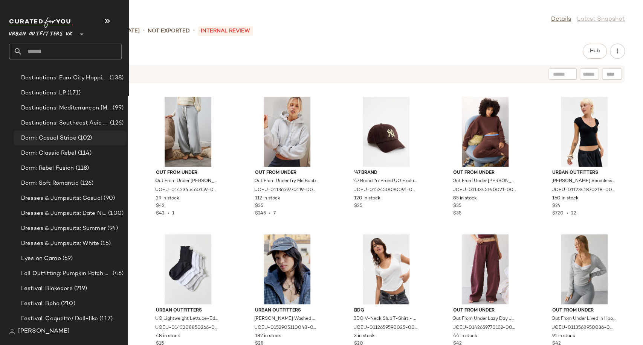
click at [53, 138] on span "Dorm: Casual Stripe" at bounding box center [48, 138] width 55 height 9
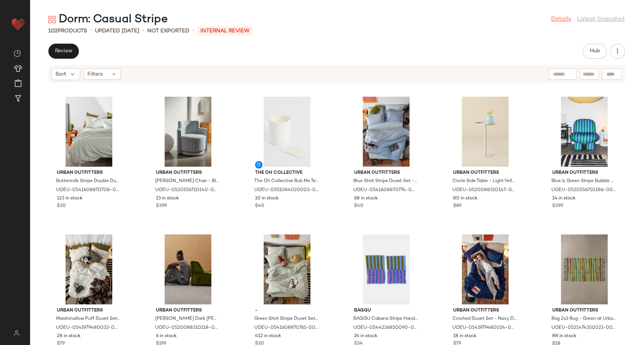
click at [567, 20] on link "Details" at bounding box center [561, 19] width 20 height 9
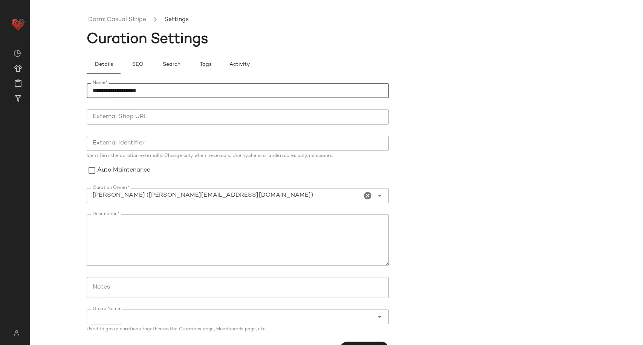
drag, startPoint x: 106, startPoint y: 91, endPoint x: 73, endPoint y: 88, distance: 32.9
click at [73, 88] on div "**********" at bounding box center [321, 178] width 643 height 333
type input "**********"
click at [73, 88] on div "**********" at bounding box center [321, 178] width 643 height 333
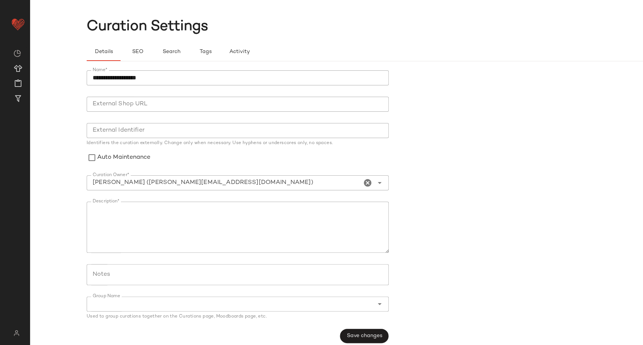
scroll to position [20, 0]
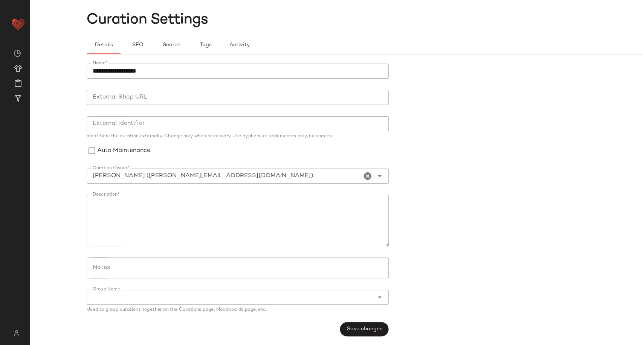
drag, startPoint x: 362, startPoint y: 328, endPoint x: 360, endPoint y: 317, distance: 11.5
click at [363, 329] on span "Save changes" at bounding box center [364, 329] width 36 height 6
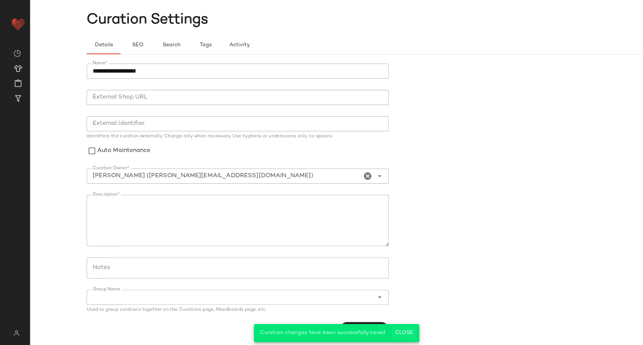
click at [403, 331] on span "Close" at bounding box center [404, 333] width 18 height 6
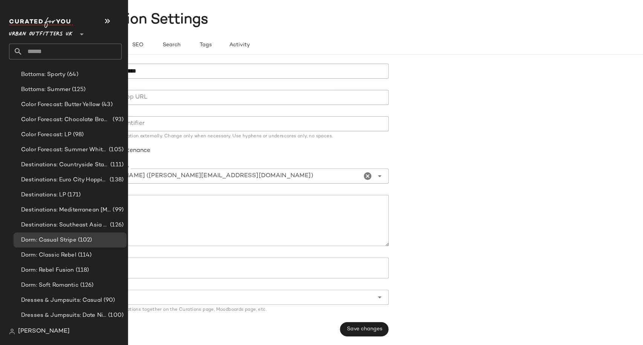
scroll to position [1464, 0]
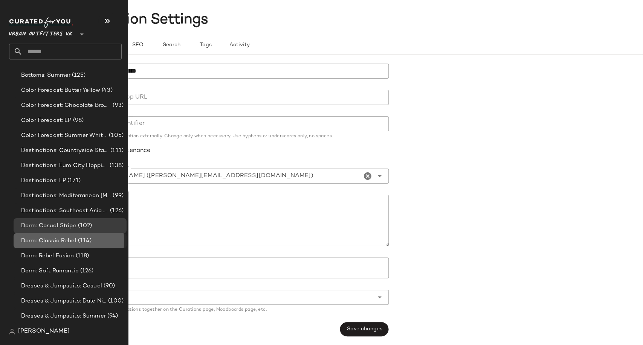
click at [69, 237] on span "Dorm: Classic Rebel" at bounding box center [48, 241] width 55 height 9
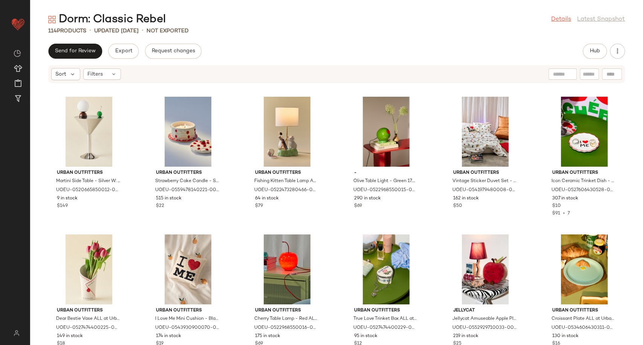
click at [560, 17] on link "Details" at bounding box center [561, 19] width 20 height 9
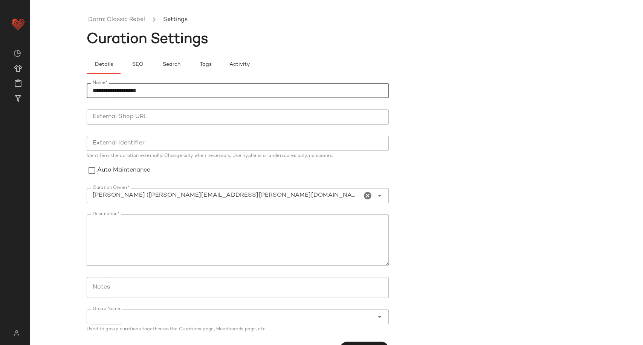
drag, startPoint x: 107, startPoint y: 91, endPoint x: 78, endPoint y: 91, distance: 29.0
click at [78, 91] on div "**********" at bounding box center [321, 178] width 643 height 333
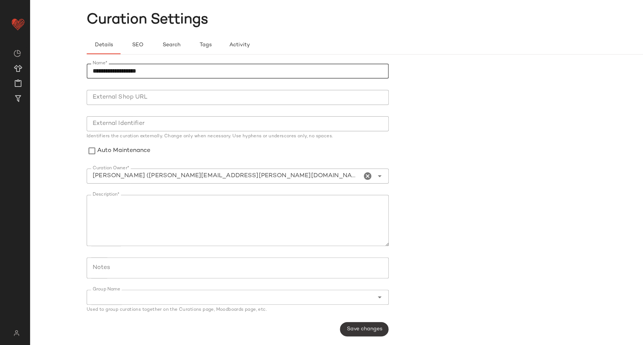
type input "**********"
click at [384, 327] on button "Save changes" at bounding box center [364, 329] width 49 height 14
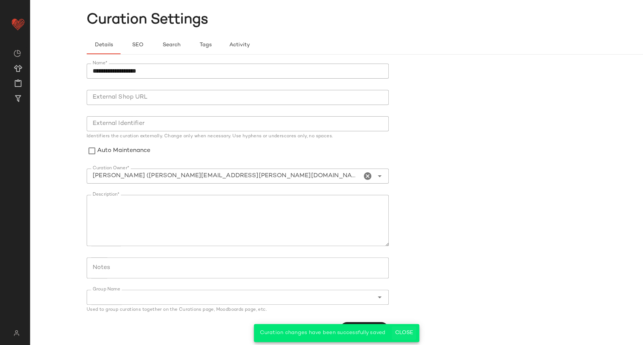
click at [407, 330] on span "Close" at bounding box center [404, 333] width 18 height 6
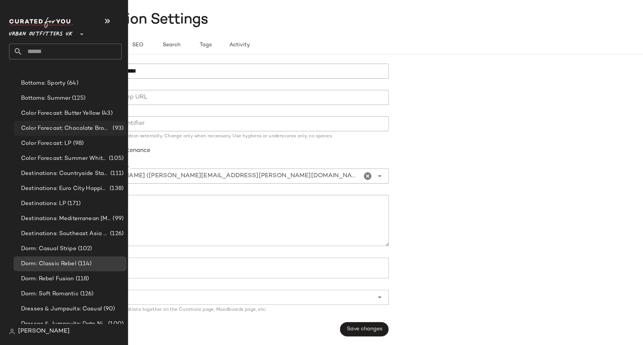
scroll to position [1464, 0]
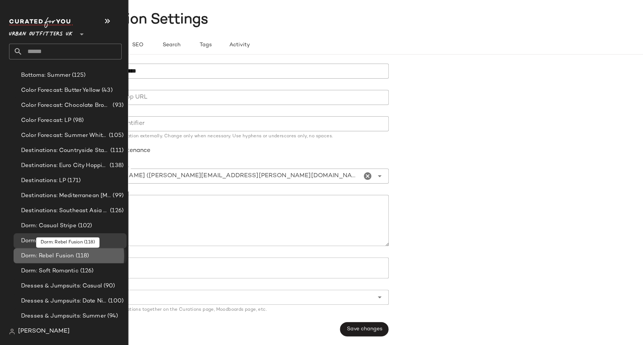
click at [64, 258] on span "Dorm: Rebel Fusion" at bounding box center [47, 256] width 53 height 9
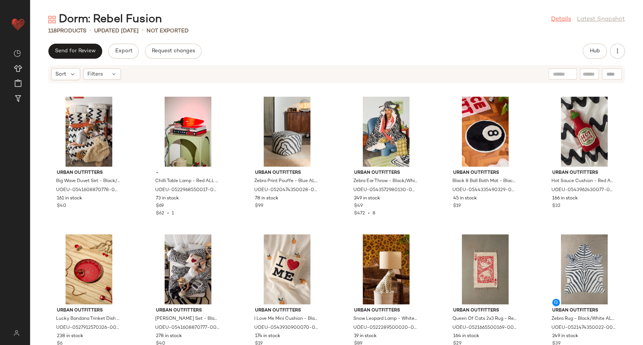
click at [560, 21] on link "Details" at bounding box center [561, 19] width 20 height 9
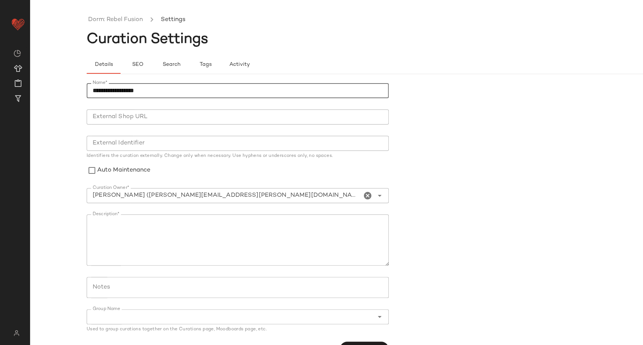
drag, startPoint x: 107, startPoint y: 91, endPoint x: 84, endPoint y: 91, distance: 23.0
click at [84, 91] on div "**********" at bounding box center [321, 178] width 643 height 333
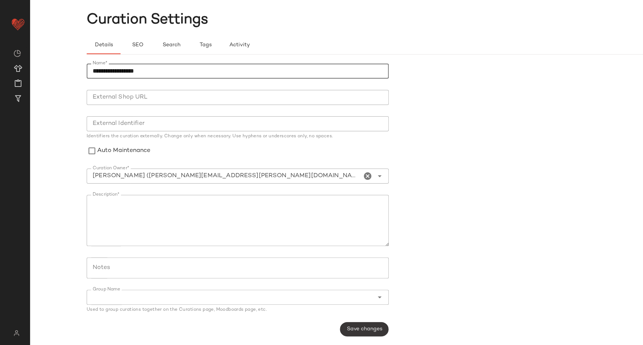
type input "**********"
click at [366, 326] on span "Save changes" at bounding box center [364, 329] width 36 height 6
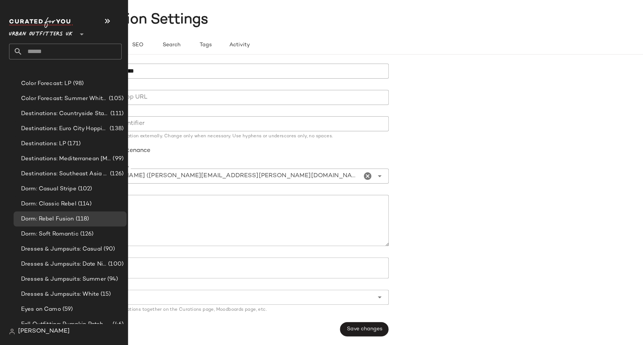
scroll to position [1590, 0]
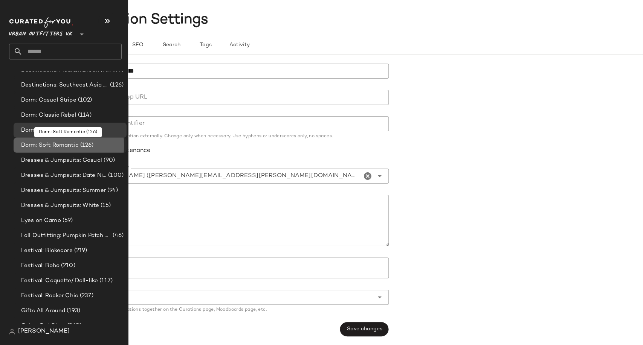
click at [66, 145] on span "Dorm: Soft Romantic" at bounding box center [50, 145] width 58 height 9
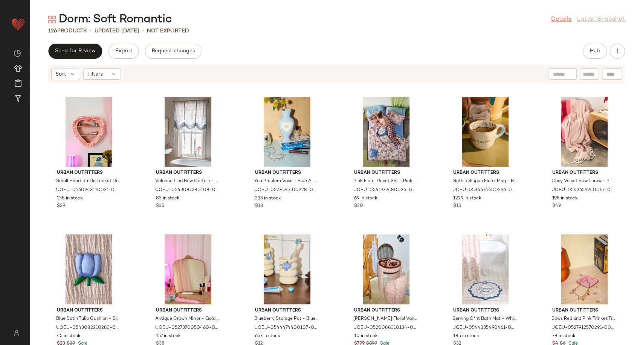
click at [567, 18] on link "Details" at bounding box center [561, 19] width 20 height 9
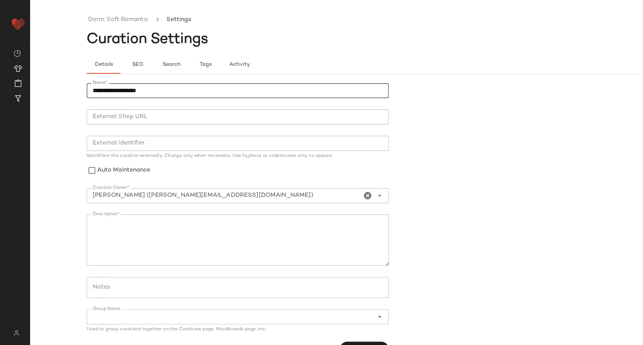
drag, startPoint x: 107, startPoint y: 91, endPoint x: 78, endPoint y: 91, distance: 29.0
click at [78, 91] on div "**********" at bounding box center [321, 178] width 643 height 333
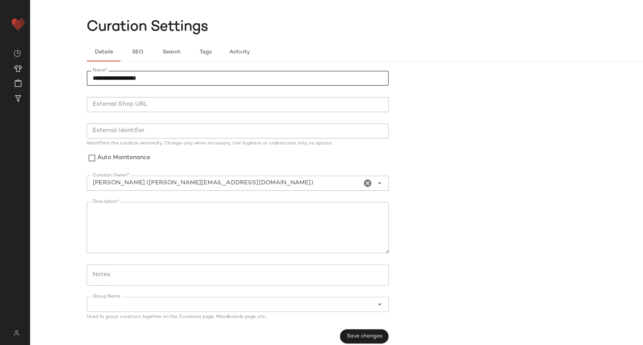
scroll to position [20, 0]
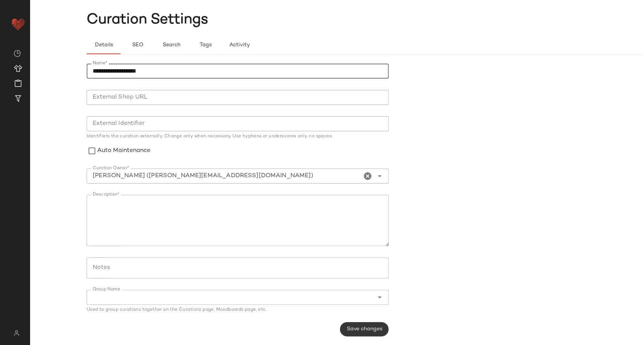
type input "**********"
click at [347, 329] on span "Save changes" at bounding box center [364, 329] width 36 height 6
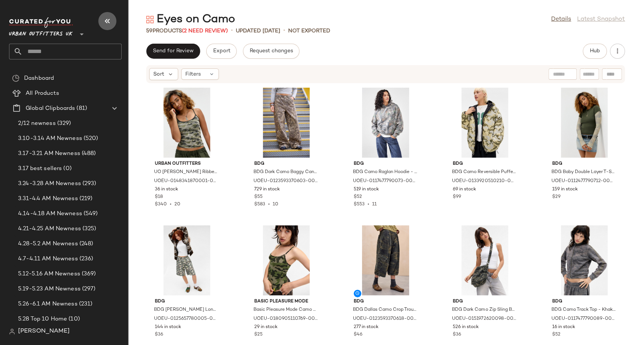
click at [106, 19] on icon "button" at bounding box center [107, 21] width 9 height 9
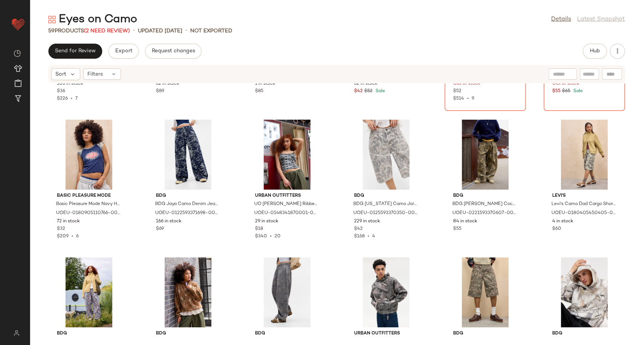
scroll to position [675, 0]
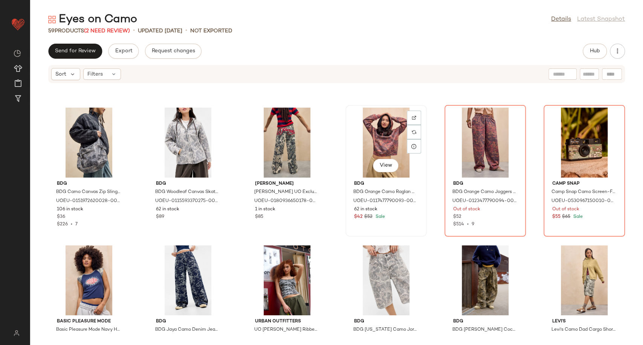
click at [367, 141] on div "View" at bounding box center [386, 143] width 76 height 70
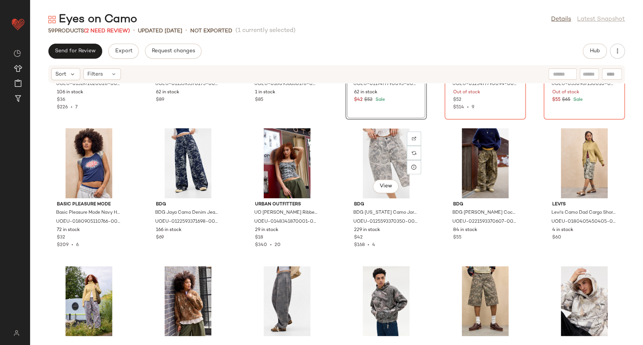
scroll to position [666, 0]
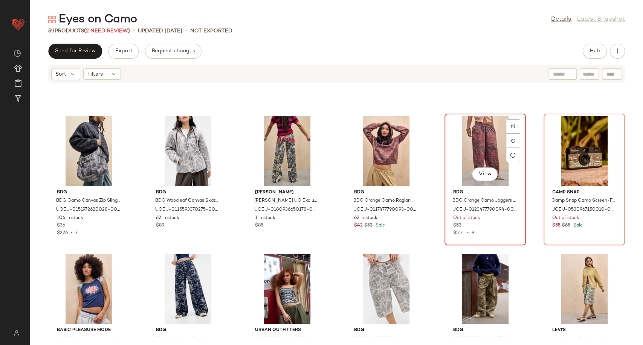
click at [478, 133] on div "View" at bounding box center [485, 151] width 76 height 70
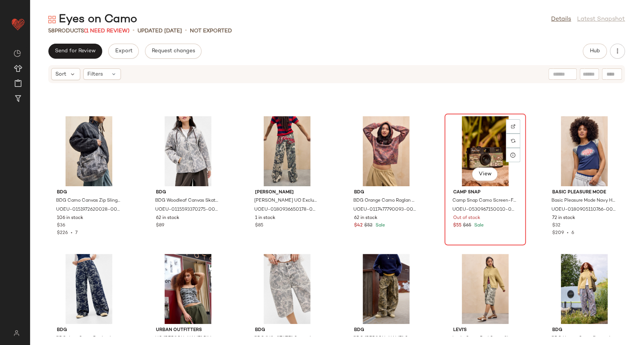
click at [477, 148] on div "View" at bounding box center [485, 151] width 76 height 70
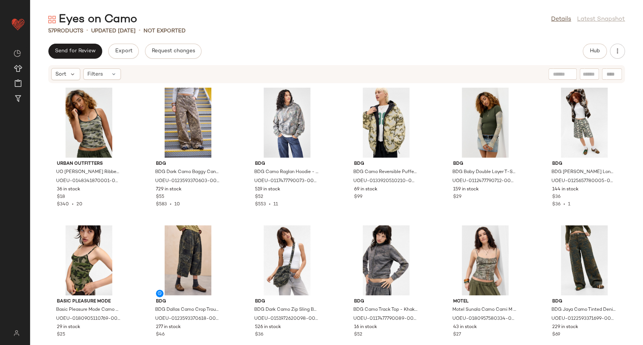
click at [299, 46] on div "Send for Review Export Request changes Hub" at bounding box center [336, 51] width 576 height 15
click at [588, 56] on button "Hub" at bounding box center [594, 51] width 24 height 15
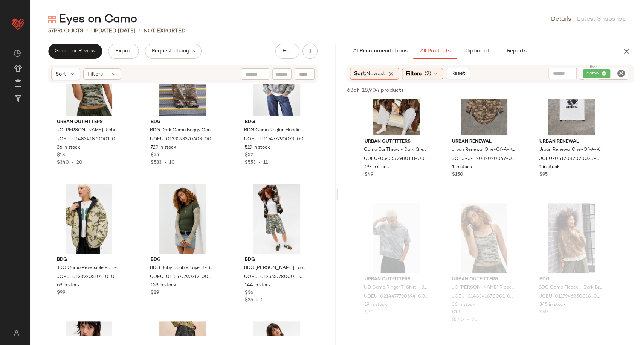
scroll to position [377, 0]
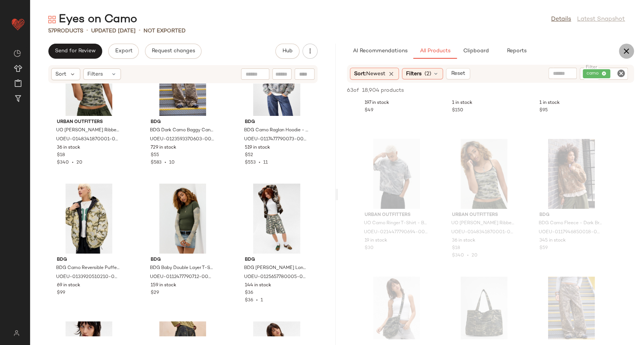
click at [622, 55] on icon "button" at bounding box center [626, 51] width 9 height 9
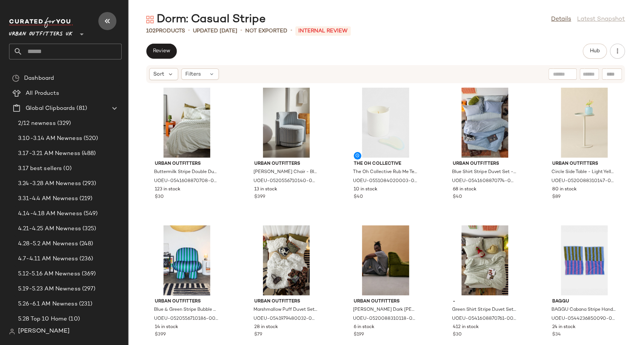
click at [104, 22] on icon "button" at bounding box center [107, 21] width 9 height 9
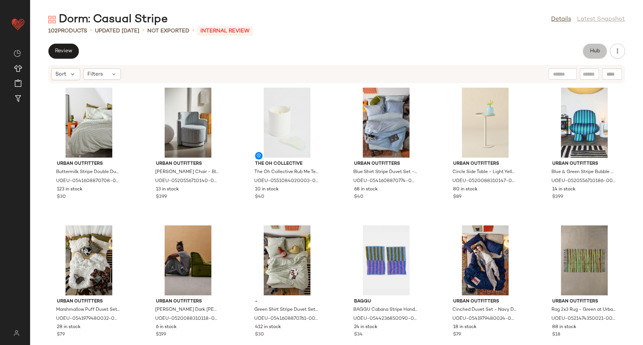
click at [600, 46] on button "Hub" at bounding box center [594, 51] width 24 height 15
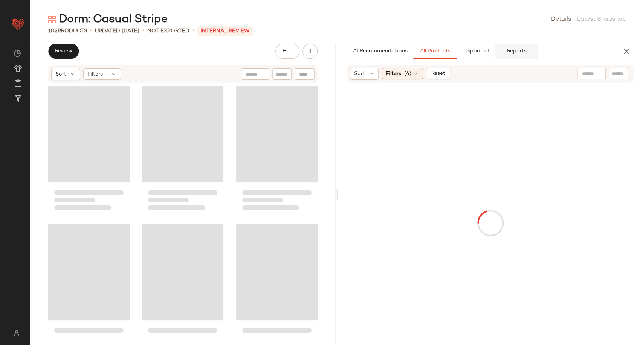
click at [514, 53] on span "Reports" at bounding box center [516, 51] width 20 height 6
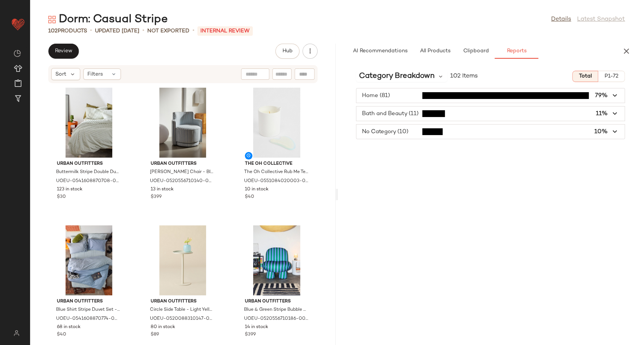
click at [457, 113] on span "button" at bounding box center [490, 114] width 268 height 14
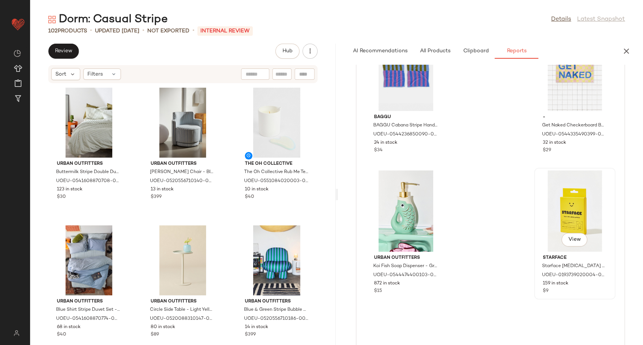
scroll to position [125, 0]
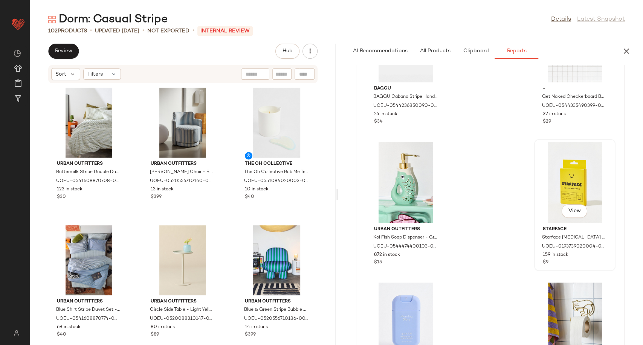
click at [573, 180] on div "View" at bounding box center [575, 182] width 76 height 81
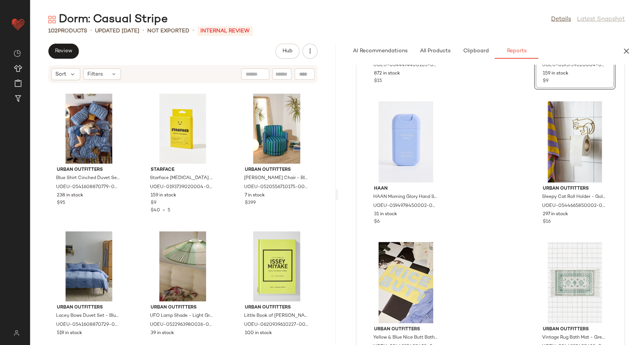
scroll to position [262, 0]
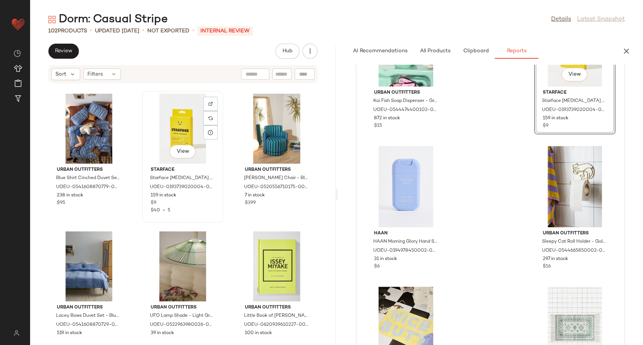
click at [178, 128] on div "View" at bounding box center [183, 129] width 76 height 70
click at [178, 118] on div "View" at bounding box center [183, 129] width 76 height 70
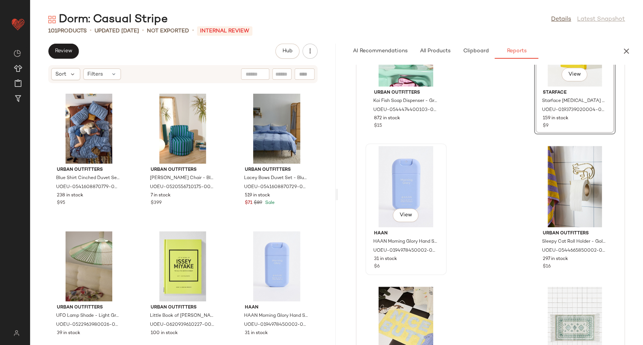
click at [407, 186] on div "View" at bounding box center [406, 186] width 76 height 81
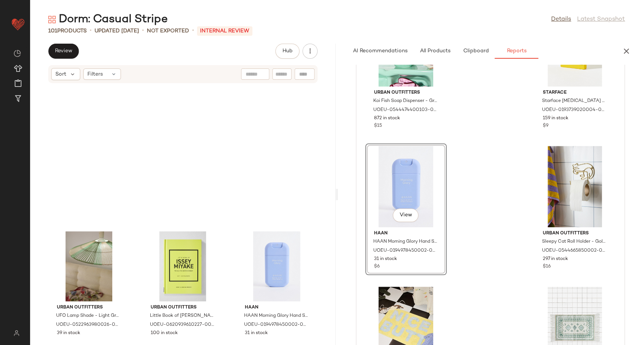
scroll to position [2067, 0]
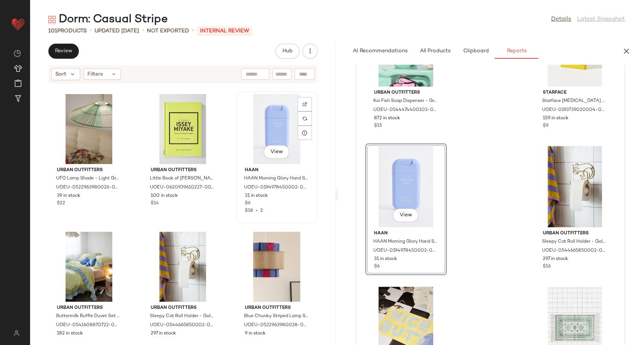
click at [266, 115] on div "View" at bounding box center [277, 129] width 76 height 70
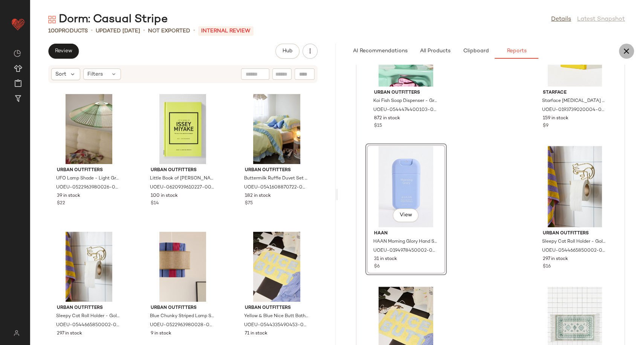
click at [630, 51] on button "button" at bounding box center [626, 51] width 15 height 15
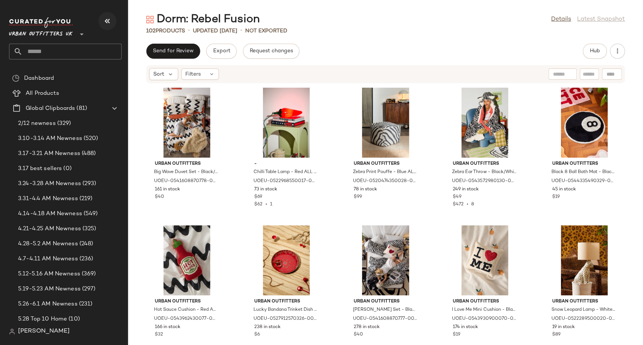
click at [109, 22] on icon "button" at bounding box center [107, 21] width 9 height 9
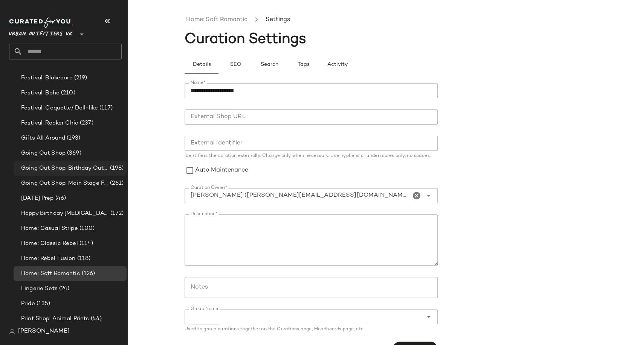
scroll to position [1715, 0]
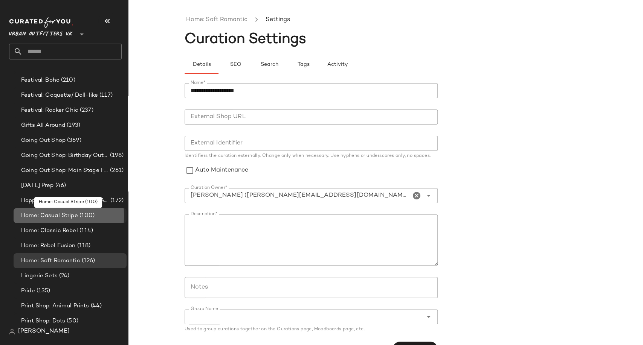
click at [57, 215] on span "Home: Casual Stripe" at bounding box center [49, 216] width 57 height 9
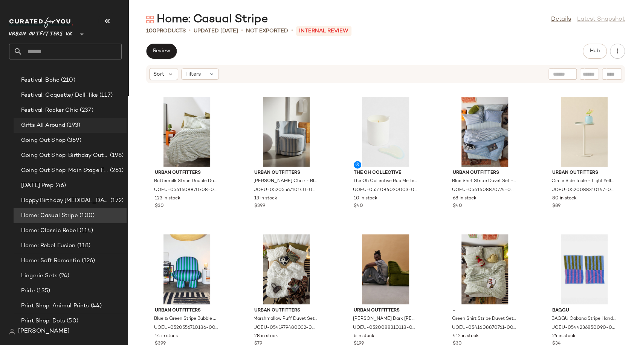
scroll to position [1757, 0]
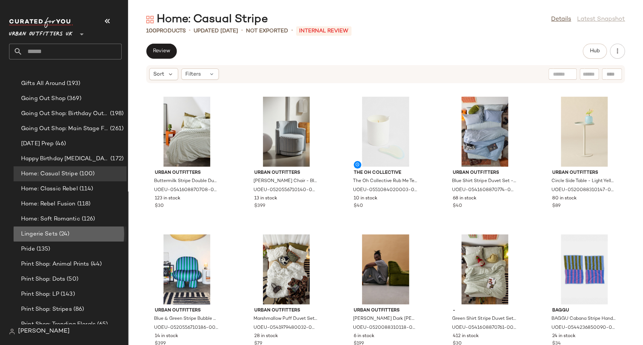
click at [63, 229] on div "Lingerie Sets (24)" at bounding box center [70, 234] width 113 height 15
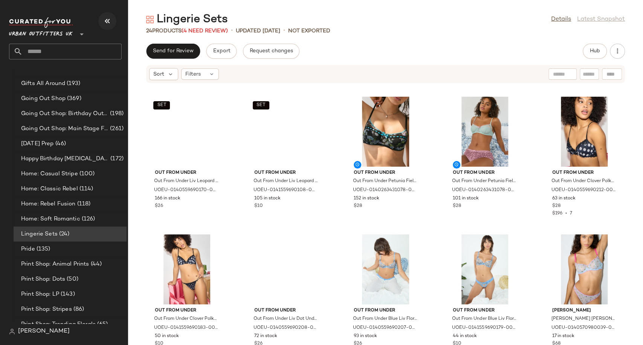
click at [110, 21] on icon "button" at bounding box center [107, 21] width 9 height 9
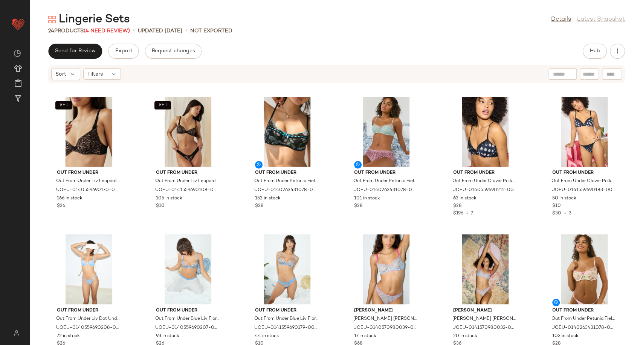
click at [337, 206] on div "SET Out From Under Out From Under Liv Leopard Print Lace Underwired Bra - Brown…" at bounding box center [336, 219] width 613 height 253
click at [592, 49] on span "Hub" at bounding box center [594, 51] width 11 height 6
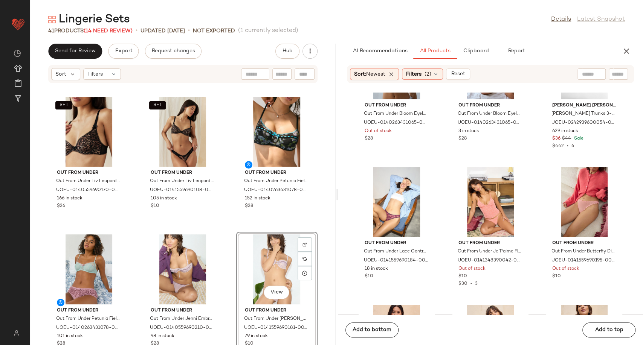
click at [227, 188] on div "SET Out From Under Out From Under Liv Leopard Print Lace Underwired Bra - Brown…" at bounding box center [182, 219] width 305 height 253
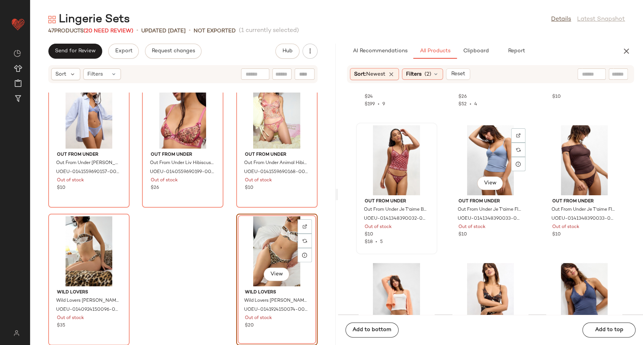
scroll to position [9769, 0]
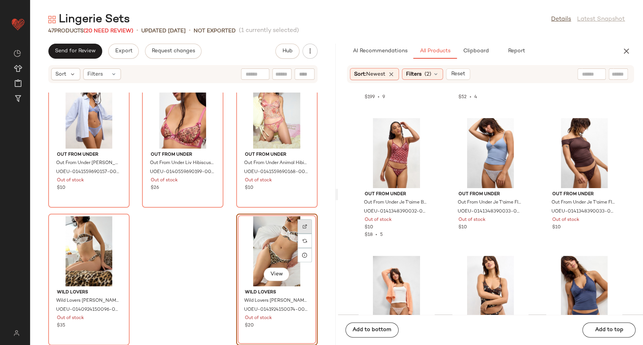
click at [299, 234] on div at bounding box center [304, 241] width 14 height 14
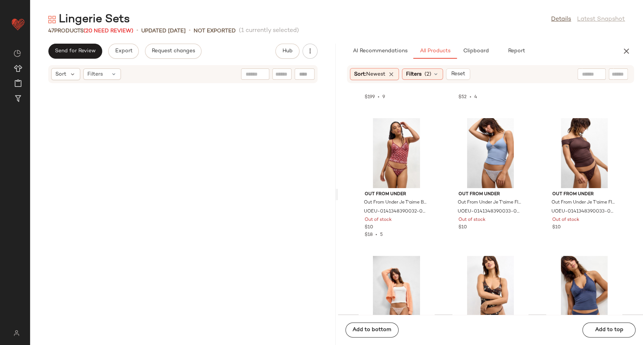
scroll to position [0, 0]
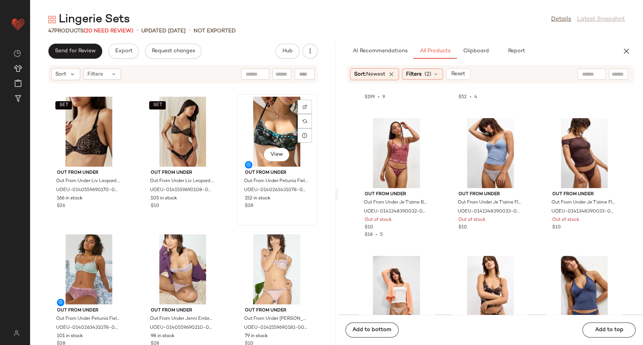
click at [267, 117] on div "View" at bounding box center [277, 132] width 76 height 70
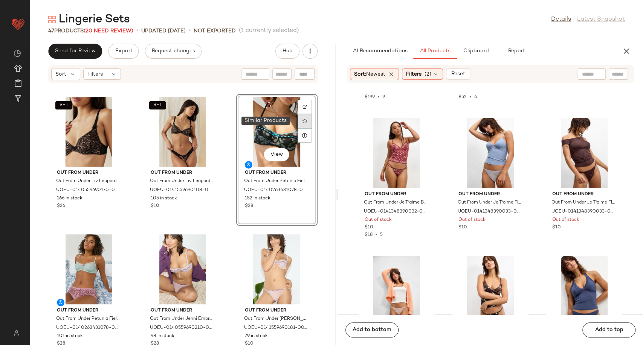
click at [304, 120] on div at bounding box center [304, 121] width 14 height 14
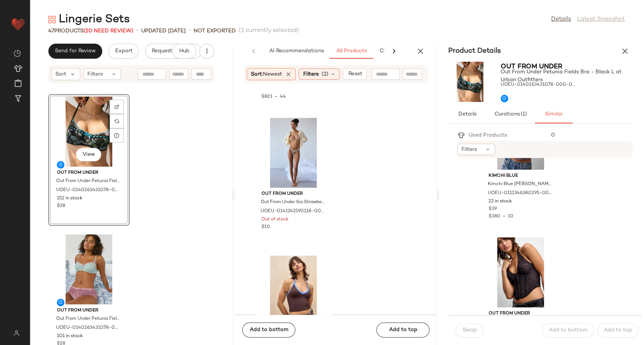
scroll to position [2928, 0]
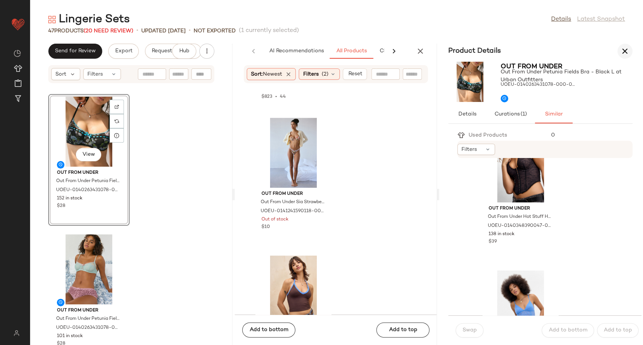
click at [624, 51] on icon "button" at bounding box center [624, 51] width 9 height 9
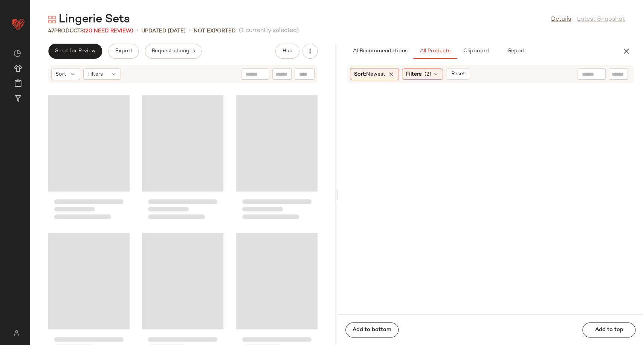
scroll to position [0, 0]
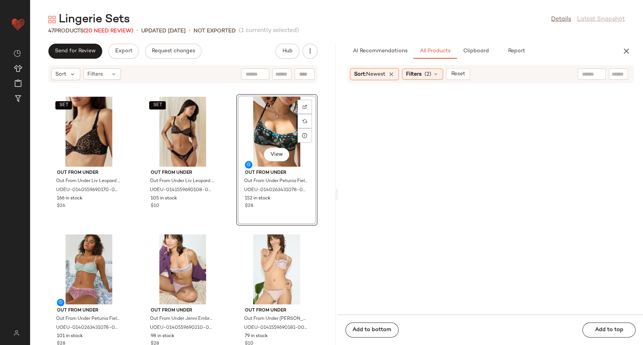
click at [278, 123] on div "View" at bounding box center [277, 132] width 76 height 70
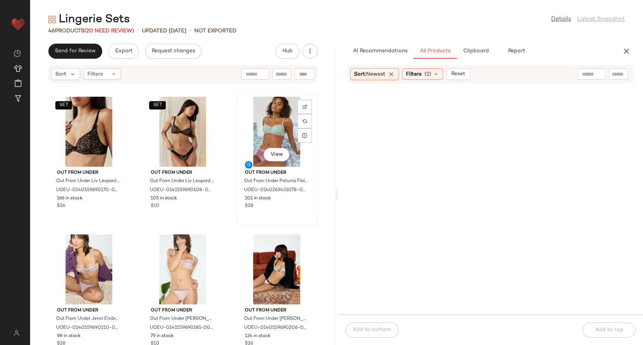
click at [274, 111] on div "View" at bounding box center [277, 132] width 76 height 70
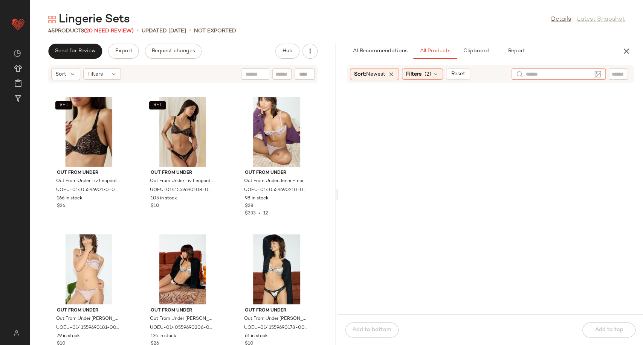
click at [590, 74] on input "text" at bounding box center [559, 74] width 66 height 8
paste input "**********"
type input "**********"
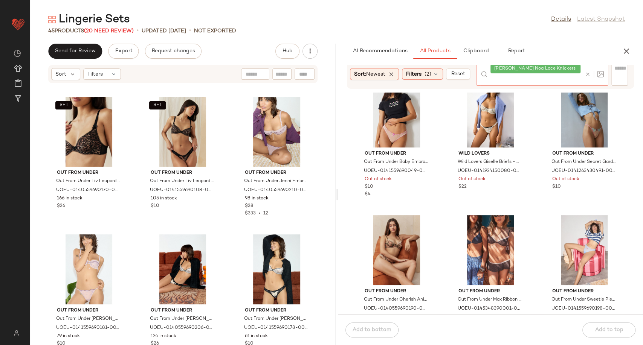
scroll to position [1930, 0]
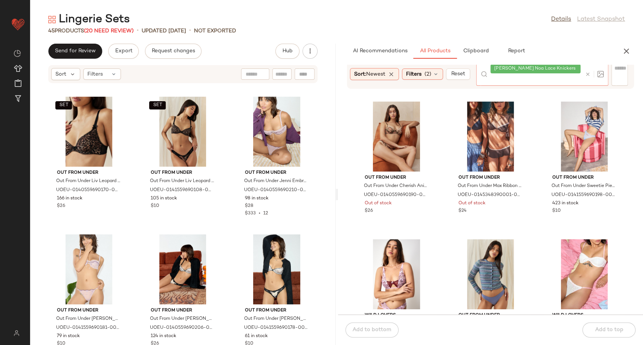
click at [586, 72] on icon at bounding box center [588, 75] width 6 height 6
click at [610, 73] on div at bounding box center [617, 74] width 19 height 11
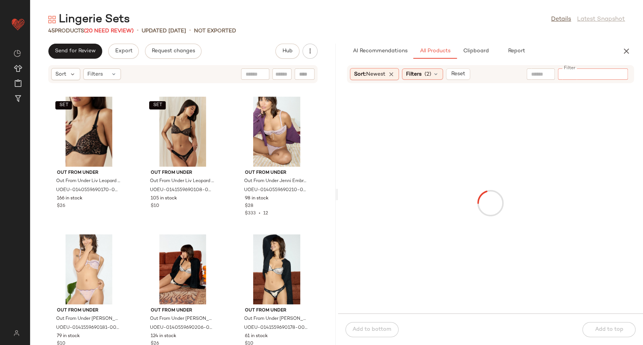
paste input "**********"
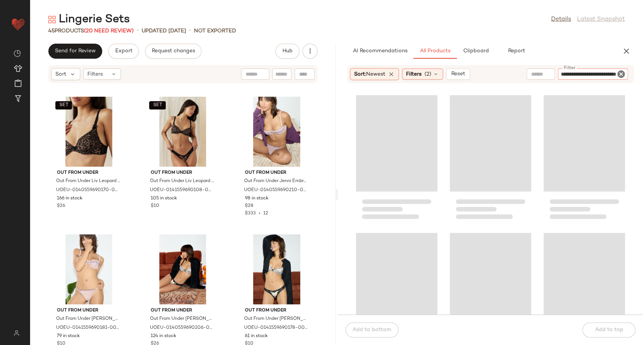
type input "**********"
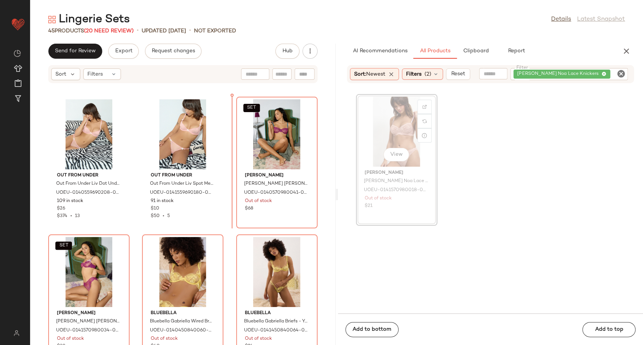
scroll to position [967, 0]
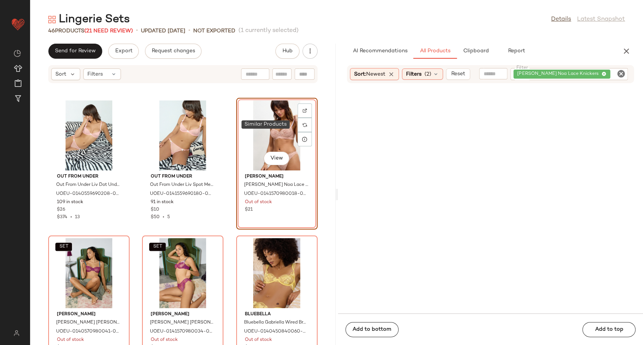
click at [302, 123] on img at bounding box center [304, 125] width 5 height 5
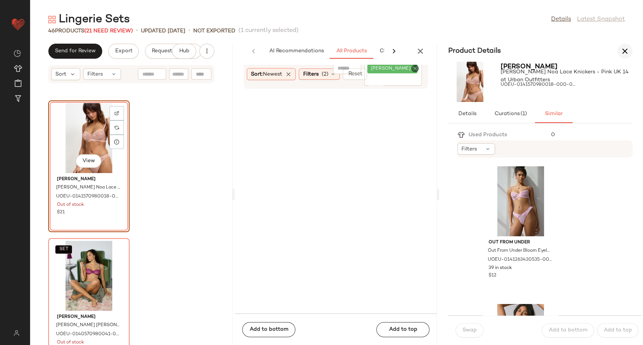
click at [628, 47] on icon "button" at bounding box center [624, 51] width 9 height 9
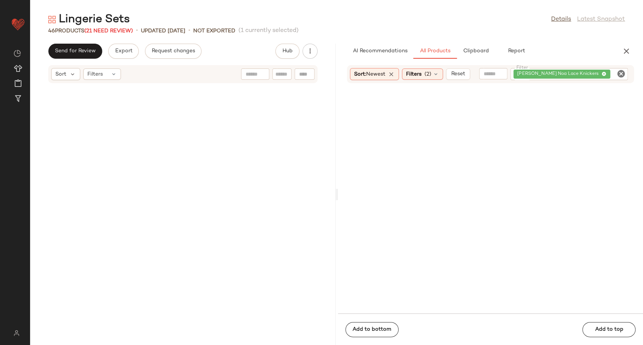
scroll to position [964, 0]
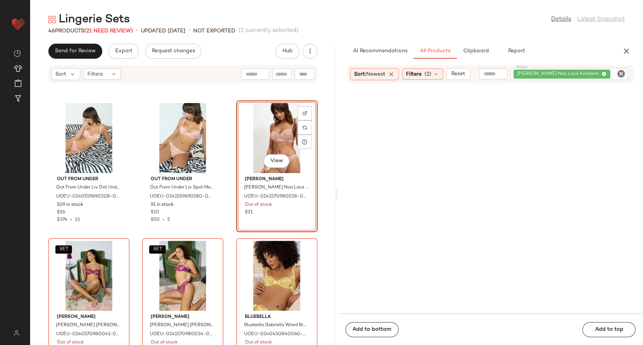
click at [621, 72] on icon "Clear Filter" at bounding box center [620, 73] width 9 height 9
paste input "**********"
type input "**********"
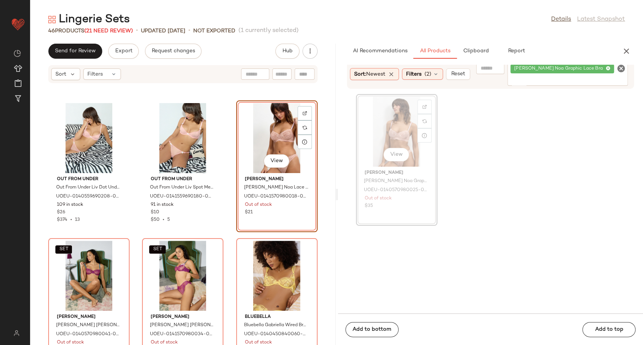
scroll to position [964, 0]
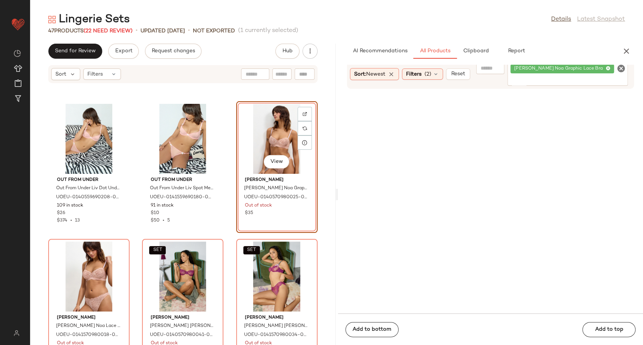
click at [228, 228] on div "Out From Under Out From Under Liv Dot Underwire Mesh Bra - Coral 32D at Urban O…" at bounding box center [182, 219] width 305 height 253
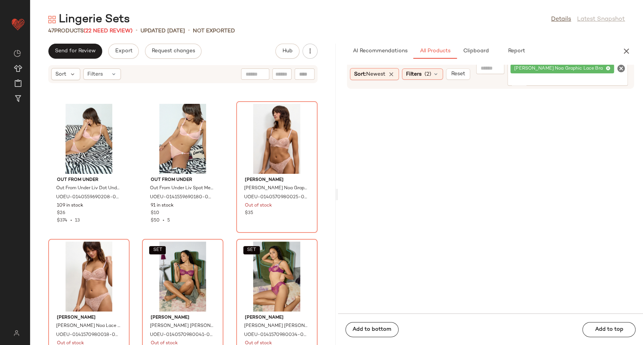
click at [624, 73] on icon "Clear Filter" at bounding box center [620, 68] width 9 height 9
paste input "**********"
type input "**********"
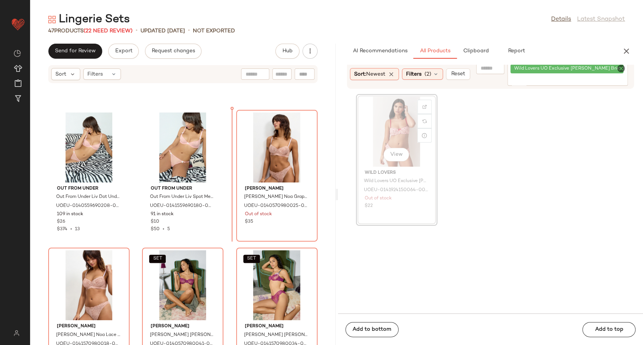
scroll to position [950, 0]
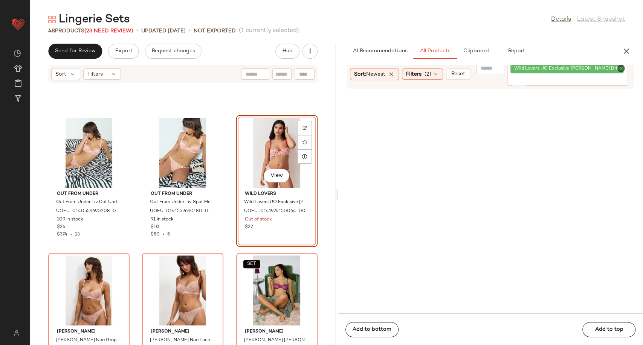
click at [621, 69] on icon "Clear Filter" at bounding box center [620, 68] width 9 height 9
paste input "**********"
type input "**********"
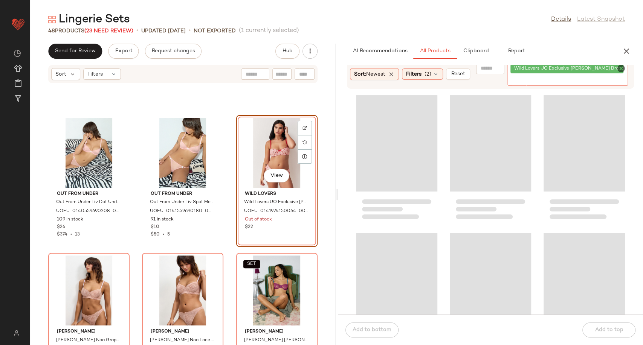
scroll to position [0, 0]
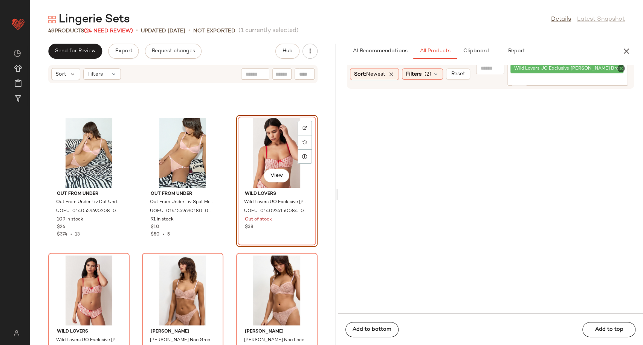
click at [622, 66] on icon "Clear Filter" at bounding box center [620, 68] width 9 height 9
paste input "**********"
type input "**********"
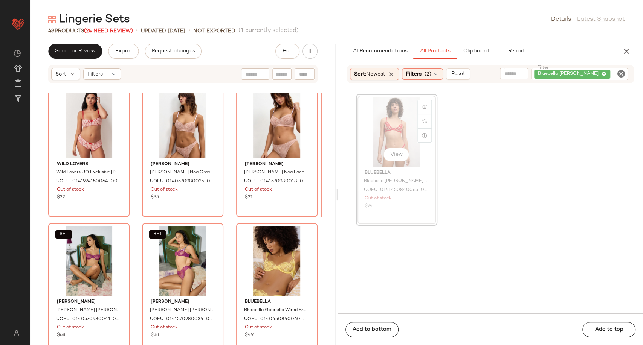
scroll to position [1117, 0]
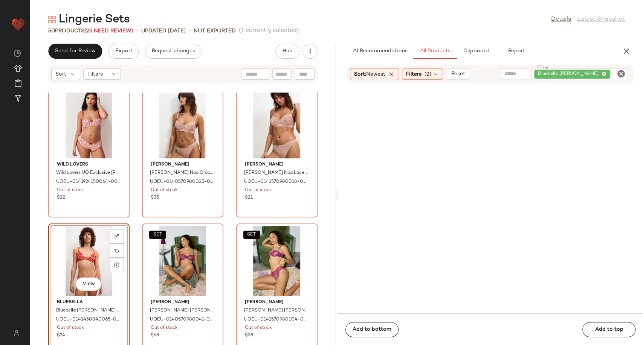
click at [619, 72] on icon "Clear Filter" at bounding box center [620, 73] width 9 height 9
paste input "**********"
type input "**********"
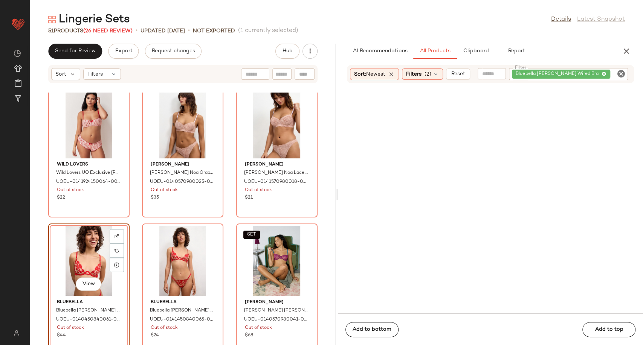
click at [619, 75] on icon "Clear Filter" at bounding box center [620, 73] width 9 height 9
paste input "**********"
type input "**********"
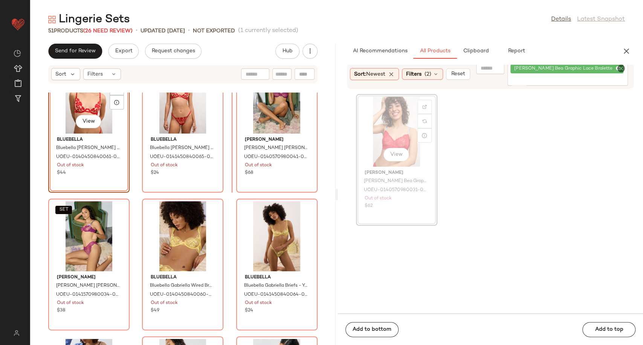
scroll to position [1277, 0]
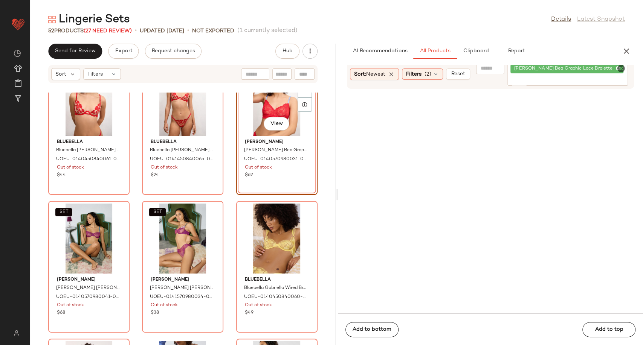
click at [621, 70] on icon "Clear Filter" at bounding box center [620, 68] width 9 height 9
paste input "**********"
type input "**********"
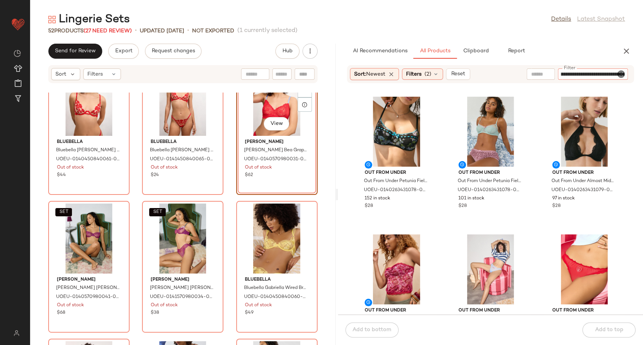
click at [605, 75] on input "**********" at bounding box center [593, 74] width 64 height 8
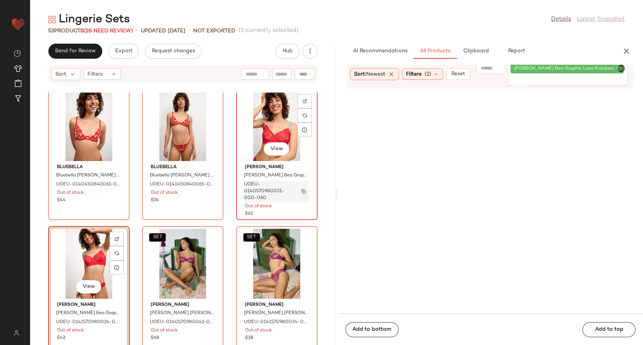
scroll to position [1336, 0]
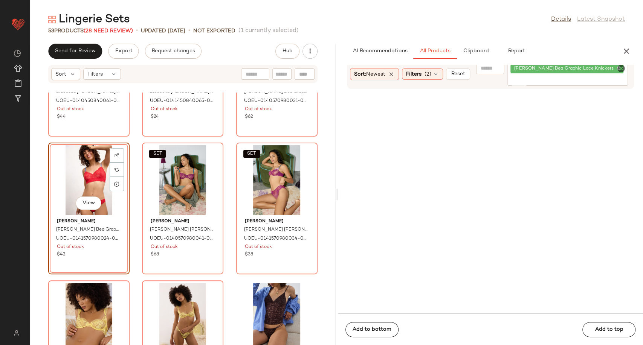
click at [622, 66] on icon "Clear Filter" at bounding box center [620, 68] width 9 height 9
paste input "**********"
type input "**********"
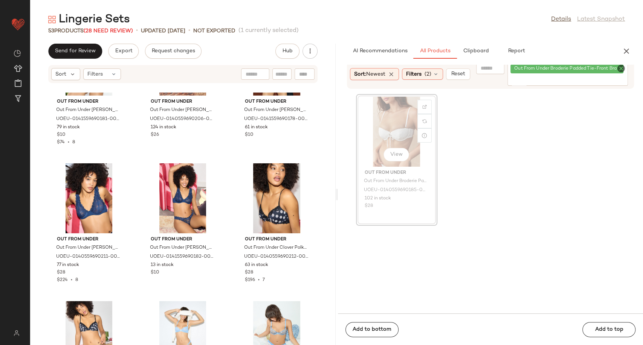
scroll to position [215, 0]
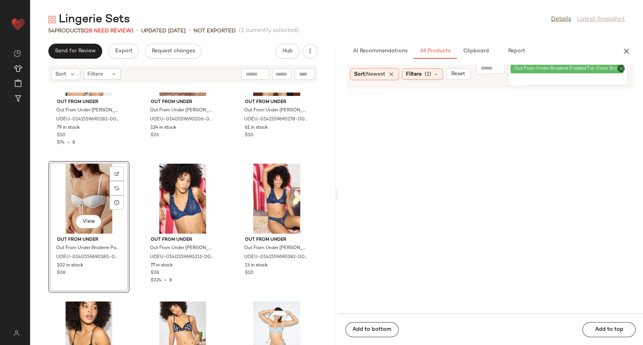
click at [621, 67] on icon "Clear Filter" at bounding box center [620, 68] width 9 height 9
paste input "**********"
type input "**********"
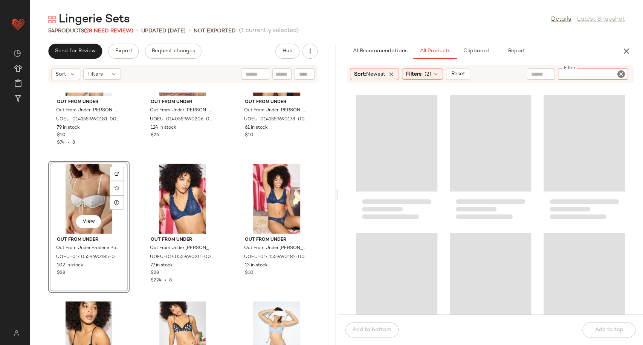
scroll to position [0, 0]
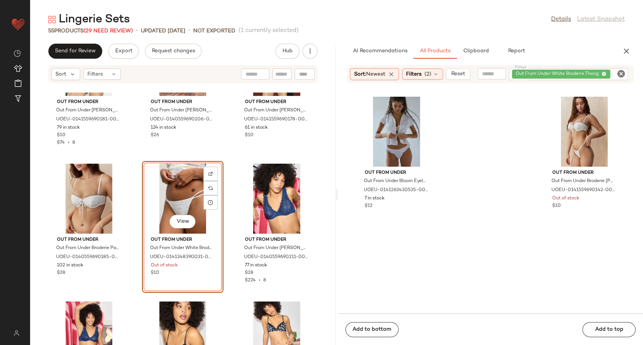
click at [40, 204] on div "Out From Under Out From Under Jenni Embroidered Thong - Pink L at Urban Outfitt…" at bounding box center [182, 219] width 305 height 253
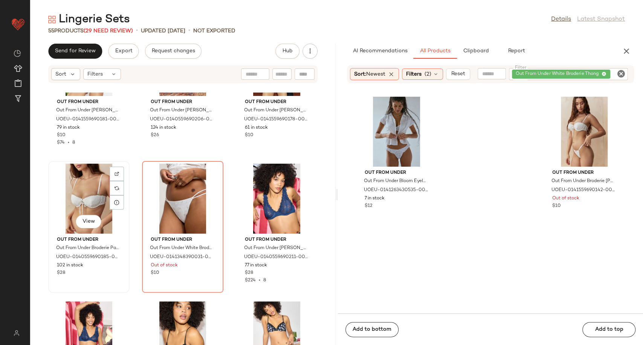
click at [67, 205] on div "View" at bounding box center [89, 199] width 76 height 70
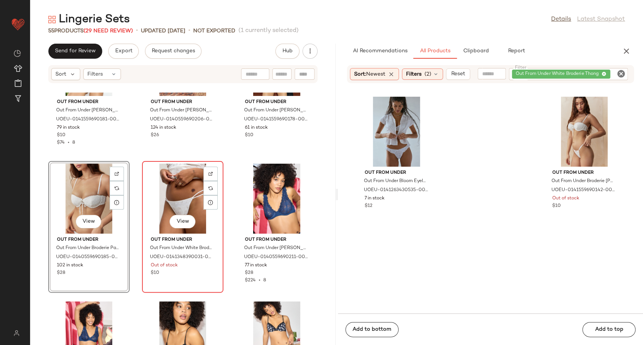
click at [171, 194] on div "View" at bounding box center [183, 199] width 76 height 70
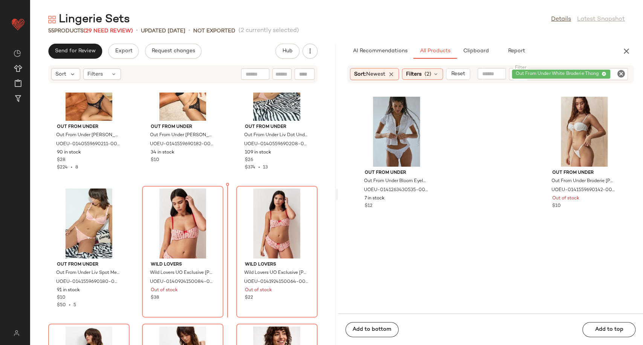
scroll to position [1037, 0]
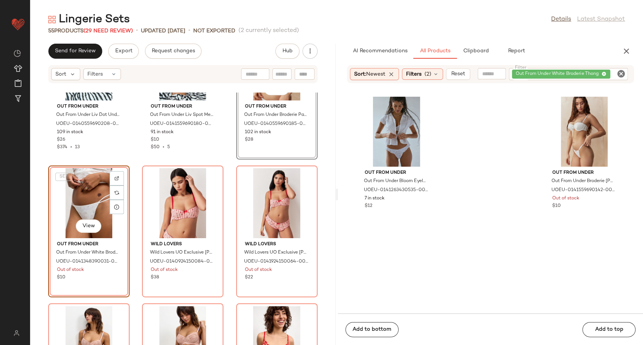
click at [229, 159] on div "Out From Under Out From Under Liv Dot Underwire Mesh Bra - Coral 32D at Urban O…" at bounding box center [182, 219] width 305 height 253
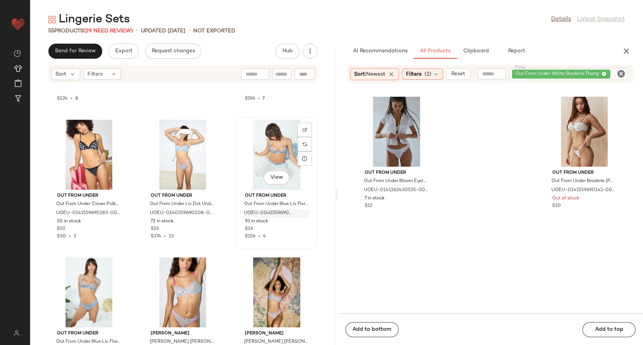
scroll to position [410, 0]
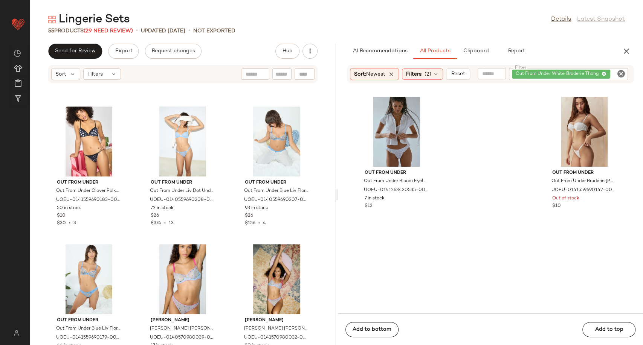
click at [622, 70] on icon "Clear Filter" at bounding box center [620, 73] width 9 height 9
paste input "**********"
type input "**********"
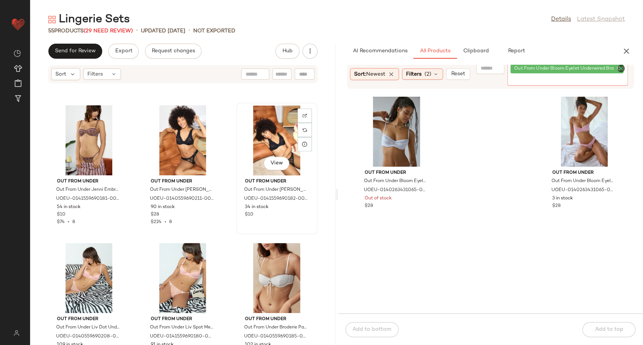
scroll to position [870, 0]
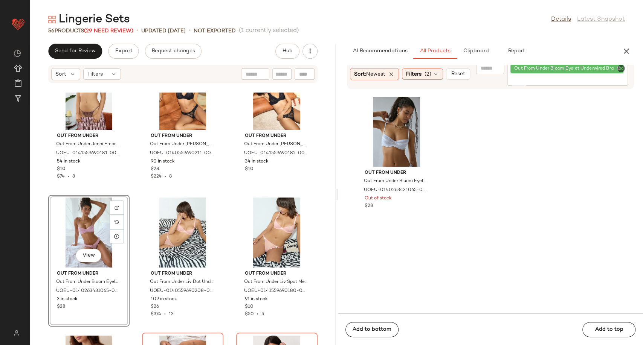
click at [621, 67] on icon "Clear Filter" at bounding box center [620, 68] width 9 height 9
paste input "**********"
type input "**********"
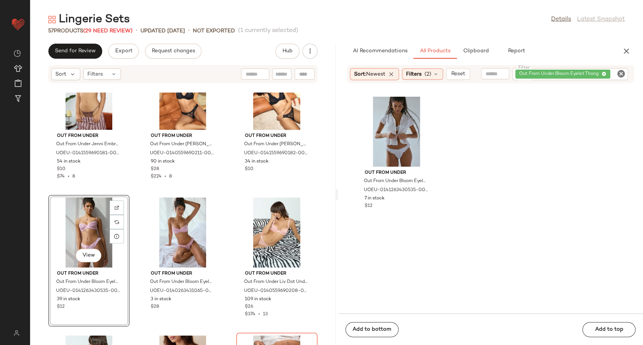
click at [231, 186] on div "Out From Under Out From Under Petunia Fields Bra - Pink M at Urban Outfitters U…" at bounding box center [182, 219] width 305 height 253
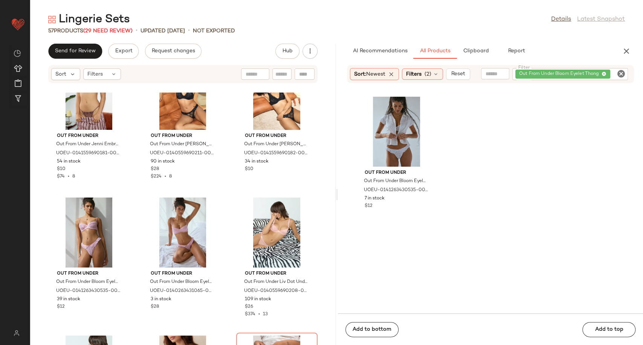
click at [619, 76] on icon "Clear Filter" at bounding box center [620, 73] width 9 height 9
paste input "**********"
type input "**********"
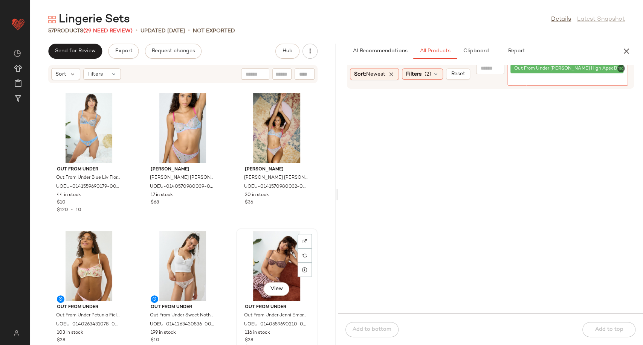
scroll to position [493, 0]
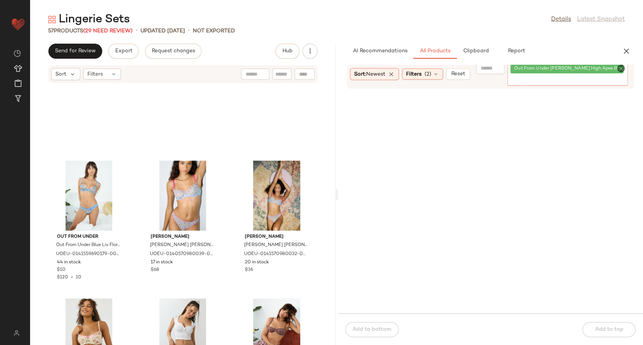
click at [622, 67] on icon "Clear Filter" at bounding box center [620, 68] width 9 height 9
paste input "**********"
type input "**********"
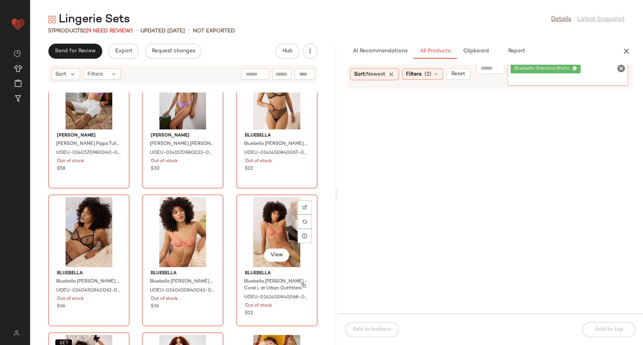
scroll to position [1972, 0]
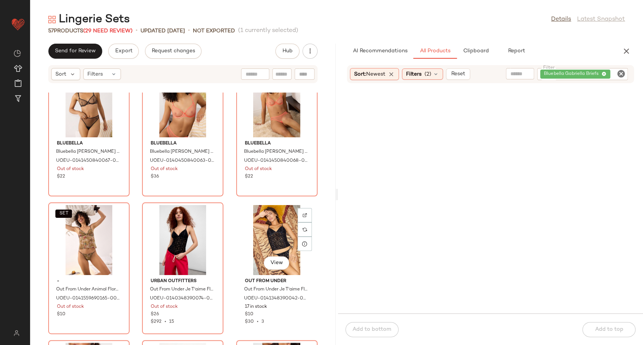
scroll to position [2139, 0]
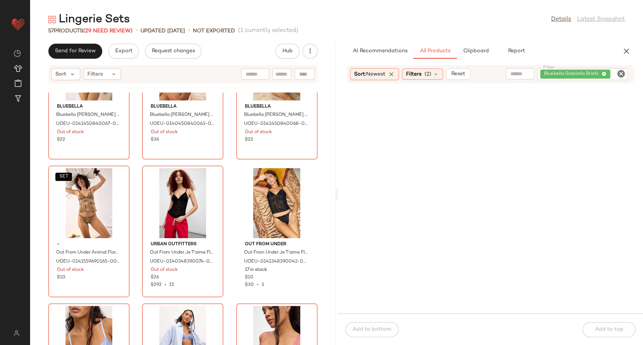
click at [621, 76] on icon "Clear Filter" at bounding box center [620, 73] width 9 height 9
paste input "**********"
type input "**********"
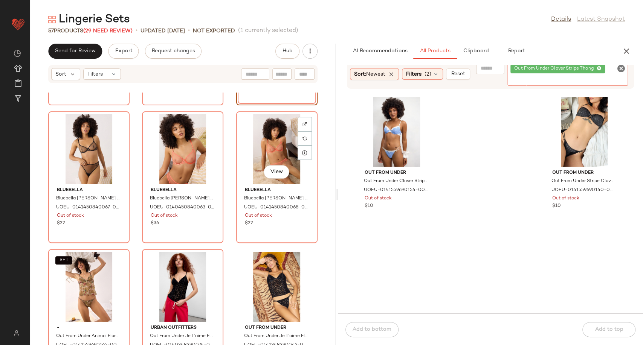
scroll to position [1889, 0]
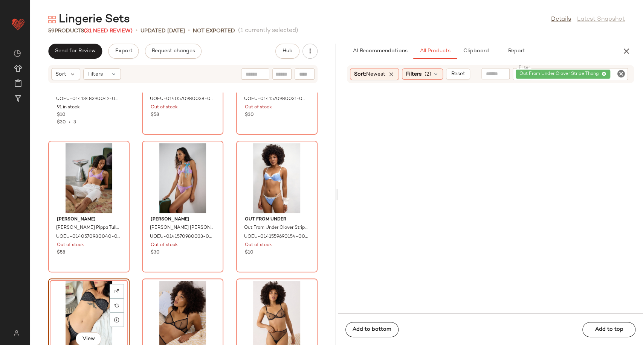
click at [621, 75] on icon "Clear Filter" at bounding box center [620, 73] width 9 height 9
click at [587, 75] on input "Filter" at bounding box center [593, 74] width 64 height 8
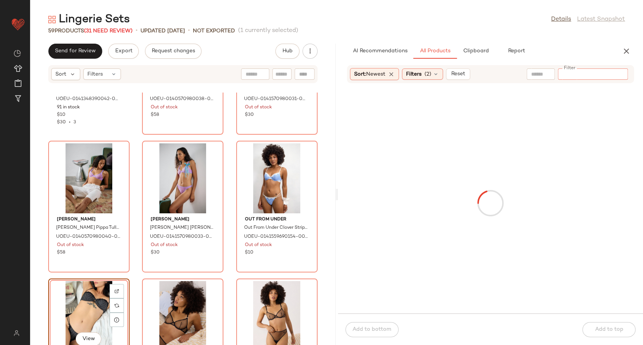
paste input "**********"
type input "**********"
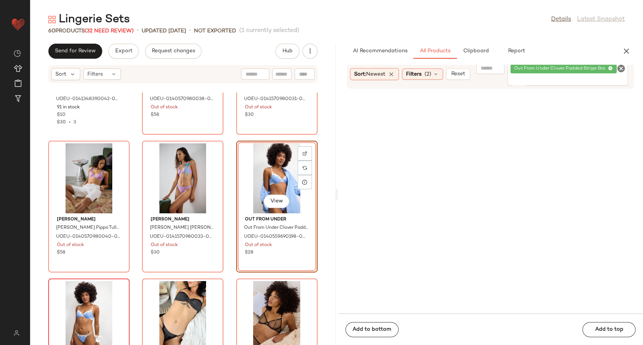
scroll to position [1972, 0]
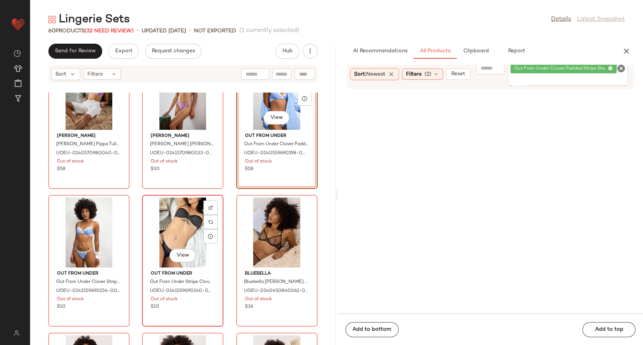
click at [169, 246] on div "View" at bounding box center [183, 233] width 76 height 70
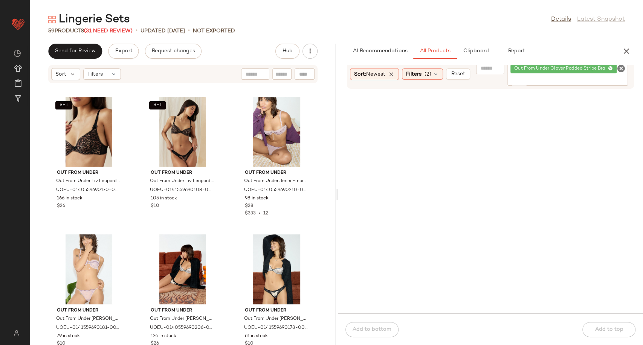
click at [620, 69] on icon "Clear Filter" at bounding box center [620, 68] width 9 height 9
paste input "**********"
type input "**********"
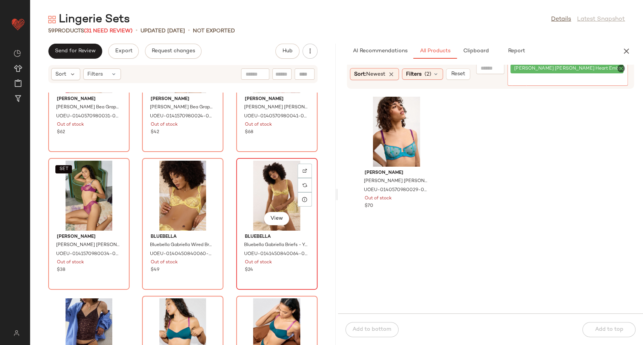
scroll to position [1763, 0]
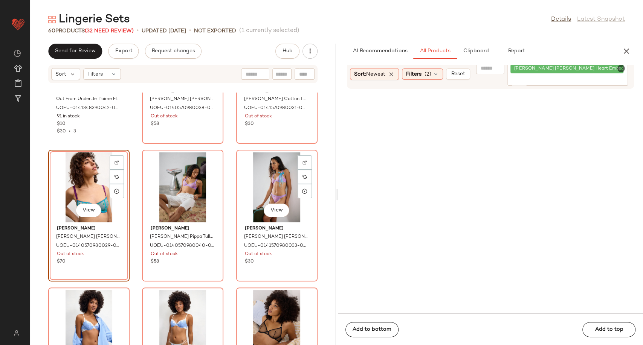
scroll to position [1889, 0]
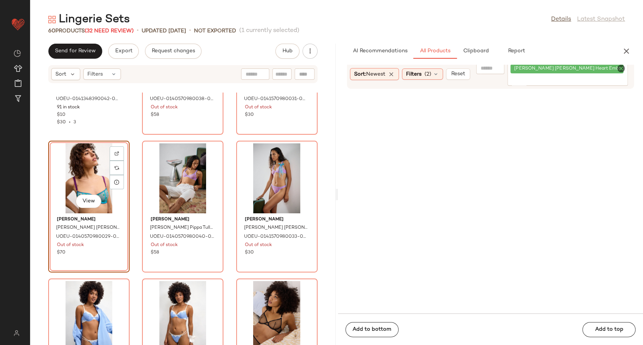
click at [621, 69] on icon "Clear Filter" at bounding box center [620, 68] width 9 height 9
paste input "**********"
type input "**********"
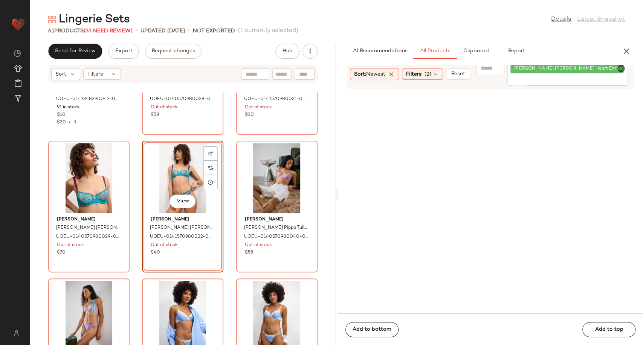
click at [622, 66] on icon "Clear Filter" at bounding box center [620, 68] width 9 height 9
paste input "**********"
type input "**********"
click at [619, 68] on icon "Clear Filter" at bounding box center [620, 68] width 9 height 9
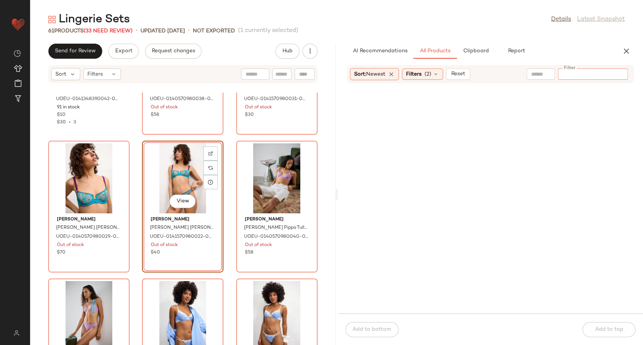
paste input "**********"
type input "**********"
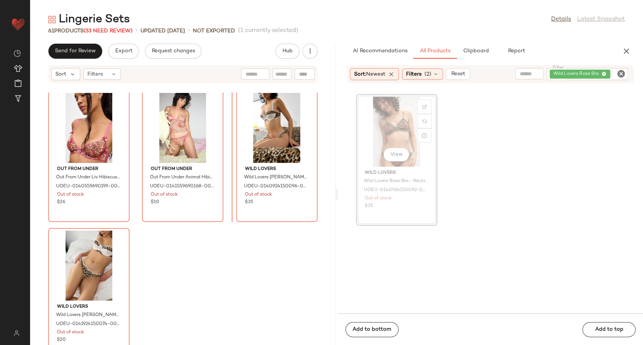
scroll to position [2642, 0]
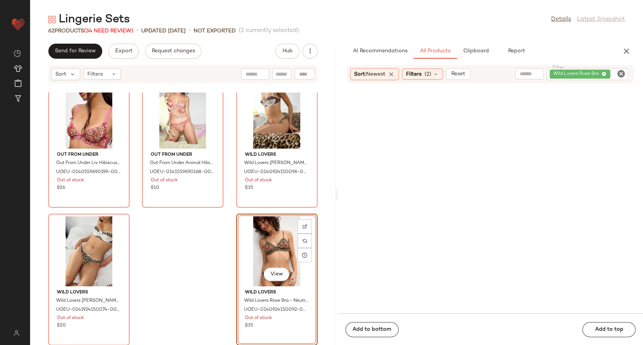
click at [617, 72] on icon "Clear Filter" at bounding box center [620, 73] width 9 height 9
paste input "**********"
type input "**********"
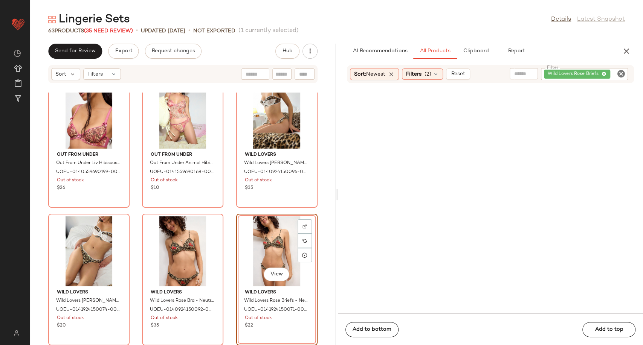
click at [622, 72] on icon "Clear Filter" at bounding box center [620, 73] width 9 height 9
paste input "**********"
type input "**********"
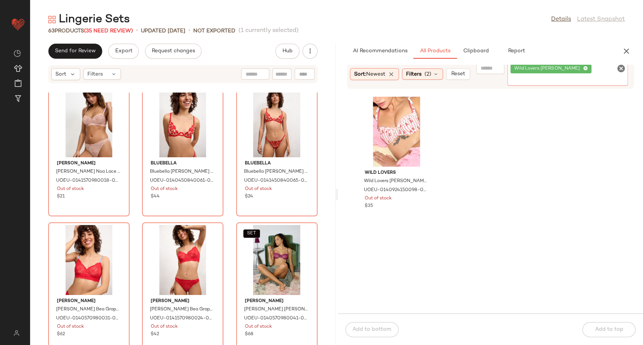
scroll to position [1346, 0]
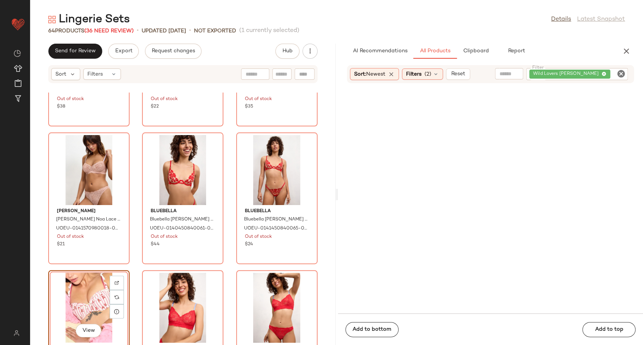
click at [623, 73] on icon "Clear Filter" at bounding box center [620, 73] width 9 height 9
paste input "**********"
type input "**********"
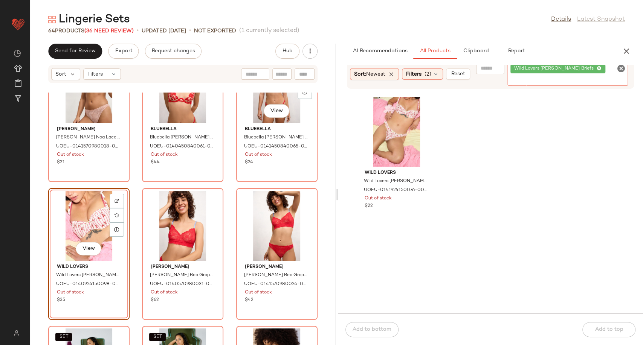
scroll to position [1429, 0]
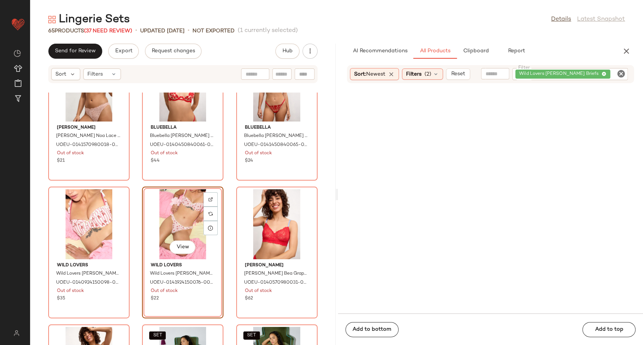
click at [621, 73] on icon "Clear Filter" at bounding box center [620, 73] width 9 height 9
paste input "**********"
type input "**********"
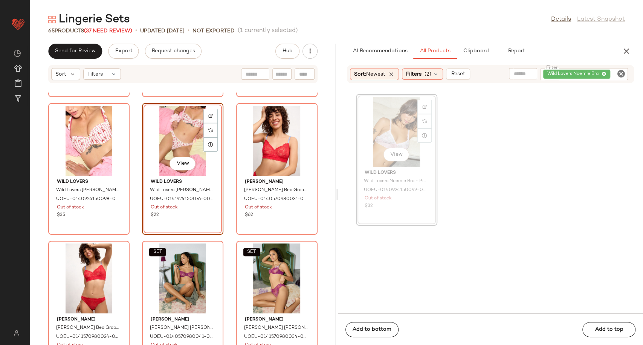
scroll to position [1512, 0]
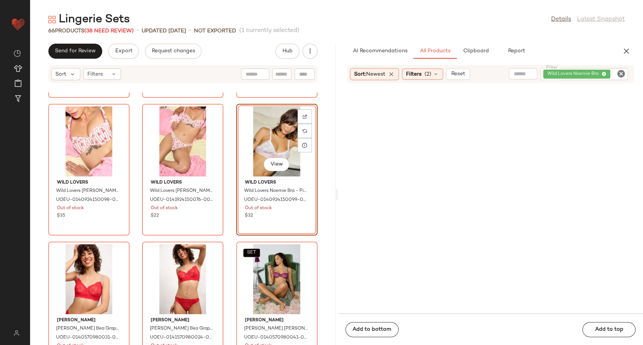
click at [622, 73] on icon "Clear Filter" at bounding box center [620, 73] width 9 height 9
paste input "**********"
type input "**********"
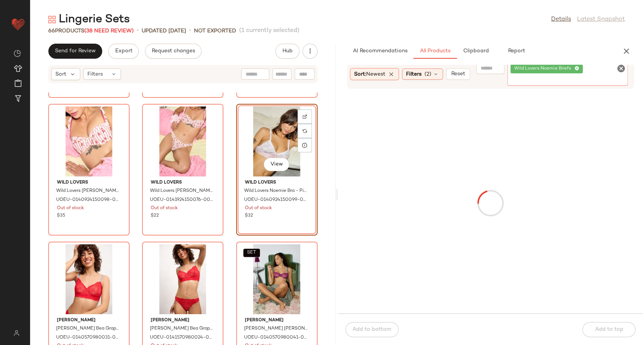
scroll to position [0, 0]
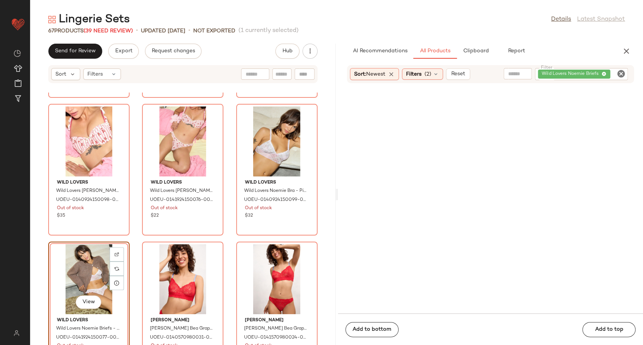
click at [622, 75] on icon "Clear Filter" at bounding box center [620, 73] width 9 height 9
paste input "**********"
type input "**********"
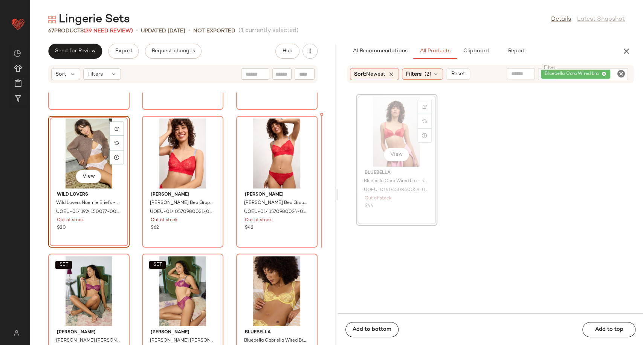
scroll to position [1636, 0]
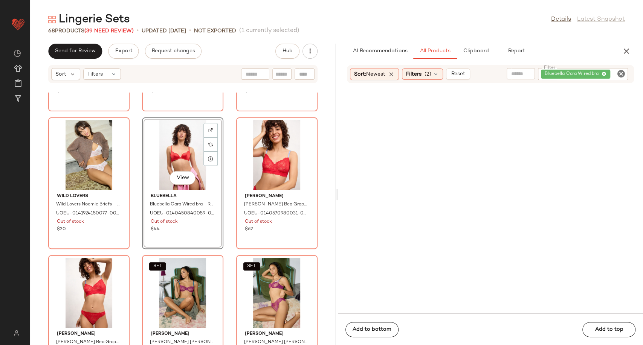
click at [621, 75] on icon "Clear Filter" at bounding box center [620, 73] width 9 height 9
paste input "**********"
type input "**********"
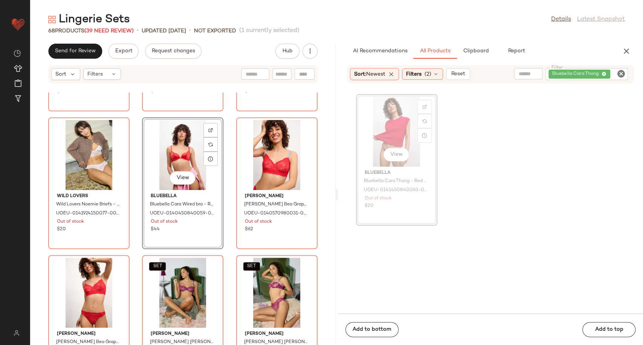
scroll to position [1636, 0]
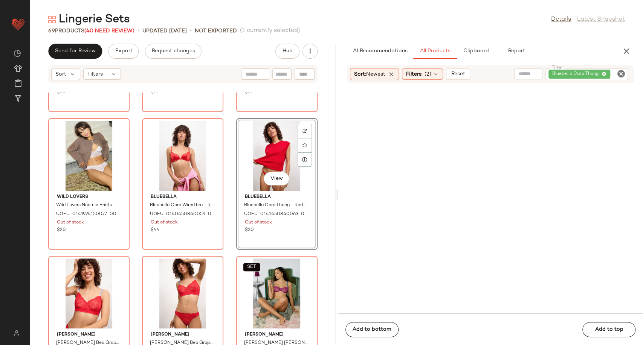
click at [621, 74] on icon "Clear Filter" at bounding box center [620, 73] width 9 height 9
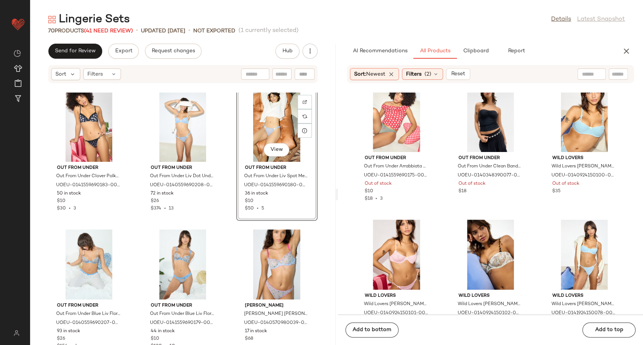
scroll to position [5988, 0]
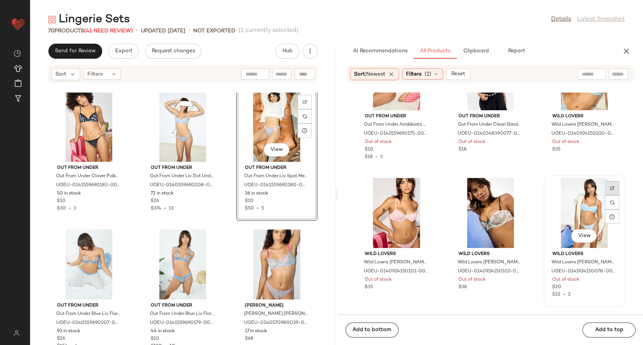
click at [610, 195] on div at bounding box center [612, 202] width 14 height 14
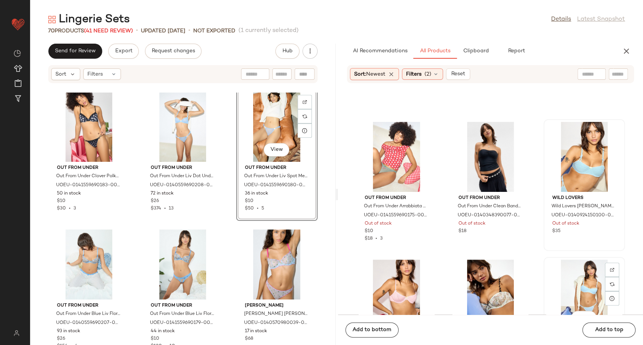
scroll to position [5905, 0]
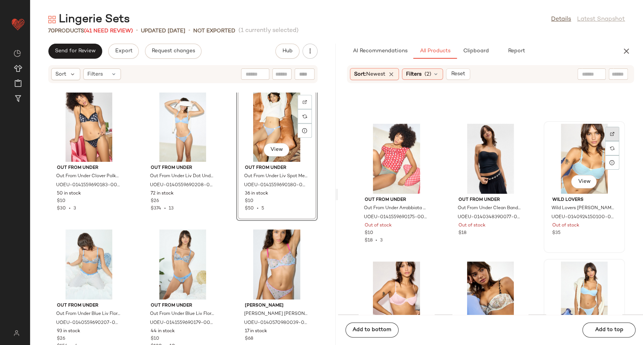
click at [610, 134] on img at bounding box center [612, 134] width 5 height 5
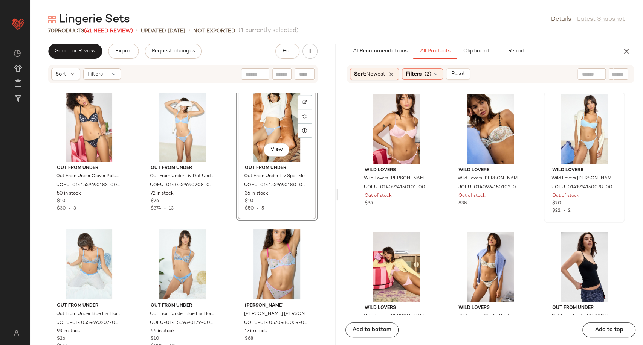
scroll to position [6030, 0]
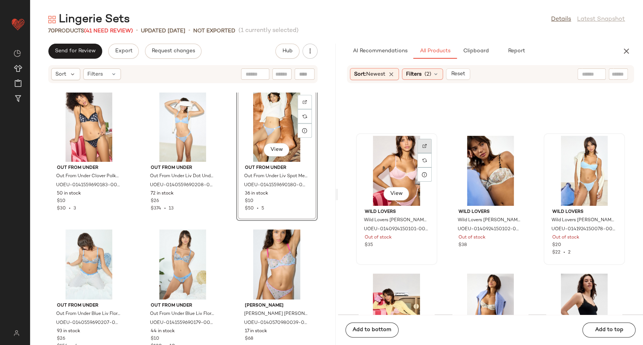
click at [426, 144] on img at bounding box center [424, 146] width 5 height 5
click at [441, 70] on div "Filters (2)" at bounding box center [422, 74] width 41 height 11
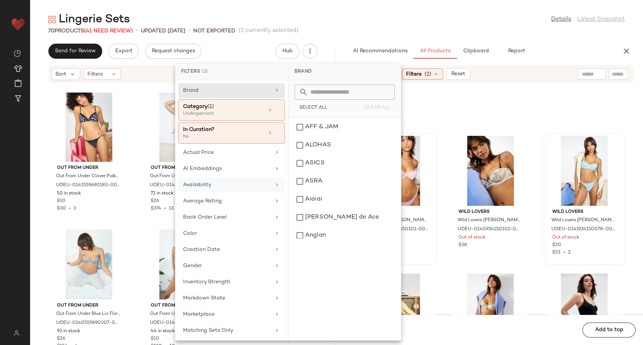
click at [232, 194] on div "Availability" at bounding box center [231, 201] width 107 height 15
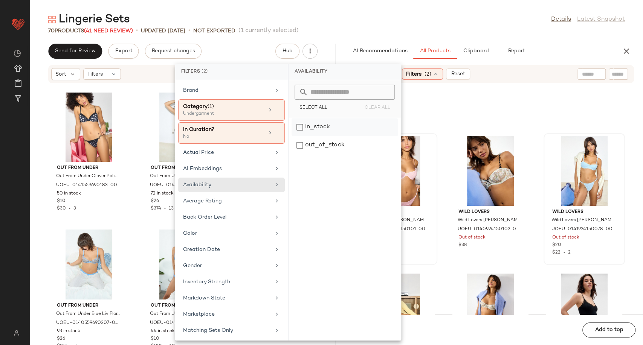
click at [307, 136] on div "in_stock" at bounding box center [344, 145] width 106 height 18
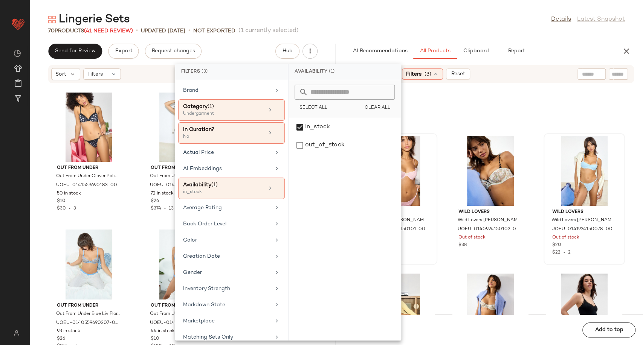
click at [443, 227] on div "Wild Lovers Wild Lovers Lisette Bra - Pink 32C at Urban Outfitters UOEU-0140924…" at bounding box center [490, 204] width 305 height 222
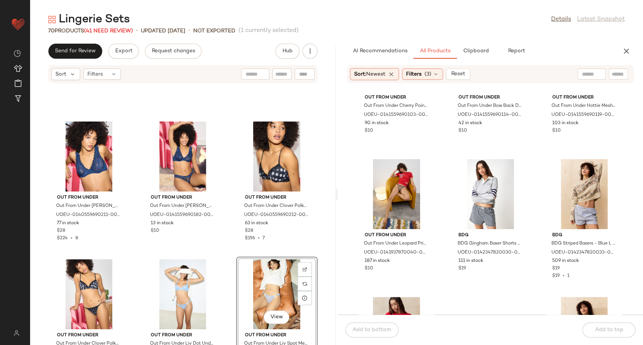
scroll to position [4477, 0]
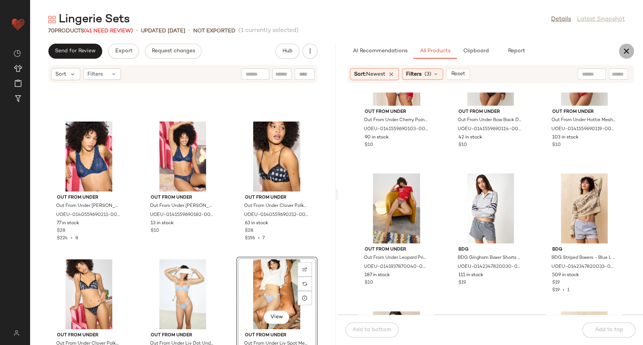
click at [625, 49] on icon "button" at bounding box center [626, 51] width 9 height 9
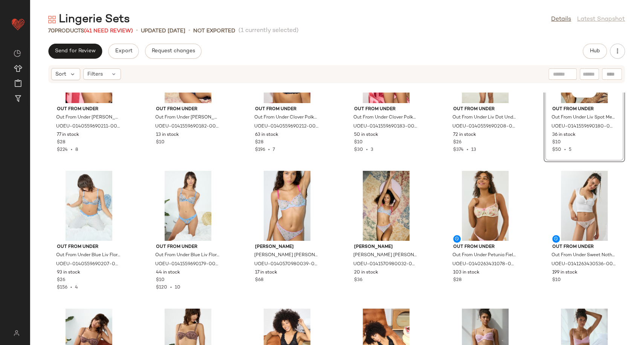
scroll to position [215, 0]
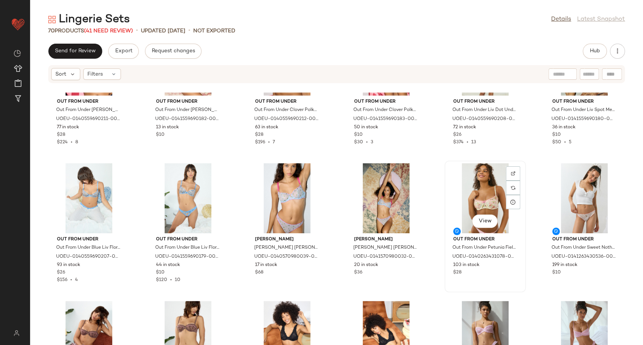
click at [482, 185] on div "View" at bounding box center [485, 198] width 76 height 70
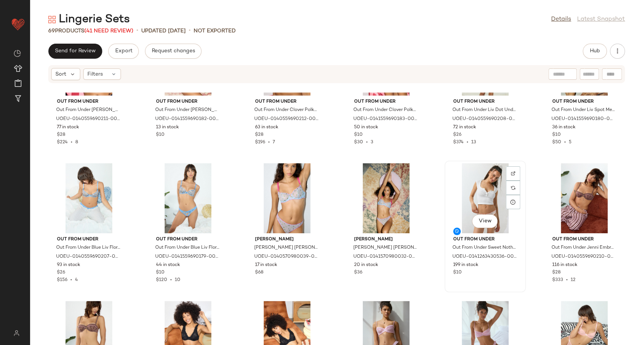
click at [481, 186] on div "View" at bounding box center [485, 198] width 76 height 70
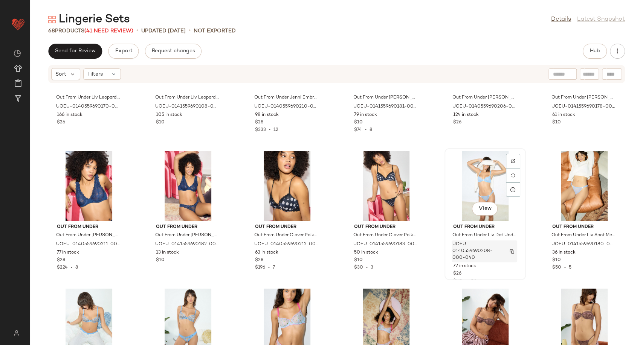
scroll to position [125, 0]
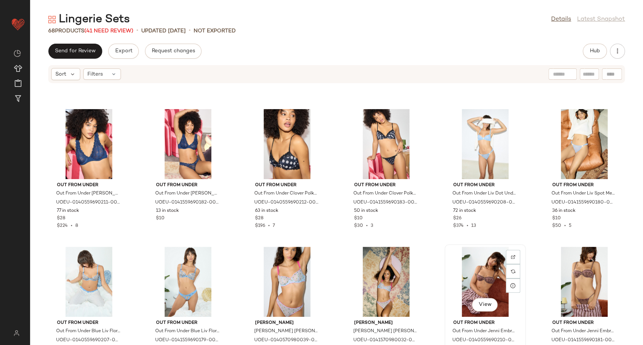
click at [479, 272] on div "View" at bounding box center [485, 282] width 76 height 70
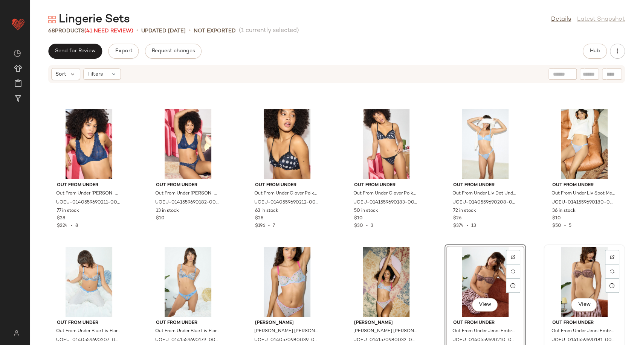
click at [570, 273] on div "View" at bounding box center [584, 282] width 76 height 70
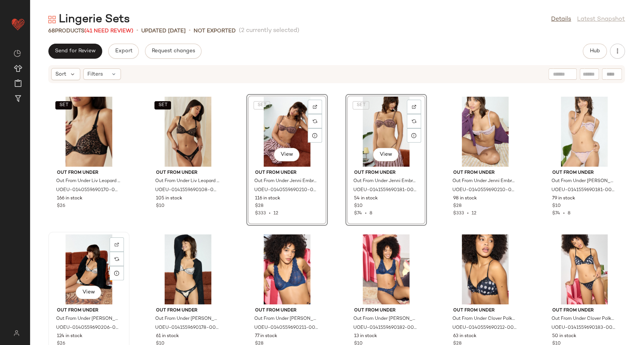
click at [91, 268] on div "View" at bounding box center [89, 270] width 76 height 70
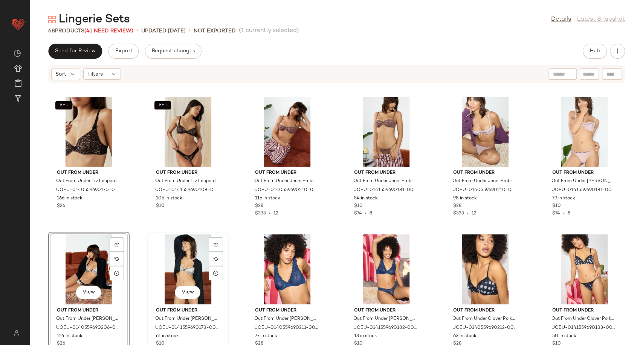
click at [169, 272] on div "View" at bounding box center [188, 270] width 76 height 70
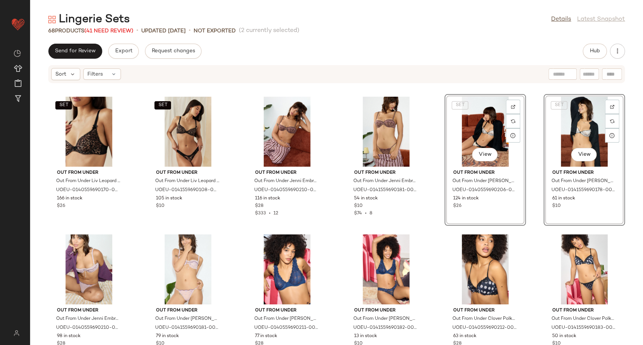
click at [427, 239] on div "SET Out From Under Out From Under Liv Leopard Print Lace Underwired Bra - Brown…" at bounding box center [336, 219] width 613 height 253
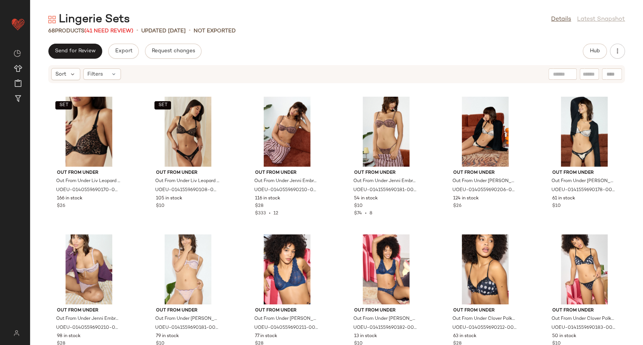
scroll to position [125, 0]
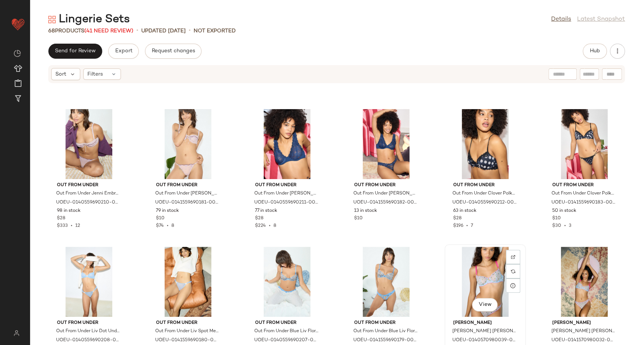
click at [484, 284] on div "View" at bounding box center [485, 282] width 76 height 70
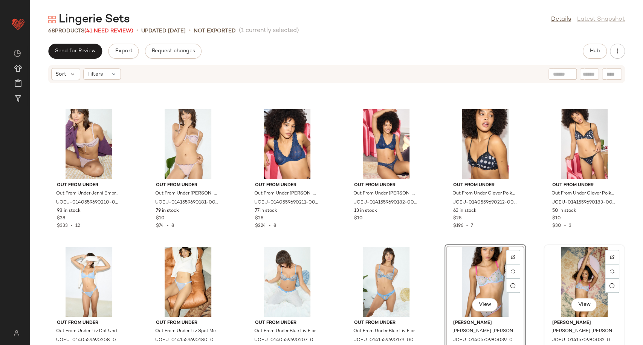
click at [562, 278] on div "View" at bounding box center [584, 282] width 76 height 70
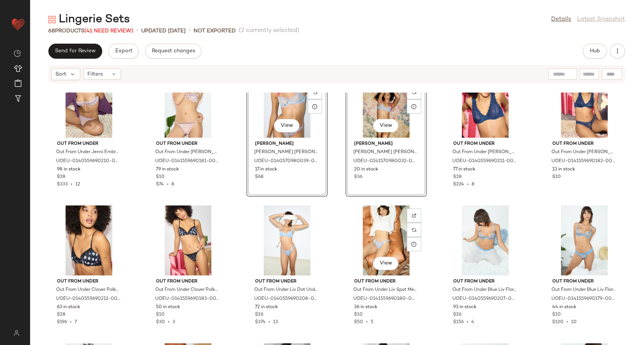
scroll to position [167, 0]
click at [473, 245] on div "View" at bounding box center [485, 240] width 76 height 70
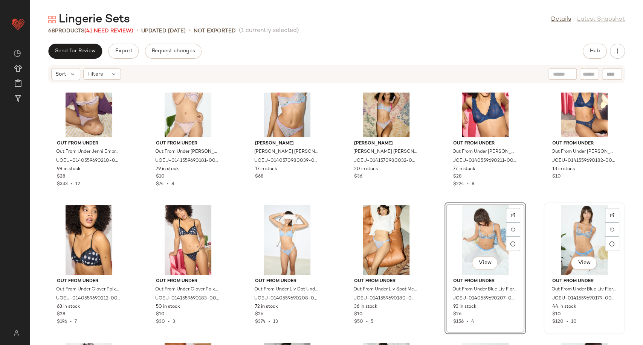
click at [580, 241] on div "View" at bounding box center [584, 240] width 76 height 70
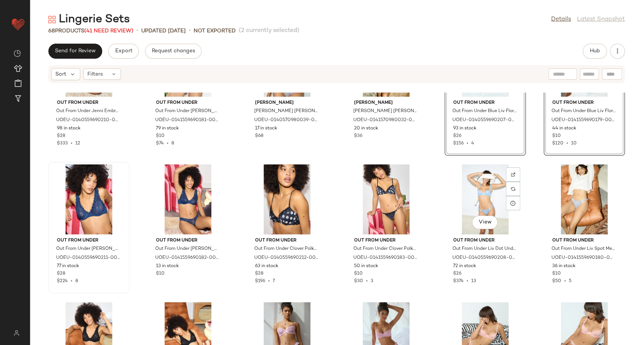
scroll to position [215, 0]
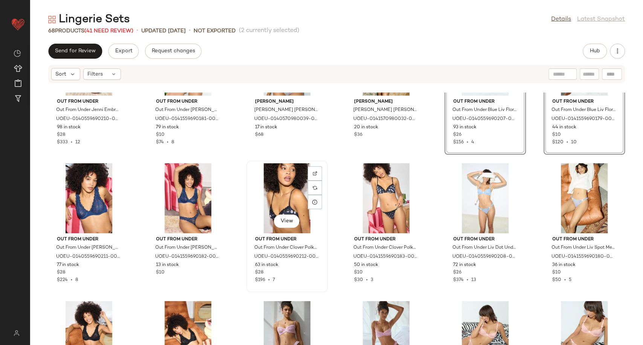
click at [289, 206] on div "View" at bounding box center [287, 198] width 76 height 70
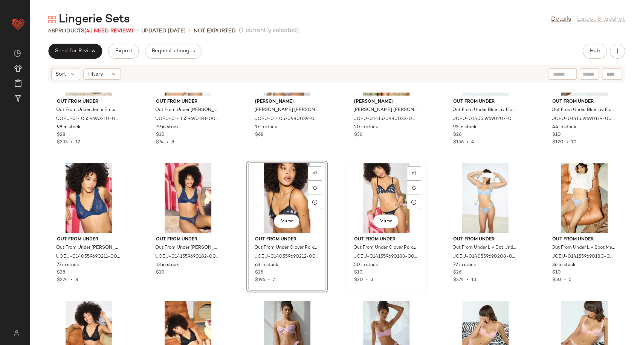
click at [375, 203] on div "View" at bounding box center [386, 198] width 76 height 70
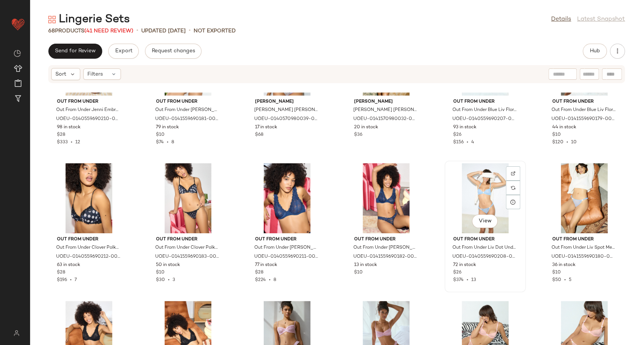
click at [474, 198] on div "View" at bounding box center [485, 198] width 76 height 70
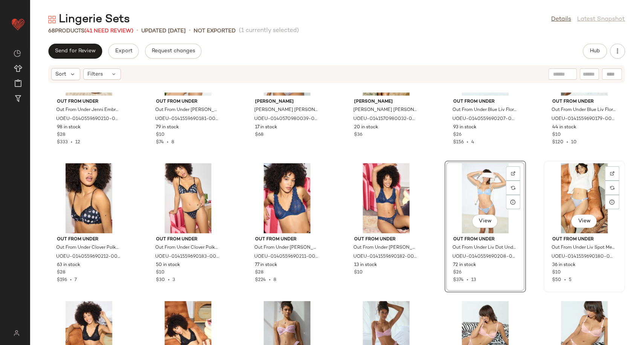
click at [575, 196] on div "View" at bounding box center [584, 198] width 76 height 70
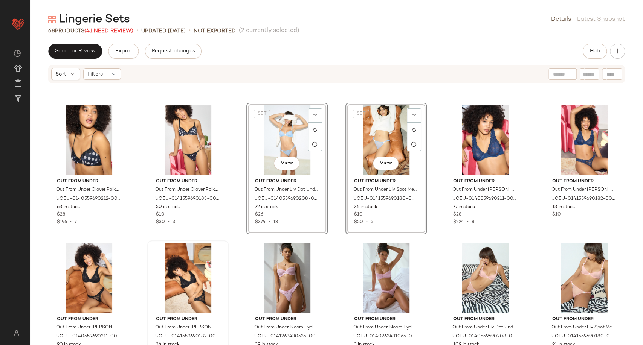
scroll to position [340, 0]
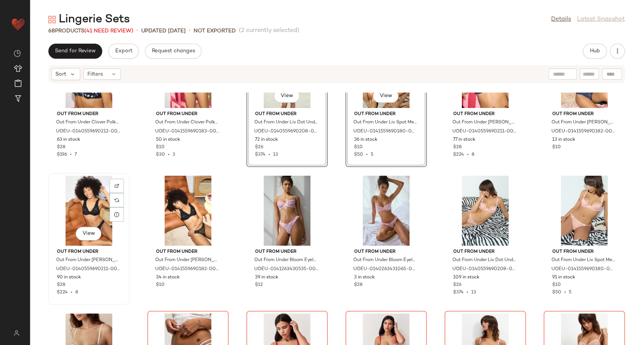
click at [82, 203] on div "View" at bounding box center [89, 211] width 76 height 70
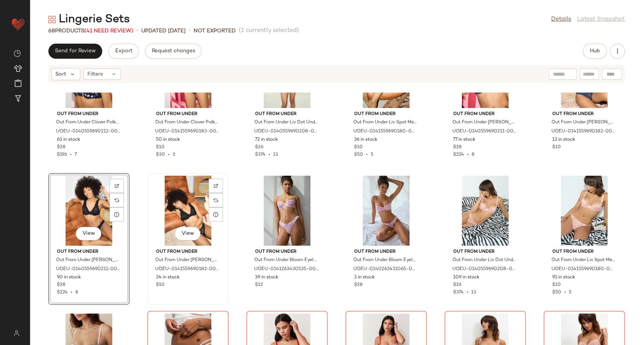
click at [199, 212] on div "View" at bounding box center [188, 211] width 76 height 70
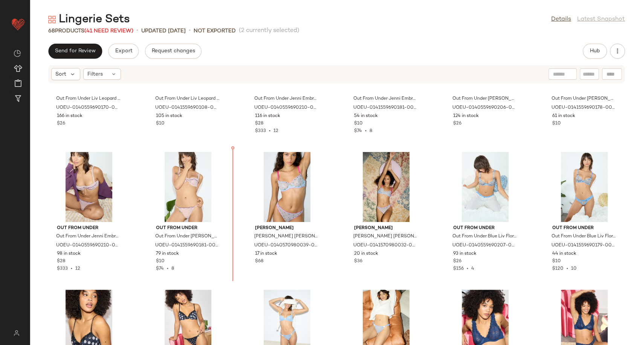
scroll to position [59, 0]
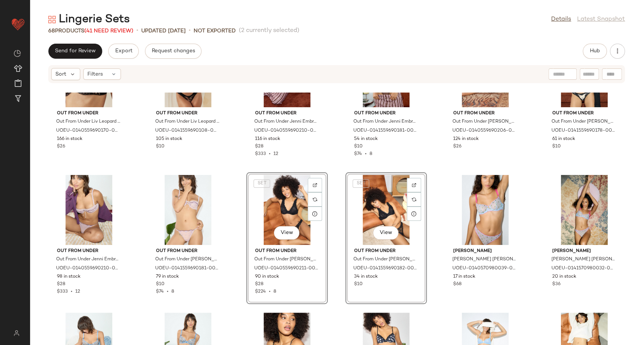
scroll to position [143, 0]
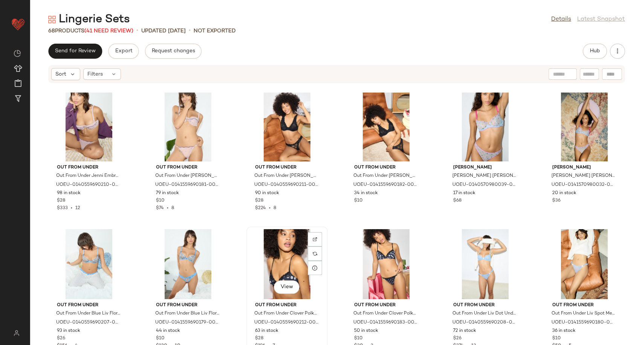
click at [284, 263] on div "View" at bounding box center [287, 264] width 76 height 70
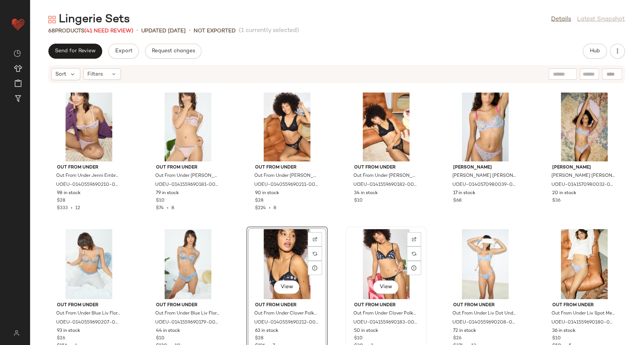
click at [375, 255] on div "View" at bounding box center [386, 264] width 76 height 70
click at [434, 250] on div "SET Out From Under Out From Under Liv Leopard Print Lace Underwired Bra - Brown…" at bounding box center [336, 219] width 613 height 253
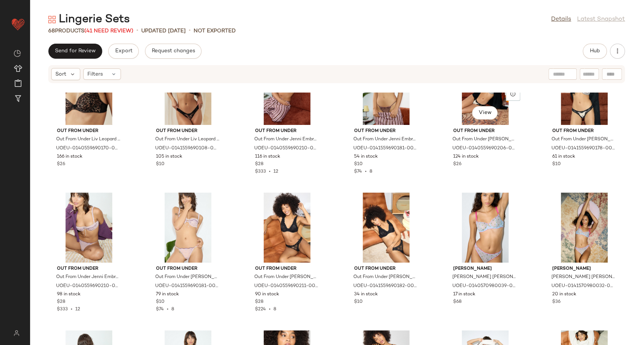
scroll to position [215, 0]
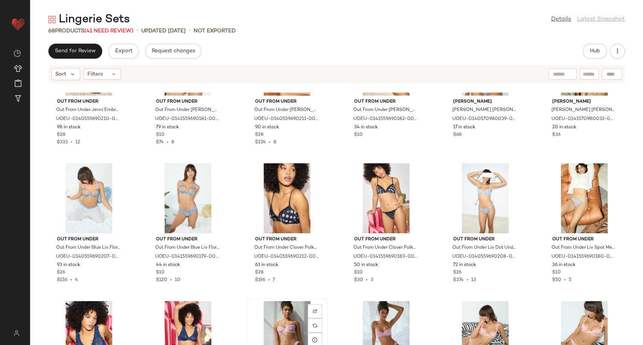
click at [273, 322] on div "View" at bounding box center [287, 336] width 76 height 70
click at [381, 325] on div "View" at bounding box center [386, 336] width 76 height 70
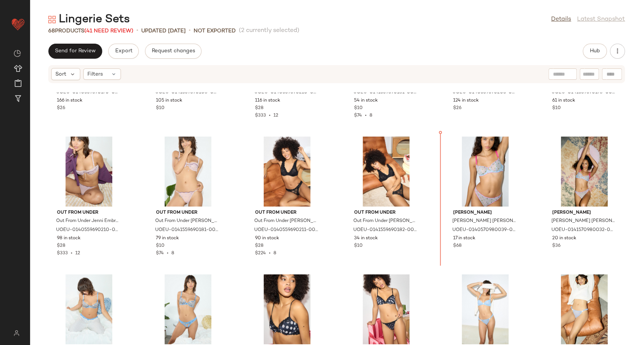
scroll to position [78, 0]
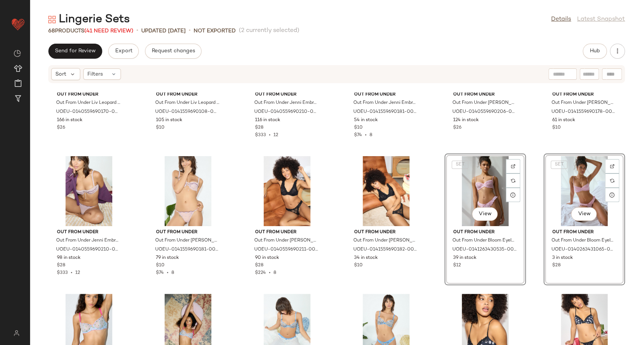
click at [427, 294] on div "SET Out From Under Out From Under Liv Leopard Print Lace Underwired Bra - Brown…" at bounding box center [336, 219] width 613 height 253
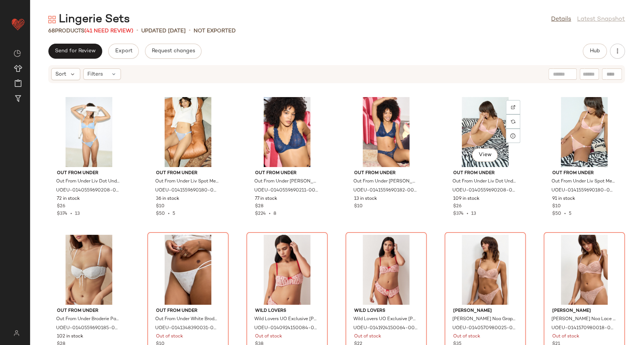
scroll to position [461, 0]
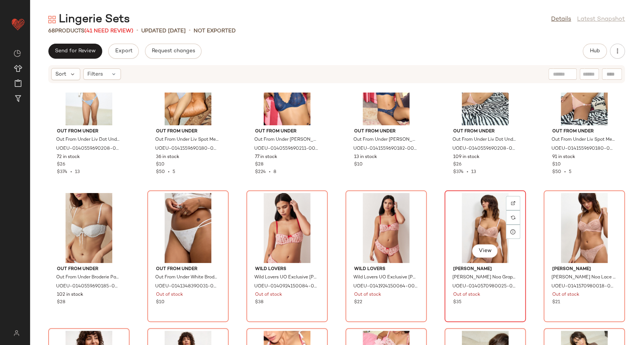
click at [474, 217] on div "View" at bounding box center [485, 228] width 76 height 70
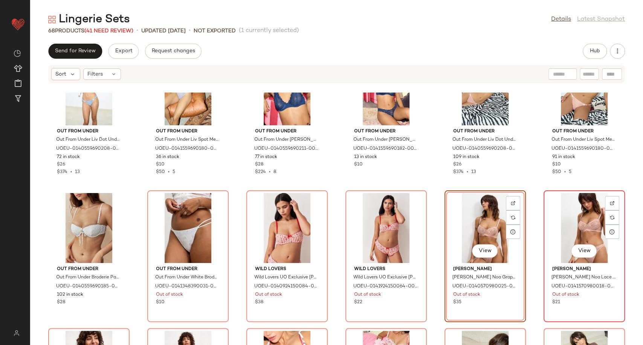
click at [565, 218] on div "View" at bounding box center [584, 228] width 76 height 70
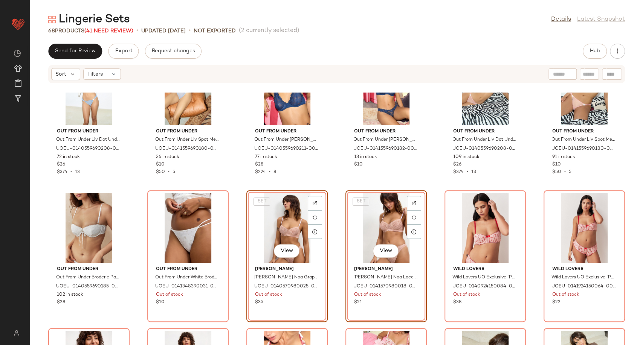
click at [434, 255] on div "Out From Under Out From Under Liv Dot Underwire Mesh Bra - Blue 34C at Urban Ou…" at bounding box center [336, 219] width 613 height 253
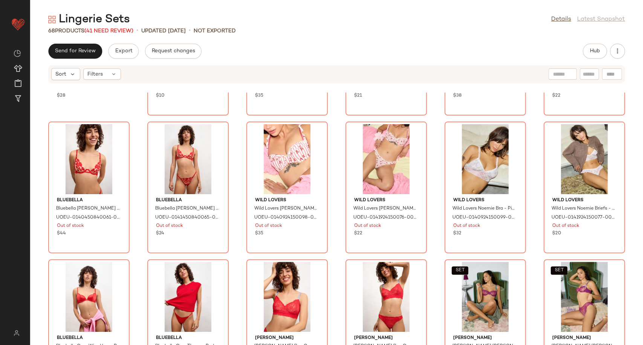
scroll to position [670, 0]
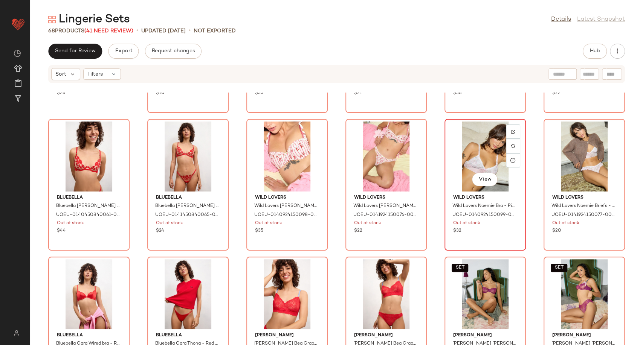
click at [474, 159] on div "View" at bounding box center [485, 157] width 76 height 70
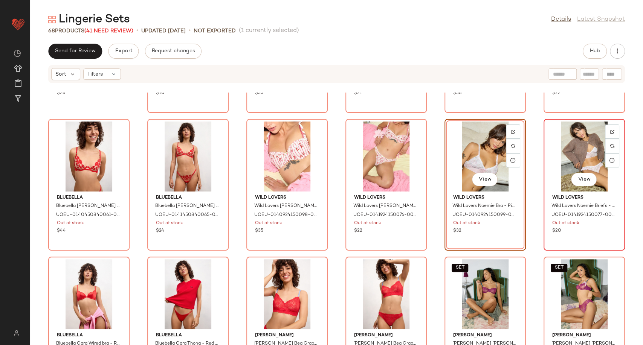
click at [594, 160] on div "View" at bounding box center [584, 157] width 76 height 70
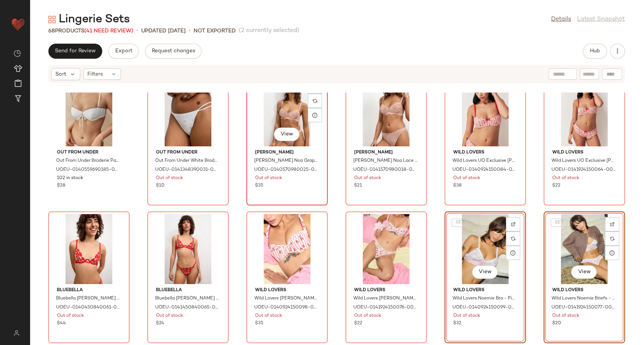
scroll to position [578, 0]
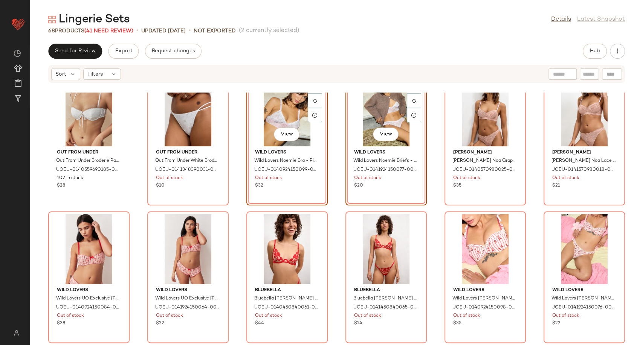
click at [433, 209] on div "Out From Under Out From Under Broderie Padded Tie-Front Bra - White 32B at Urba…" at bounding box center [336, 219] width 613 height 253
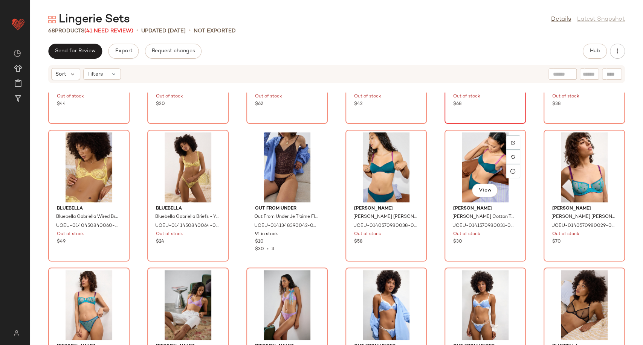
scroll to position [954, 0]
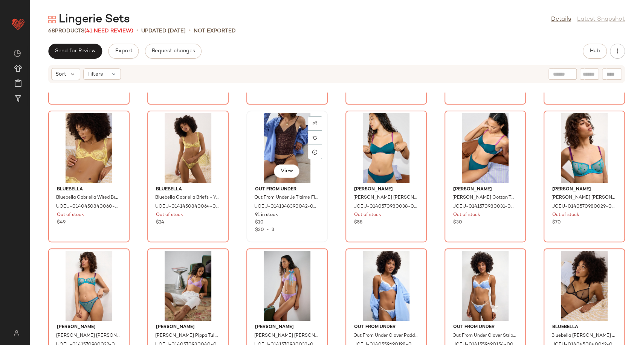
click at [269, 148] on div "View" at bounding box center [287, 148] width 76 height 70
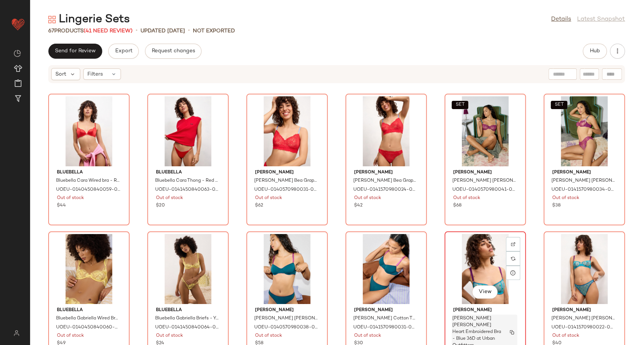
scroll to position [828, 0]
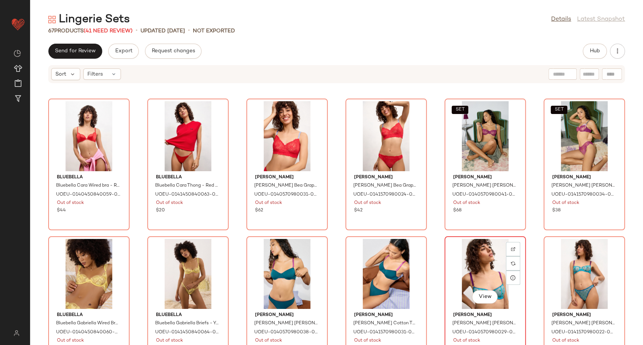
click at [480, 275] on div "View" at bounding box center [485, 274] width 76 height 70
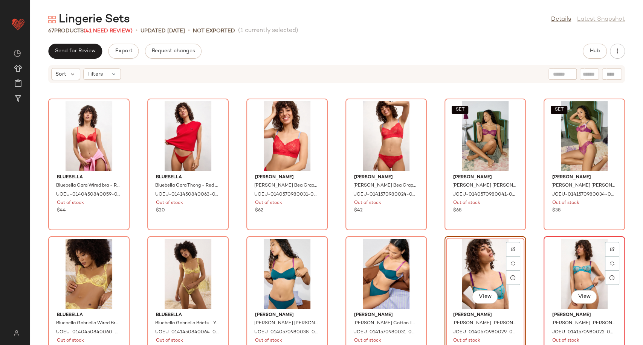
click at [573, 273] on div "View" at bounding box center [584, 274] width 76 height 70
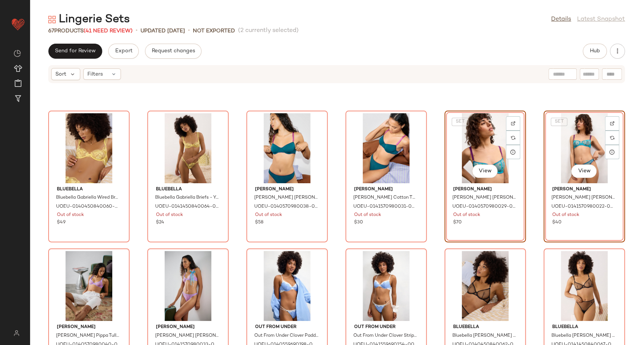
scroll to position [953, 0]
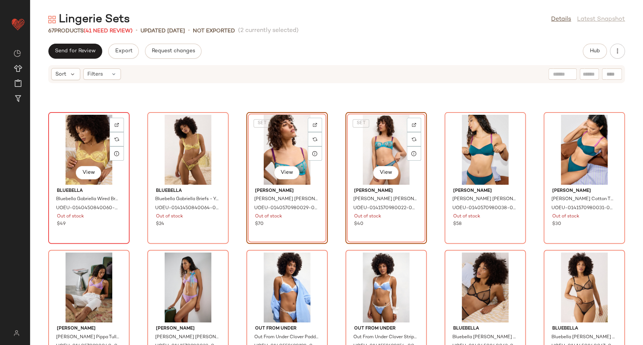
click at [91, 151] on div "View" at bounding box center [89, 150] width 76 height 70
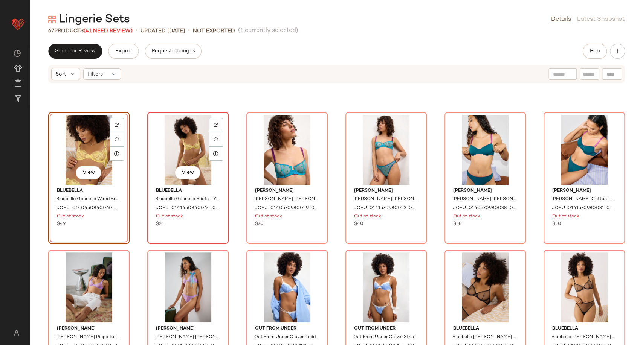
click at [186, 153] on div "View" at bounding box center [188, 150] width 76 height 70
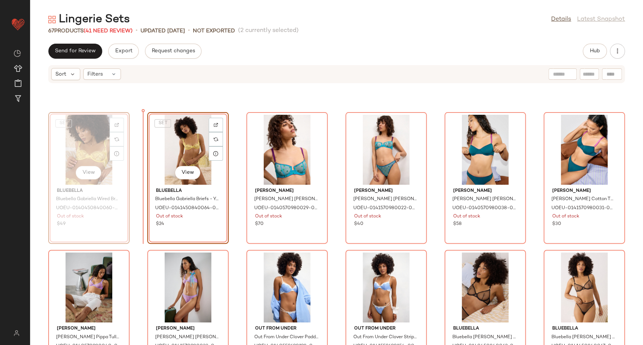
scroll to position [952, 0]
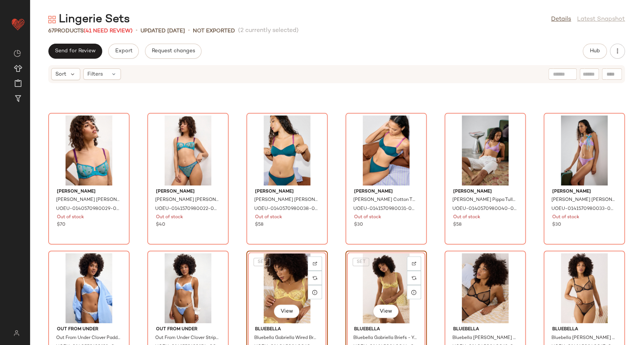
scroll to position [826, 0]
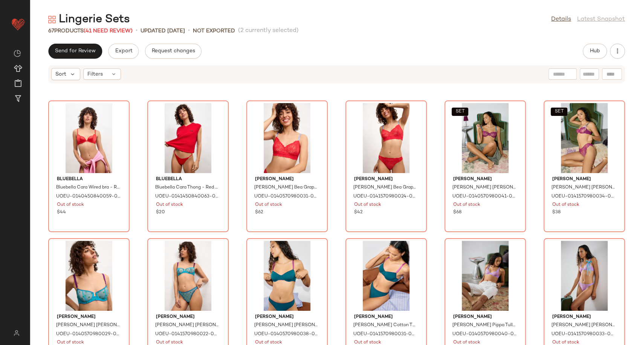
click at [429, 266] on div "Bluebella Bluebella Cara Wired bra - Red 32C at Urban Outfitters UOEU-014045084…" at bounding box center [336, 219] width 613 height 253
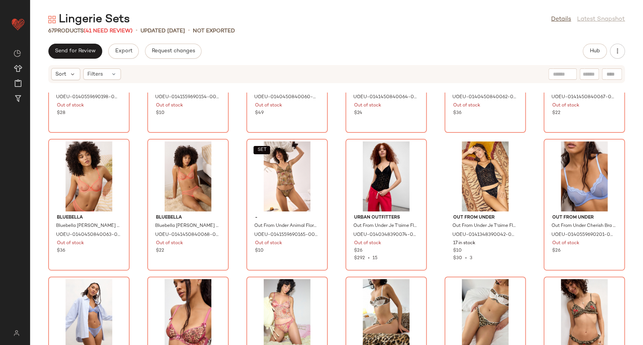
scroll to position [1203, 0]
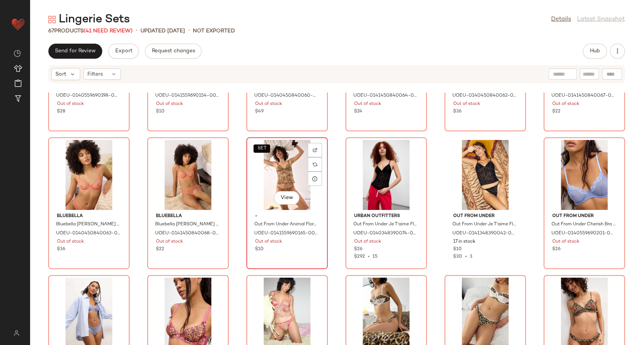
click at [290, 181] on div "SET View" at bounding box center [287, 175] width 76 height 70
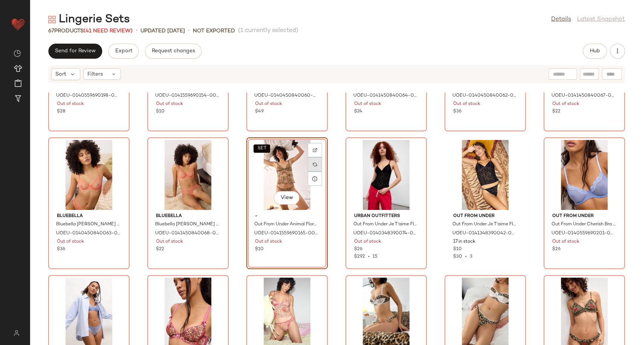
click at [320, 163] on div at bounding box center [315, 164] width 14 height 14
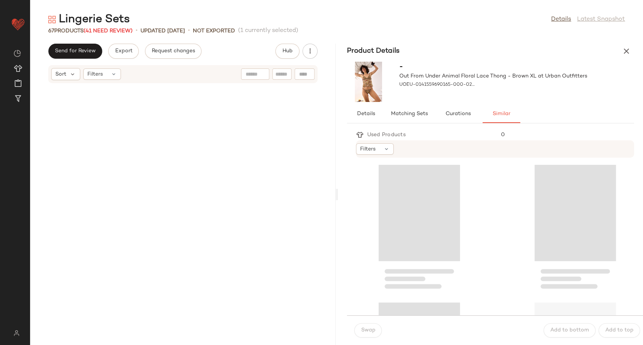
scroll to position [2481, 0]
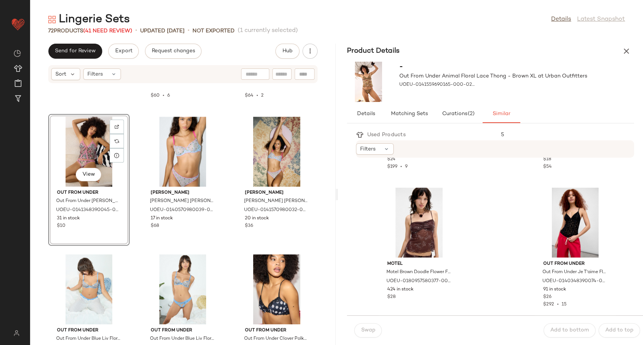
scroll to position [1220, 0]
click at [630, 49] on icon "button" at bounding box center [626, 51] width 9 height 9
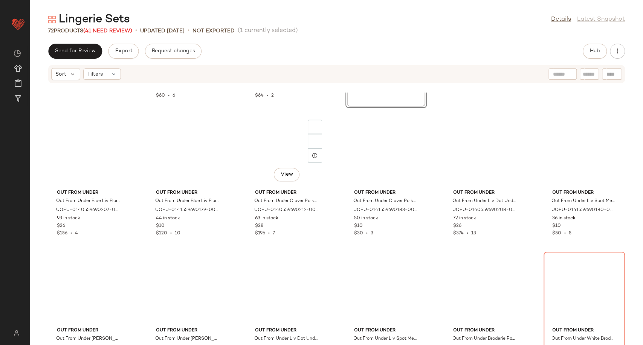
scroll to position [276, 0]
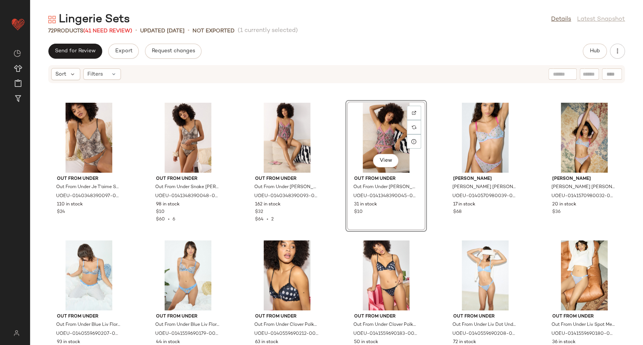
click at [334, 265] on div "Out From Under Out From Under Je T'aime Snake Print Cami - Brown XL at Urban Ou…" at bounding box center [336, 219] width 613 height 253
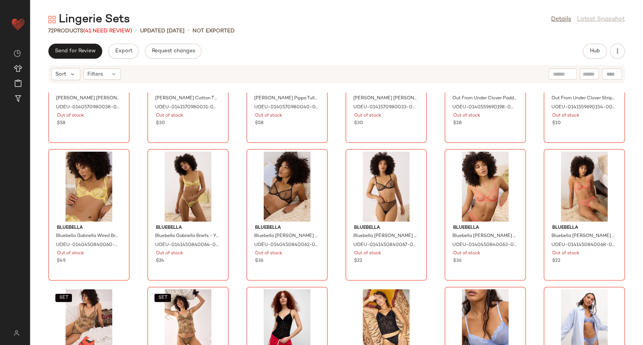
scroll to position [1196, 0]
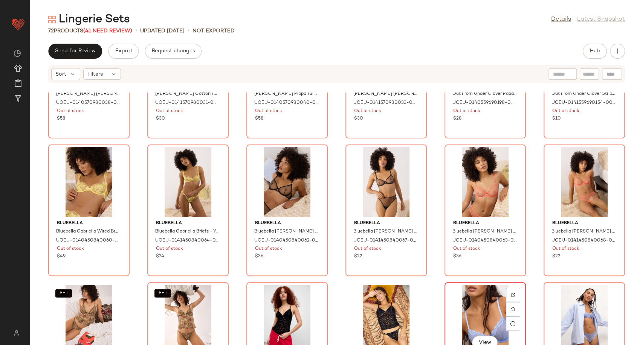
click at [478, 307] on div "View" at bounding box center [485, 320] width 76 height 70
click at [563, 303] on div "View" at bounding box center [584, 320] width 76 height 70
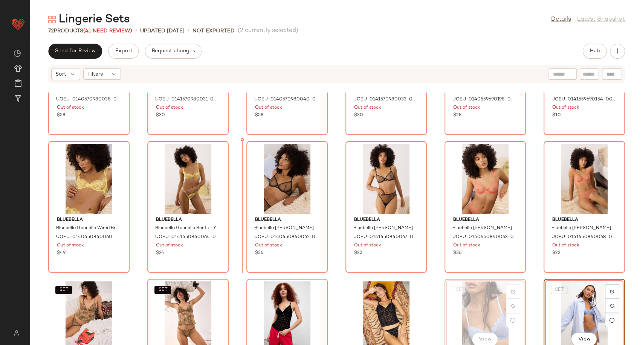
scroll to position [1199, 0]
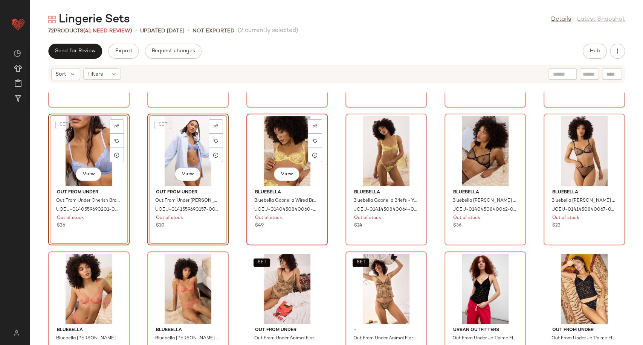
scroll to position [1283, 0]
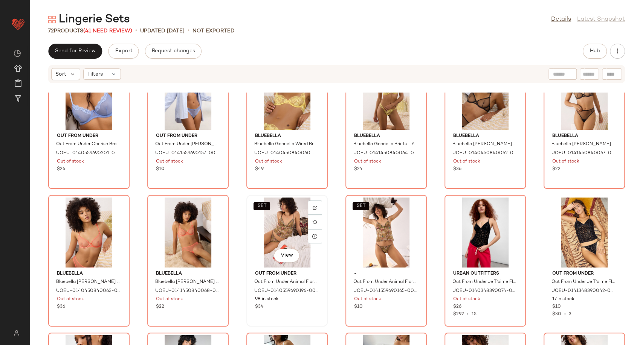
click at [285, 226] on div "SET View" at bounding box center [287, 233] width 76 height 70
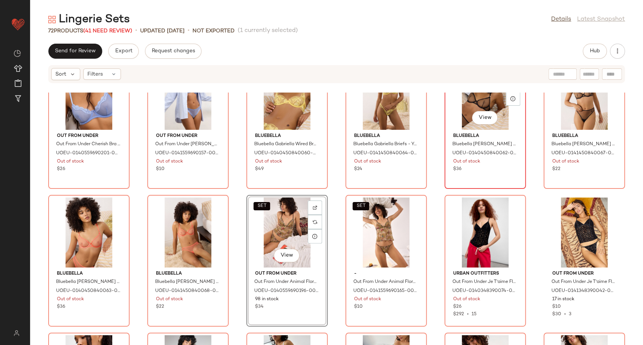
click at [469, 102] on div "View" at bounding box center [485, 95] width 76 height 70
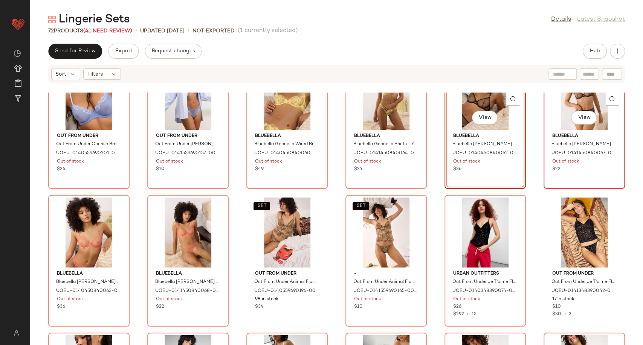
click at [574, 112] on button "View" at bounding box center [584, 118] width 26 height 14
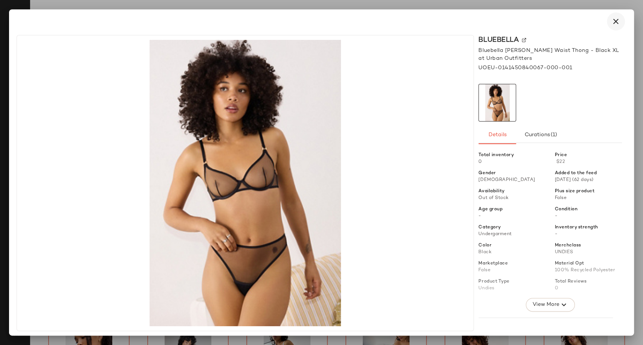
click at [620, 20] on button "button" at bounding box center [616, 21] width 18 height 18
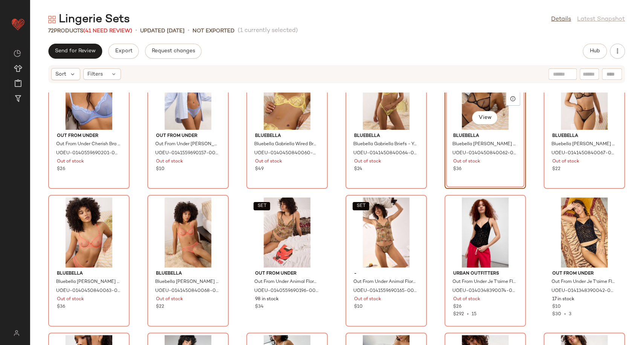
click at [466, 107] on div "View" at bounding box center [485, 95] width 76 height 70
click at [557, 114] on div "View" at bounding box center [584, 95] width 76 height 70
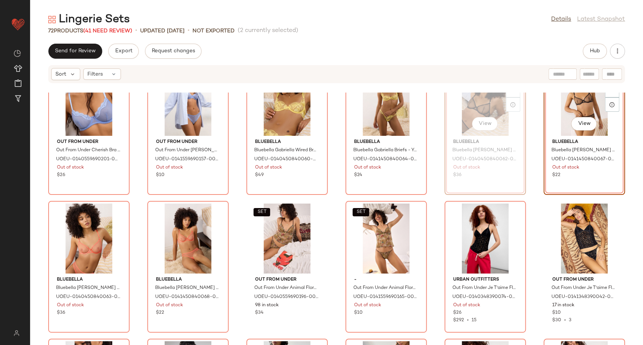
scroll to position [1277, 0]
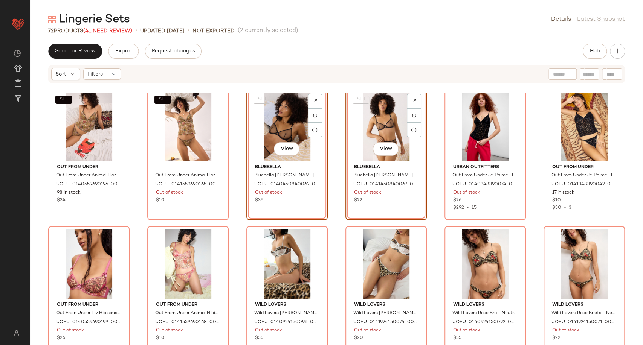
scroll to position [1402, 0]
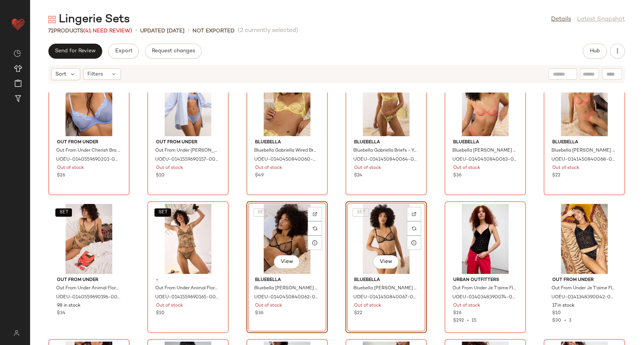
click at [436, 284] on div "Out From Under Out From Under Cherish Bra - Slate 34D at Urban Outfitters UOEU-…" at bounding box center [336, 219] width 613 height 253
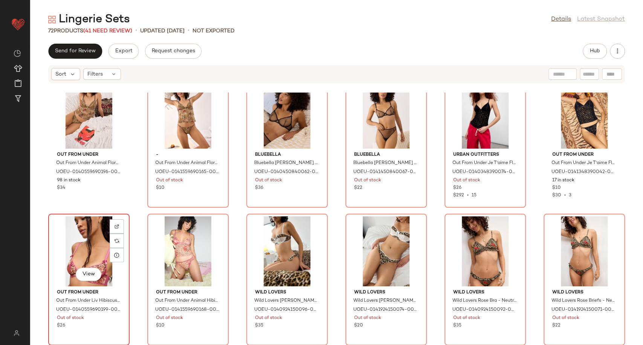
click at [93, 245] on div "View" at bounding box center [89, 251] width 76 height 70
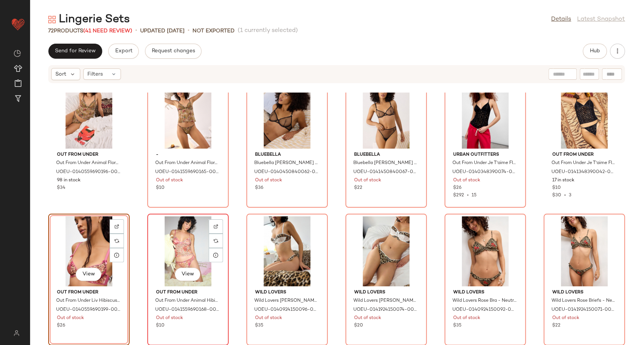
click at [163, 252] on div "View" at bounding box center [188, 251] width 76 height 70
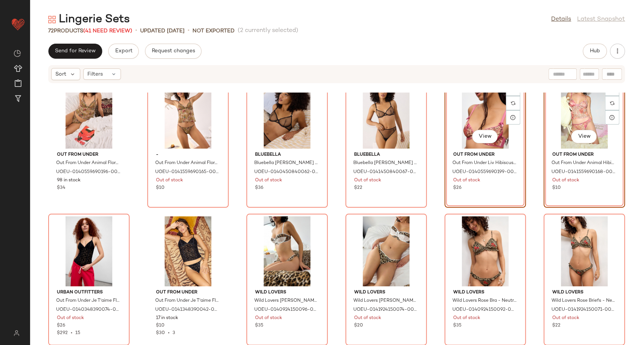
click at [435, 246] on div "Out From Under Out From Under Cherish Bra - Slate 34D at Urban Outfitters UOEU-…" at bounding box center [336, 219] width 613 height 253
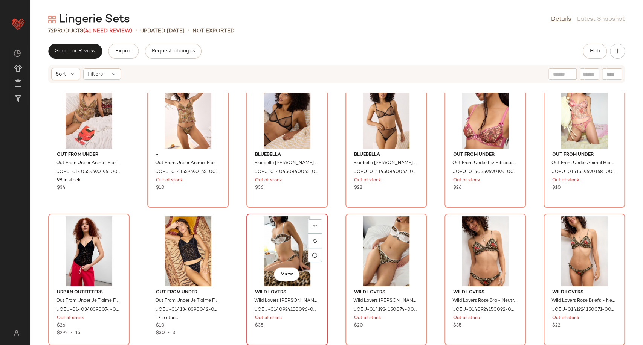
click at [283, 250] on div "View" at bounding box center [287, 251] width 76 height 70
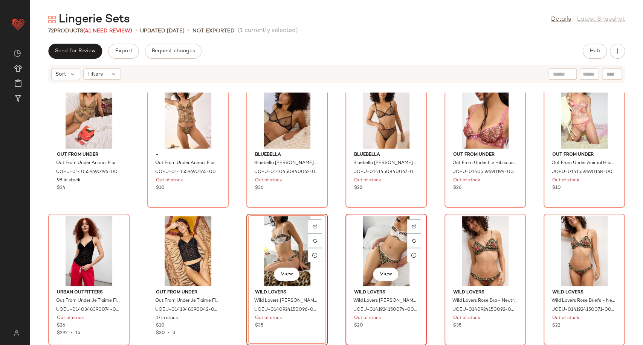
click at [381, 247] on div "View" at bounding box center [386, 251] width 76 height 70
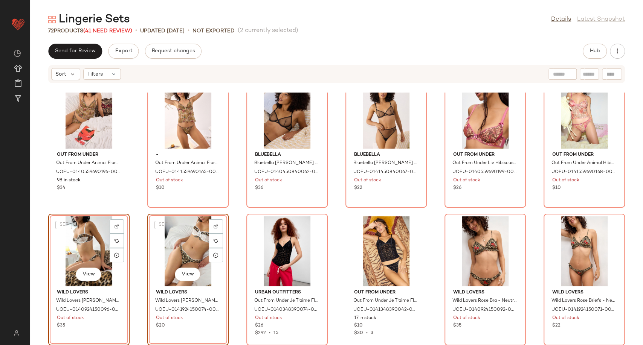
click at [241, 262] on div "Out From Under Out From Under Cherish Bra - Slate 34D at Urban Outfitters UOEU-…" at bounding box center [336, 219] width 613 height 253
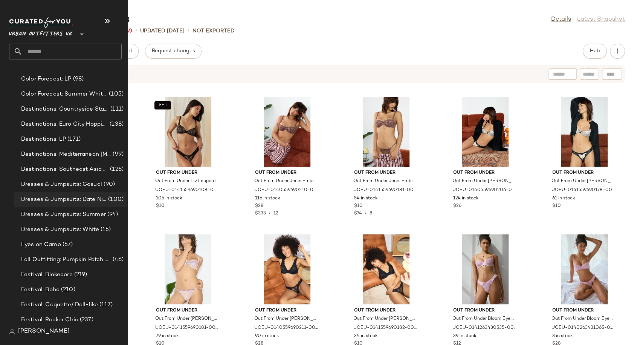
scroll to position [1590, 0]
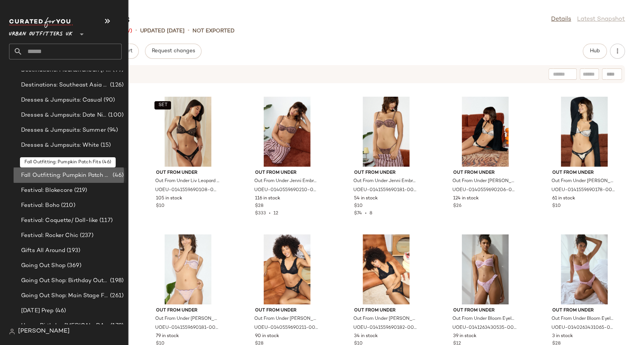
click at [49, 177] on span "Fall Outfitting: Pumpkin Patch Fits" at bounding box center [66, 175] width 90 height 9
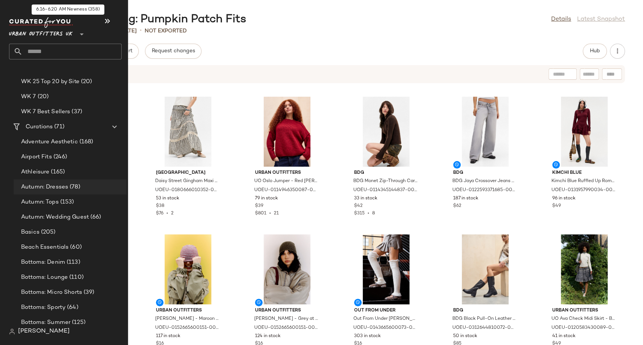
scroll to position [1213, 0]
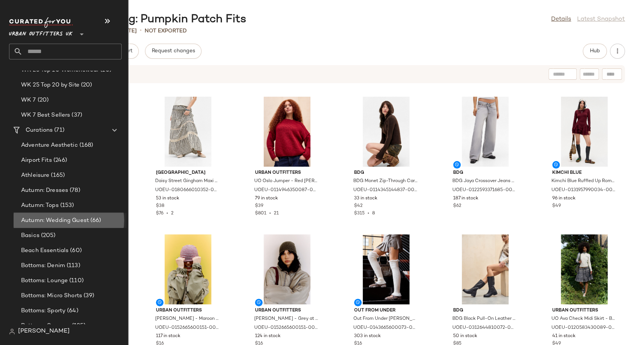
click at [59, 216] on span "Autumn: Wedding Guest" at bounding box center [55, 220] width 68 height 9
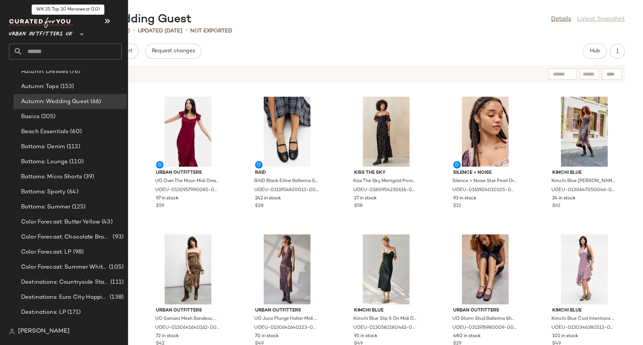
scroll to position [1255, 0]
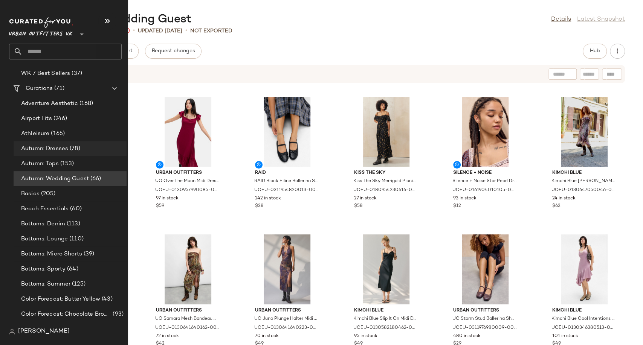
click at [52, 142] on div "Autumn: Dresses (78)" at bounding box center [70, 148] width 113 height 15
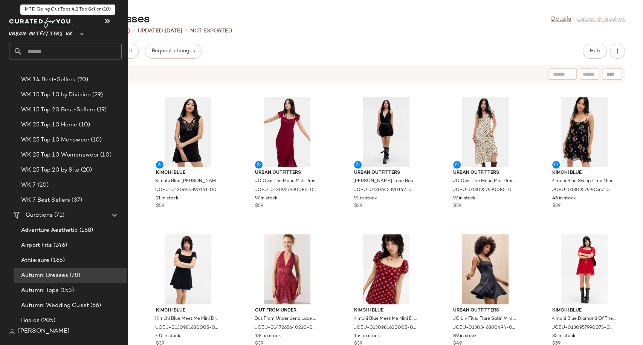
scroll to position [1213, 0]
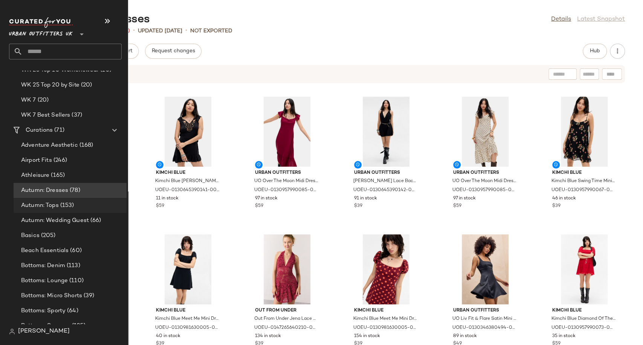
click at [47, 204] on span "Autumn: Tops" at bounding box center [40, 205] width 38 height 9
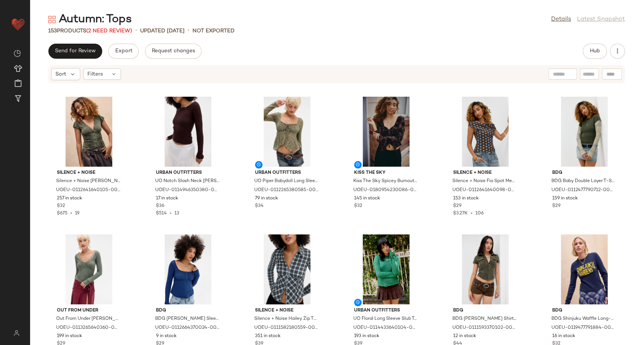
click at [288, 28] on div "153 Products (2 Need Review) • updated [DATE] • Not Exported" at bounding box center [336, 31] width 613 height 8
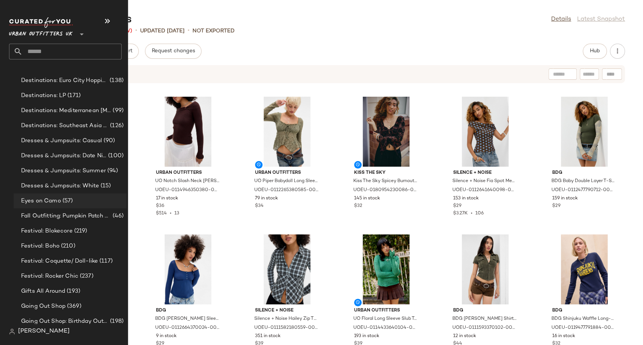
scroll to position [1590, 0]
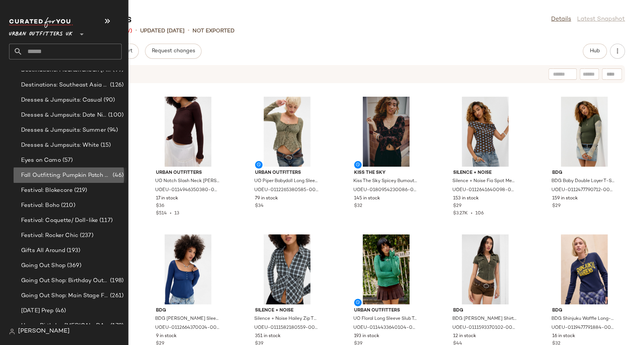
click at [72, 176] on span "Fall Outfitting: Pumpkin Patch Fits" at bounding box center [66, 175] width 90 height 9
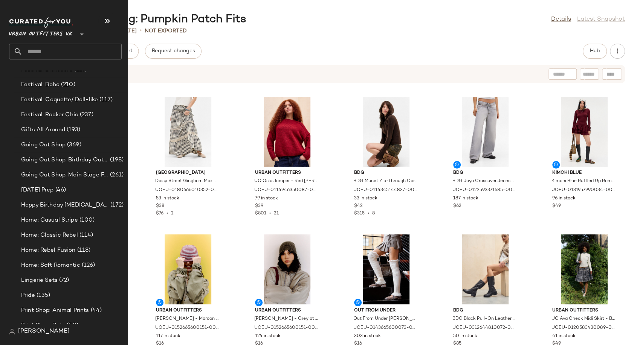
scroll to position [1715, 0]
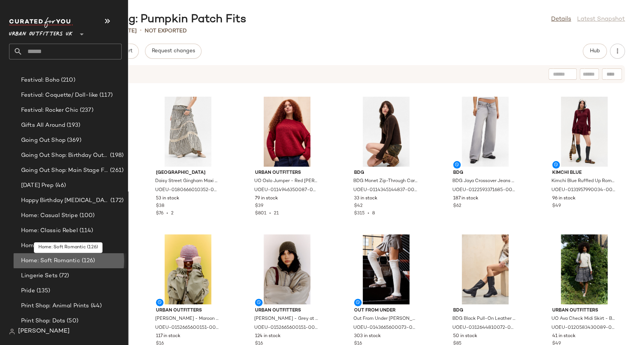
click at [60, 260] on span "Home: Soft Romantic" at bounding box center [50, 261] width 59 height 9
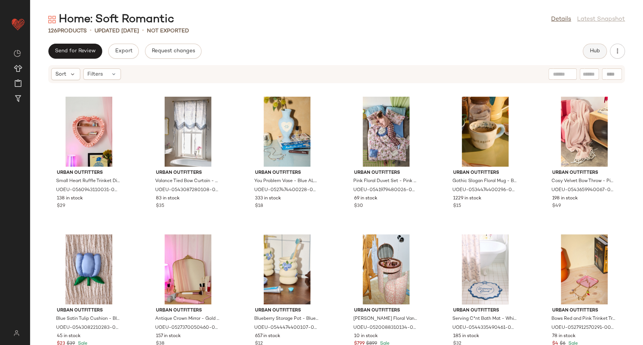
click at [597, 51] on span "Hub" at bounding box center [594, 51] width 11 height 6
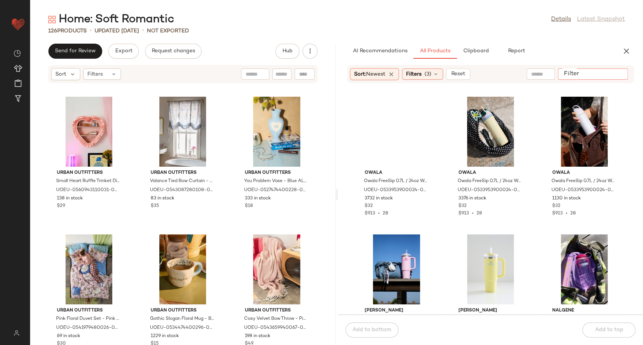
click at [614, 75] on input "Filter" at bounding box center [593, 74] width 64 height 8
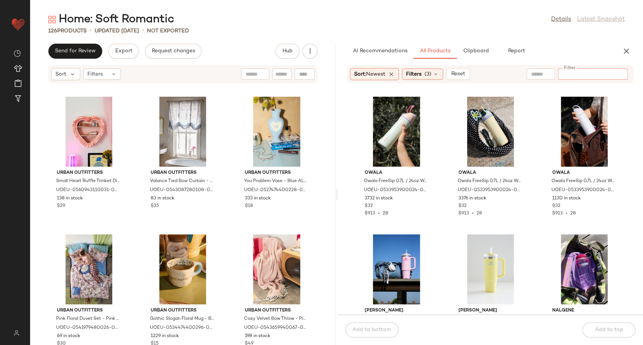
paste input "**********"
type input "**********"
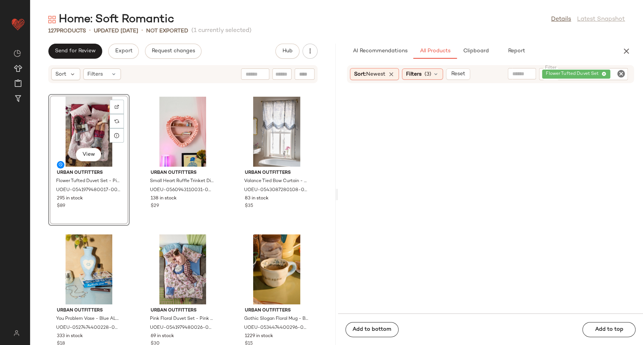
click at [621, 72] on icon "Clear Filter" at bounding box center [620, 73] width 9 height 9
paste input "**********"
type input "**********"
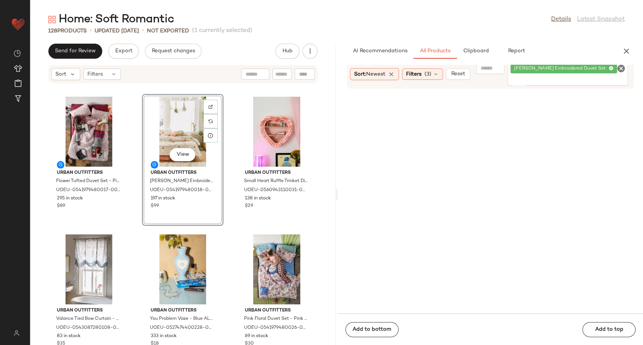
click at [620, 72] on icon "Clear Filter" at bounding box center [620, 68] width 9 height 9
paste input "**********"
type input "**********"
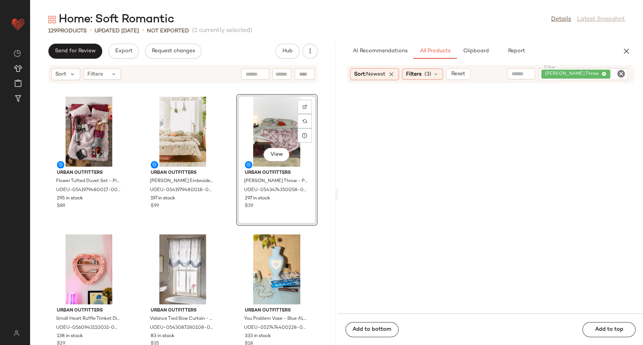
click at [618, 75] on icon "Clear Filter" at bounding box center [620, 73] width 9 height 9
paste input "**********"
type input "**********"
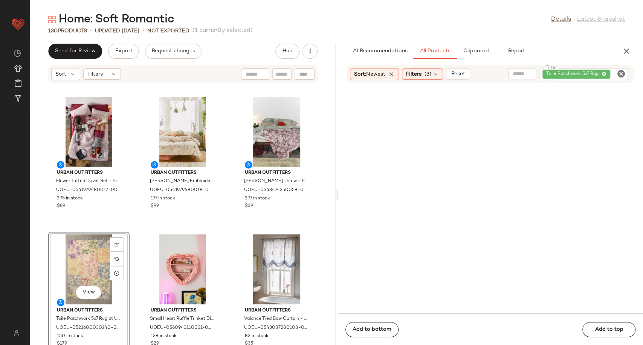
click at [621, 73] on icon "Clear Filter" at bounding box center [620, 73] width 9 height 9
paste input "**********"
type input "**********"
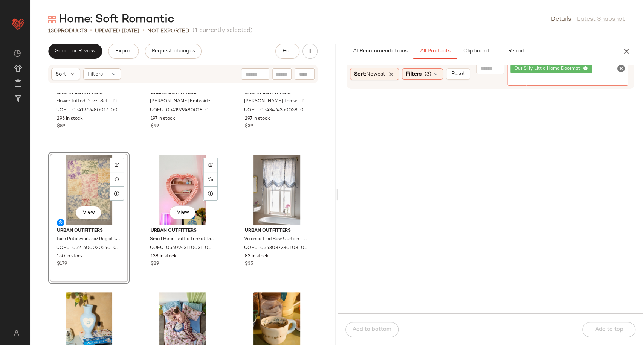
scroll to position [84, 0]
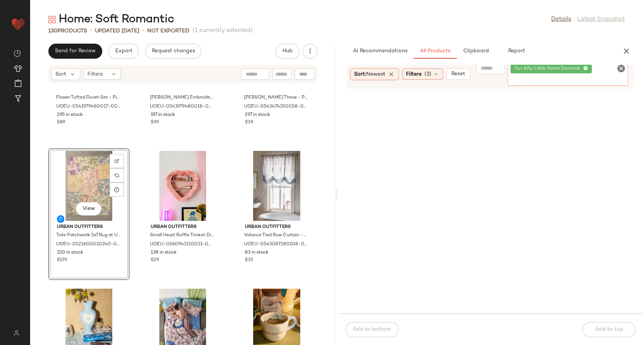
click at [621, 66] on icon "Clear Filter" at bounding box center [620, 68] width 9 height 9
paste input "**********"
type input "**********"
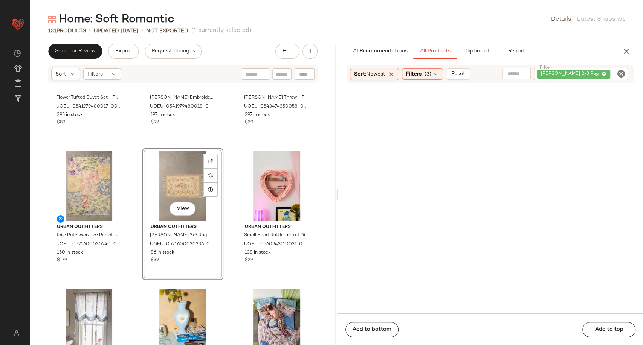
click at [622, 72] on icon "Clear Filter" at bounding box center [620, 73] width 9 height 9
paste input "**********"
type input "**********"
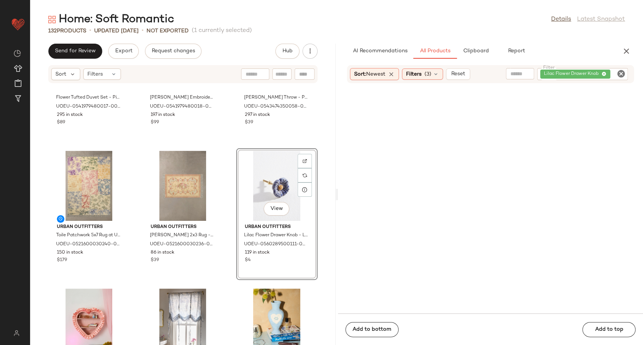
click at [621, 74] on icon "Clear Filter" at bounding box center [620, 73] width 9 height 9
paste input "**********"
type input "**********"
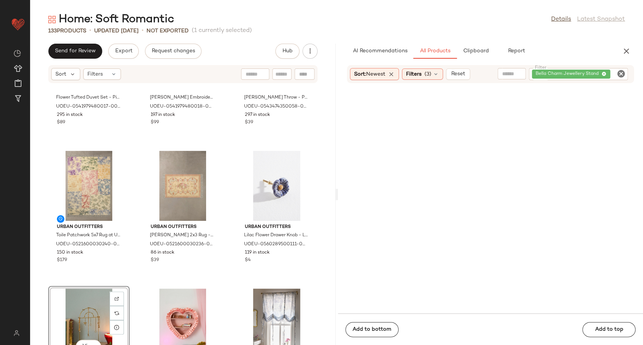
click at [620, 75] on icon "Clear Filter" at bounding box center [620, 73] width 9 height 9
paste input "**********"
type input "**********"
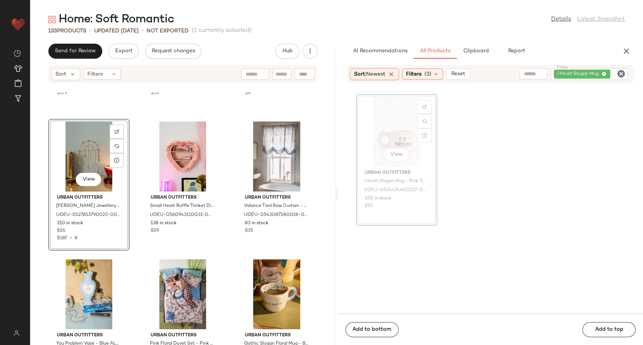
scroll to position [256, 0]
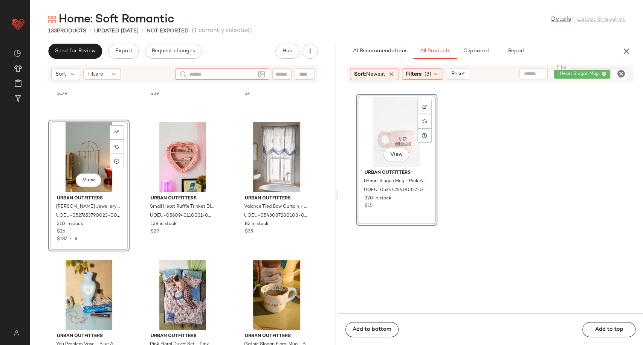
click at [264, 76] on div at bounding box center [222, 74] width 94 height 11
paste input "**********"
type input "**********"
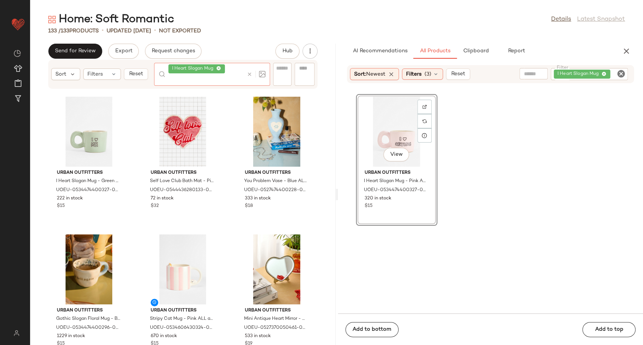
click at [249, 76] on icon at bounding box center [250, 75] width 6 height 6
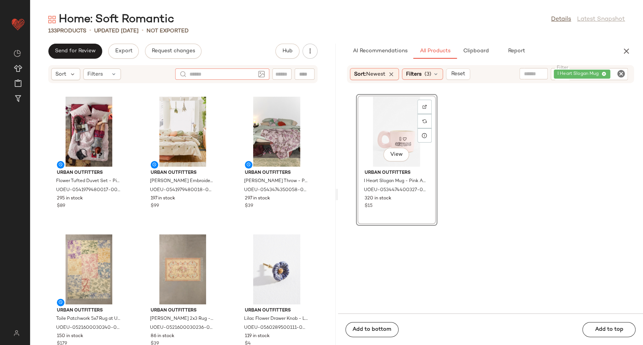
click at [623, 72] on icon "Clear Filter" at bounding box center [620, 73] width 9 height 9
paste input "**********"
type input "**********"
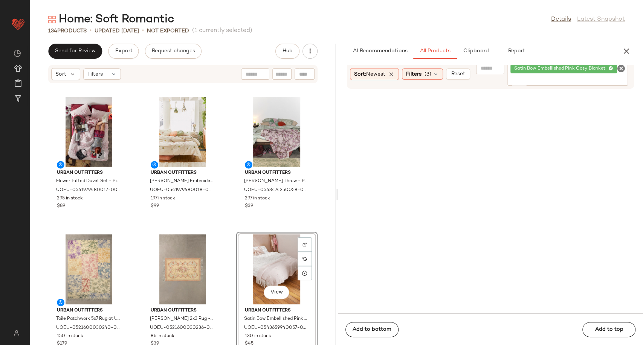
click at [623, 69] on icon "Clear Filter" at bounding box center [620, 68] width 9 height 9
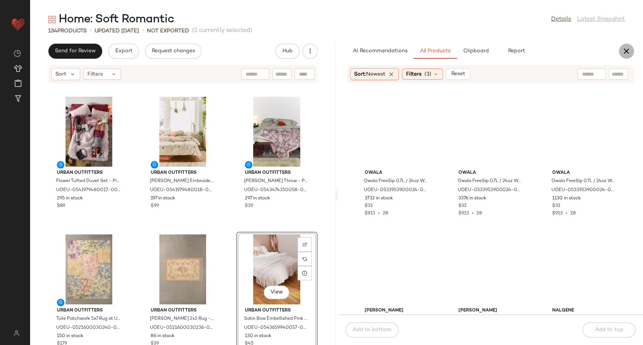
click at [622, 53] on icon "button" at bounding box center [626, 51] width 9 height 9
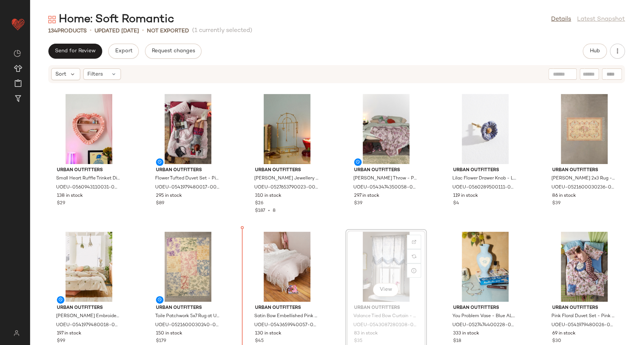
scroll to position [3, 0]
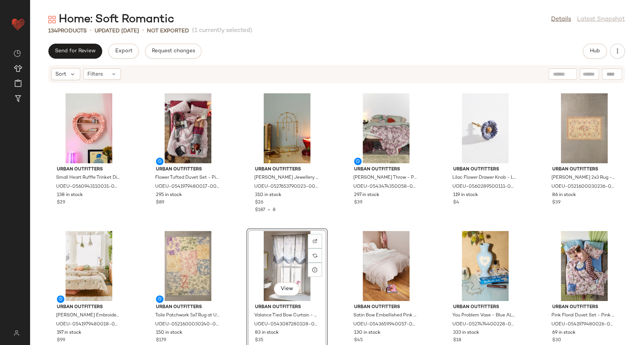
click at [330, 274] on div "Urban Outfitters Small Heart Ruffle Trinket Display Wall Shelf - Pink ALL at Ur…" at bounding box center [336, 219] width 613 height 253
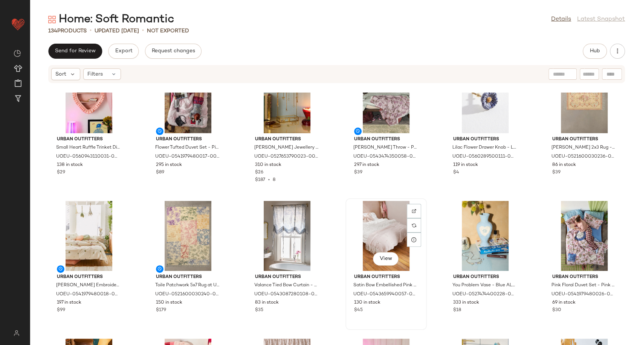
scroll to position [129, 0]
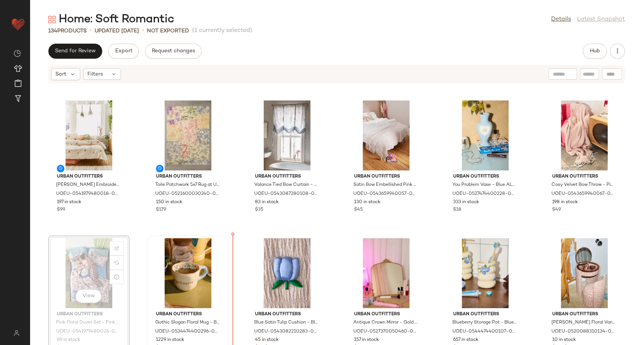
scroll to position [135, 0]
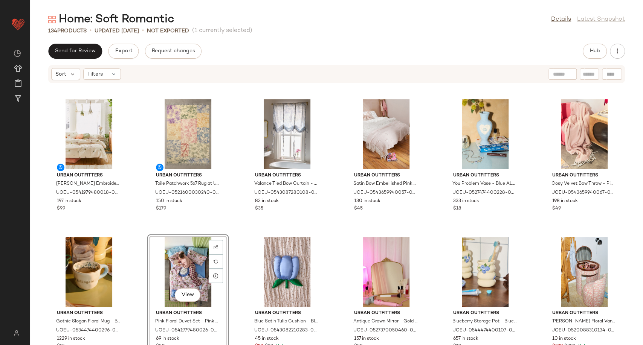
click at [241, 236] on div "Urban Outfitters Small Heart Ruffle Trinket Display Wall Shelf - Pink ALL at Ur…" at bounding box center [336, 219] width 613 height 253
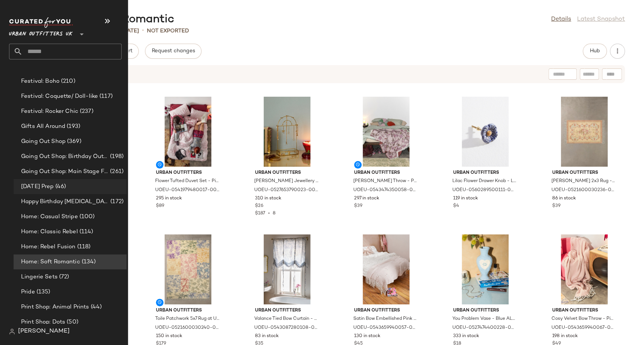
scroll to position [1715, 0]
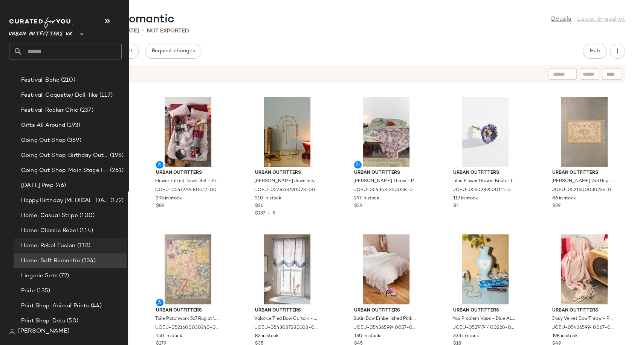
click at [58, 245] on span "Home: Rebel Fusion" at bounding box center [48, 246] width 55 height 9
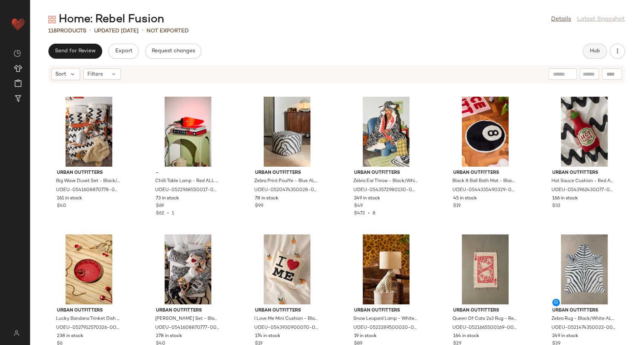
click at [592, 51] on span "Hub" at bounding box center [594, 51] width 11 height 6
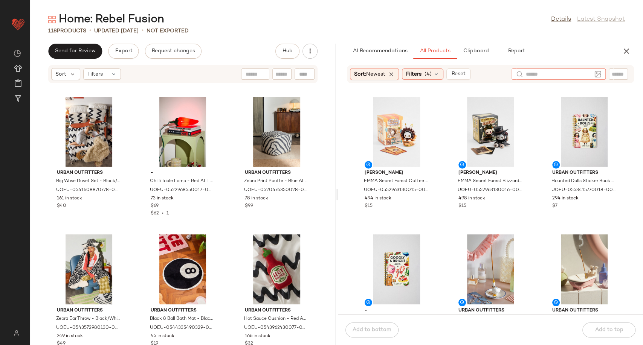
click at [596, 73] on div at bounding box center [558, 74] width 94 height 11
paste input "**********"
type input "**********"
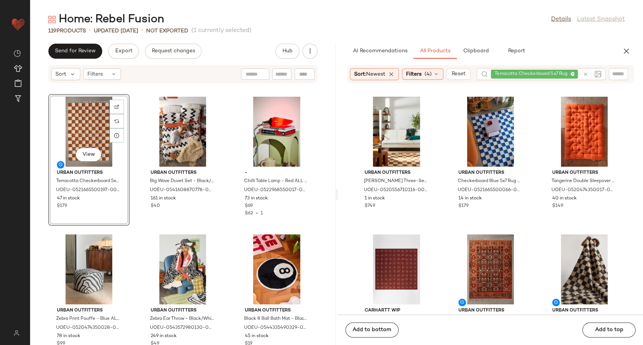
click at [586, 72] on icon at bounding box center [585, 75] width 6 height 6
paste input "**********"
type input "**********"
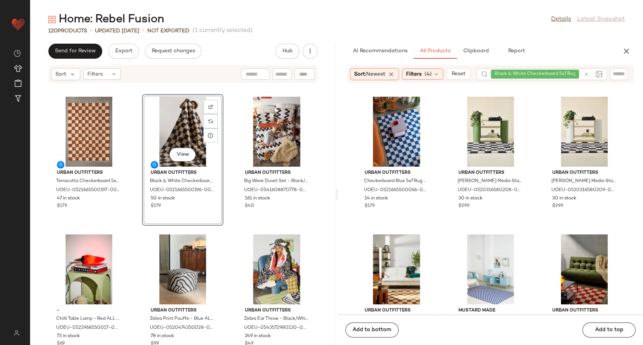
click at [588, 73] on icon at bounding box center [586, 75] width 6 height 6
paste input "**********"
type input "**********"
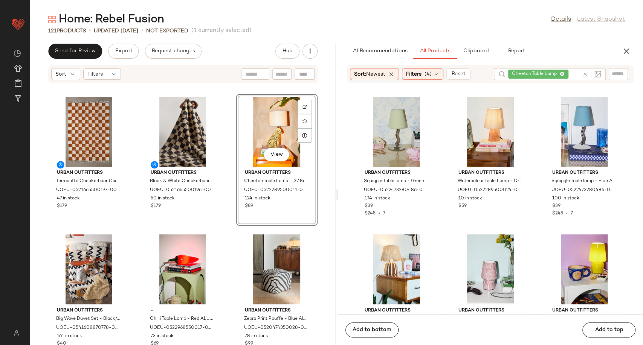
click at [585, 72] on icon at bounding box center [585, 75] width 6 height 6
paste input "**********"
type input "**********"
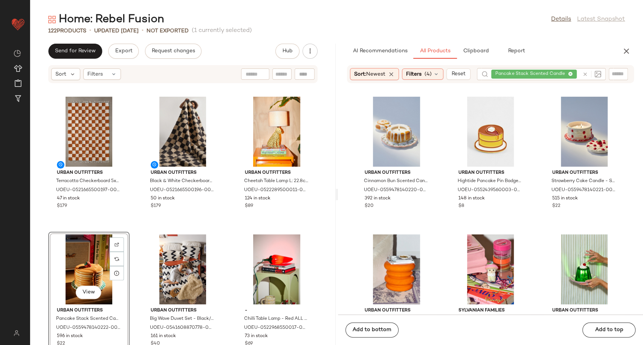
click at [587, 75] on icon at bounding box center [585, 75] width 6 height 6
paste input "**********"
type input "**********"
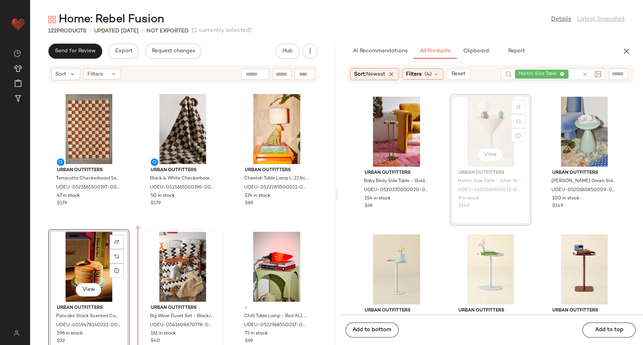
scroll to position [3, 0]
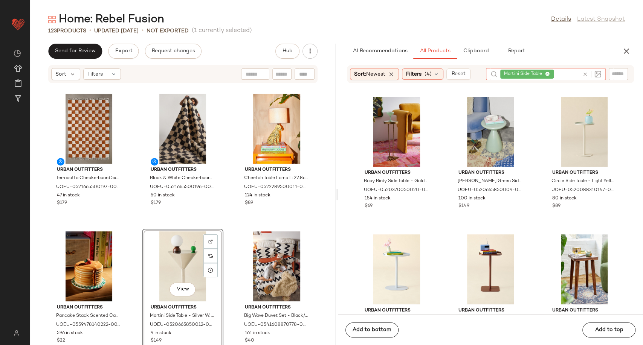
click at [584, 76] on icon at bounding box center [585, 75] width 6 height 6
paste input "**********"
type input "**********"
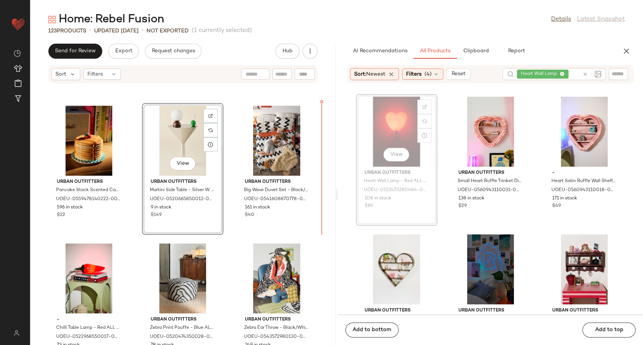
scroll to position [126, 0]
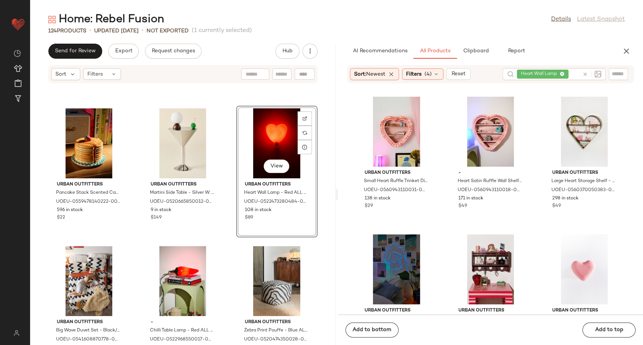
click at [585, 73] on icon at bounding box center [585, 75] width 6 height 6
paste input "**********"
type input "**********"
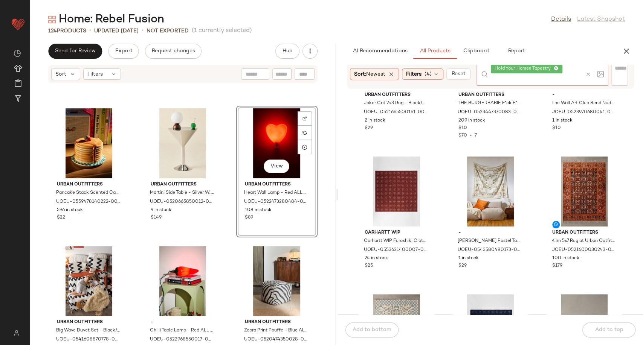
scroll to position [0, 0]
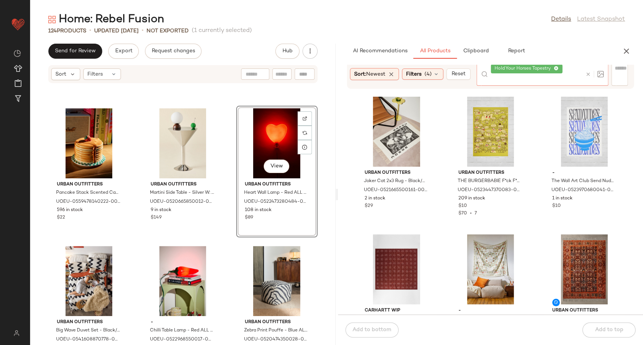
click at [586, 73] on icon at bounding box center [588, 75] width 6 height 6
paste input "**********"
type input "**********"
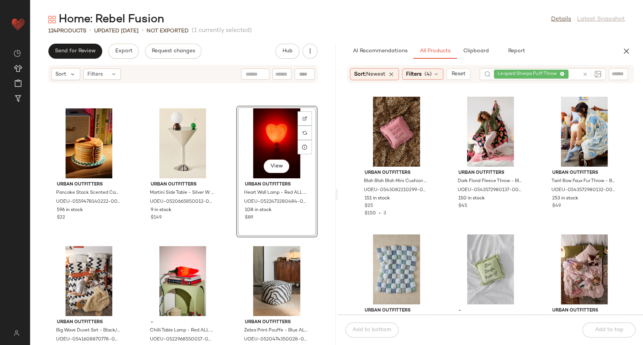
click at [257, 67] on div "Sort Filters" at bounding box center [182, 74] width 269 height 18
click at [255, 72] on div at bounding box center [222, 74] width 94 height 11
paste input "**********"
type input "**********"
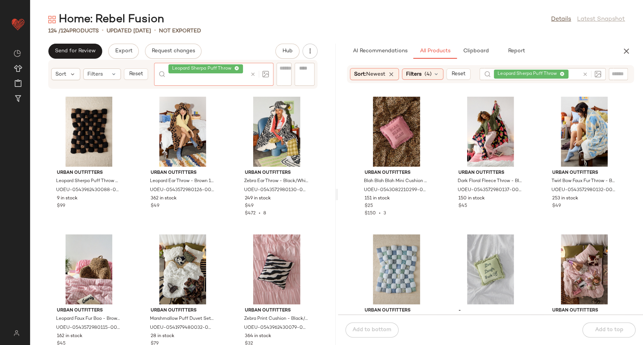
click at [251, 72] on icon at bounding box center [253, 75] width 6 height 6
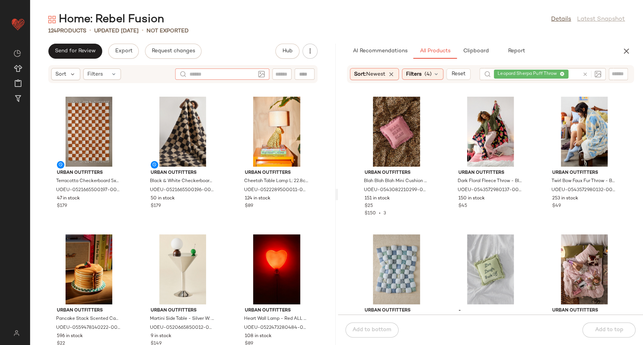
click at [584, 76] on icon at bounding box center [585, 75] width 6 height 6
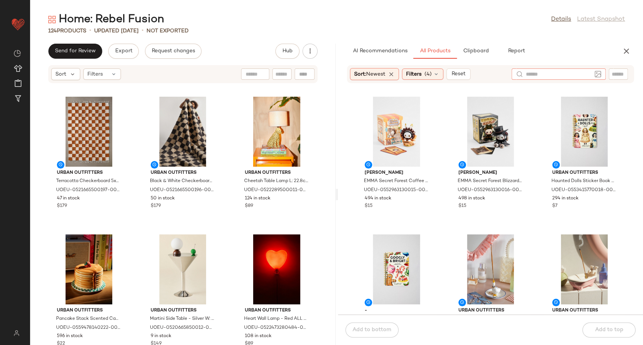
paste input "**********"
type input "**********"
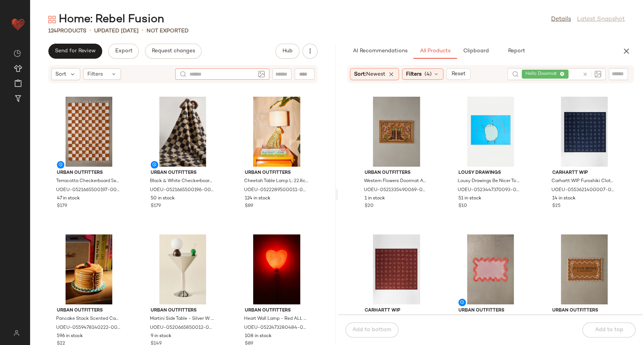
click at [244, 78] on div at bounding box center [222, 74] width 94 height 11
paste input "**********"
type input "**********"
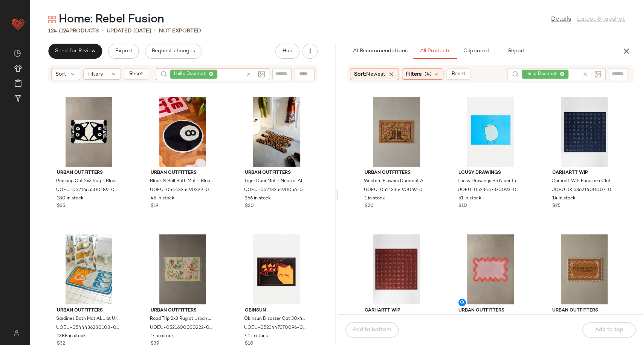
click at [247, 75] on icon at bounding box center [249, 75] width 6 height 6
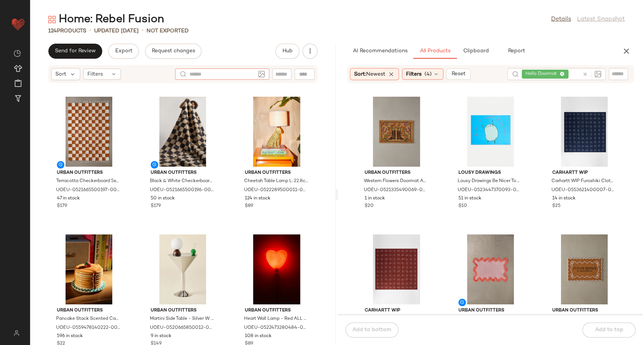
click at [586, 74] on icon at bounding box center [585, 75] width 6 height 6
paste input "**********"
type input "**********"
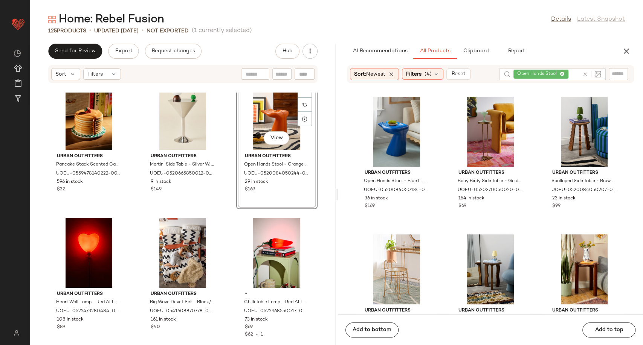
scroll to position [173, 0]
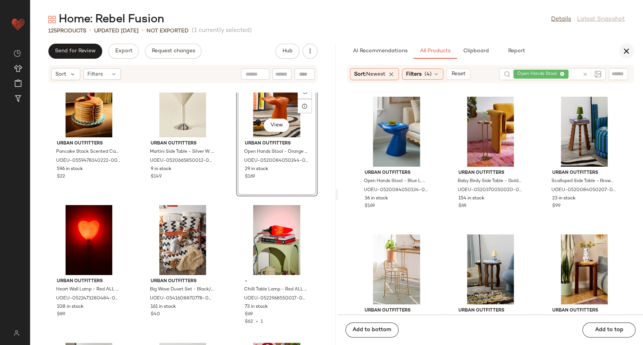
click at [627, 54] on icon "button" at bounding box center [626, 51] width 9 height 9
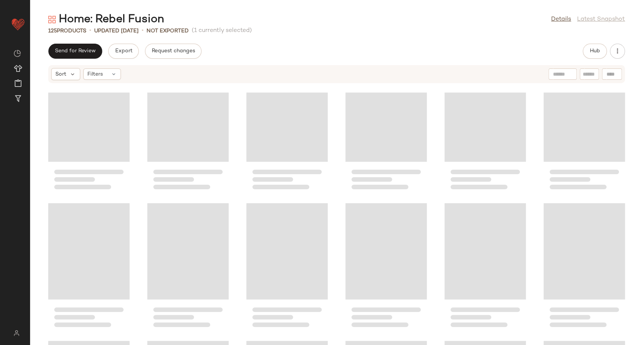
scroll to position [0, 0]
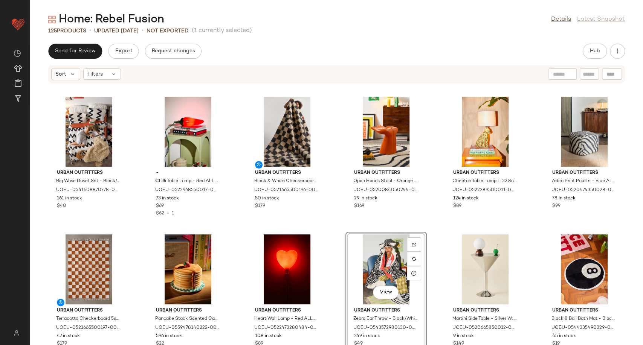
click at [434, 266] on div "Urban Outfitters Big Wave Duvet Set - Black/White Double at Urban Outfitters UO…" at bounding box center [336, 219] width 613 height 253
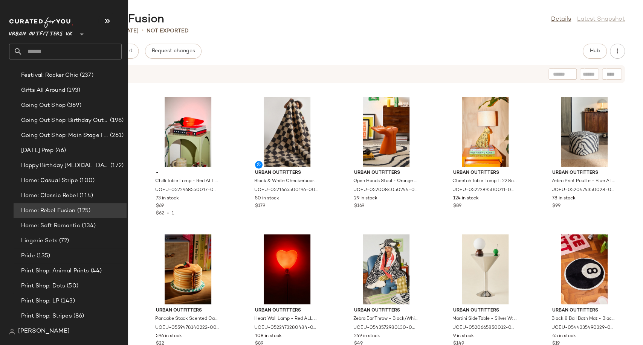
scroll to position [1757, 0]
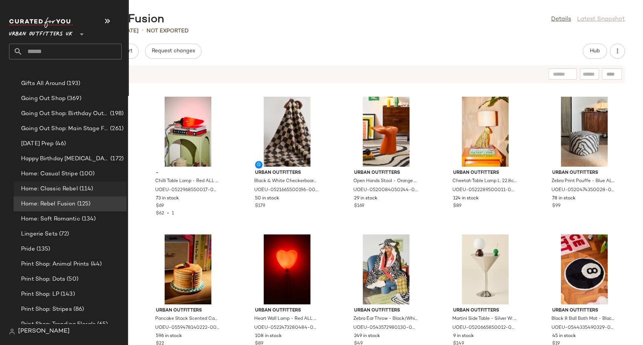
click at [56, 185] on span "Home: Classic Rebel" at bounding box center [49, 189] width 57 height 9
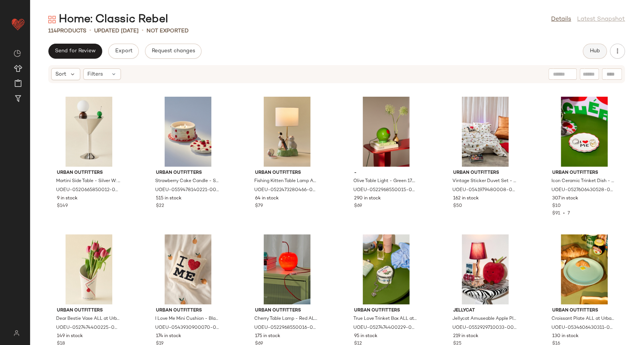
click at [599, 54] on span "Hub" at bounding box center [594, 51] width 11 height 6
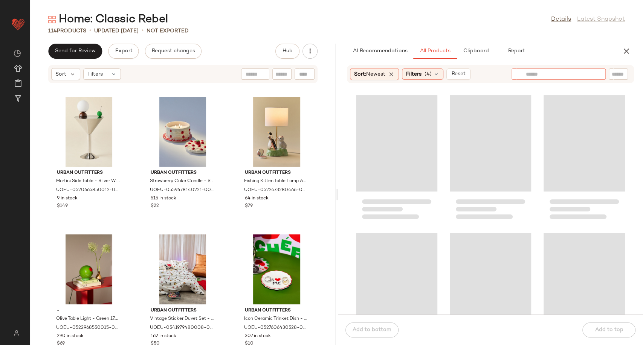
click at [603, 76] on div at bounding box center [558, 74] width 94 height 11
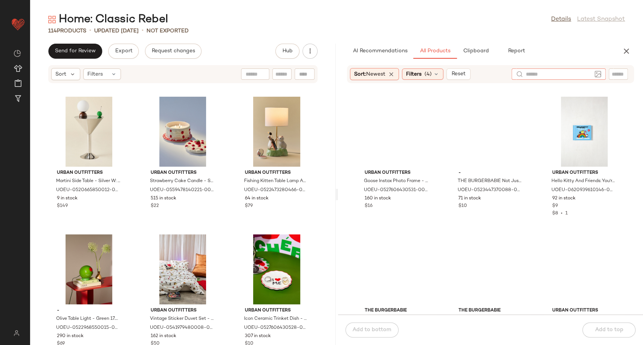
paste input "**********"
type input "**********"
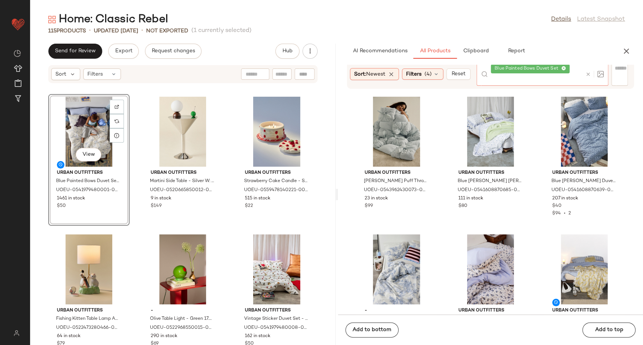
click at [585, 76] on icon at bounding box center [588, 75] width 6 height 6
paste input "**********"
type input "**********"
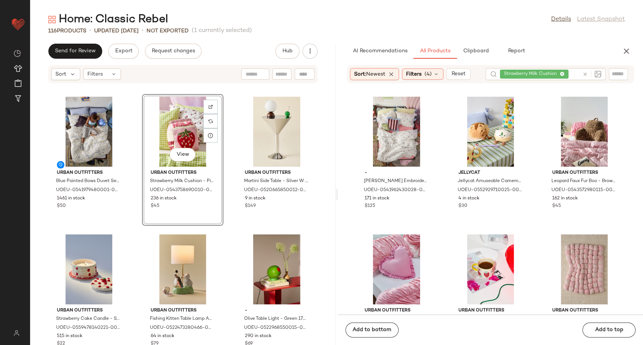
click at [583, 73] on icon at bounding box center [585, 75] width 6 height 6
paste input "**********"
type input "**********"
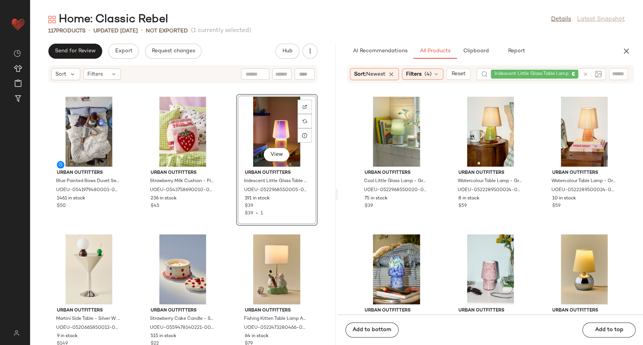
click at [584, 74] on div at bounding box center [590, 74] width 22 height 12
click at [586, 74] on icon at bounding box center [588, 75] width 6 height 6
paste input "**********"
type input "**********"
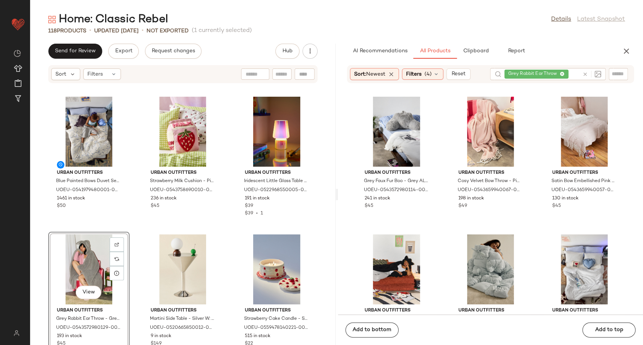
click at [586, 74] on icon at bounding box center [585, 75] width 6 height 6
paste input "**********"
type input "**********"
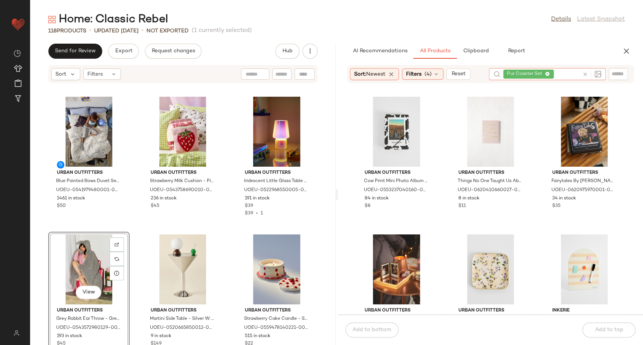
click at [584, 73] on icon at bounding box center [585, 75] width 6 height 6
paste input "**********"
type input "**********"
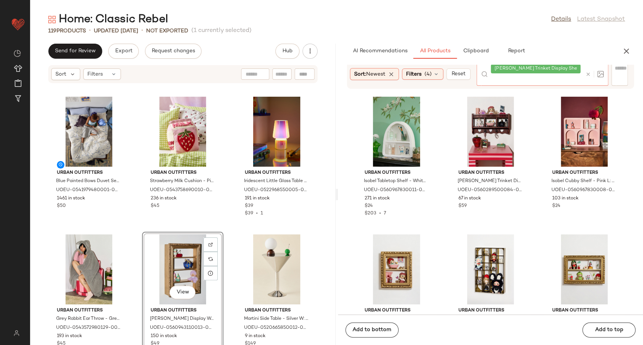
click at [587, 75] on icon at bounding box center [588, 75] width 6 height 6
paste input "**********"
type input "**********"
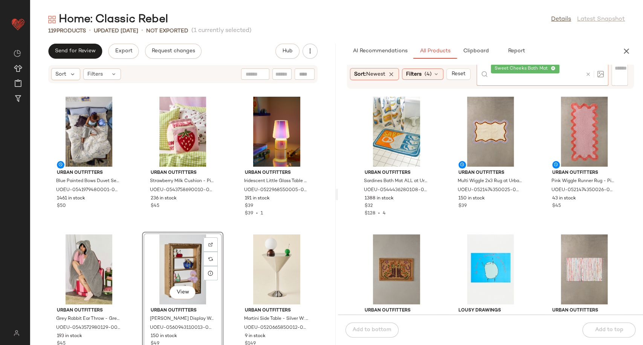
click at [585, 73] on icon at bounding box center [588, 75] width 6 height 6
paste input "**********"
type input "**********"
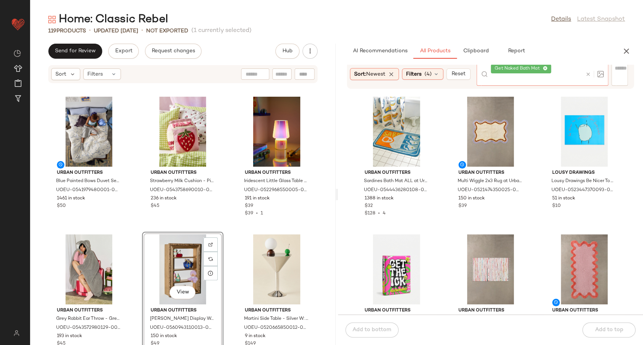
click at [585, 72] on icon at bounding box center [588, 75] width 6 height 6
paste input "**********"
type input "**********"
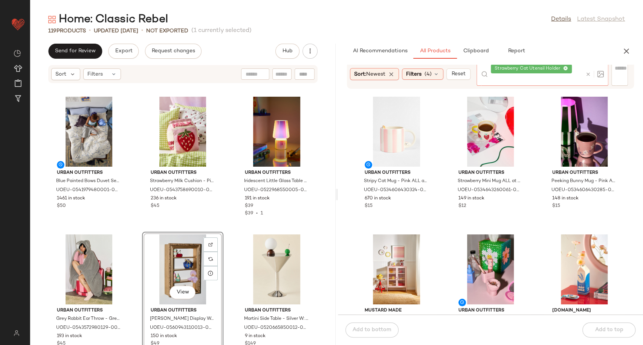
click at [586, 72] on icon at bounding box center [588, 75] width 6 height 6
click at [615, 74] on input "Filter" at bounding box center [608, 74] width 64 height 8
paste input "**********"
type input "**********"
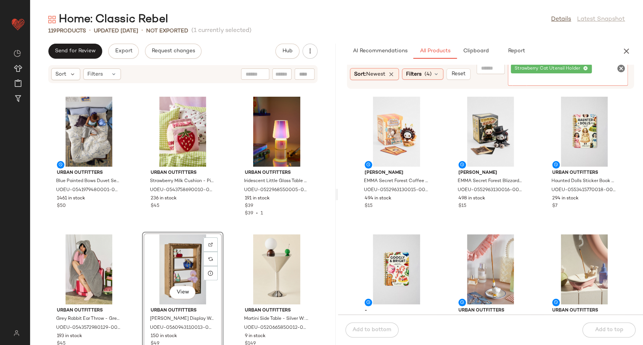
click at [623, 69] on icon "Clear Filter" at bounding box center [620, 68] width 9 height 9
paste input "**********"
type input "**********"
click at [622, 68] on icon "Clear Filter" at bounding box center [620, 68] width 9 height 9
paste input "**********"
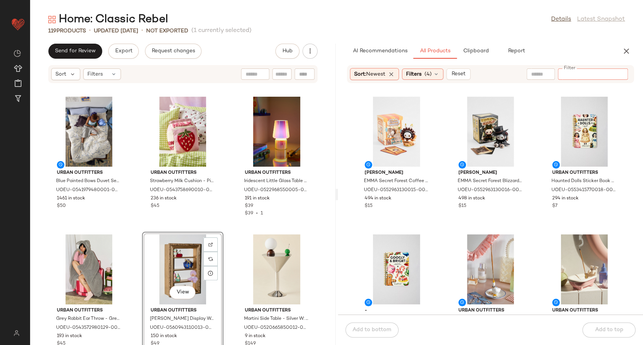
type input "**********"
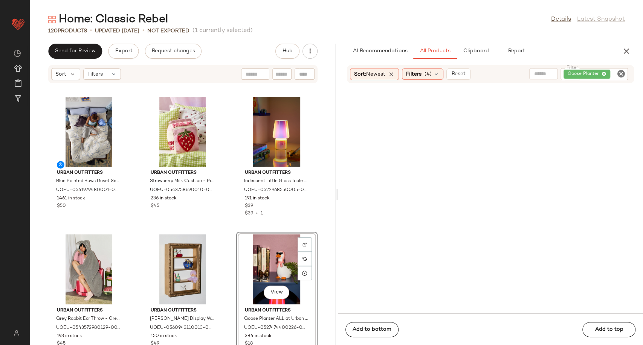
click at [619, 73] on icon "Clear Filter" at bounding box center [620, 73] width 9 height 9
paste input "**********"
type input "**********"
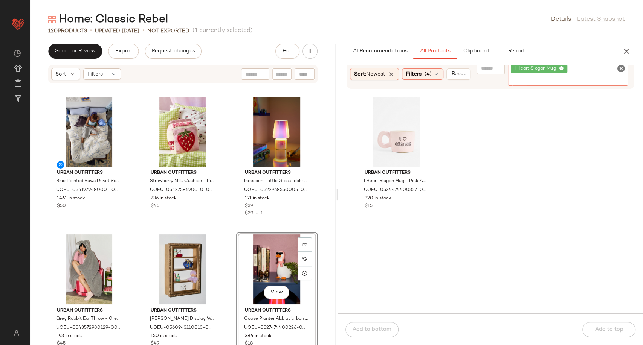
click at [618, 67] on icon "Clear Filter" at bounding box center [620, 68] width 9 height 9
paste input "**********"
type input "**********"
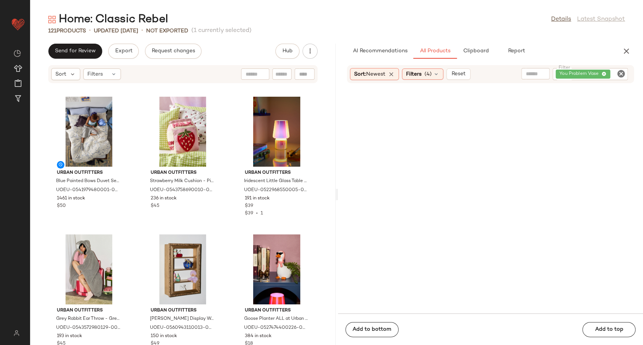
click at [224, 232] on div "Urban Outfitters Blue Painted Bows Duvet Set - Blue King at Urban Outfitters UO…" at bounding box center [182, 219] width 305 height 253
click at [628, 52] on icon "button" at bounding box center [626, 51] width 9 height 9
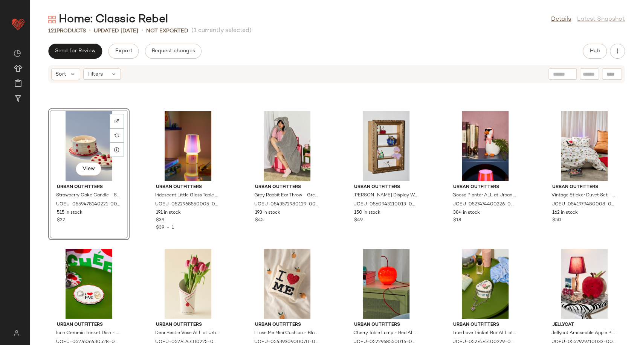
scroll to position [125, 0]
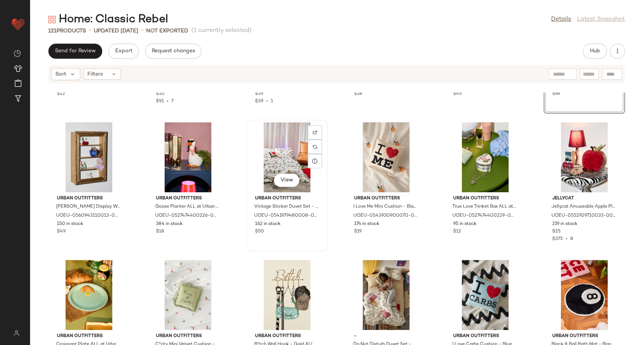
scroll to position [257, 0]
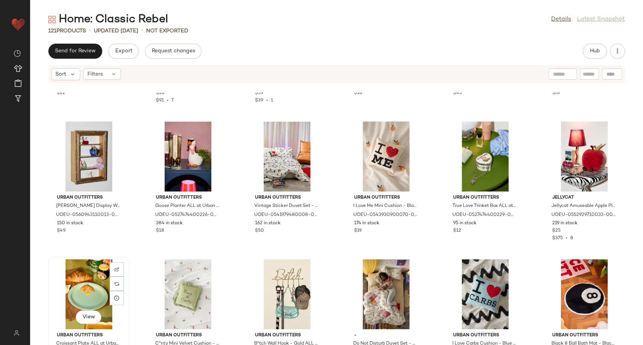
scroll to position [258, 0]
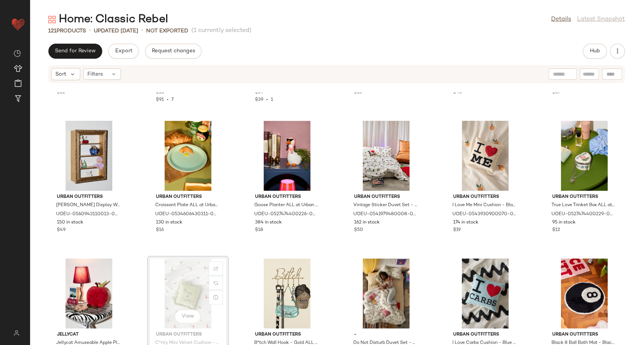
scroll to position [258, 0]
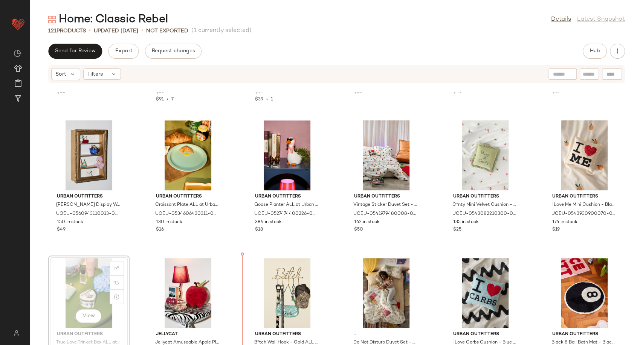
scroll to position [259, 0]
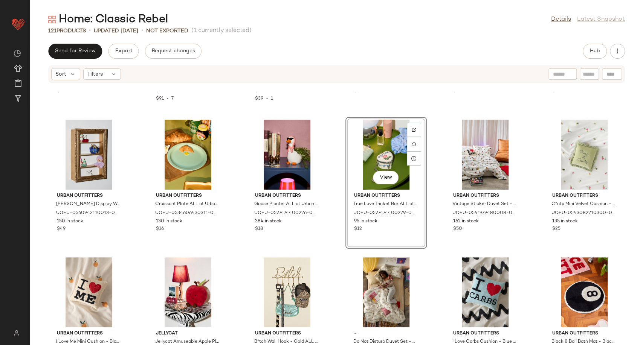
click at [330, 269] on div "Urban Outfitters Strawberry Cake Candle - Strawberry Gelato 14cm x 9.8cm at Urb…" at bounding box center [336, 219] width 613 height 253
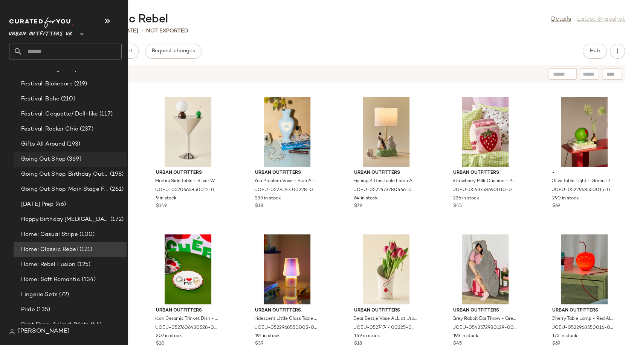
scroll to position [1715, 0]
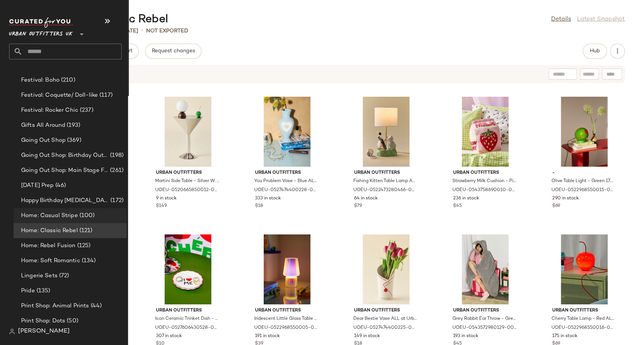
click at [56, 215] on span "Home: Casual Stripe" at bounding box center [49, 216] width 57 height 9
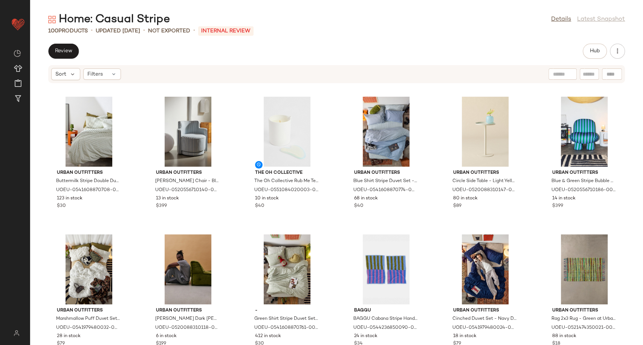
click at [595, 43] on div "Home: Casual Stripe Details Latest Snapshot 100 Products • updated [DATE] • Not…" at bounding box center [336, 178] width 613 height 333
click at [594, 49] on span "Hub" at bounding box center [594, 51] width 11 height 6
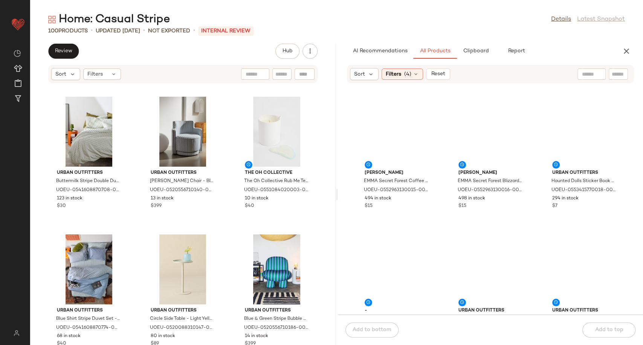
click at [589, 73] on input "text" at bounding box center [591, 74] width 19 height 8
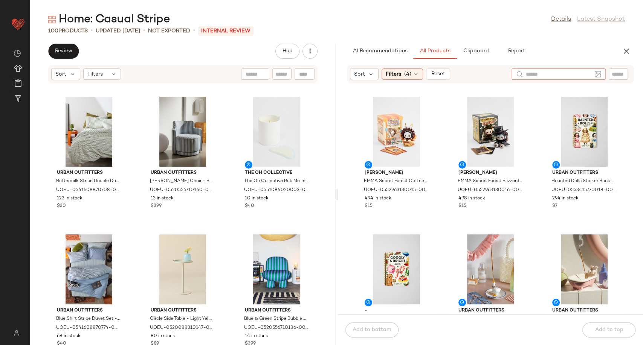
paste input "*********"
type input "*********"
drag, startPoint x: 568, startPoint y: 76, endPoint x: 504, endPoint y: 76, distance: 63.6
click at [505, 76] on div "Sort Filters (4) Reset *********" at bounding box center [490, 74] width 287 height 18
click at [614, 74] on input "text" at bounding box center [617, 74] width 13 height 8
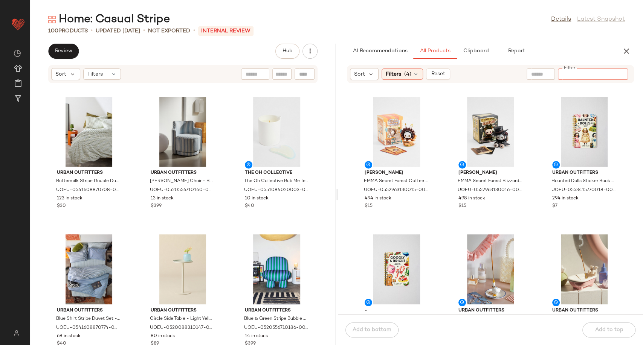
paste input "*********"
type input "*********"
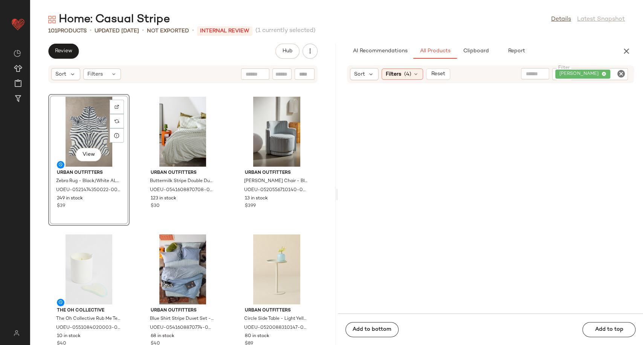
click at [619, 76] on icon "Clear Filter" at bounding box center [620, 73] width 9 height 9
paste input "**********"
type input "**********"
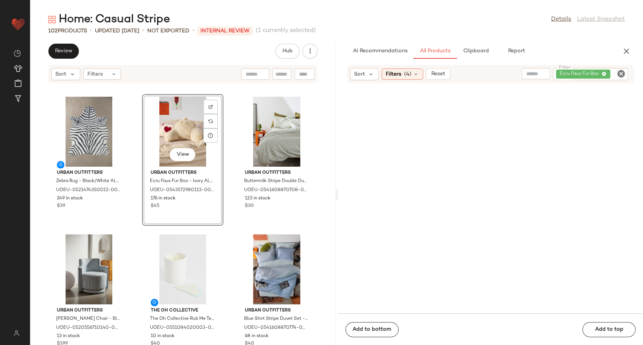
click at [623, 71] on icon "Clear Filter" at bounding box center [620, 73] width 9 height 9
paste input "**********"
type input "**********"
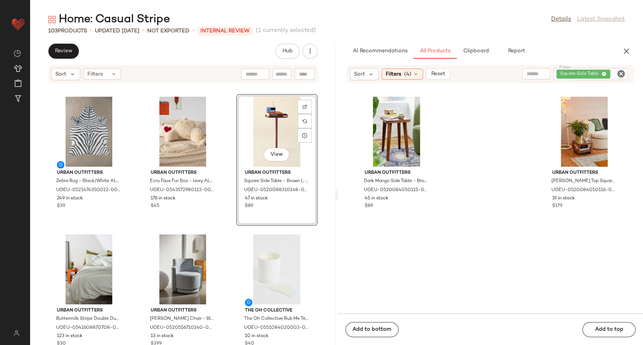
click at [619, 74] on icon "Clear Filter" at bounding box center [620, 73] width 9 height 9
paste input "**********"
type input "**********"
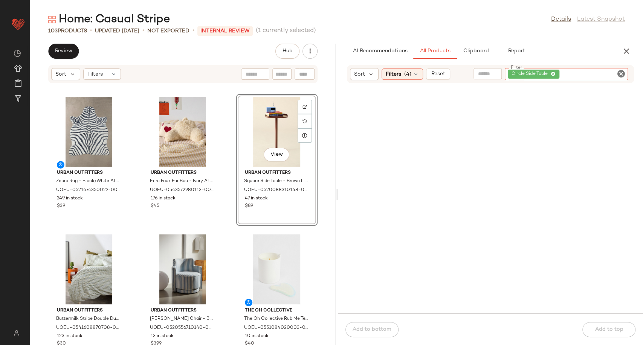
click at [623, 75] on icon "Clear Filter" at bounding box center [620, 73] width 9 height 9
paste input "**********"
type input "**********"
click at [623, 67] on icon "Clear Filter" at bounding box center [620, 68] width 9 height 9
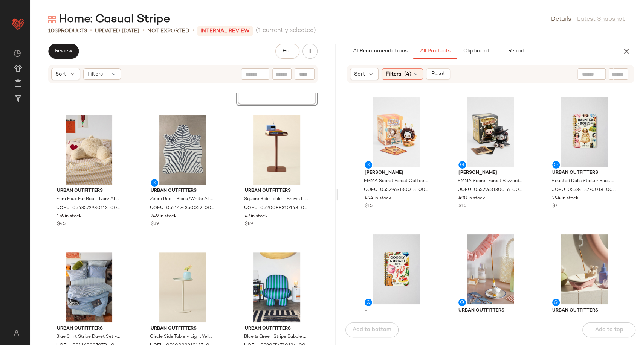
scroll to position [125, 0]
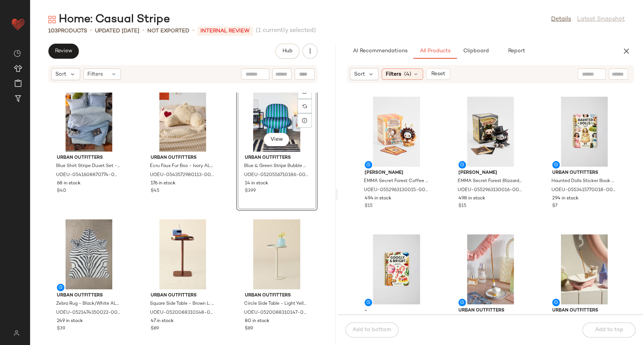
scroll to position [215, 0]
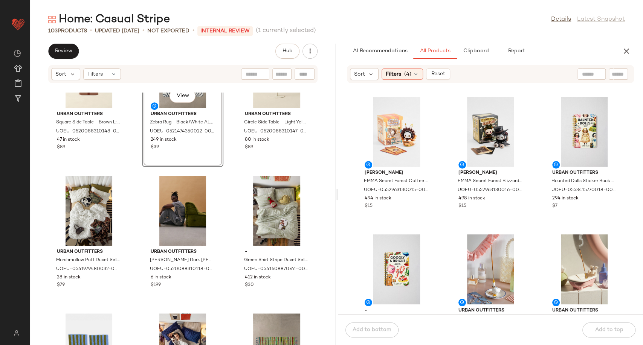
scroll to position [257, 0]
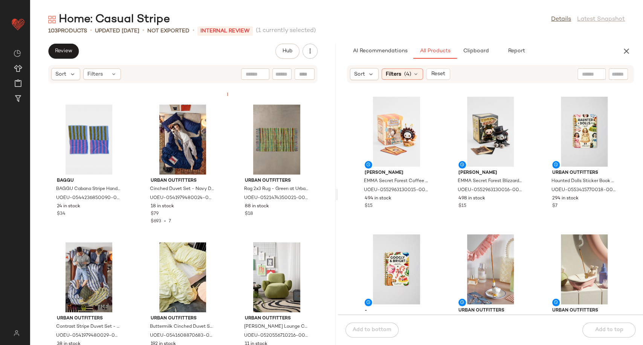
scroll to position [568, 0]
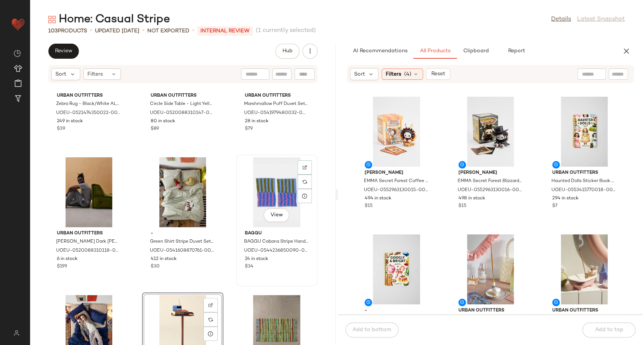
scroll to position [233, 0]
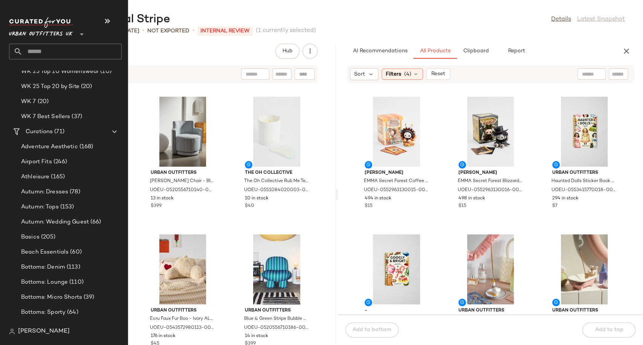
scroll to position [1211, 0]
click at [72, 221] on span "Autumn: Wedding Guest" at bounding box center [55, 223] width 68 height 9
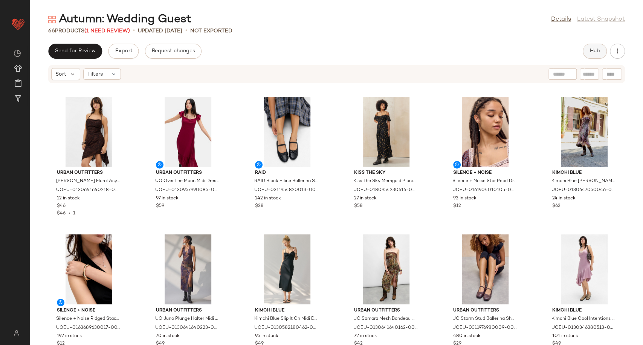
click at [590, 52] on span "Hub" at bounding box center [594, 51] width 11 height 6
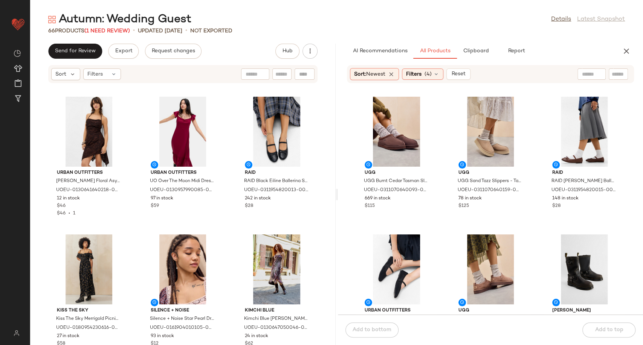
click at [596, 73] on div at bounding box center [591, 74] width 28 height 11
paste input "**********"
type input "**********"
click at [613, 77] on input "Filter" at bounding box center [612, 74] width 64 height 8
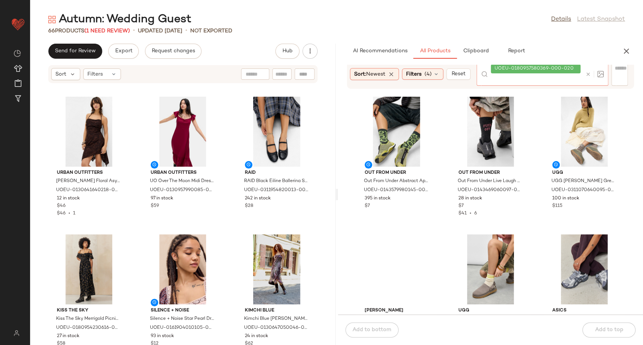
click at [554, 75] on div "UOEU-0180957580369-000-020" at bounding box center [542, 74] width 132 height 23
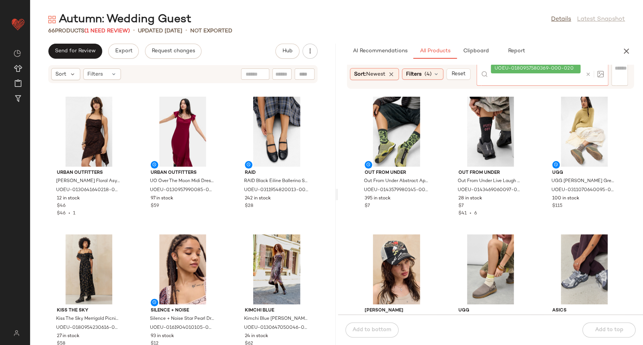
click at [587, 75] on icon at bounding box center [588, 75] width 6 height 6
click at [612, 74] on input "Filter" at bounding box center [608, 74] width 64 height 8
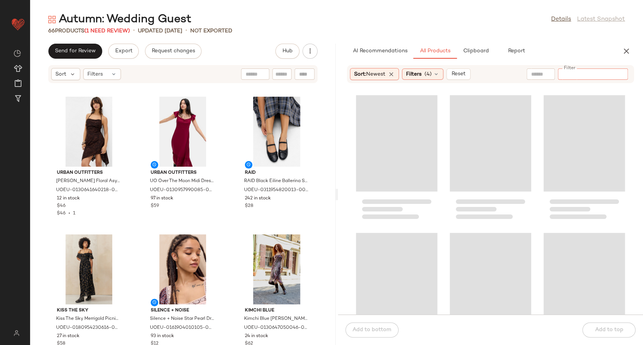
paste input "**********"
type input "**********"
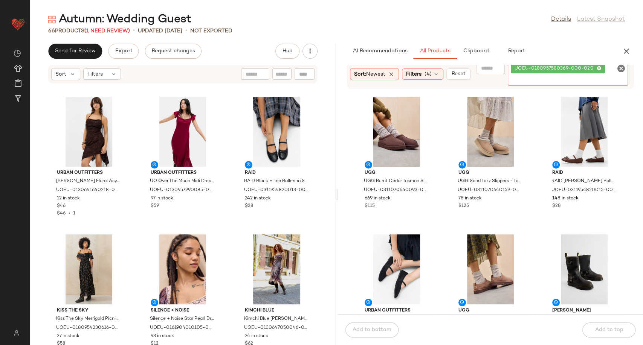
click at [623, 70] on icon "Clear Filter" at bounding box center [620, 68] width 9 height 9
click at [440, 160] on div "UGG UGG Burnt Cedar Tasman Slippers - Brown UK 8 at Urban Outfitters UOEU-03110…" at bounding box center [490, 204] width 305 height 222
click at [436, 78] on div "Filters (4)" at bounding box center [422, 74] width 41 height 11
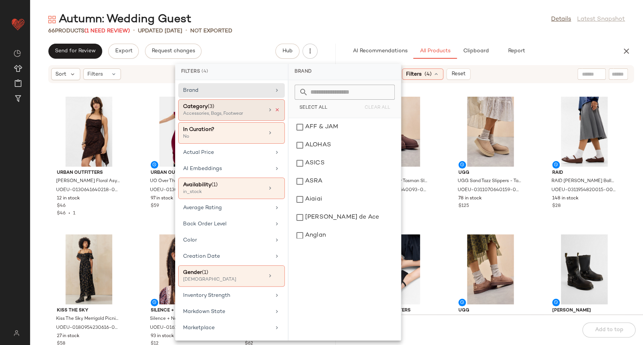
click at [274, 111] on icon at bounding box center [276, 109] width 5 height 5
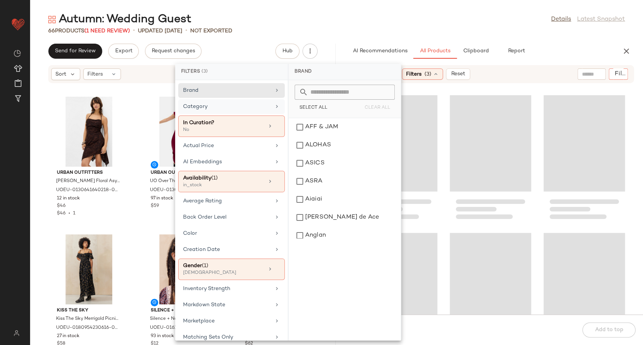
click at [622, 71] on input "Filter" at bounding box center [617, 74] width 13 height 8
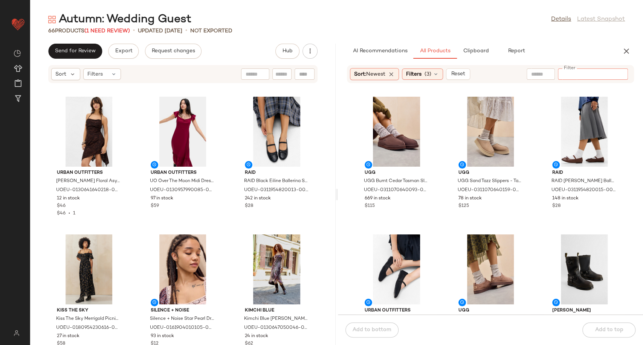
paste input "**********"
type input "**********"
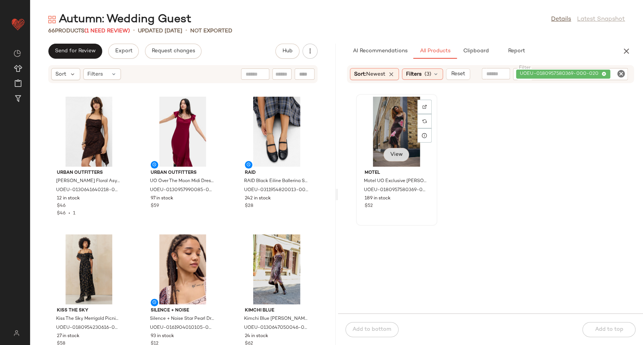
click at [398, 154] on span "View" at bounding box center [396, 155] width 13 height 6
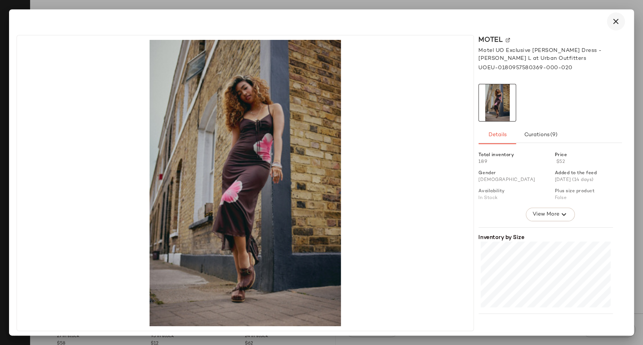
click at [616, 23] on icon "button" at bounding box center [615, 21] width 9 height 9
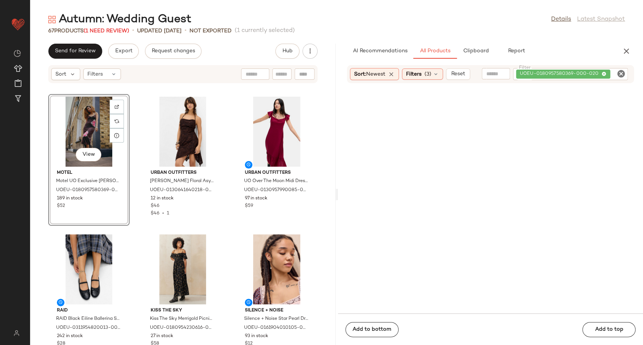
click at [620, 76] on icon "Clear Filter" at bounding box center [620, 73] width 9 height 9
paste input "**********"
type input "**********"
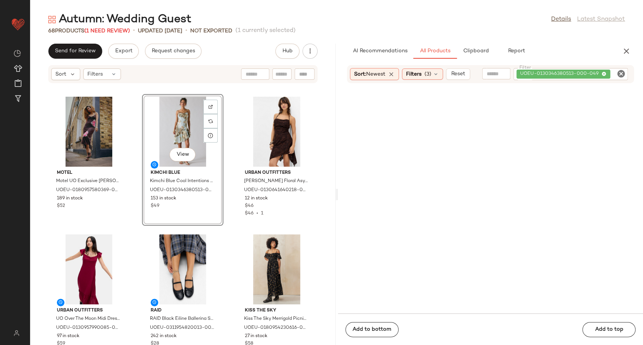
click at [622, 72] on icon "Clear Filter" at bounding box center [620, 73] width 9 height 9
paste input "**********"
type input "**********"
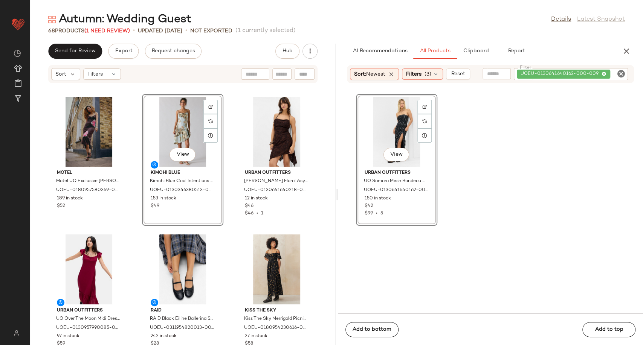
click at [469, 135] on div "View Urban Outfitters UO Samara Mesh Bandeau Midi Dress - Black XL at Urban Out…" at bounding box center [490, 203] width 305 height 221
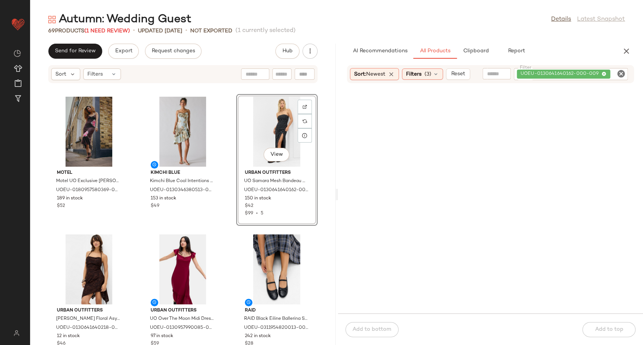
click at [620, 73] on icon "Clear Filter" at bounding box center [620, 73] width 9 height 9
paste input "**********"
type input "**********"
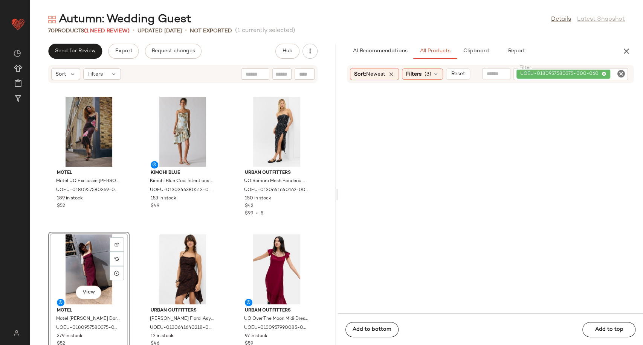
click at [622, 74] on icon "Clear Filter" at bounding box center [620, 73] width 9 height 9
paste input "**********"
type input "**********"
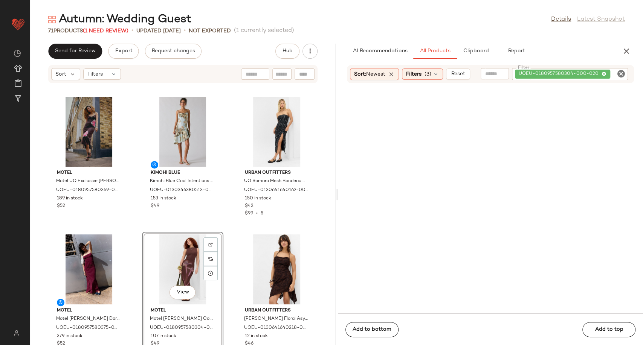
click at [624, 72] on icon "Clear Filter" at bounding box center [620, 73] width 9 height 9
paste input "**********"
type input "**********"
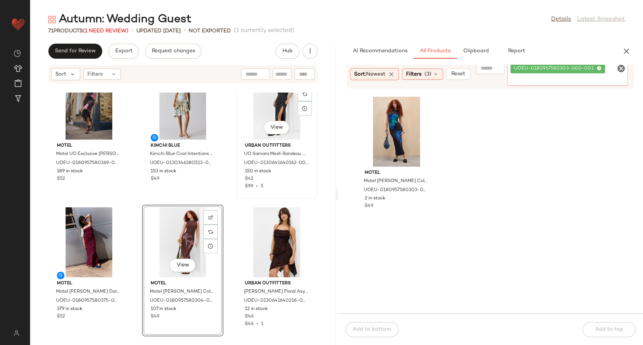
scroll to position [42, 0]
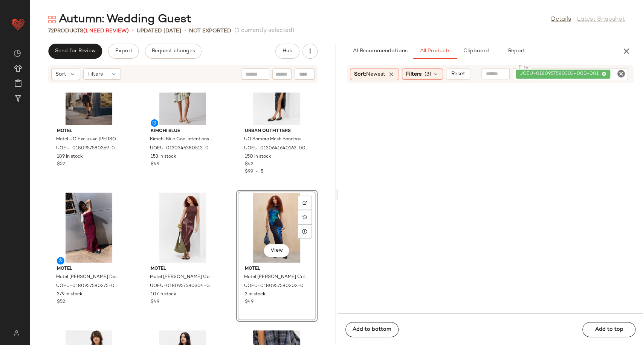
click at [621, 74] on icon "Clear Filter" at bounding box center [620, 73] width 9 height 9
paste input "**********"
type input "**********"
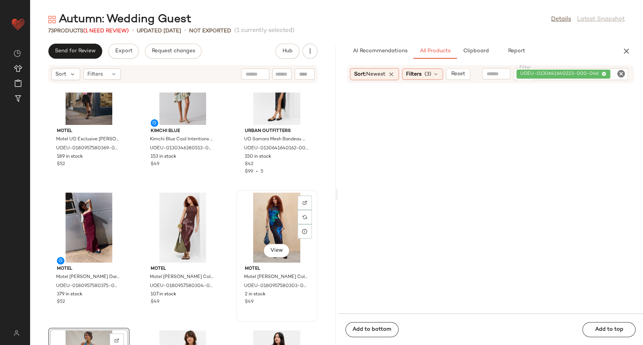
click at [237, 206] on div "View Motel Motel [PERSON_NAME] Column Maxi Dress - Black 2XL at Urban Outfitter…" at bounding box center [277, 256] width 80 height 130
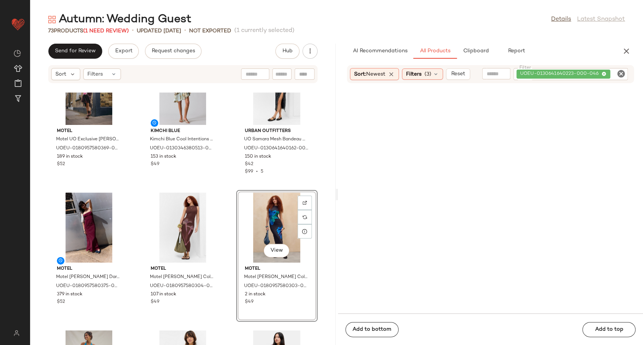
click at [224, 200] on div "Motel Motel UO Exclusive [PERSON_NAME] Dress - Brown L at Urban Outfitters UOEU…" at bounding box center [182, 219] width 305 height 253
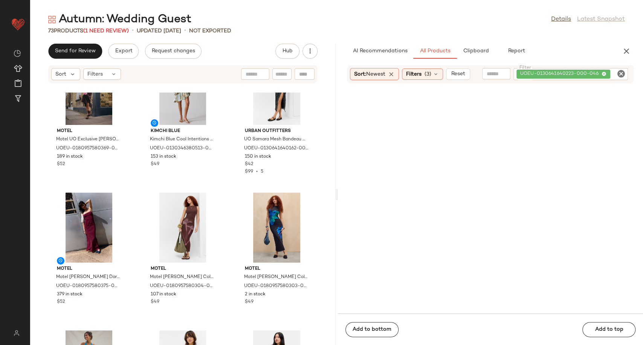
click at [621, 72] on icon "Clear Filter" at bounding box center [620, 73] width 9 height 9
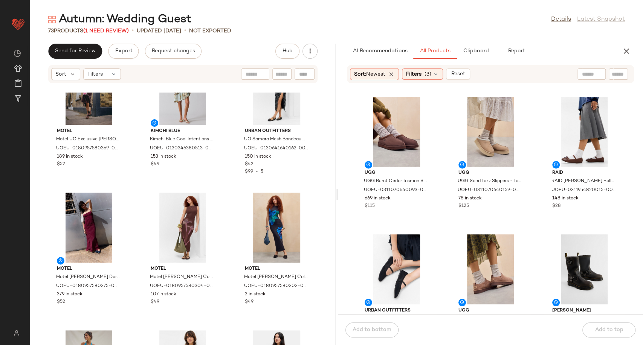
click at [508, 91] on div "Sort: Newest Filters (3) Reset UGG UGG Burnt Cedar Tasman Slippers - Brown UK 8…" at bounding box center [490, 190] width 305 height 250
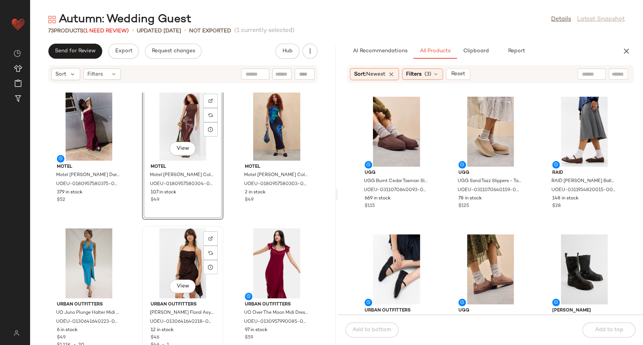
scroll to position [215, 0]
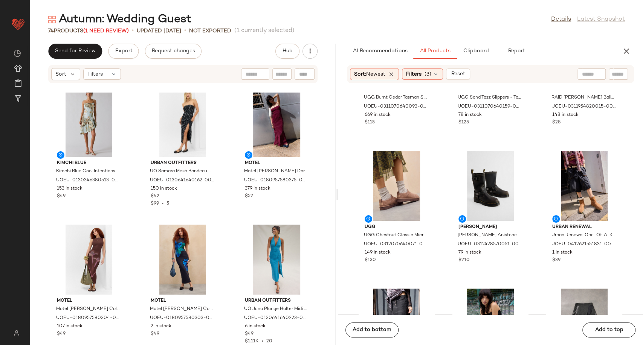
scroll to position [173, 0]
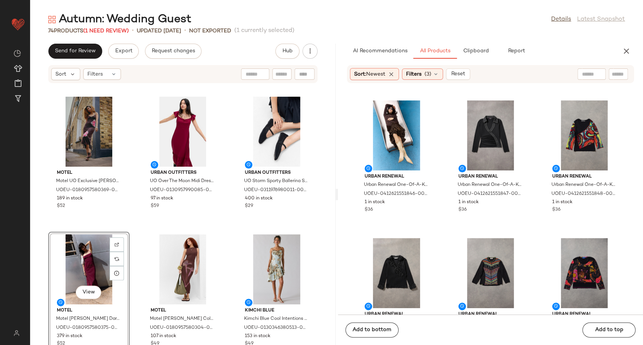
scroll to position [633, 0]
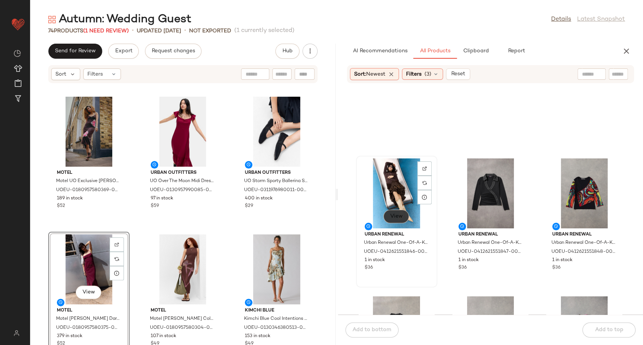
click at [395, 217] on span "View" at bounding box center [396, 216] width 13 height 6
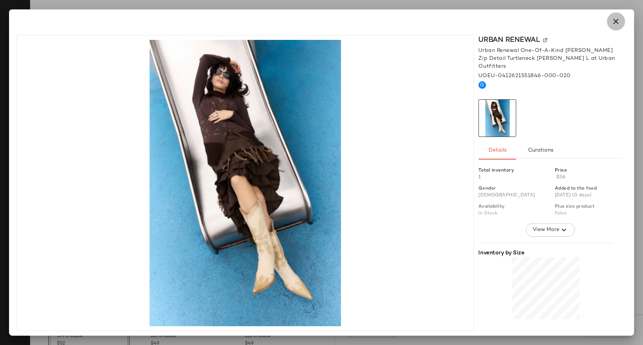
click at [615, 25] on icon "button" at bounding box center [615, 21] width 9 height 9
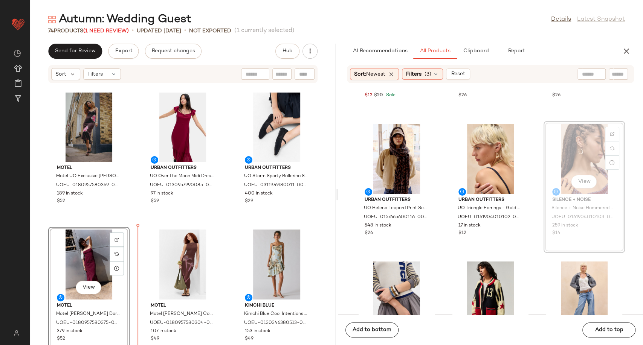
scroll to position [6, 0]
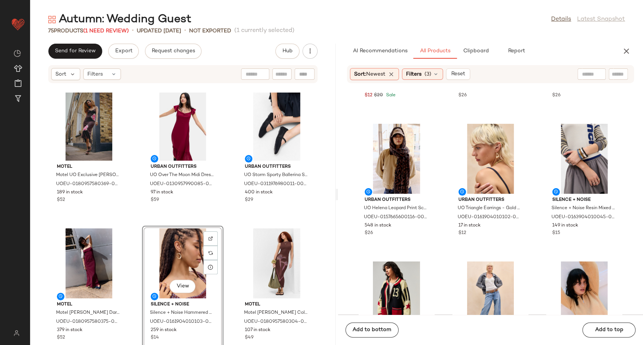
click at [229, 268] on div "Motel Motel UO Exclusive [PERSON_NAME] Dress - Brown L at Urban Outfitters UOEU…" at bounding box center [182, 219] width 305 height 253
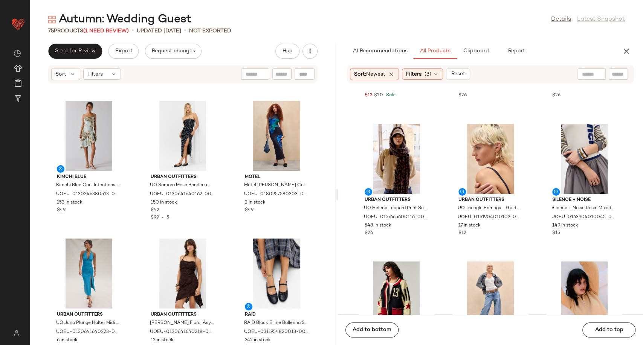
scroll to position [263, 0]
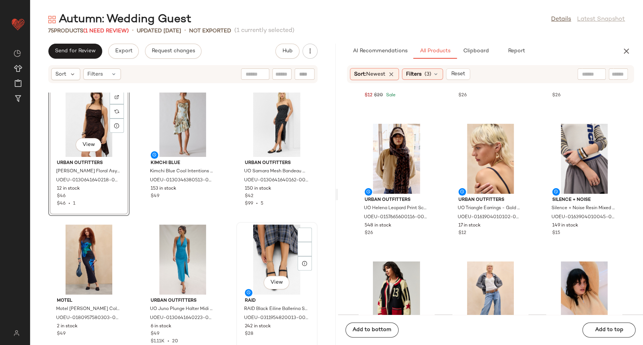
scroll to position [305, 0]
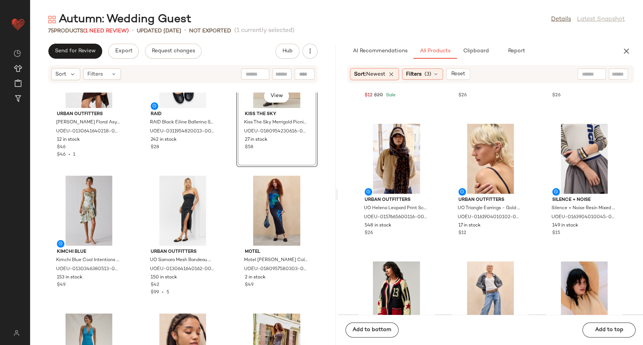
scroll to position [427, 0]
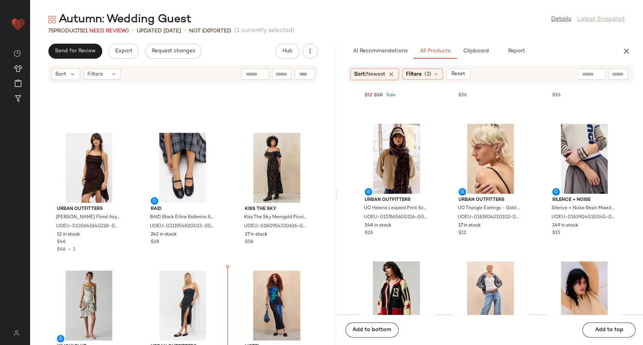
scroll to position [218, 0]
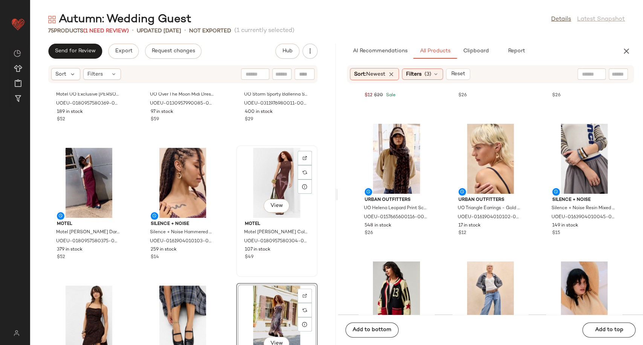
scroll to position [170, 0]
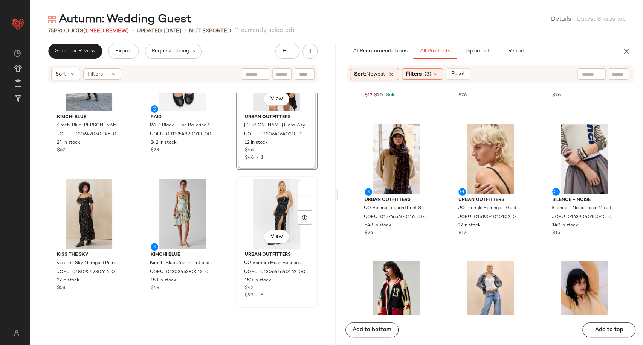
scroll to position [343, 0]
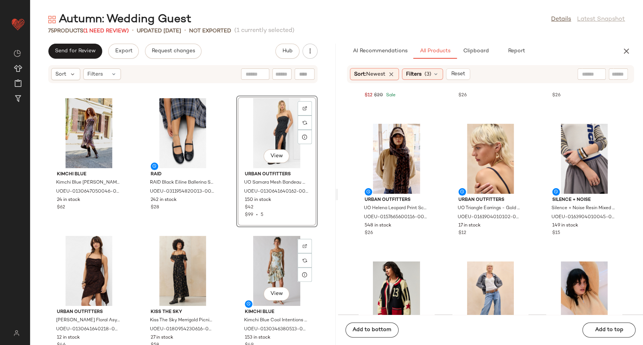
scroll to position [163, 0]
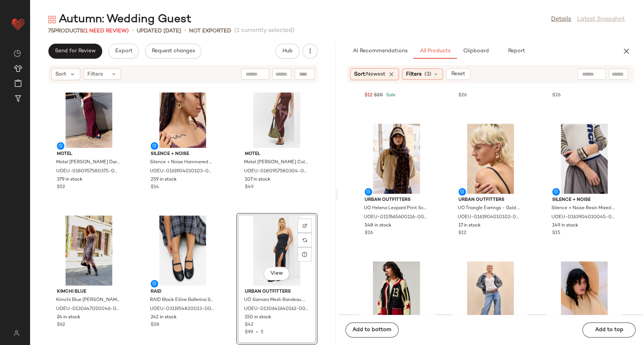
click at [229, 217] on div "Motel Motel [PERSON_NAME] Darsih Spot Maxi Dress - Red 2XL at Urban Outfitters …" at bounding box center [182, 219] width 305 height 253
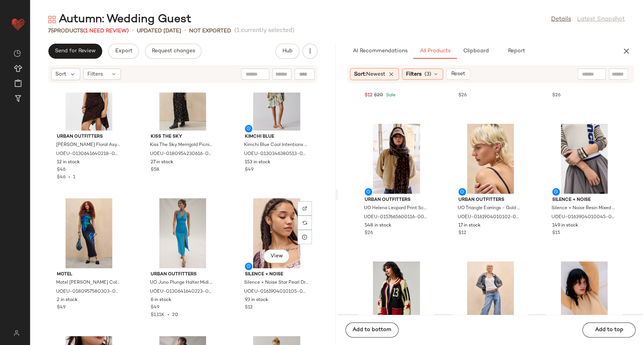
scroll to position [581, 0]
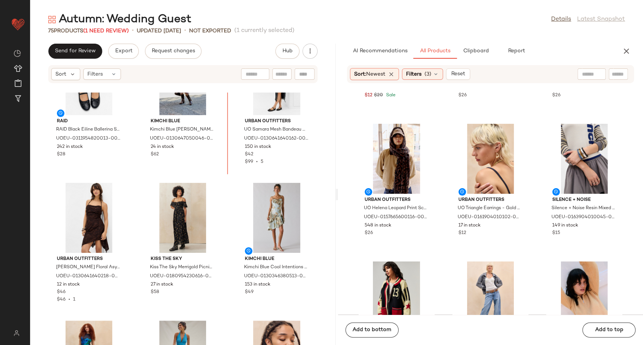
scroll to position [324, 0]
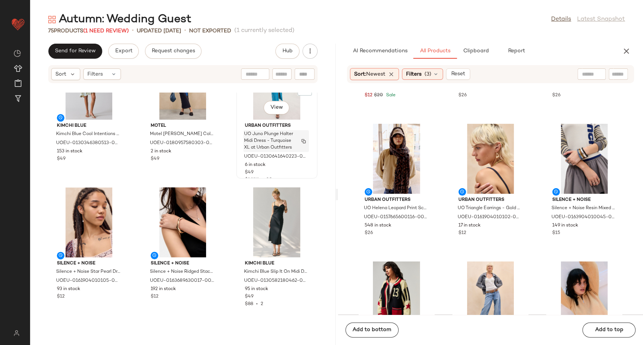
scroll to position [659, 0]
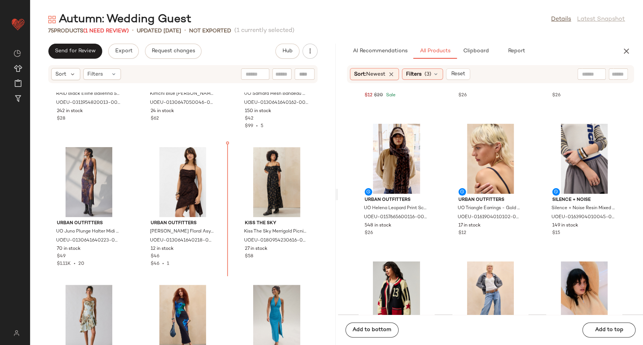
scroll to position [367, 0]
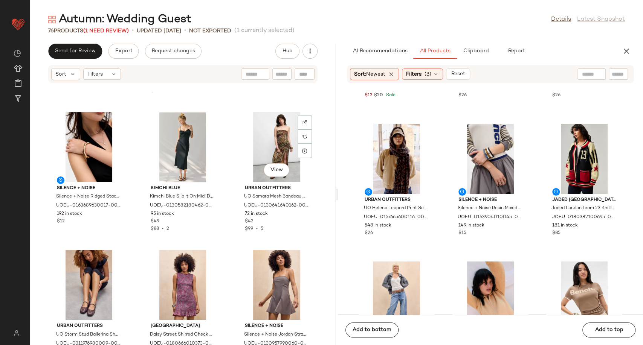
scroll to position [871, 0]
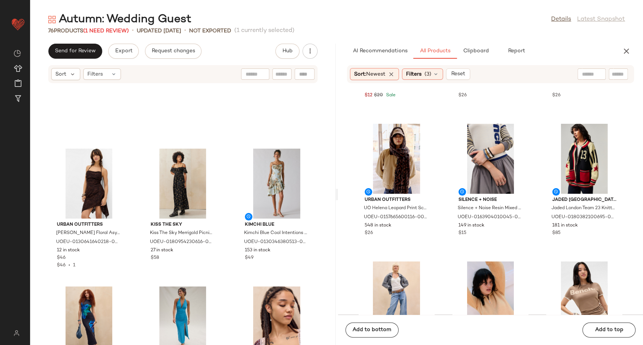
scroll to position [500, 0]
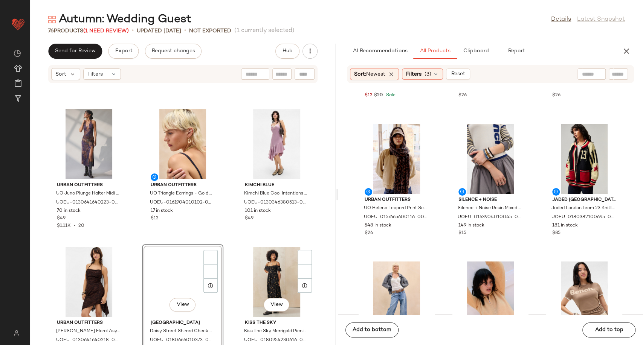
scroll to position [416, 0]
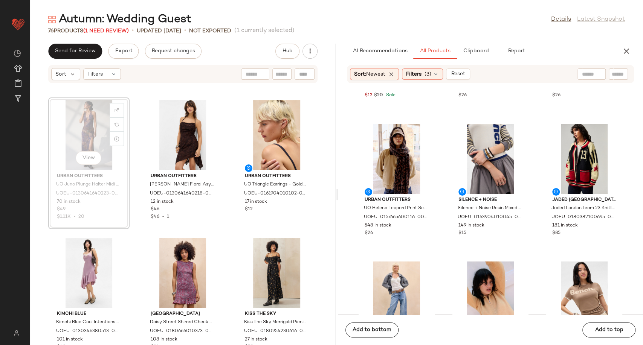
scroll to position [415, 0]
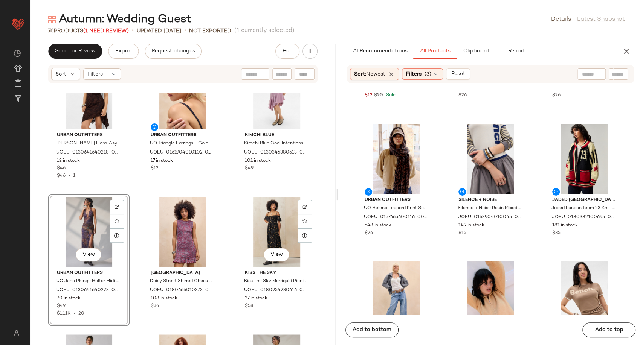
scroll to position [541, 0]
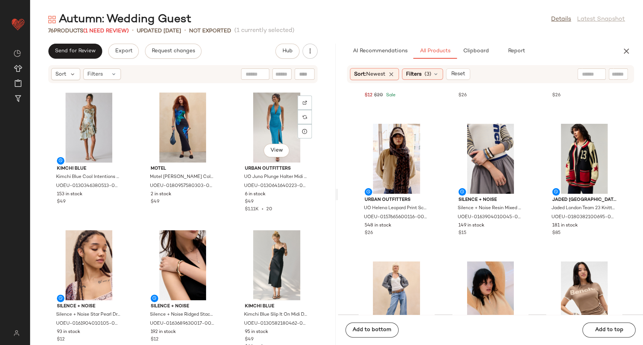
scroll to position [717, 0]
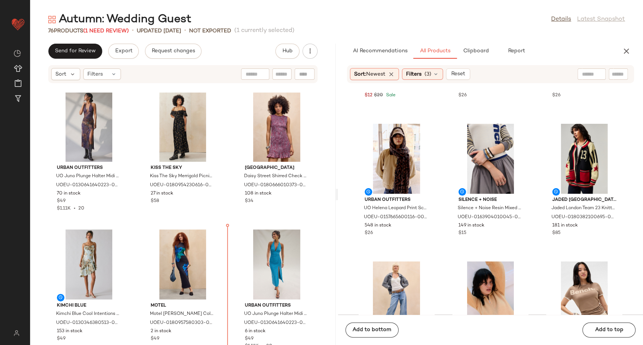
scroll to position [557, 0]
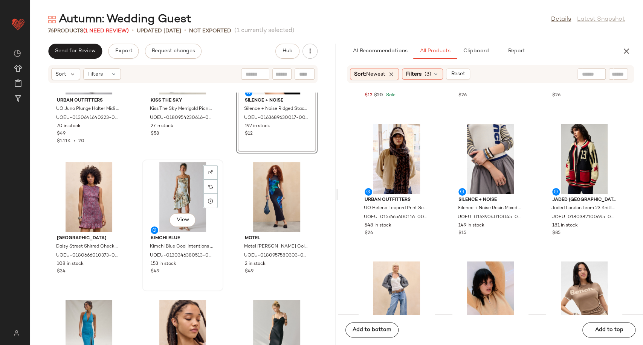
scroll to position [724, 0]
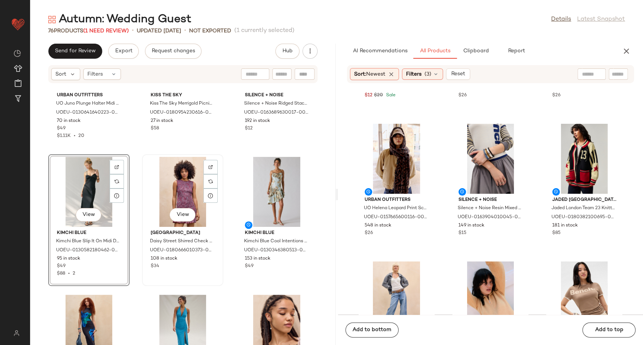
scroll to position [682, 0]
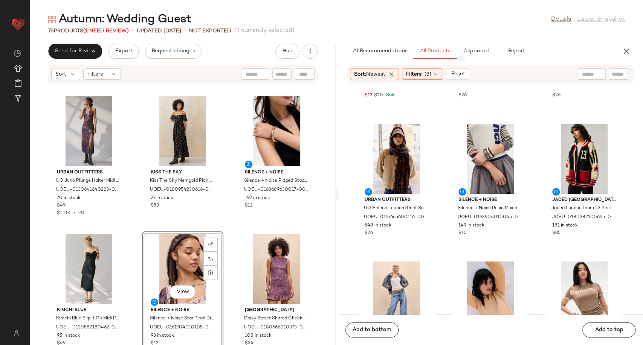
scroll to position [557, 0]
click at [227, 218] on div "Urban Outfitters UO Juno Plunge Halter Midi Dress - Blue 2XS at Urban Outfitter…" at bounding box center [182, 219] width 305 height 253
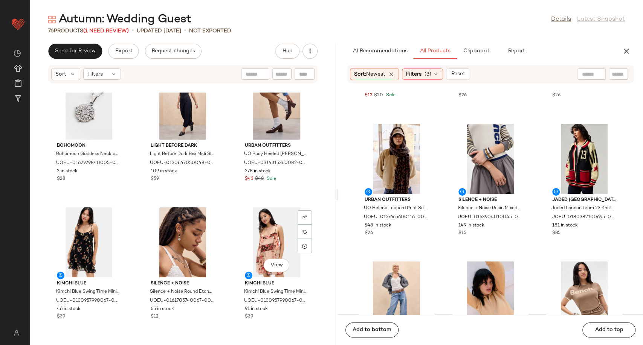
scroll to position [1686, 0]
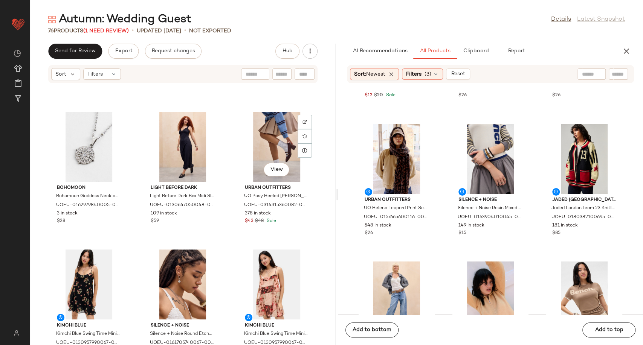
scroll to position [1561, 0]
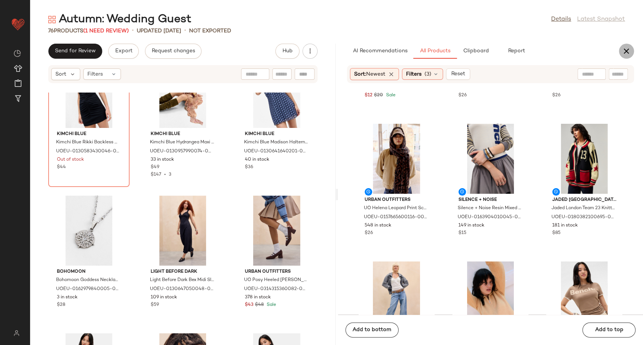
click at [621, 53] on button "button" at bounding box center [626, 51] width 15 height 15
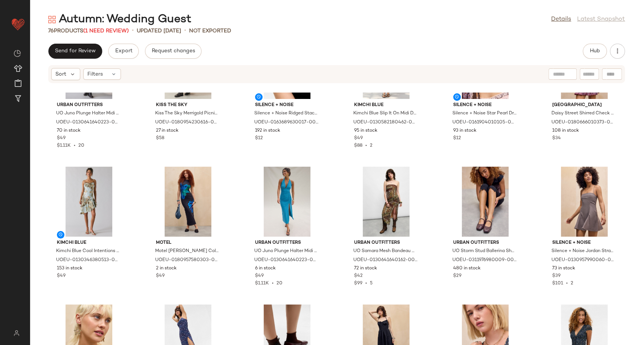
scroll to position [340, 0]
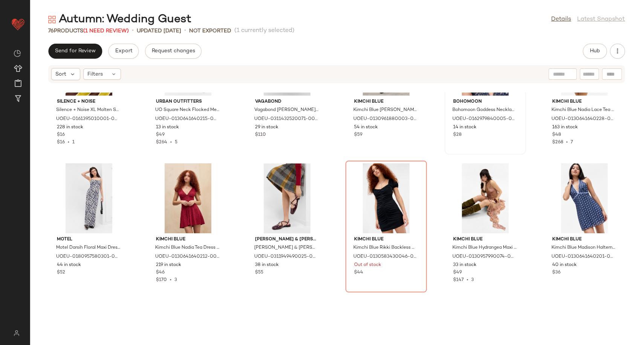
scroll to position [633, 0]
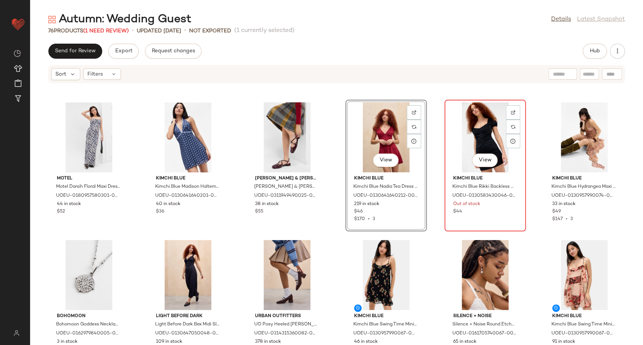
scroll to position [717, 0]
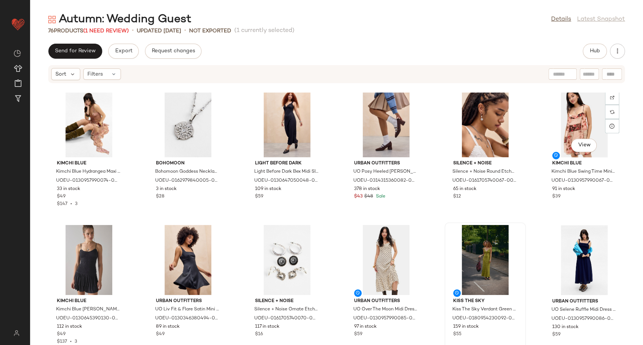
scroll to position [843, 0]
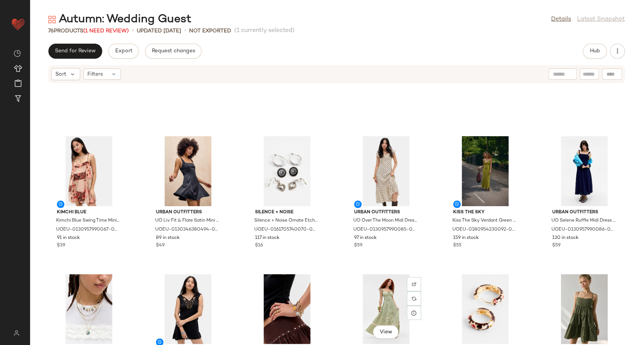
scroll to position [926, 0]
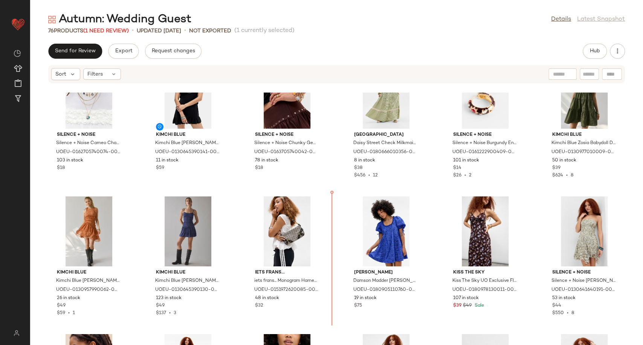
scroll to position [1160, 0]
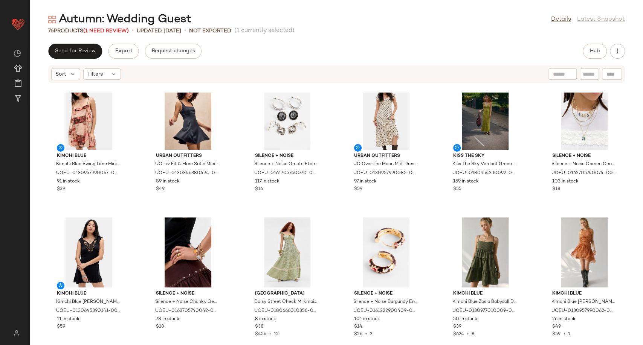
scroll to position [993, 0]
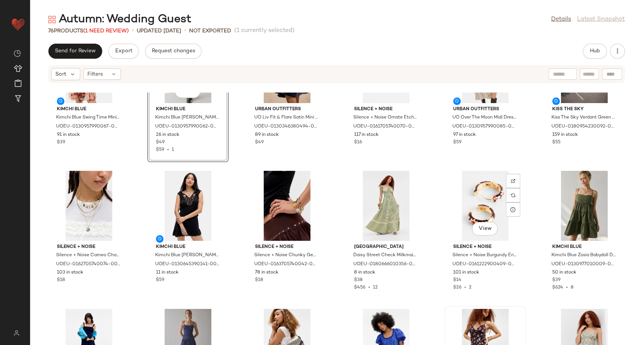
scroll to position [1118, 0]
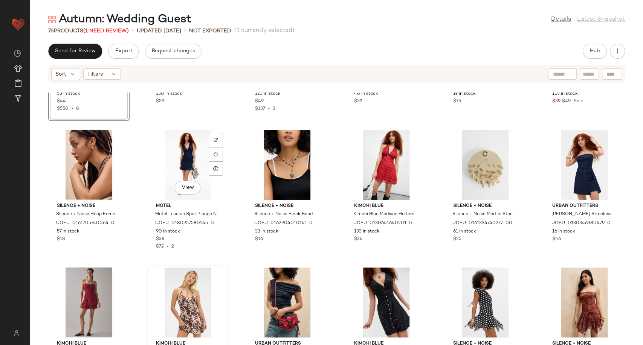
scroll to position [1327, 0]
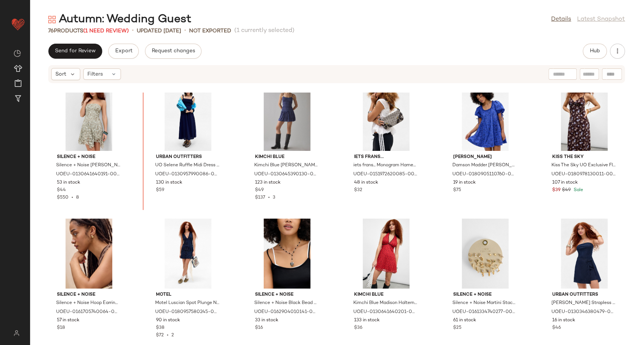
scroll to position [1249, 0]
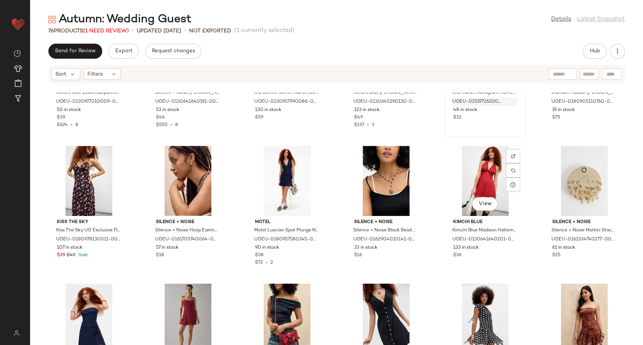
scroll to position [1337, 0]
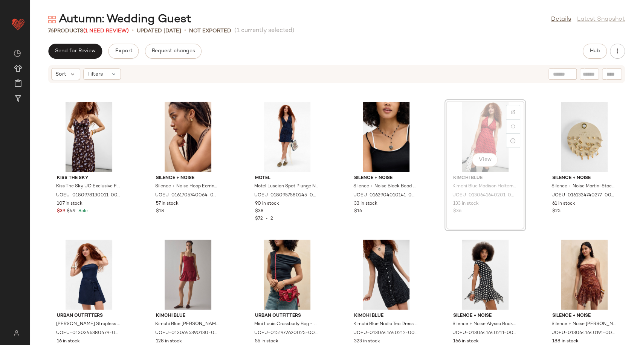
scroll to position [1377, 0]
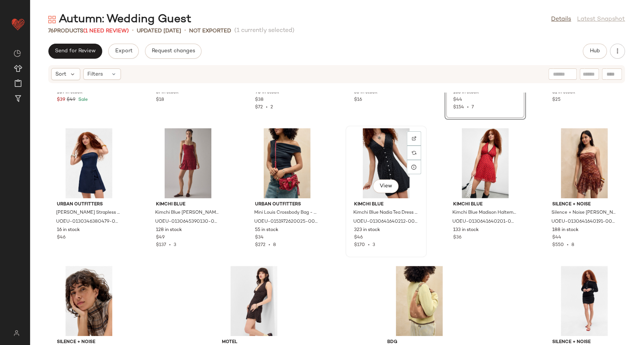
scroll to position [1503, 0]
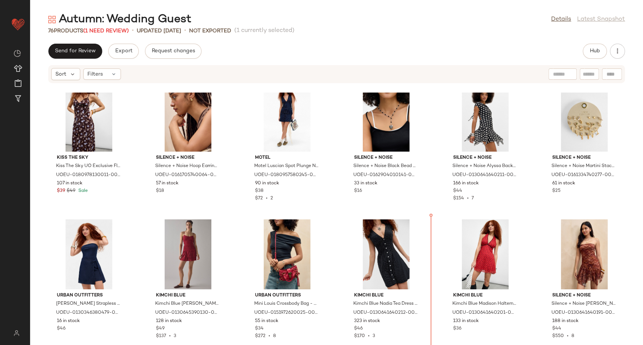
scroll to position [1399, 0]
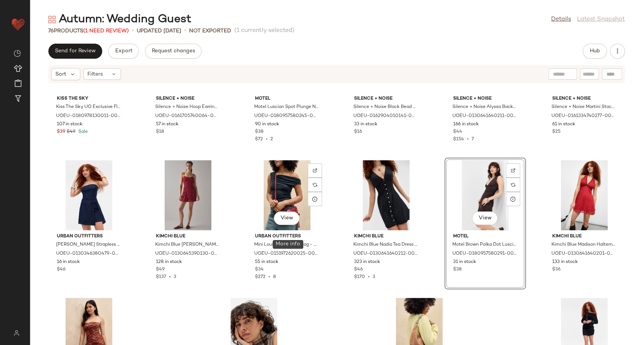
scroll to position [1540, 0]
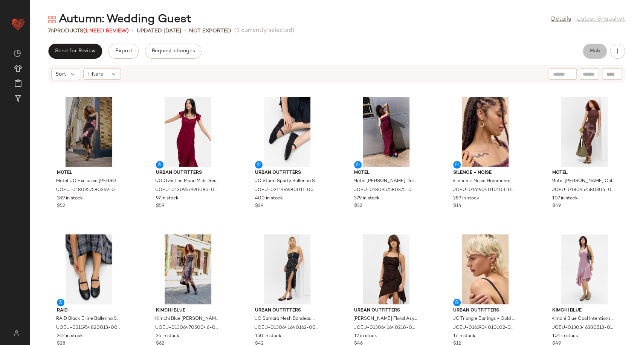
click at [592, 49] on span "Hub" at bounding box center [594, 51] width 11 height 6
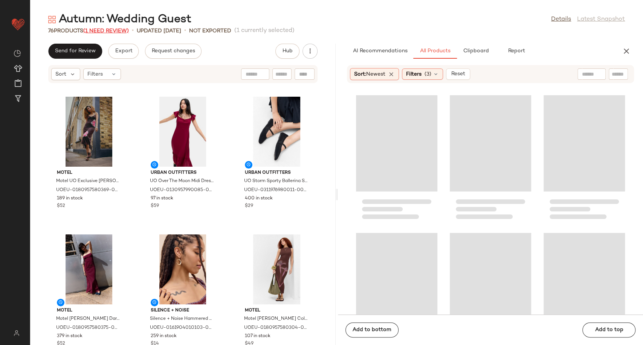
click at [119, 31] on span "(1 Need Review)" at bounding box center [106, 31] width 46 height 6
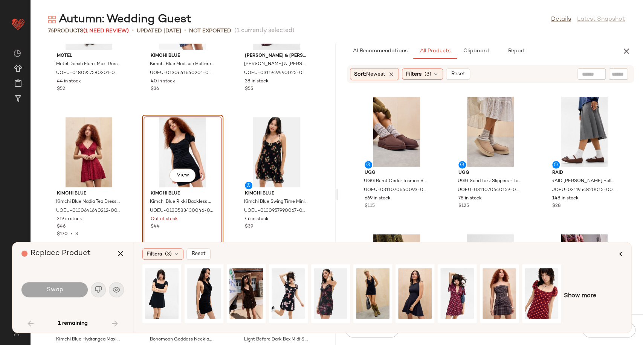
scroll to position [1462, 0]
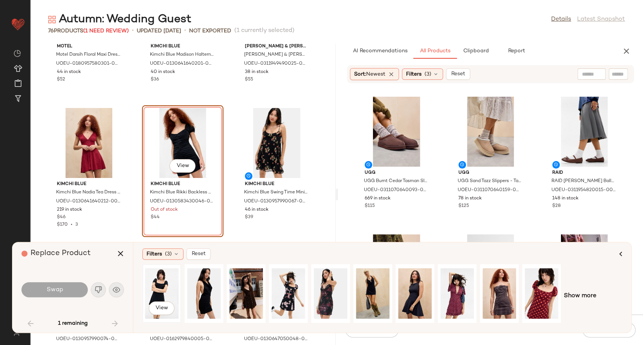
click at [163, 290] on div "View" at bounding box center [162, 293] width 34 height 53
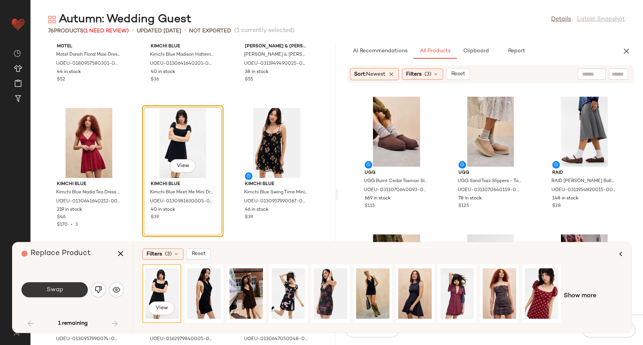
click at [71, 288] on button "Swap" at bounding box center [54, 289] width 66 height 15
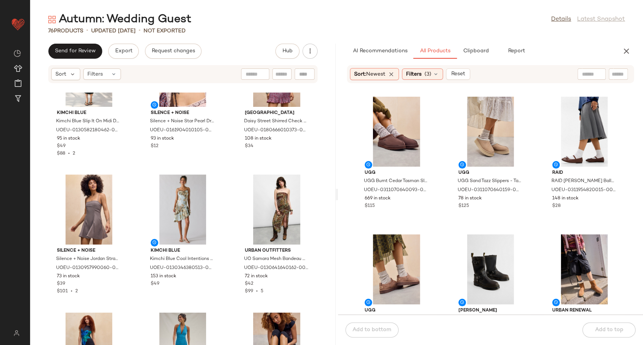
scroll to position [792, 0]
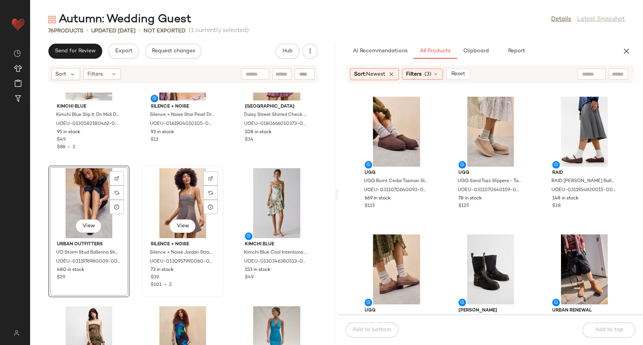
scroll to position [711, 0]
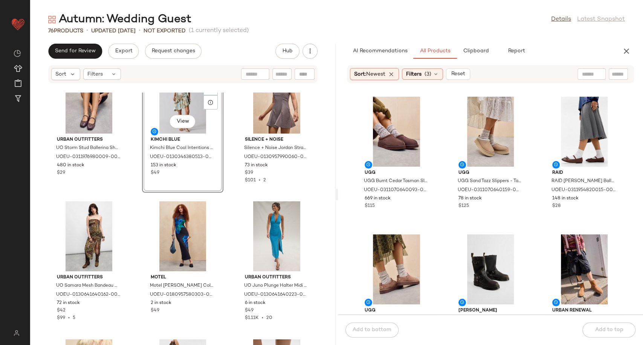
scroll to position [962, 0]
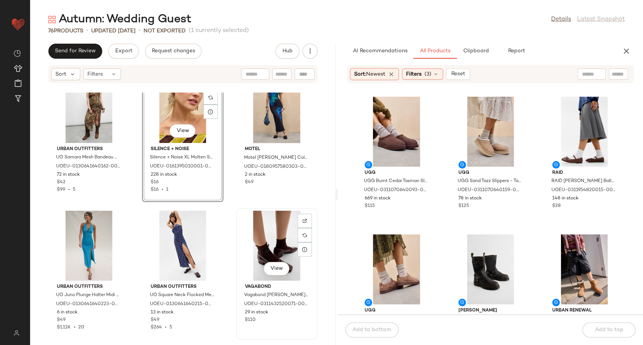
scroll to position [1004, 0]
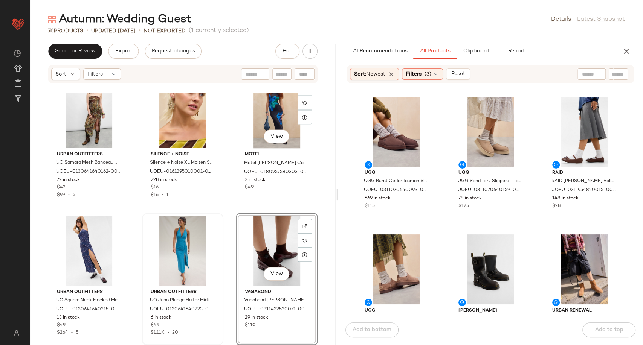
scroll to position [1004, 0]
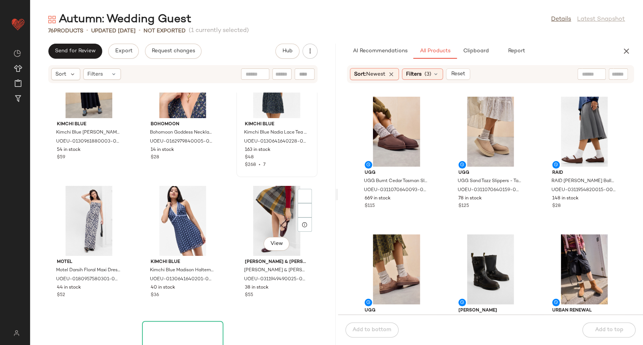
scroll to position [1297, 0]
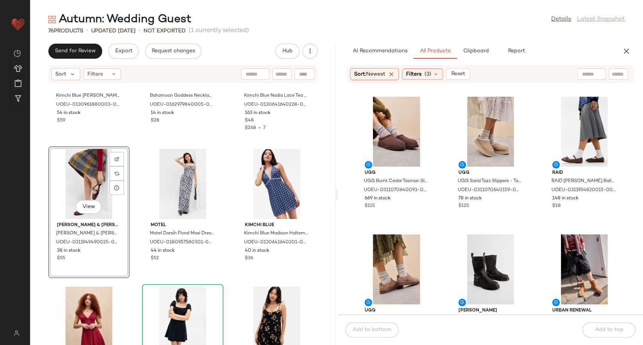
scroll to position [1380, 0]
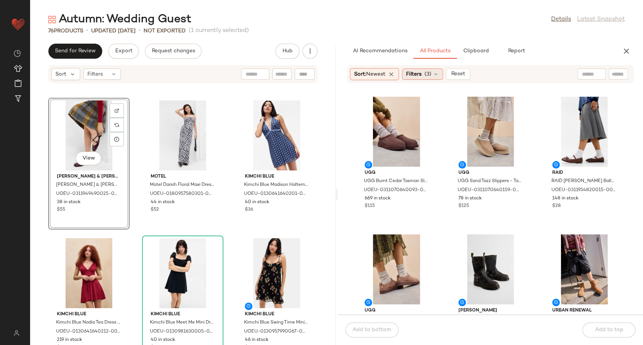
click at [439, 79] on div "Filters (3)" at bounding box center [422, 74] width 41 height 11
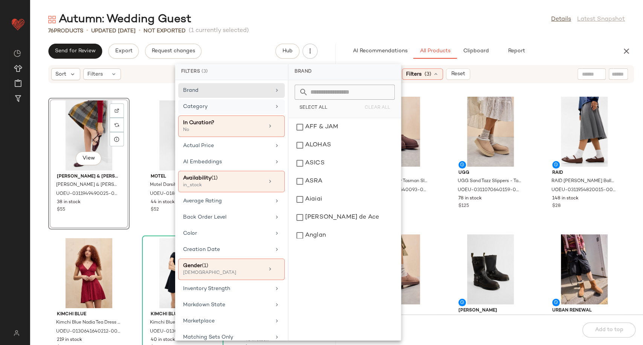
click at [226, 107] on div "Category" at bounding box center [227, 107] width 88 height 8
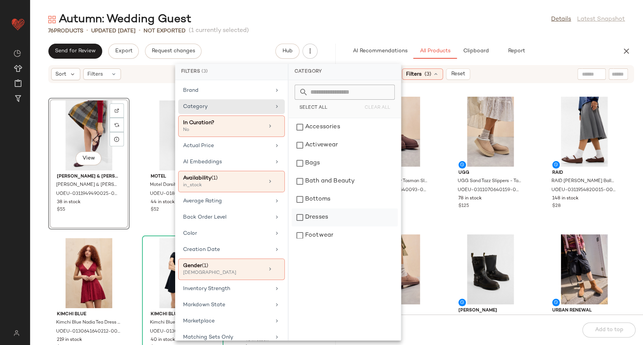
click at [329, 222] on div "Dresses" at bounding box center [344, 218] width 106 height 18
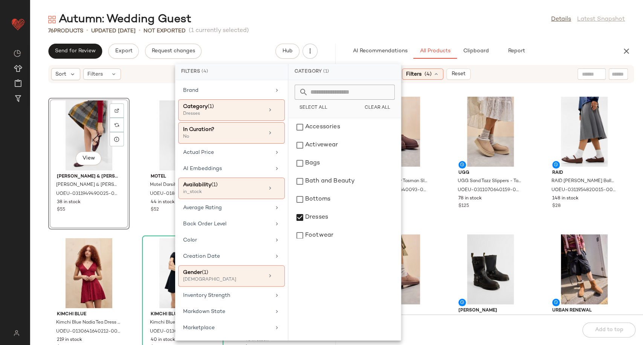
click at [442, 213] on div "UGG UGG Burnt Cedar Tasman Slippers - Brown UK 8 at Urban Outfitters UOEU-03110…" at bounding box center [490, 204] width 305 height 222
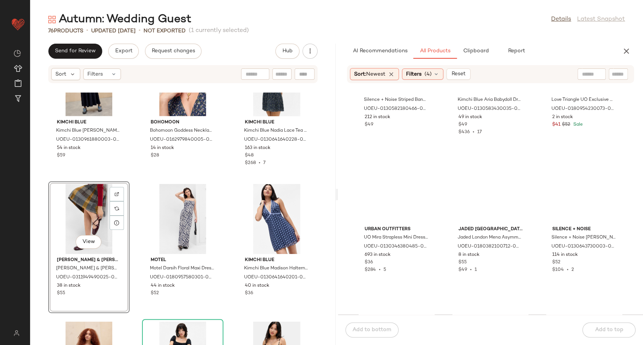
scroll to position [2307, 0]
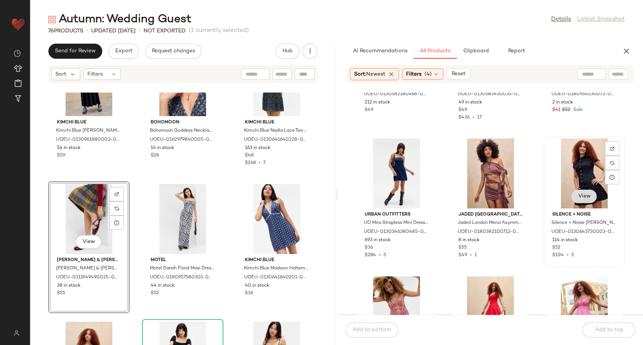
click at [585, 195] on span "View" at bounding box center [583, 197] width 13 height 6
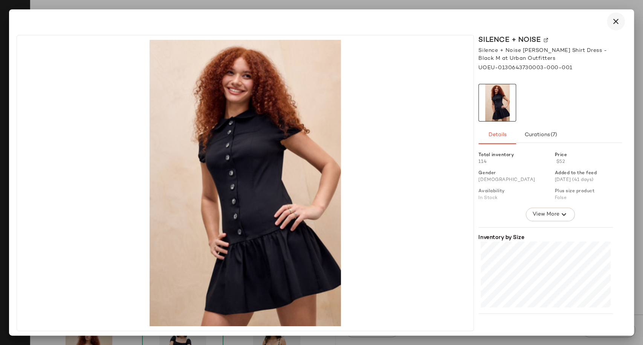
click at [608, 23] on button "button" at bounding box center [616, 21] width 18 height 18
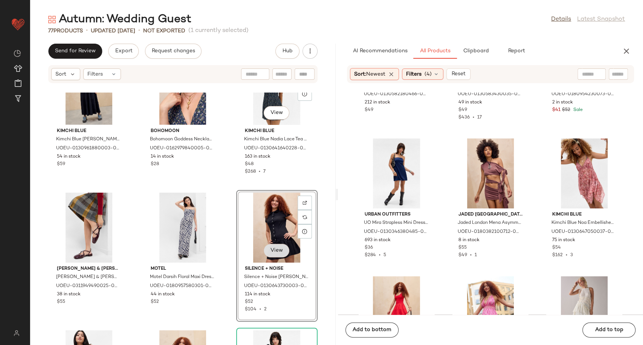
scroll to position [1297, 0]
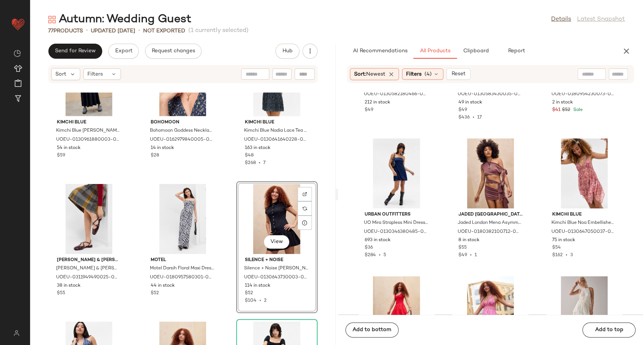
click at [226, 193] on div "Urban Outfitters UO Juno Plunge Halter Midi Dress - Turquoise XL at Urban Outfi…" at bounding box center [182, 219] width 305 height 253
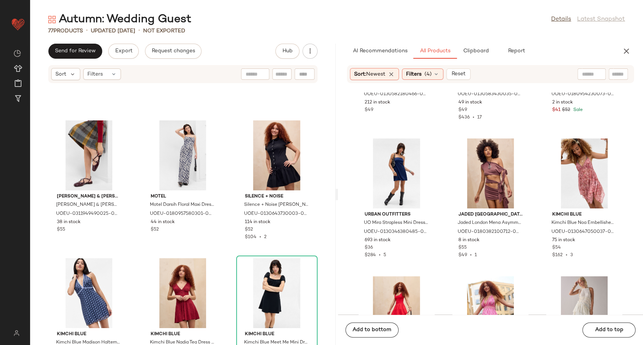
scroll to position [1422, 0]
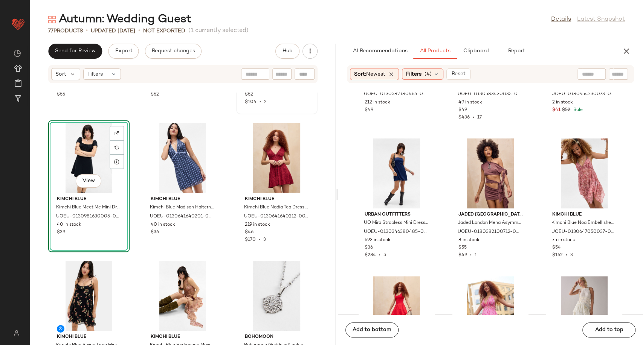
scroll to position [1506, 0]
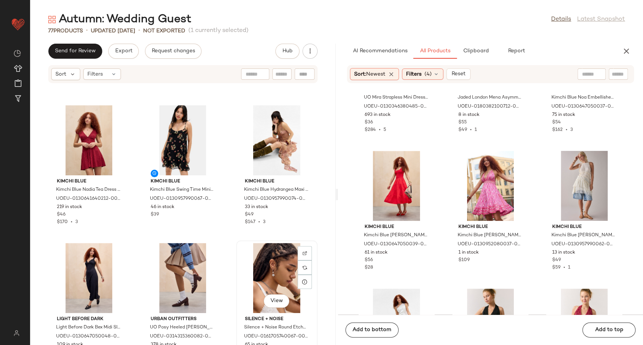
scroll to position [1631, 0]
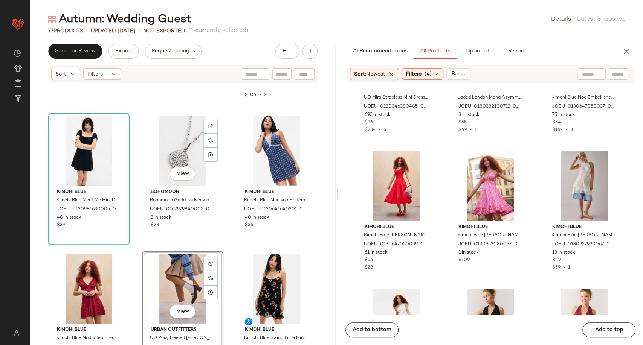
scroll to position [1506, 0]
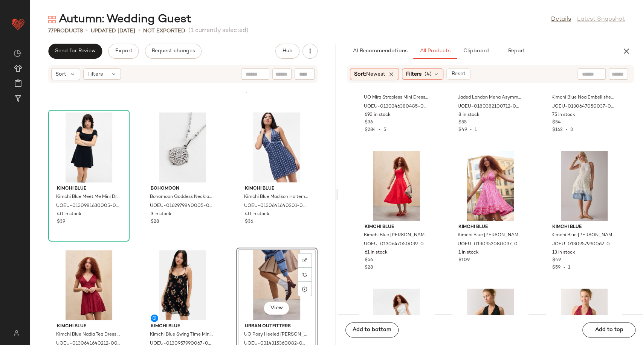
click at [227, 239] on div "Charles & Keith Charles & Keith Burgundy Open Mary Jane Shoes - Maroon UK 3 at …" at bounding box center [182, 219] width 305 height 253
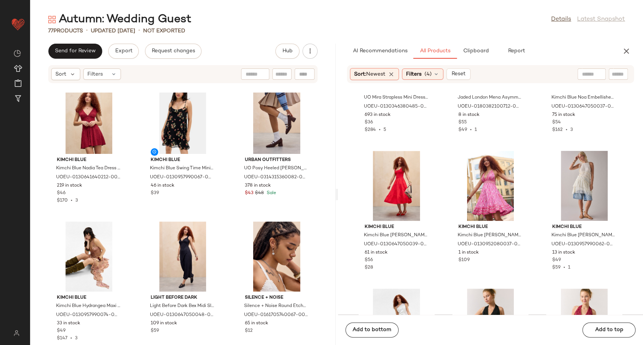
scroll to position [1674, 0]
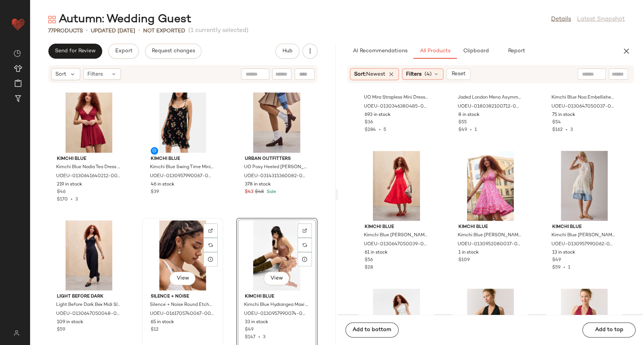
click at [218, 230] on div "View" at bounding box center [183, 256] width 76 height 70
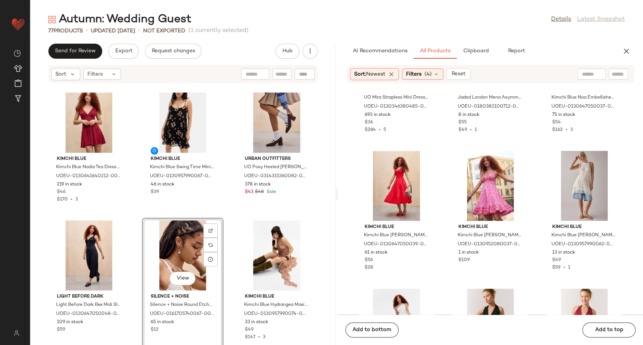
click at [226, 221] on div "Kimchi Blue Kimchi Blue Meet Me Mini Dress - Black S at Urban Outfitters UOEU-0…" at bounding box center [182, 219] width 305 height 253
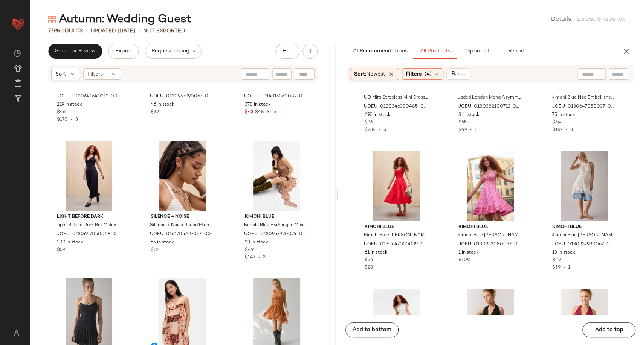
scroll to position [1799, 0]
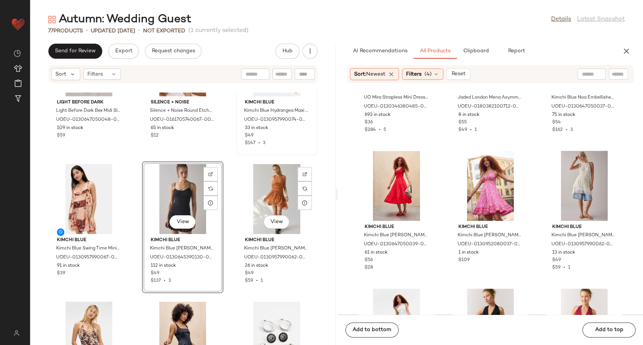
scroll to position [1883, 0]
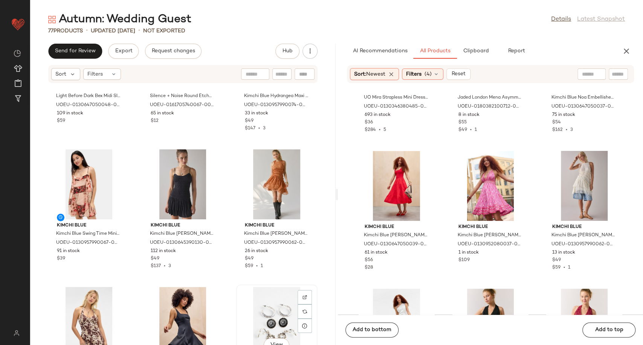
scroll to position [1885, 0]
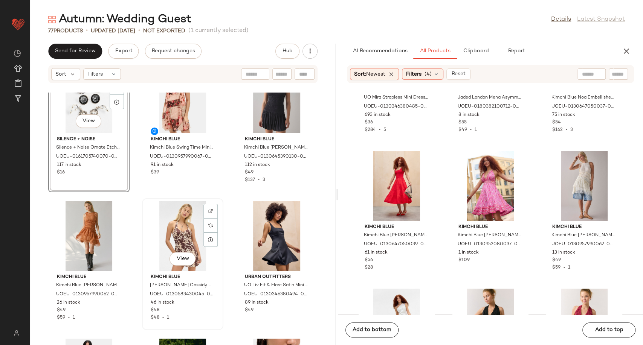
scroll to position [1885, 0]
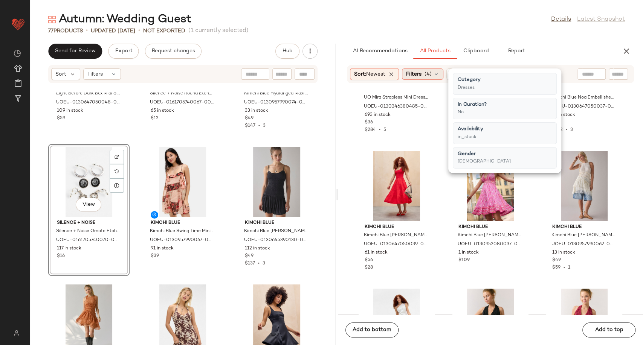
click at [439, 73] on icon at bounding box center [436, 74] width 6 height 6
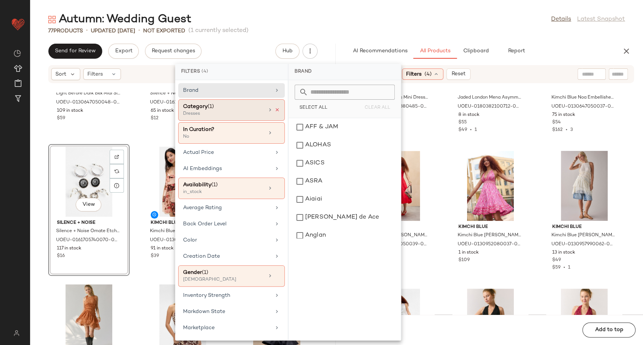
click at [274, 111] on icon at bounding box center [276, 109] width 5 height 5
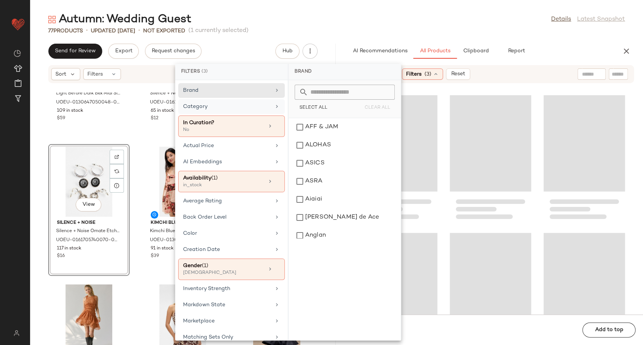
click at [261, 109] on div "Category" at bounding box center [227, 107] width 88 height 8
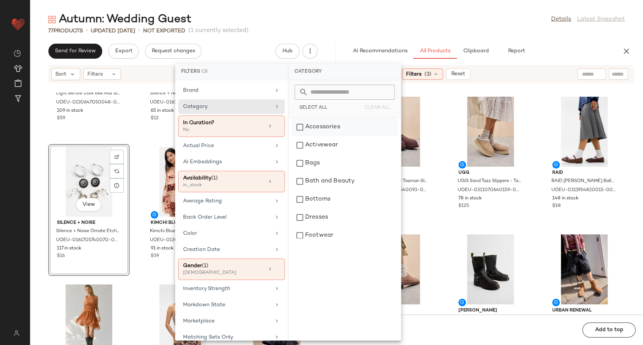
click at [331, 130] on div "Accessories" at bounding box center [344, 127] width 106 height 18
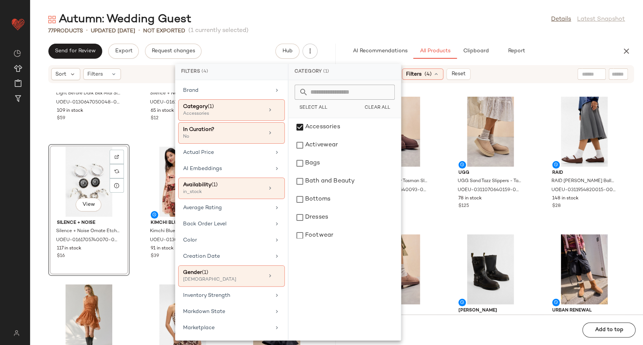
click at [444, 214] on div "UGG UGG Burnt Cedar Tasman Slippers - Brown UK 8 at Urban Outfitters UOEU-03110…" at bounding box center [490, 204] width 305 height 222
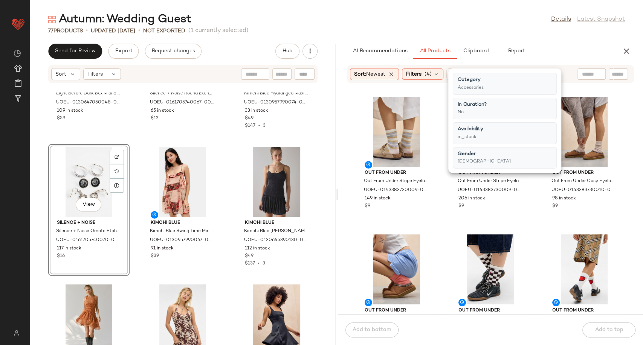
click at [437, 206] on div "Out From Under Out From Under Stripe Eyelash Socks - Brown at Urban Outfitters …" at bounding box center [490, 204] width 305 height 222
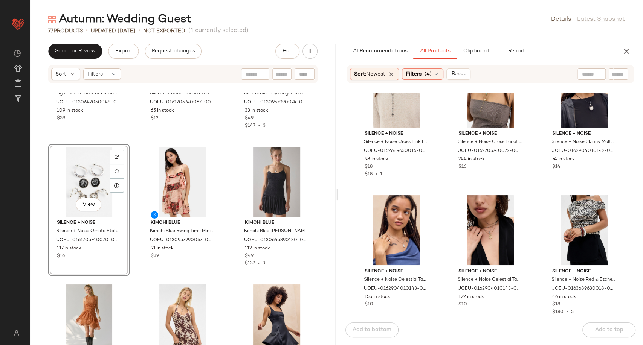
scroll to position [4608, 0]
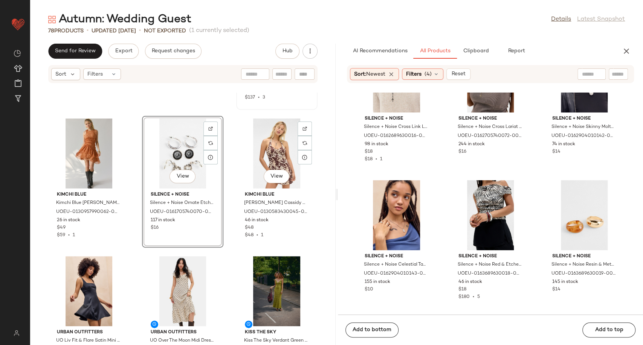
scroll to position [2009, 0]
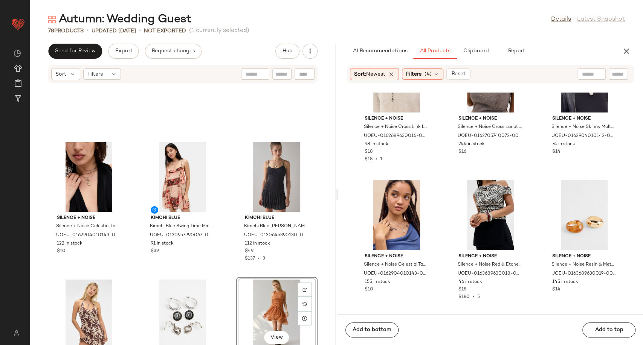
scroll to position [1884, 0]
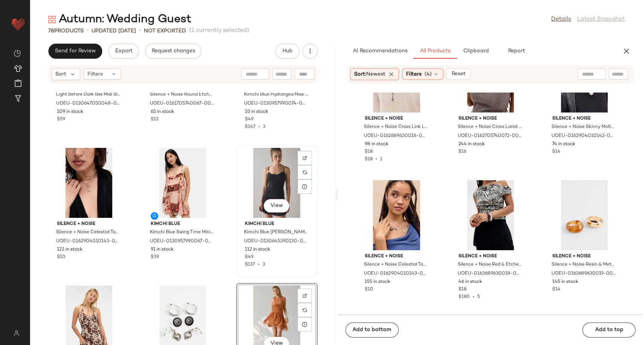
click at [312, 251] on div "View Kimchi Blue Kimchi Blue Heidi Smocked Mini Dress - Black M at Urban Outfit…" at bounding box center [277, 211] width 80 height 130
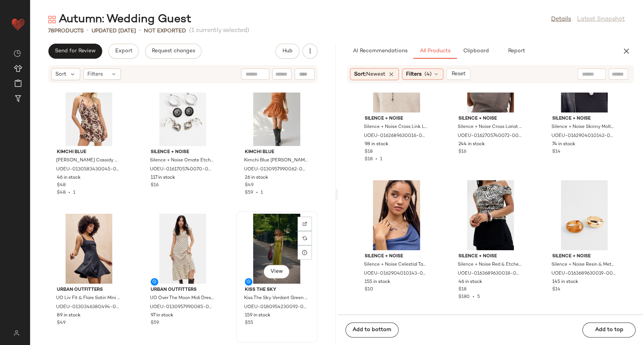
scroll to position [2093, 0]
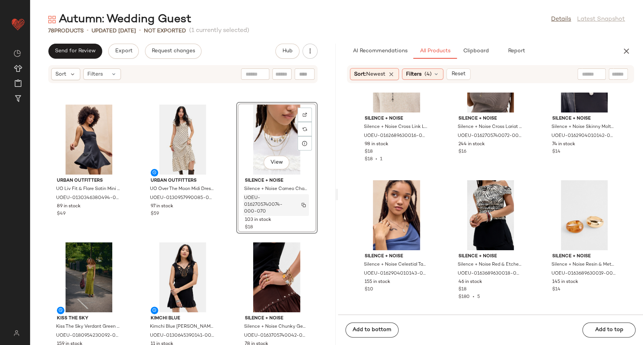
scroll to position [2220, 0]
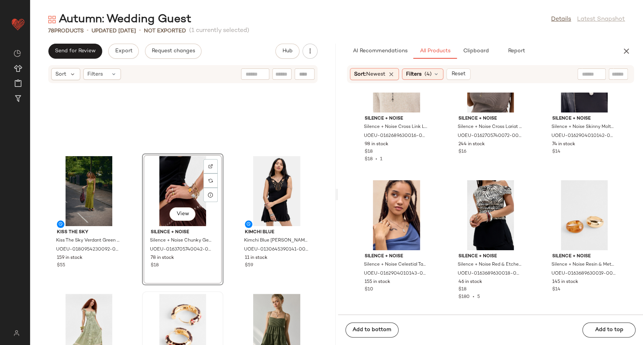
scroll to position [2387, 0]
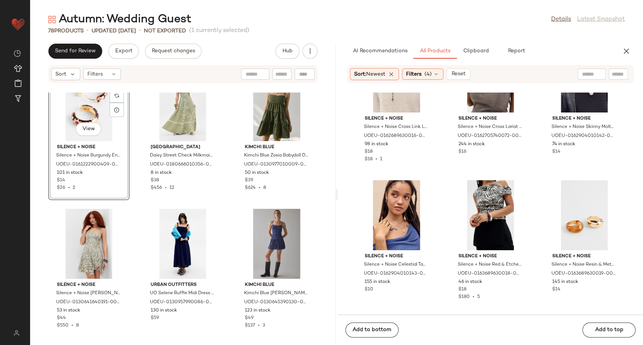
scroll to position [2596, 0]
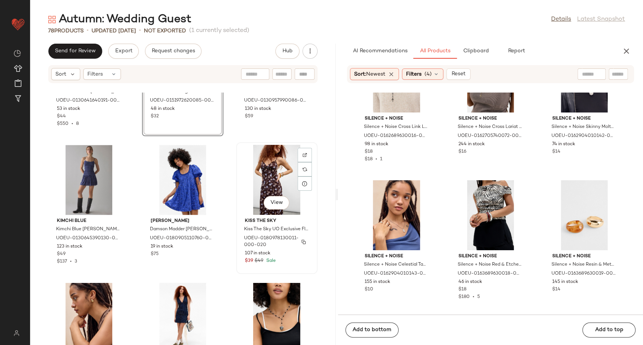
scroll to position [2721, 0]
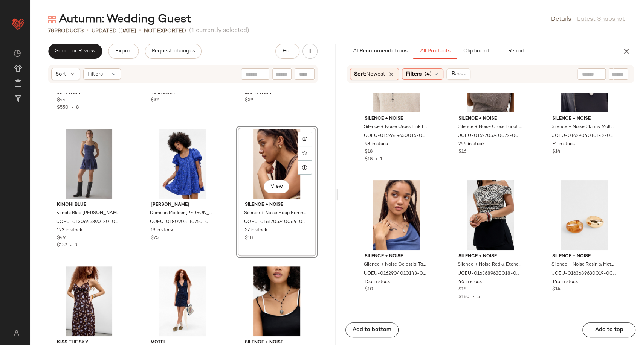
scroll to position [2807, 0]
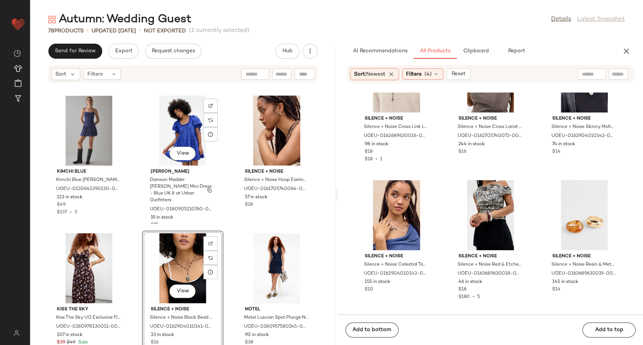
scroll to position [2765, 0]
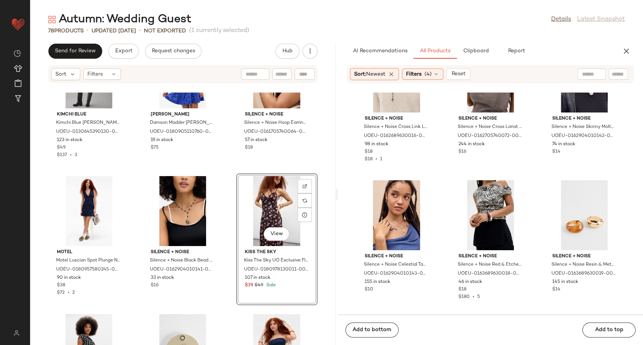
scroll to position [2890, 0]
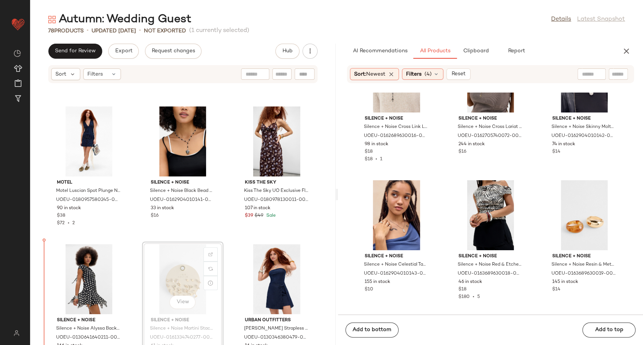
scroll to position [2898, 0]
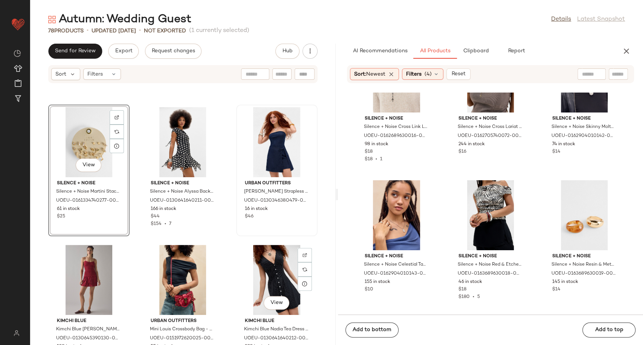
scroll to position [3023, 0]
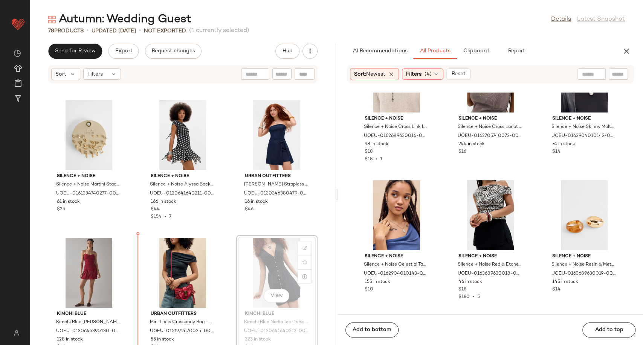
scroll to position [3046, 0]
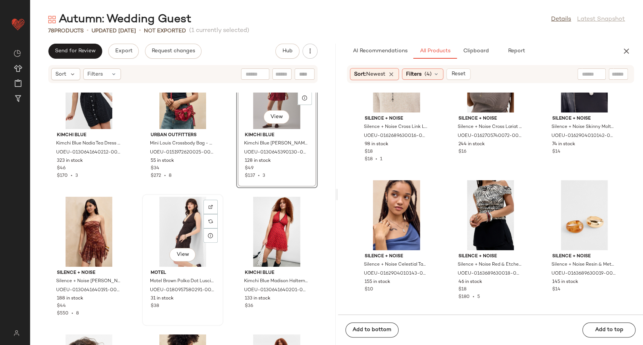
scroll to position [3331, 0]
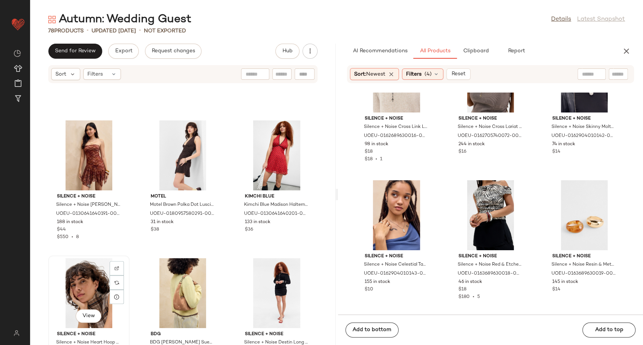
scroll to position [3290, 0]
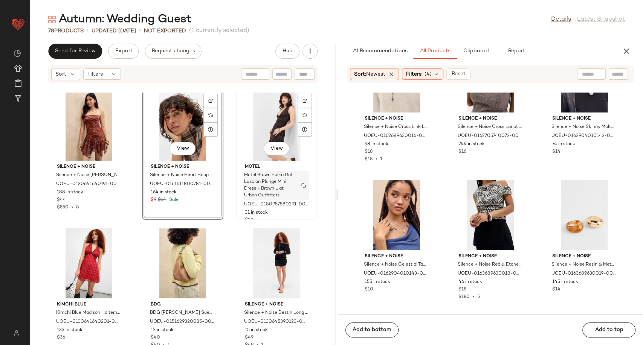
scroll to position [3331, 0]
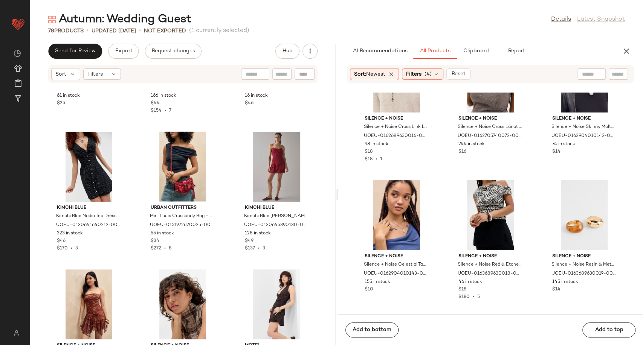
scroll to position [3164, 0]
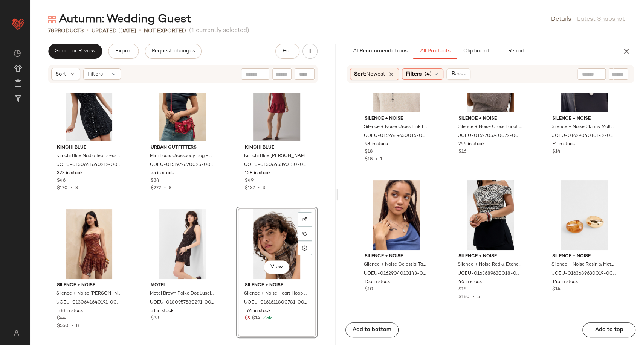
scroll to position [3290, 0]
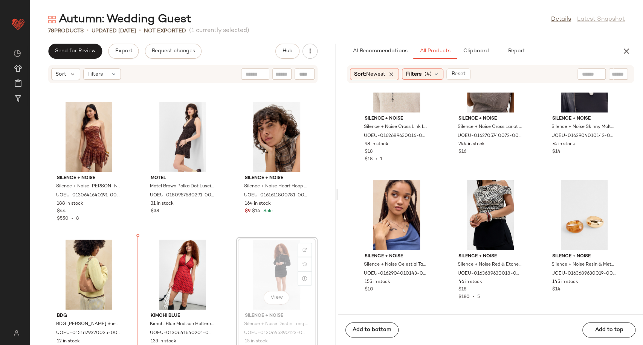
scroll to position [3331, 0]
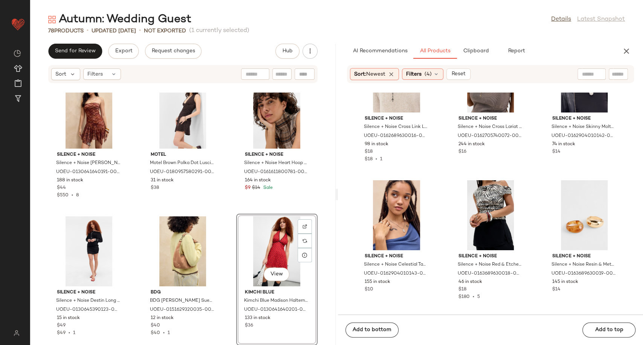
click at [318, 287] on div "Silence + Noise Silence + Noise Edith Bandeau Lace Mini Dress - Red L at Urban …" at bounding box center [182, 219] width 305 height 253
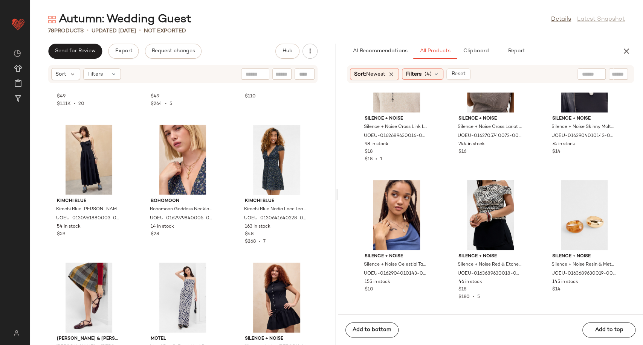
scroll to position [1219, 0]
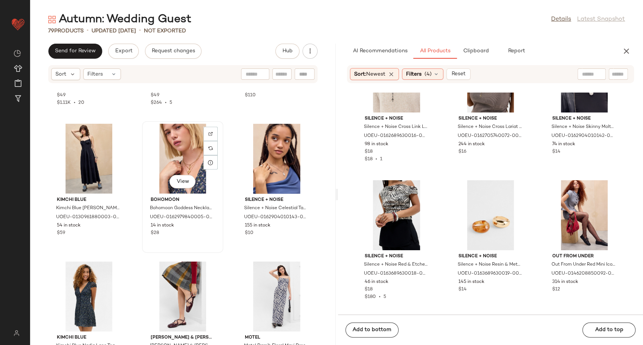
click at [175, 159] on div "View" at bounding box center [183, 159] width 76 height 70
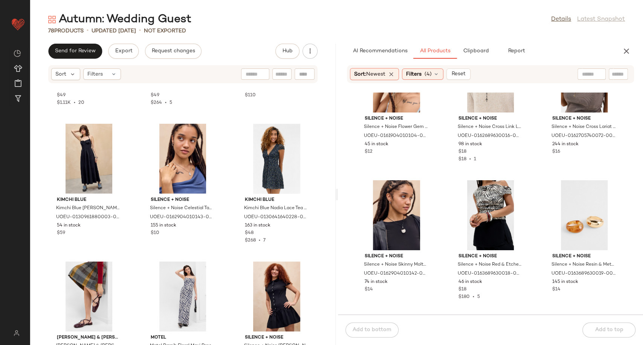
click at [224, 229] on div "Urban Outfitters UO Juno Plunge Halter Midi Dress - Turquoise XL at Urban Outfi…" at bounding box center [182, 219] width 305 height 253
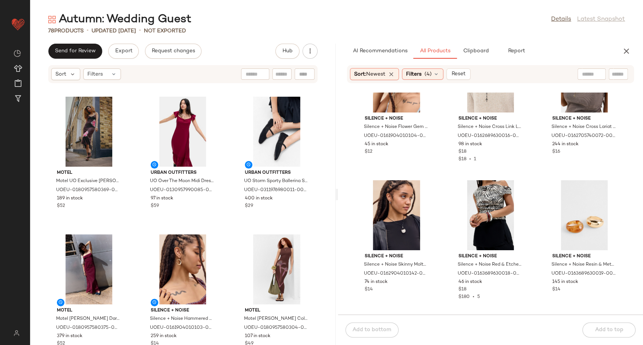
drag, startPoint x: 630, startPoint y: 51, endPoint x: 512, endPoint y: 21, distance: 121.3
click at [629, 51] on icon "button" at bounding box center [626, 51] width 9 height 9
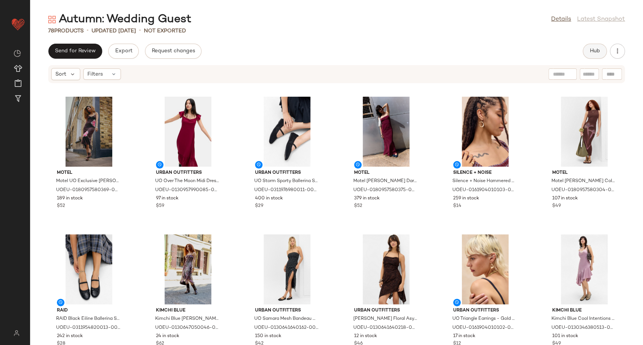
click at [586, 55] on button "Hub" at bounding box center [594, 51] width 24 height 15
